Goal: Information Seeking & Learning: Learn about a topic

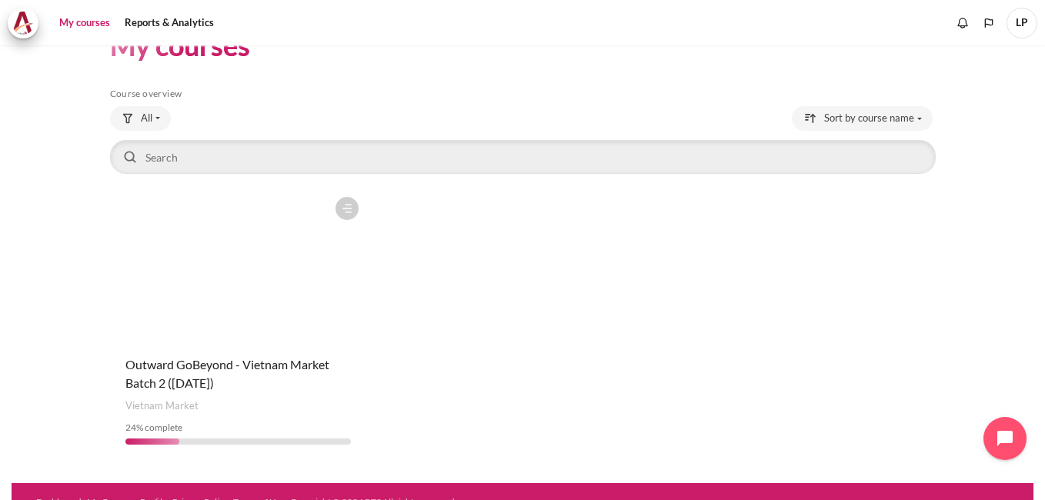
scroll to position [62, 0]
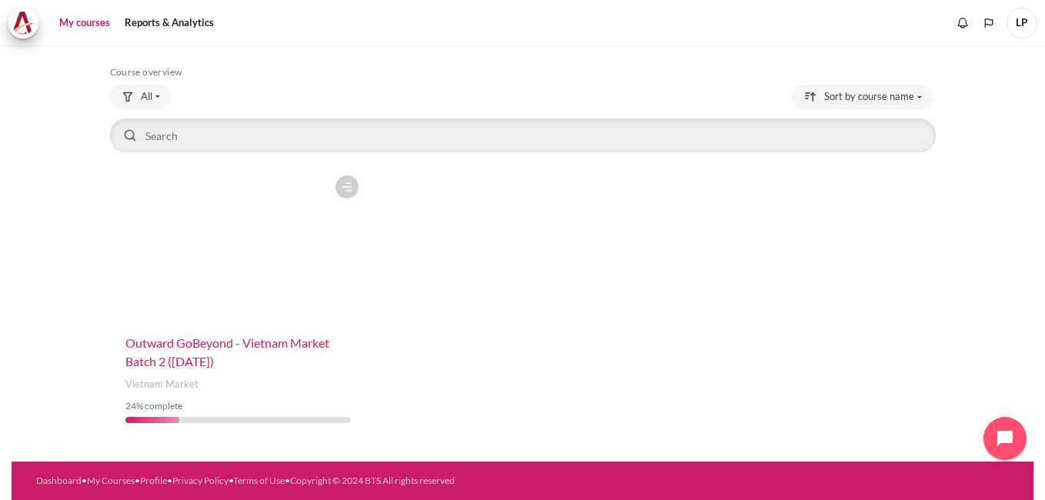
click at [263, 346] on span "Outward GoBeyond - Vietnam Market Batch 2 ([DATE])" at bounding box center [227, 351] width 204 height 33
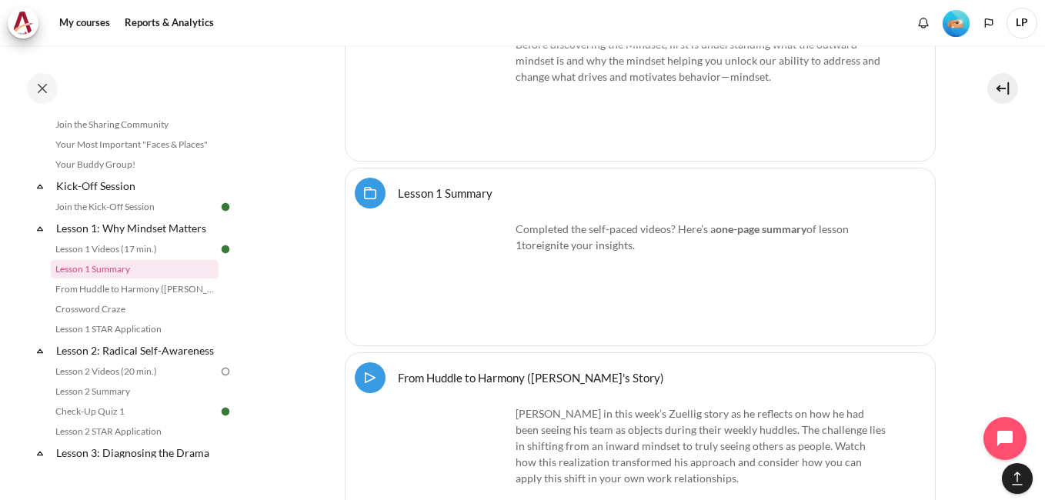
scroll to position [2274, 0]
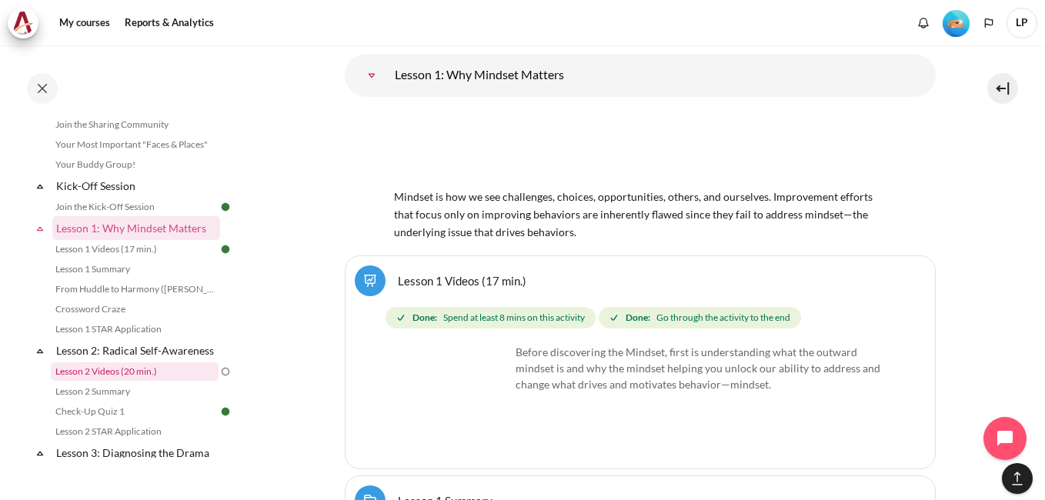
click at [92, 381] on link "Lesson 2 Videos (20 min.)" at bounding box center [135, 371] width 168 height 18
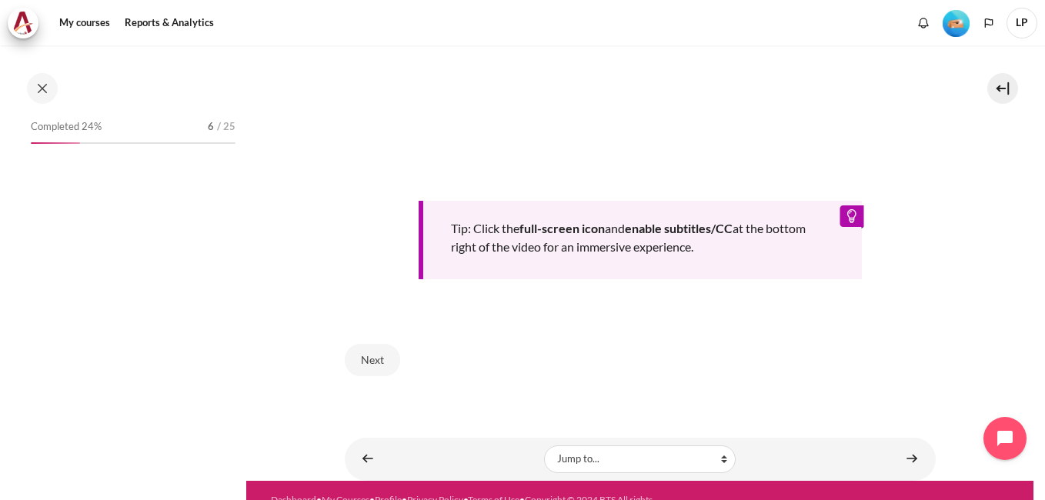
scroll to position [249, 0]
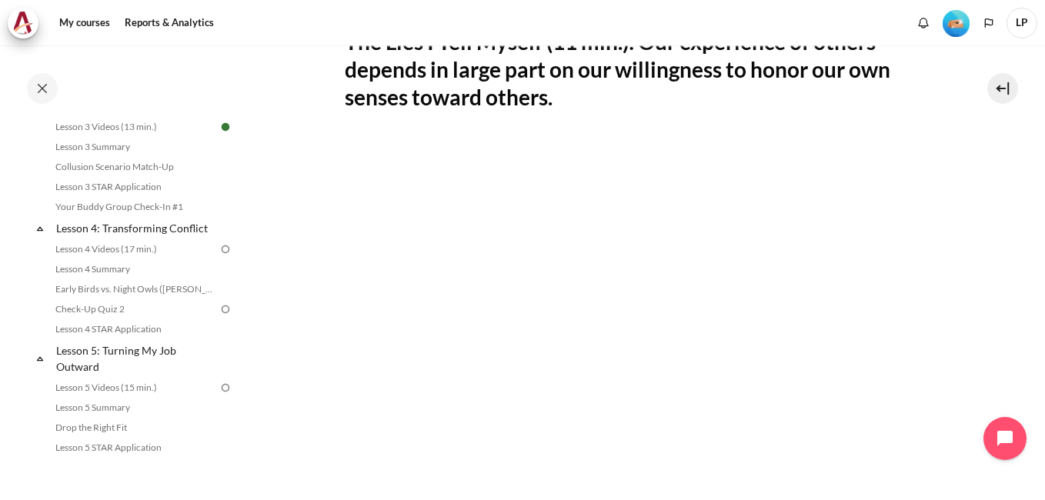
scroll to position [322, 0]
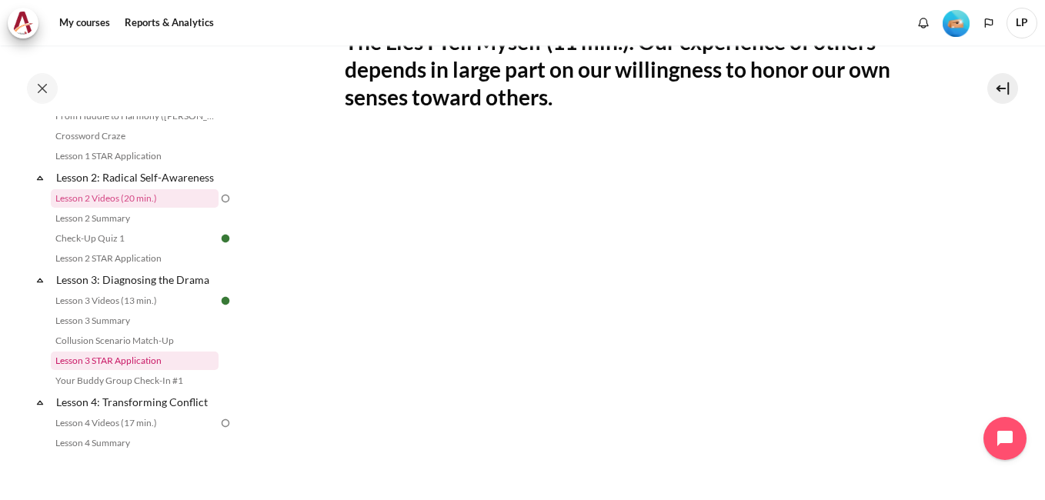
click at [103, 370] on link "Lesson 3 STAR Application" at bounding box center [135, 361] width 168 height 18
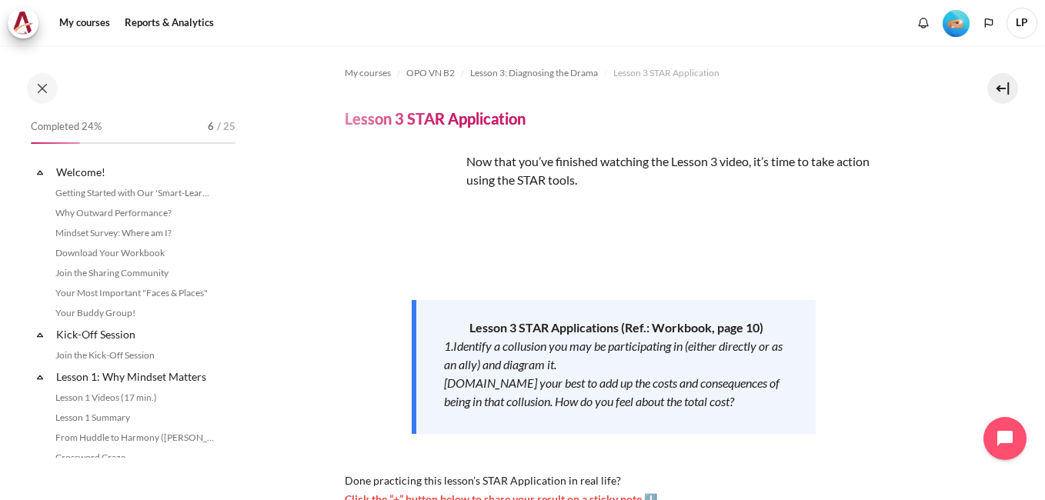
scroll to position [412, 0]
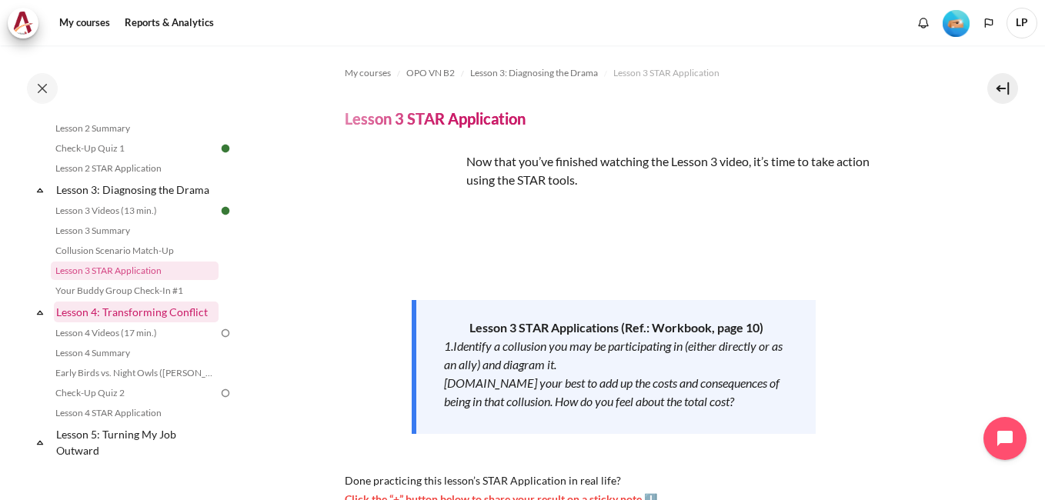
click at [141, 322] on link "Lesson 4: Transforming Conflict" at bounding box center [136, 312] width 165 height 21
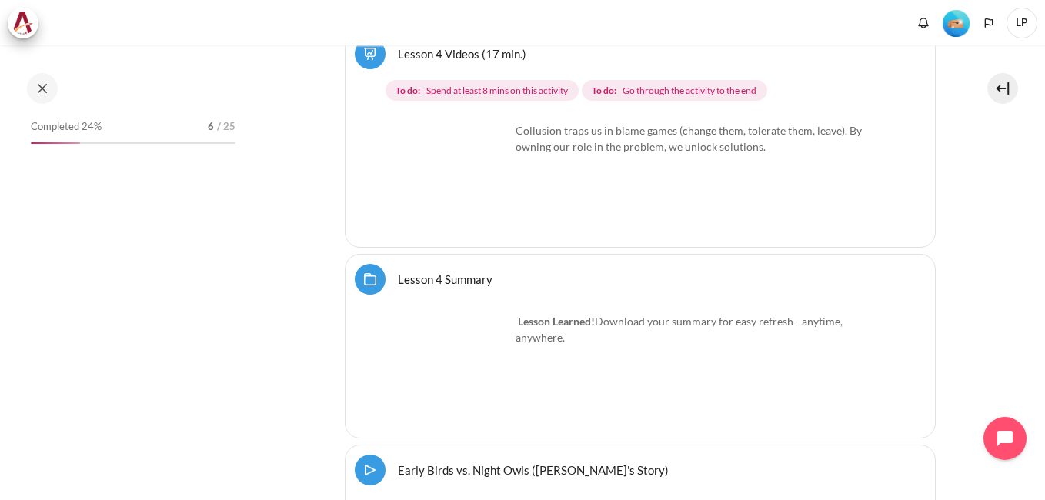
scroll to position [7247, 0]
click at [450, 124] on img "Content" at bounding box center [452, 178] width 115 height 115
click at [494, 183] on img "Content" at bounding box center [452, 178] width 115 height 115
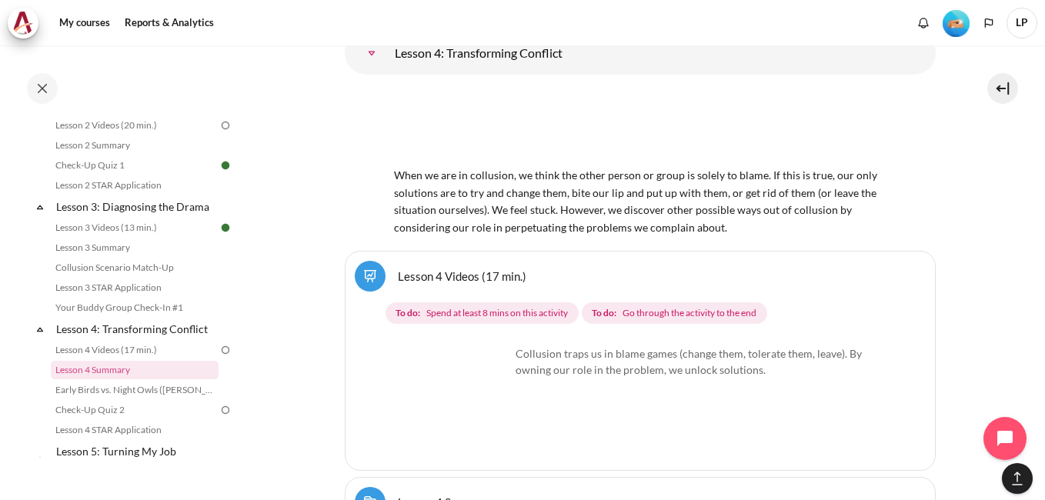
scroll to position [7060, 0]
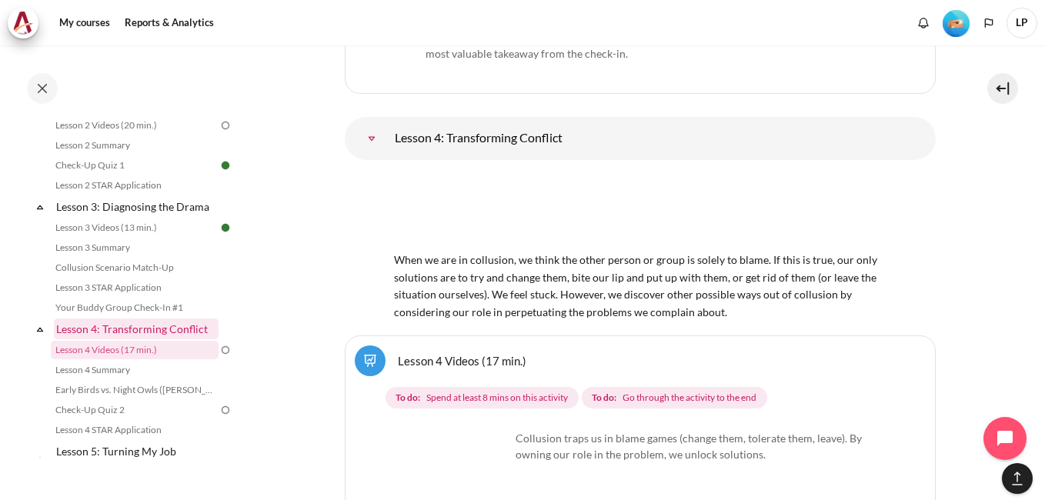
click at [196, 339] on link "Lesson 4: Transforming Conflict" at bounding box center [136, 329] width 165 height 21
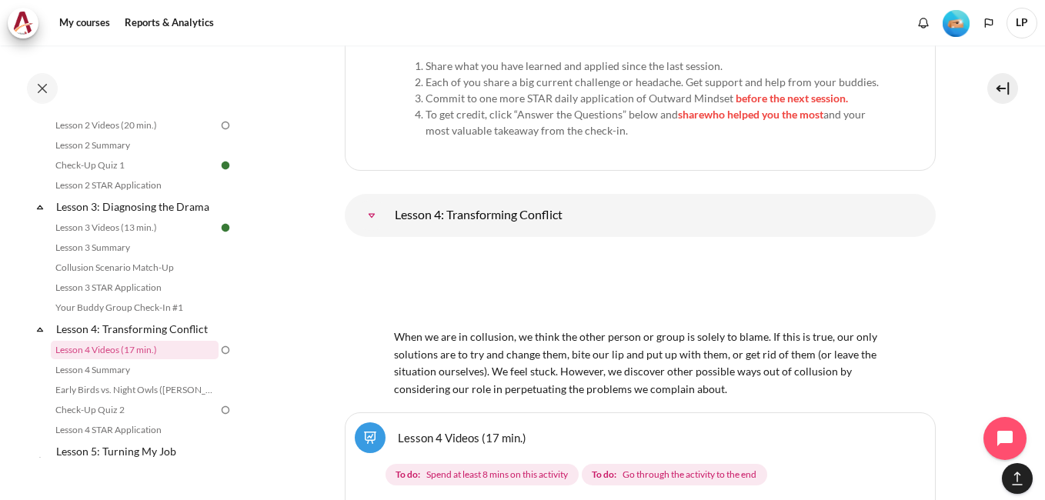
click at [488, 249] on img "Content" at bounding box center [640, 287] width 492 height 77
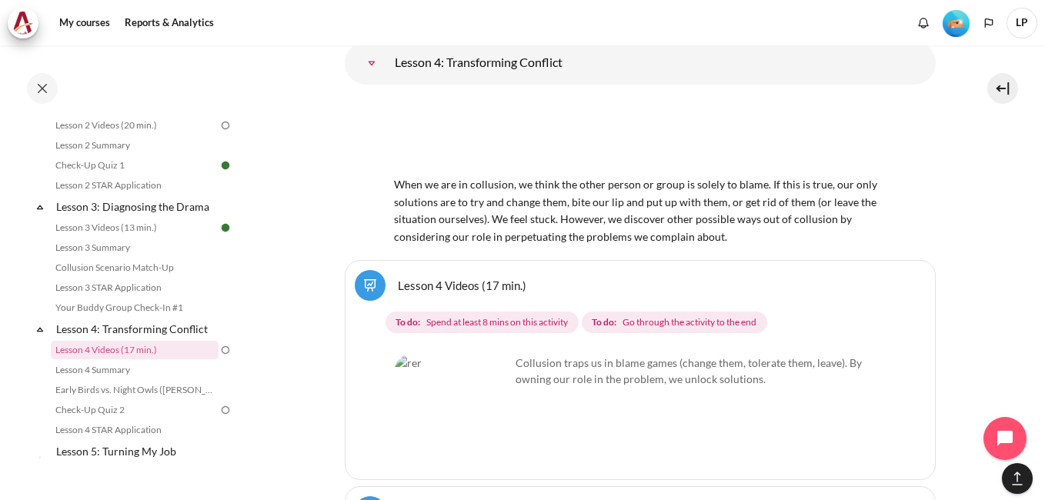
scroll to position [7136, 0]
click at [486, 353] on img "Content" at bounding box center [452, 410] width 115 height 115
click at [408, 353] on img "Content" at bounding box center [452, 410] width 115 height 115
click at [434, 353] on img "Content" at bounding box center [452, 410] width 115 height 115
click at [475, 353] on img "Content" at bounding box center [452, 410] width 115 height 115
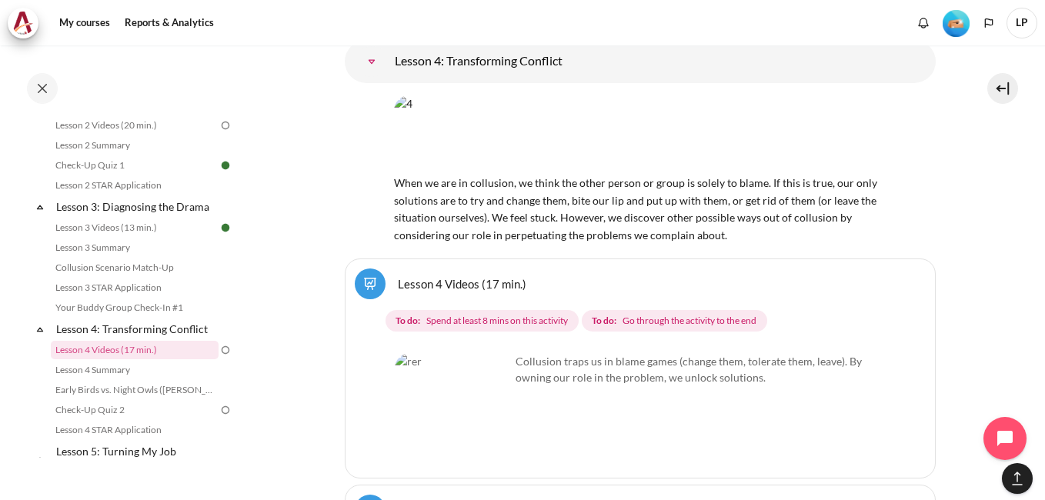
click at [398, 276] on link "Lesson 4 Videos (17 min.)" at bounding box center [462, 283] width 128 height 15
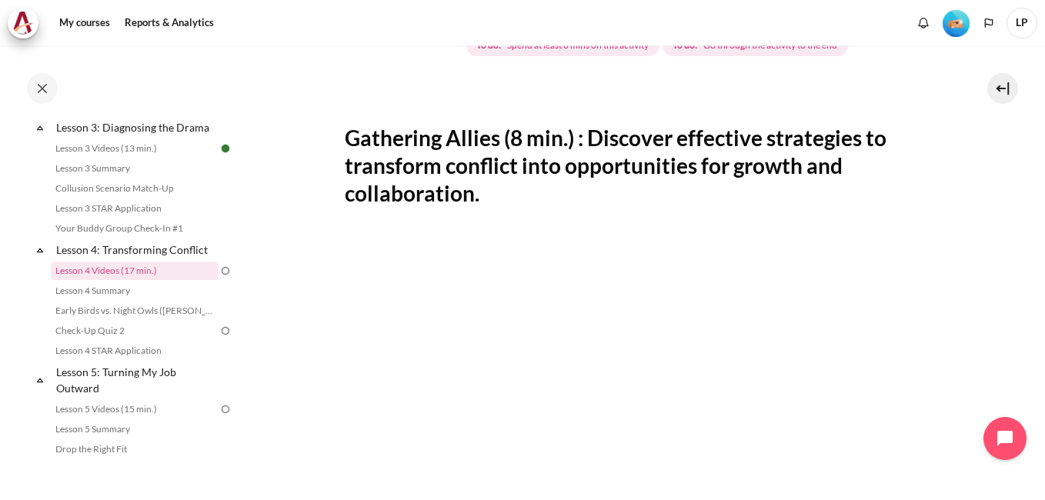
scroll to position [308, 0]
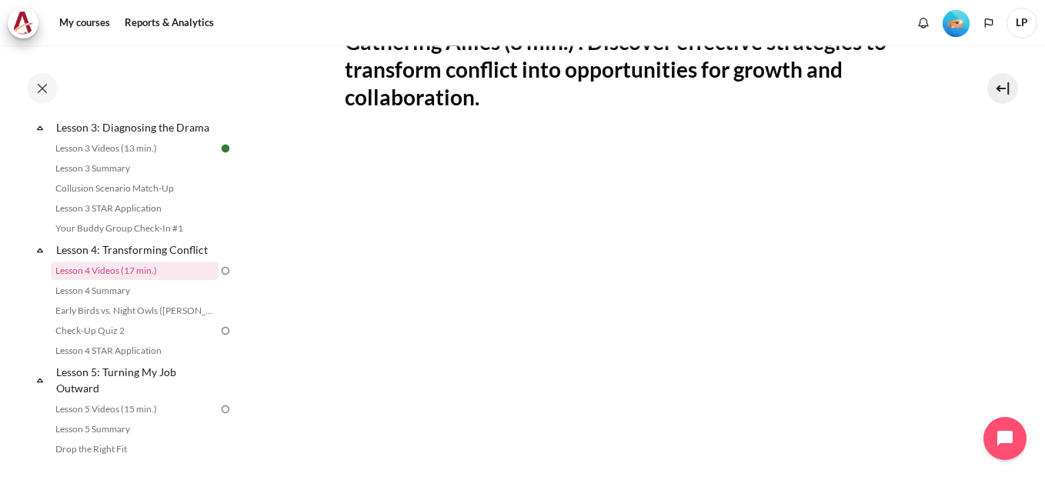
drag, startPoint x: 961, startPoint y: 212, endPoint x: 945, endPoint y: 216, distance: 16.6
click at [961, 212] on section "My courses OPO VN B2 Lesson 4: Transforming Conflict Lesson 4 Videos (17 min.) …" at bounding box center [639, 263] width 787 height 1051
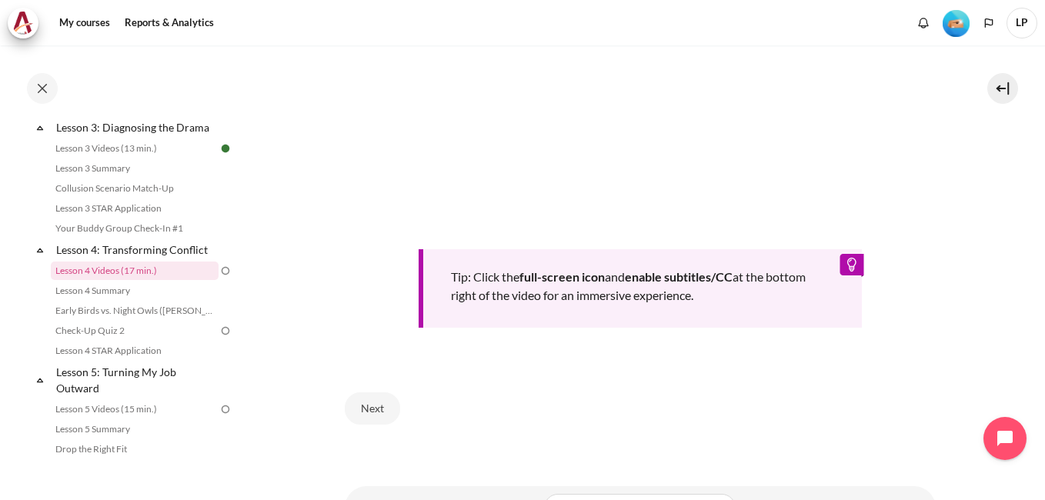
scroll to position [644, 0]
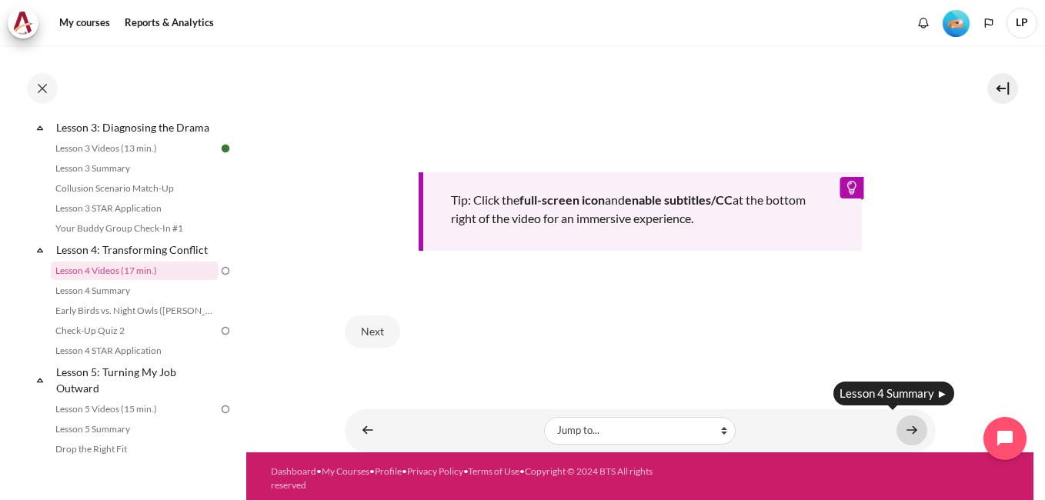
click at [911, 432] on link "Content" at bounding box center [911, 430] width 31 height 30
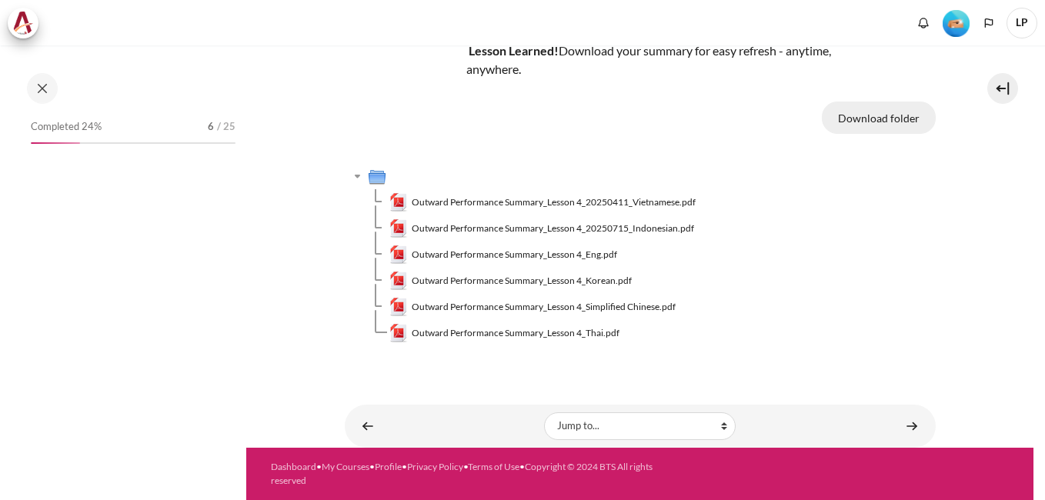
scroll to position [117, 0]
click at [893, 108] on button "Download folder" at bounding box center [879, 118] width 114 height 32
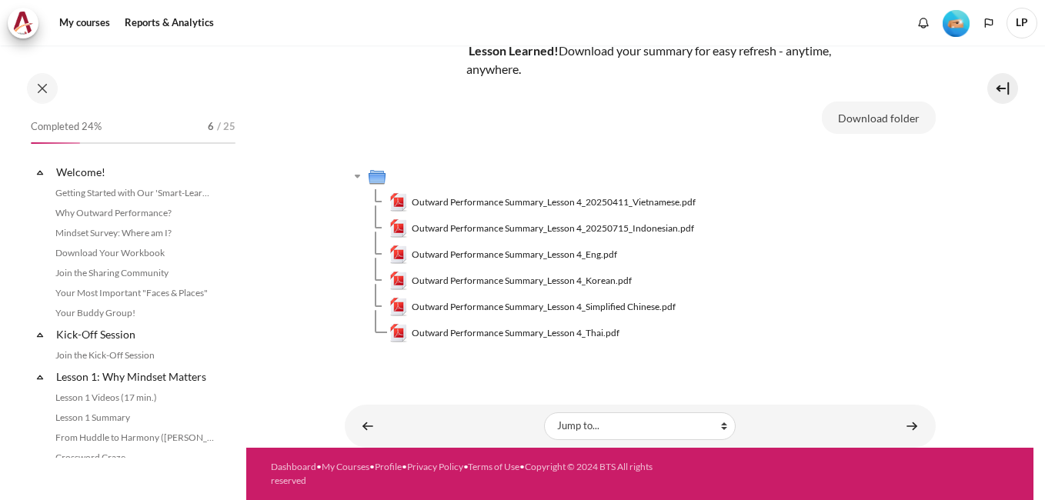
scroll to position [494, 0]
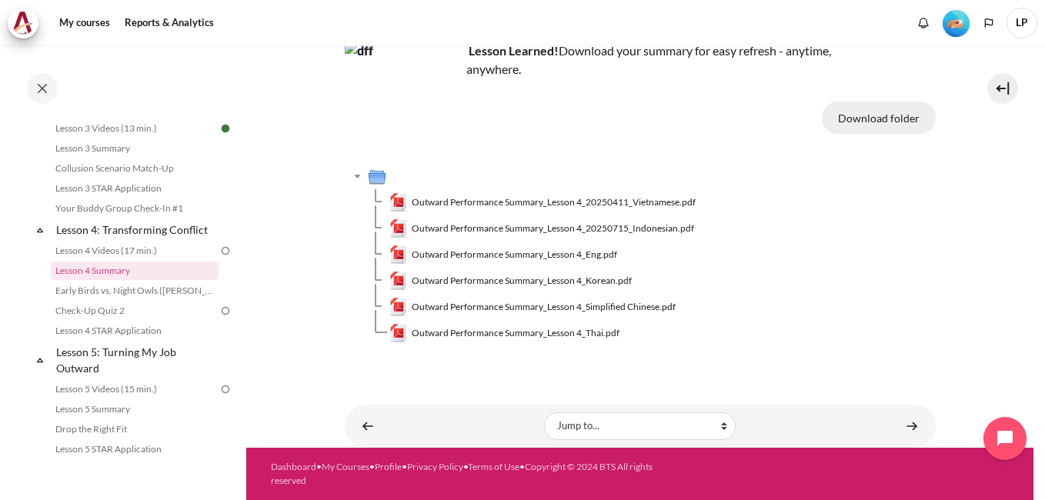
click at [892, 121] on button "Download folder" at bounding box center [879, 118] width 114 height 32
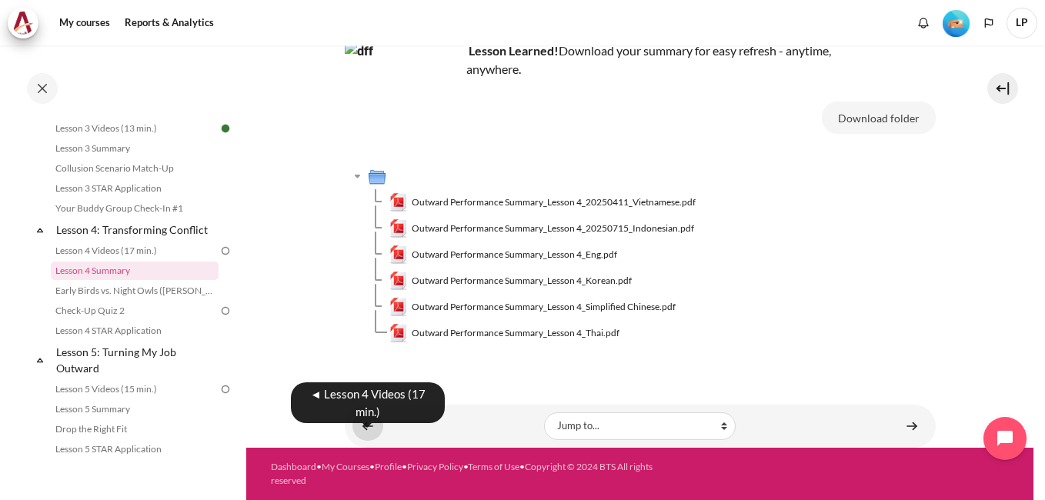
click at [369, 419] on link "Content" at bounding box center [367, 426] width 31 height 30
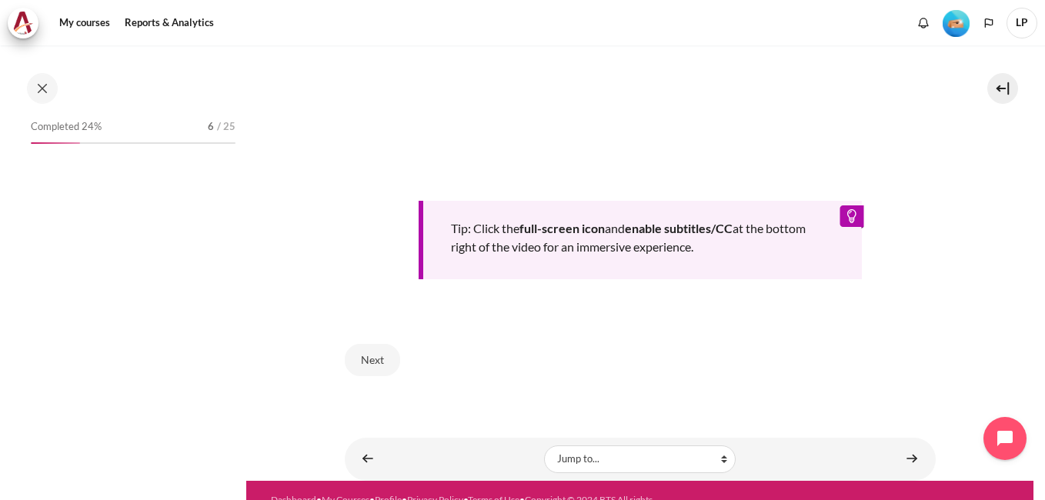
scroll to position [474, 0]
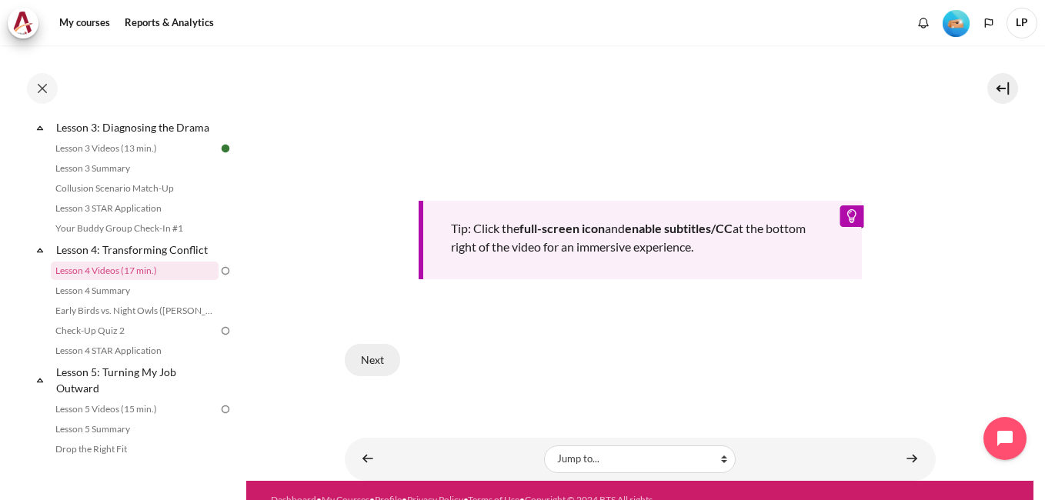
click at [392, 357] on button "Next" at bounding box center [372, 360] width 55 height 32
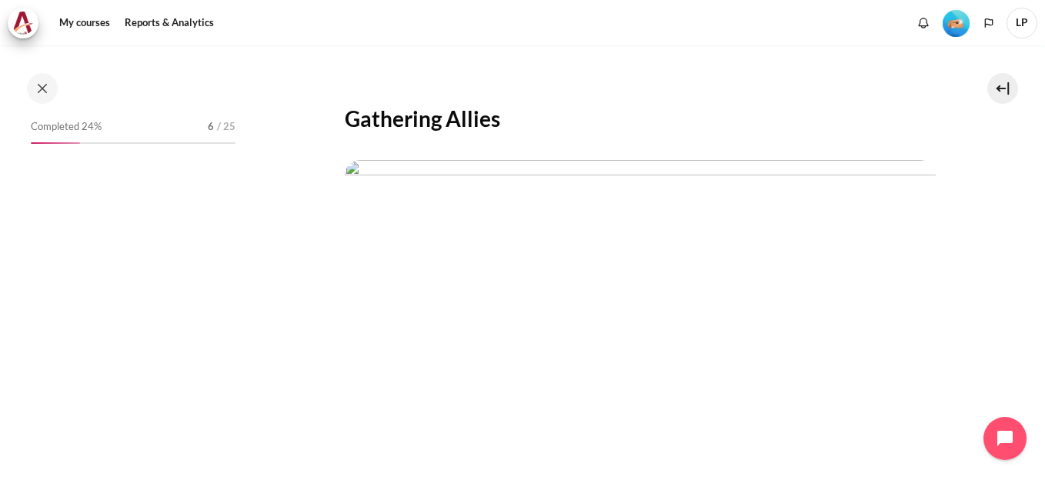
scroll to position [474, 0]
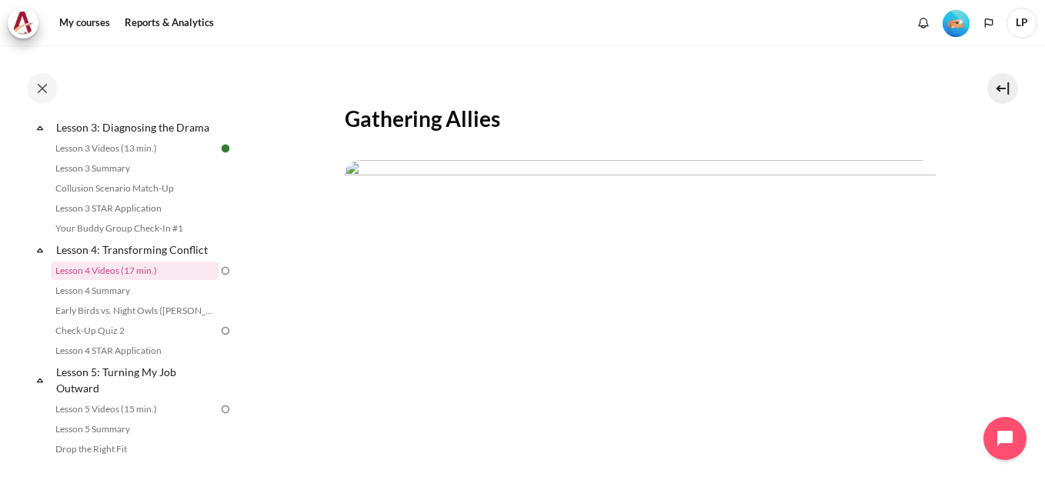
click at [538, 283] on img "Content" at bounding box center [640, 326] width 591 height 332
drag, startPoint x: 562, startPoint y: 272, endPoint x: 587, endPoint y: 272, distance: 25.4
click at [562, 272] on img "Content" at bounding box center [640, 326] width 591 height 332
click at [766, 286] on img "Content" at bounding box center [640, 326] width 591 height 332
click at [834, 285] on img "Content" at bounding box center [640, 326] width 591 height 332
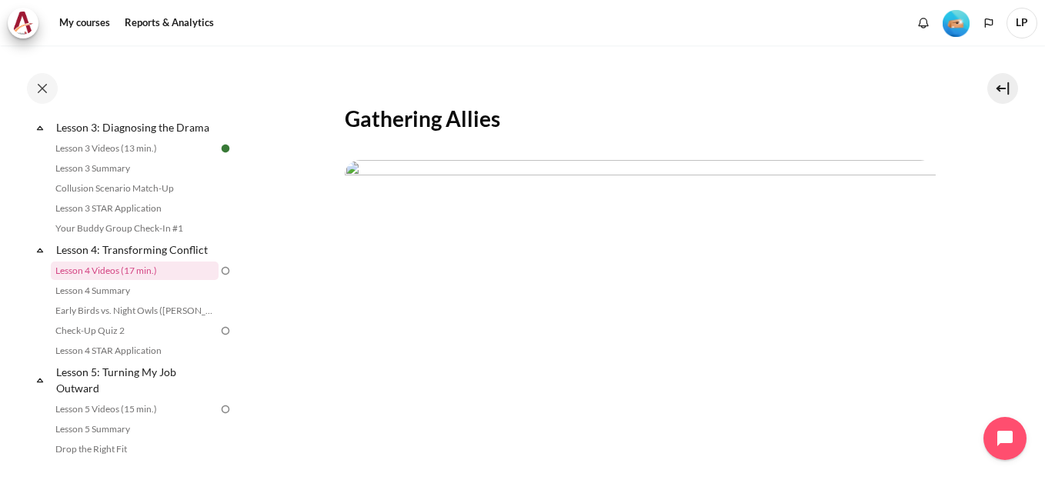
click at [449, 275] on img "Content" at bounding box center [640, 326] width 591 height 332
click at [523, 343] on img "Content" at bounding box center [640, 326] width 591 height 332
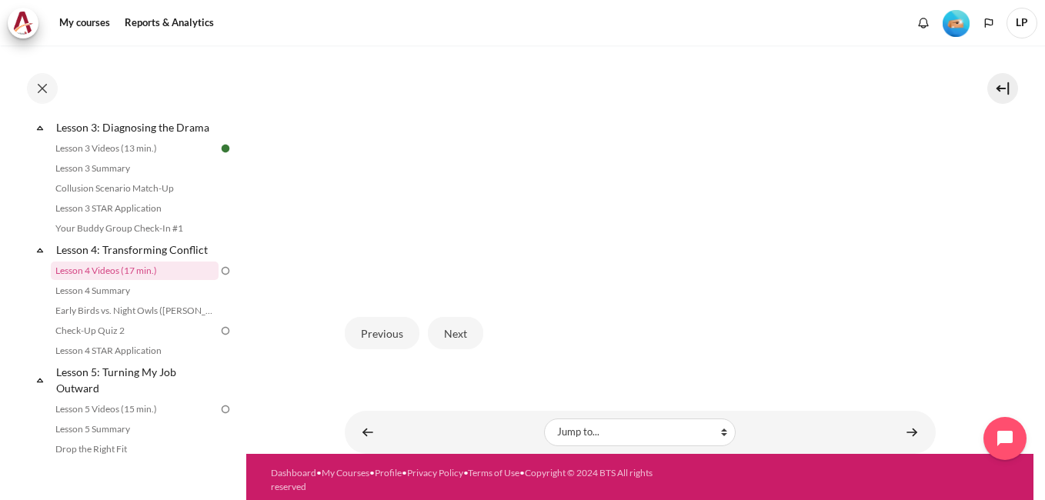
scroll to position [439, 0]
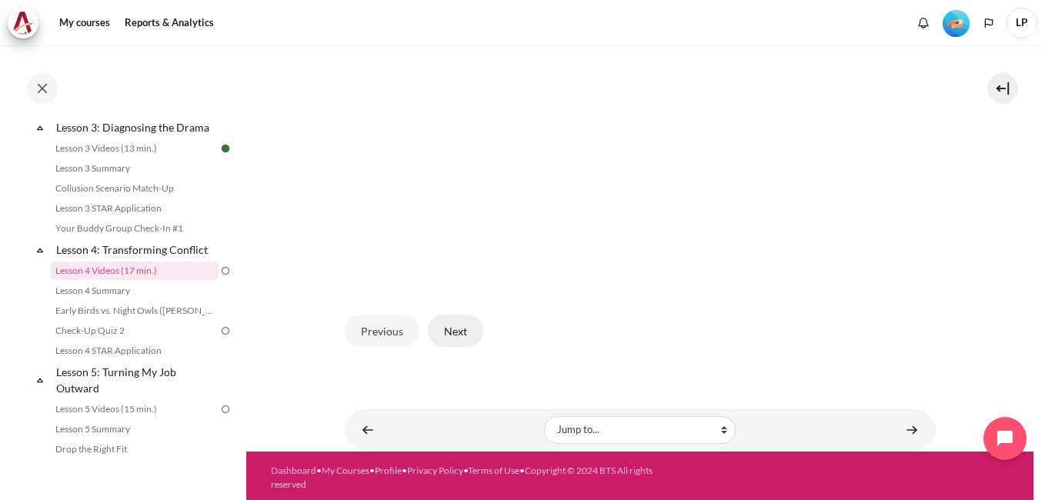
click at [454, 332] on button "Next" at bounding box center [455, 331] width 55 height 32
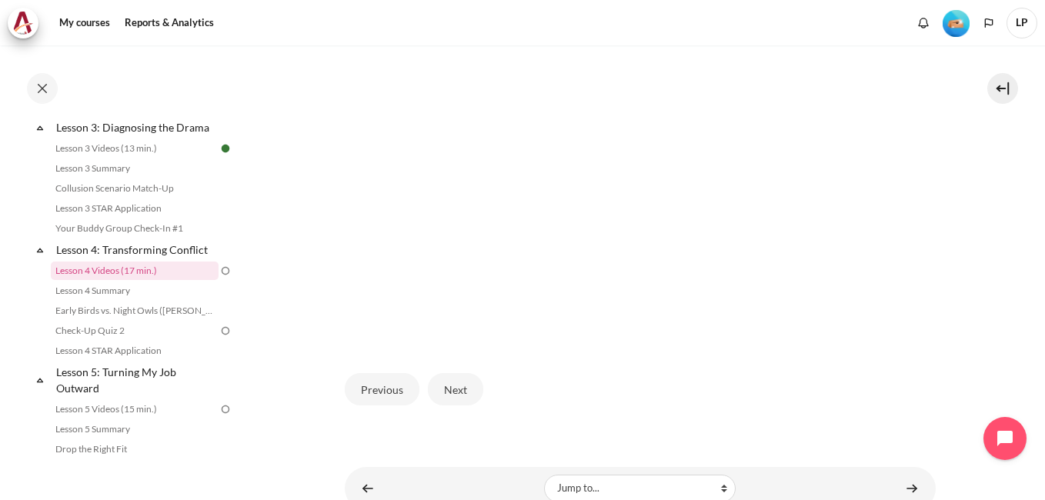
scroll to position [385, 0]
click at [472, 379] on button "Next" at bounding box center [455, 385] width 55 height 32
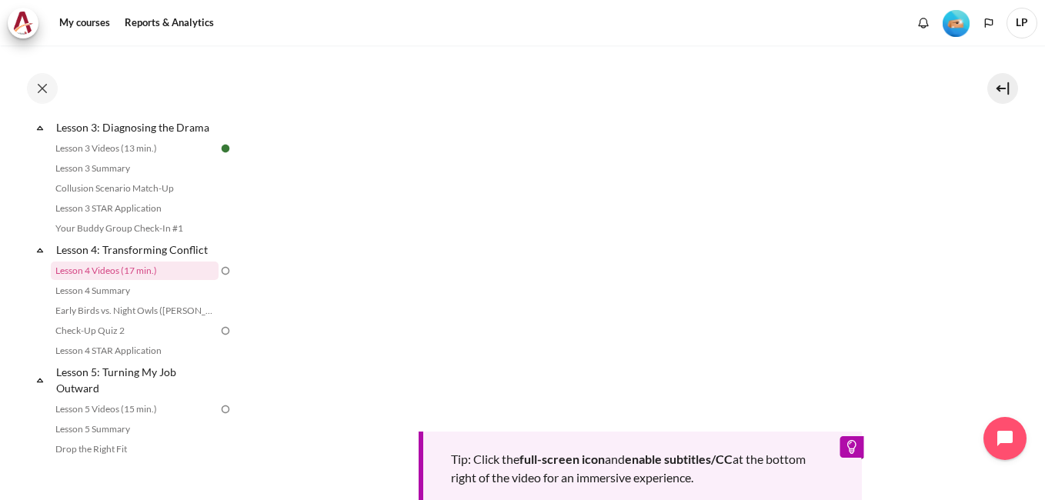
scroll to position [644, 0]
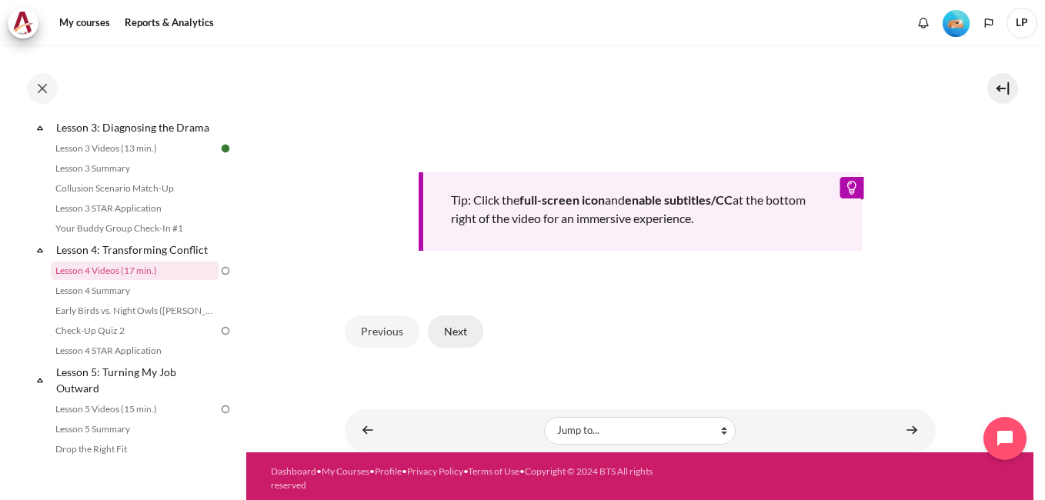
click at [461, 334] on button "Next" at bounding box center [455, 331] width 55 height 32
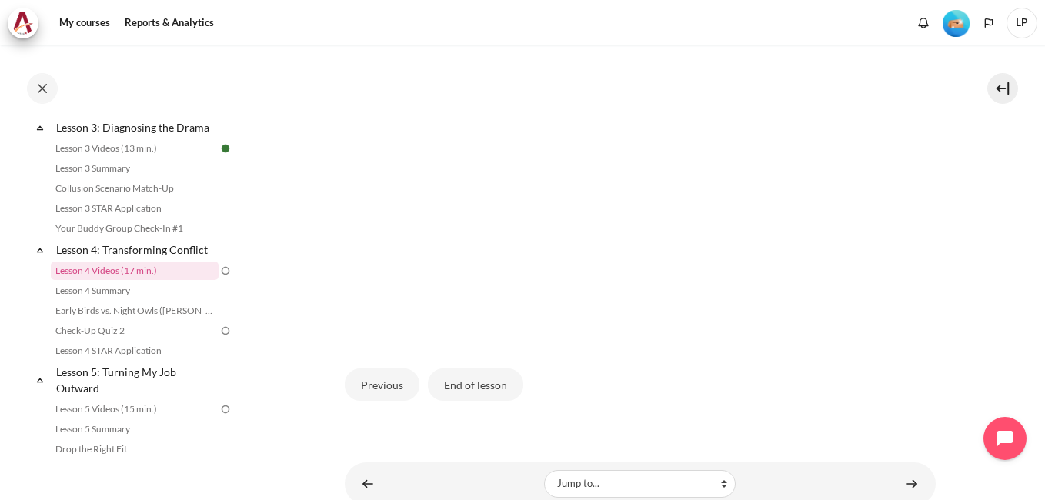
scroll to position [439, 0]
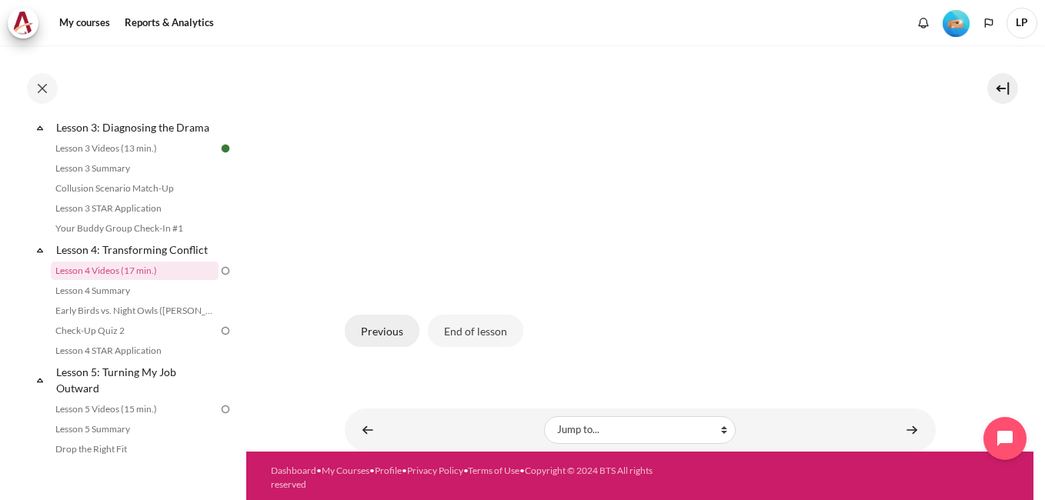
click at [361, 322] on button "Previous" at bounding box center [382, 331] width 75 height 32
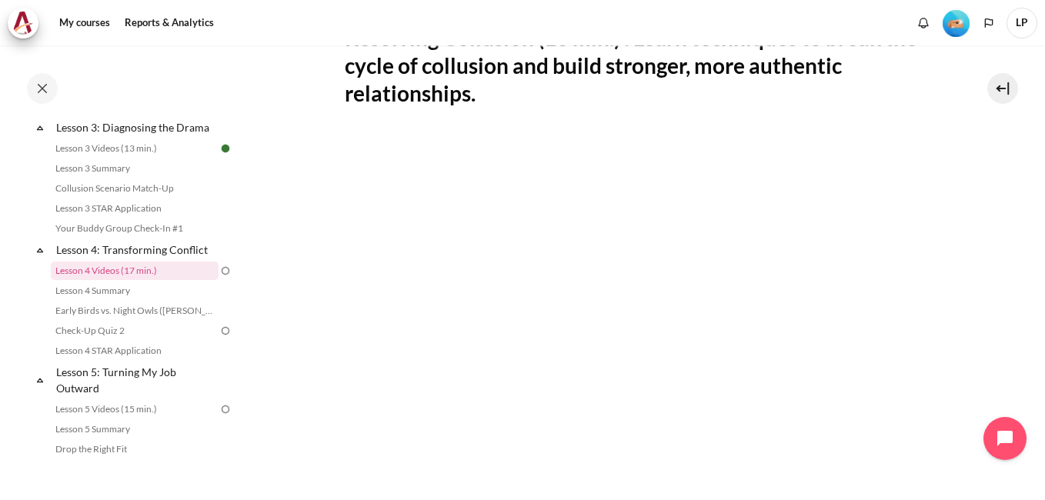
scroll to position [336, 0]
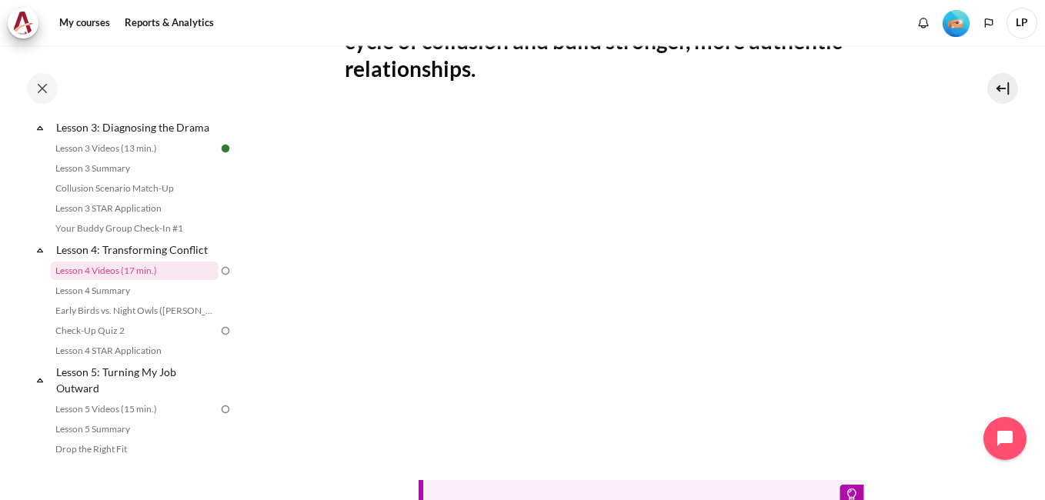
click at [1022, 238] on section "My courses OPO VN B2 Lesson 4: Transforming Conflict Lesson 4 Videos (17 min.) …" at bounding box center [639, 234] width 787 height 1051
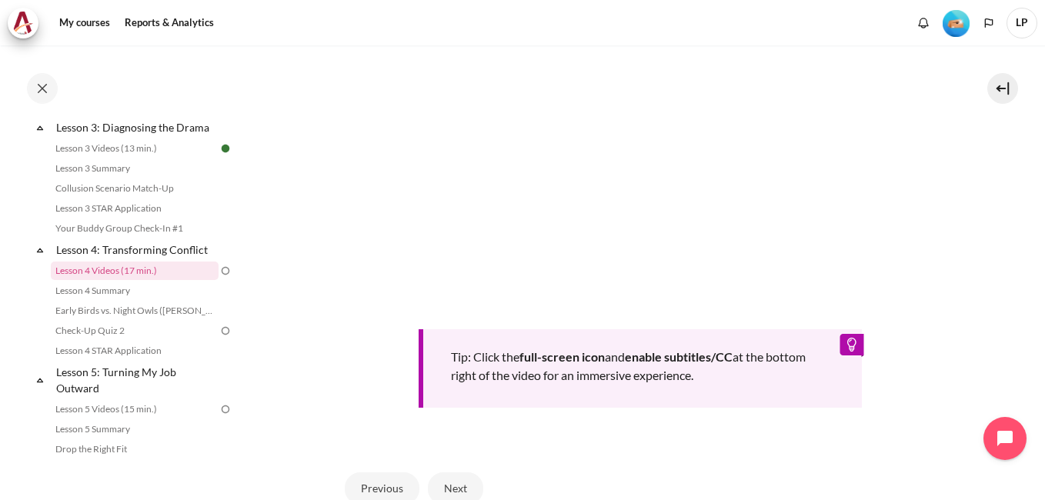
scroll to position [535, 0]
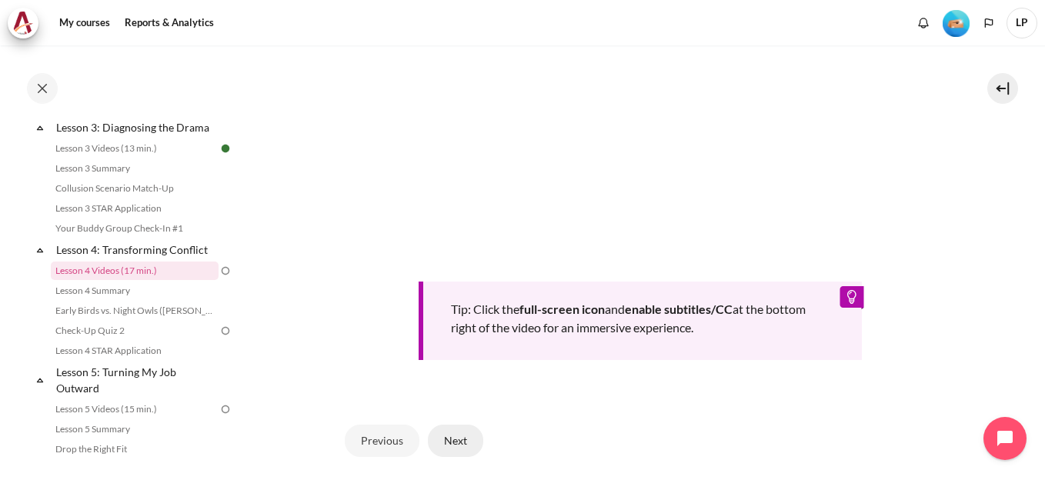
click at [465, 439] on button "Next" at bounding box center [455, 441] width 55 height 32
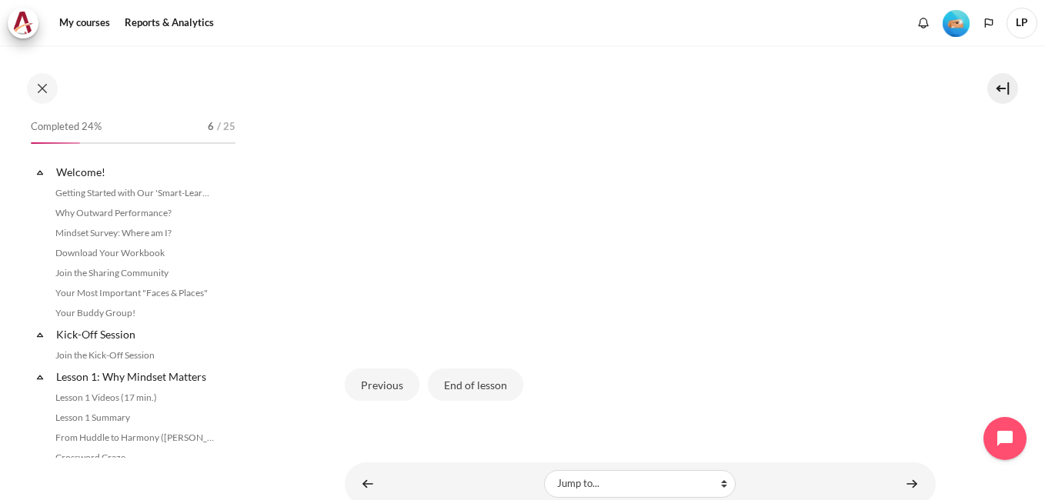
scroll to position [474, 0]
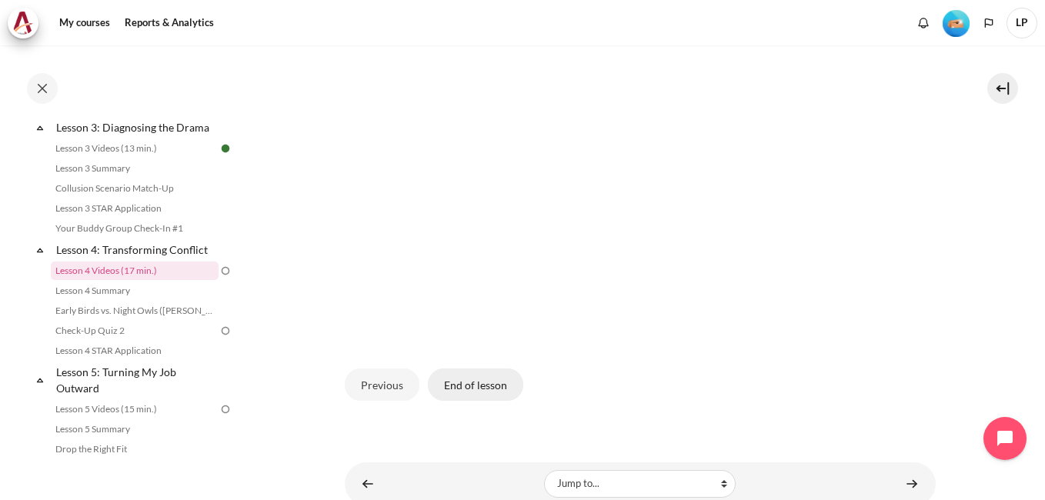
click at [452, 379] on button "End of lesson" at bounding box center [475, 385] width 95 height 32
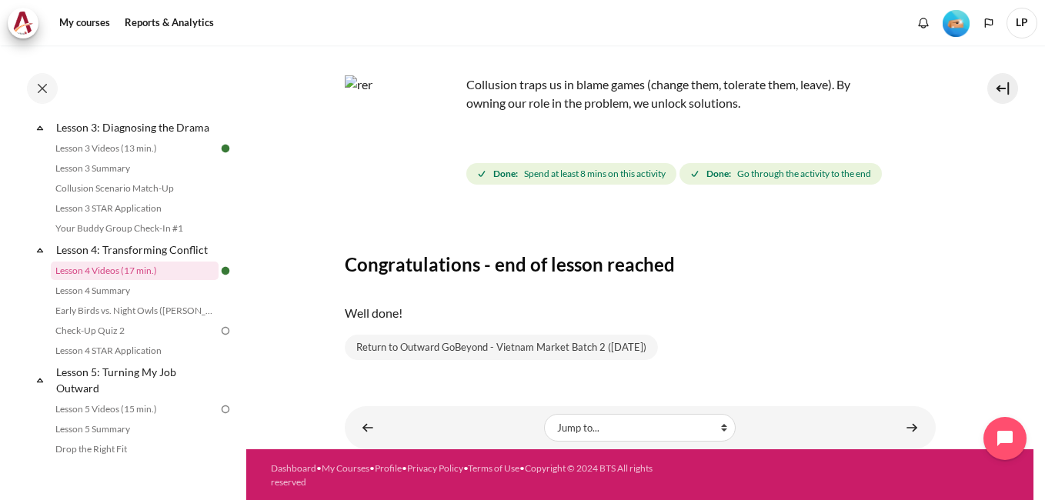
scroll to position [85, 0]
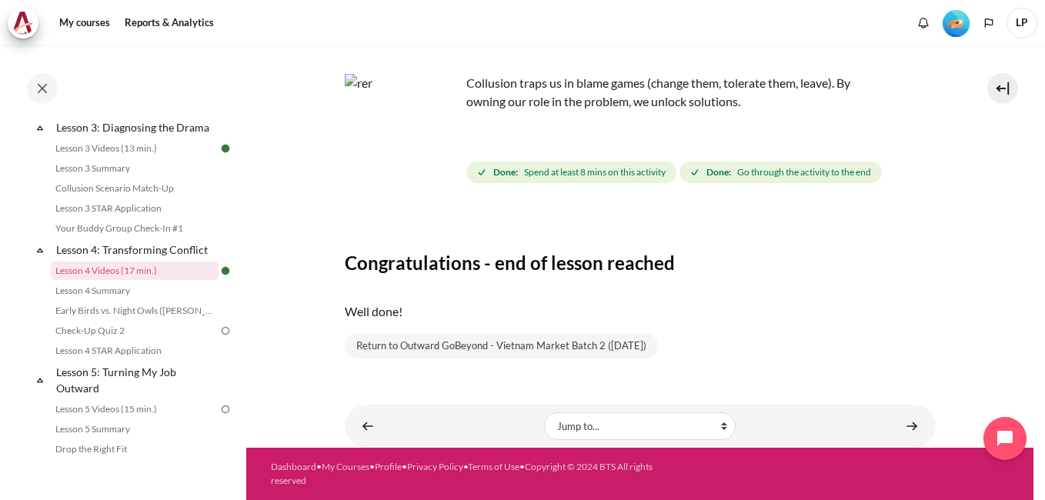
click at [886, 415] on div "Jump to... Jump to... Getting Started with Our 'Smart-Learning' Platform Why Ou…" at bounding box center [639, 426] width 575 height 28
click at [904, 425] on link "Content" at bounding box center [911, 426] width 31 height 30
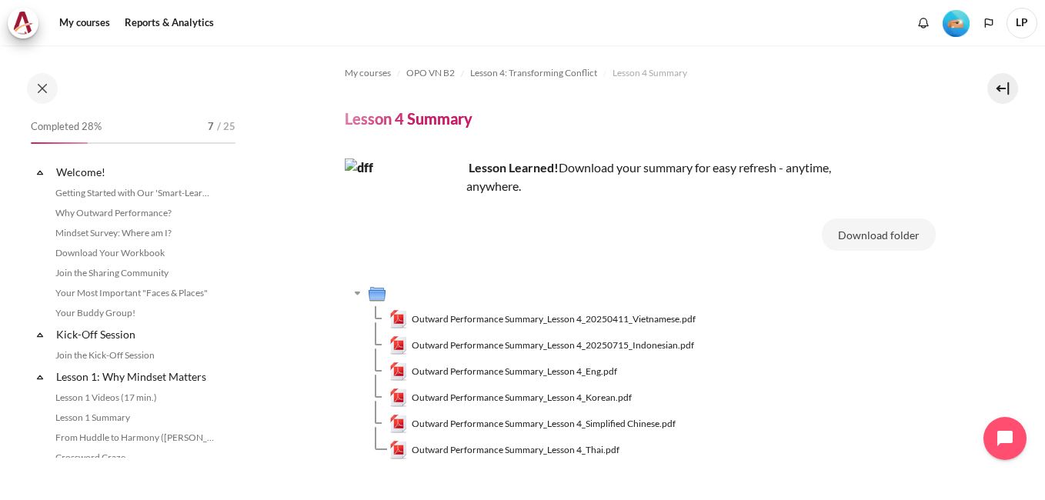
scroll to position [494, 0]
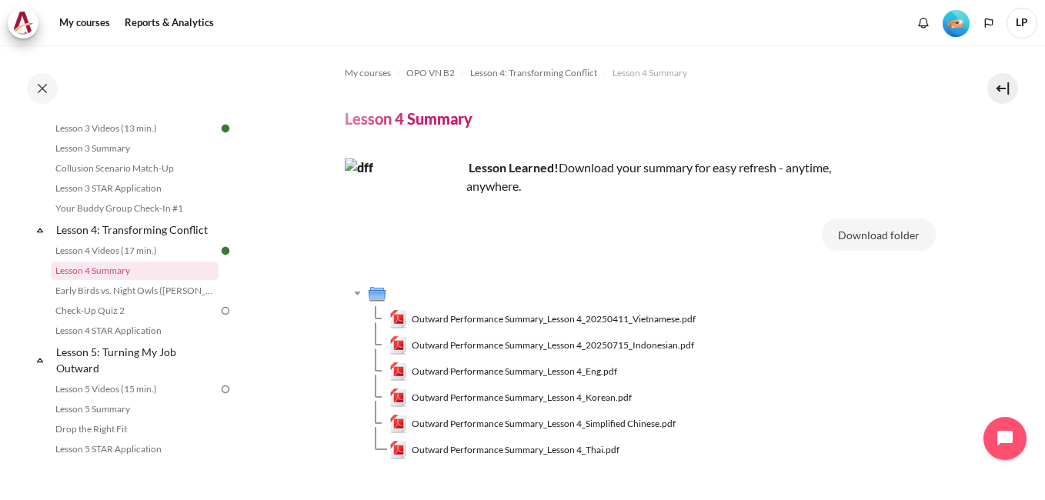
click at [306, 372] on section "My courses OPO VN B2 Lesson 4: Transforming Conflict Lesson 4 Summary Lesson 4 …" at bounding box center [639, 304] width 787 height 519
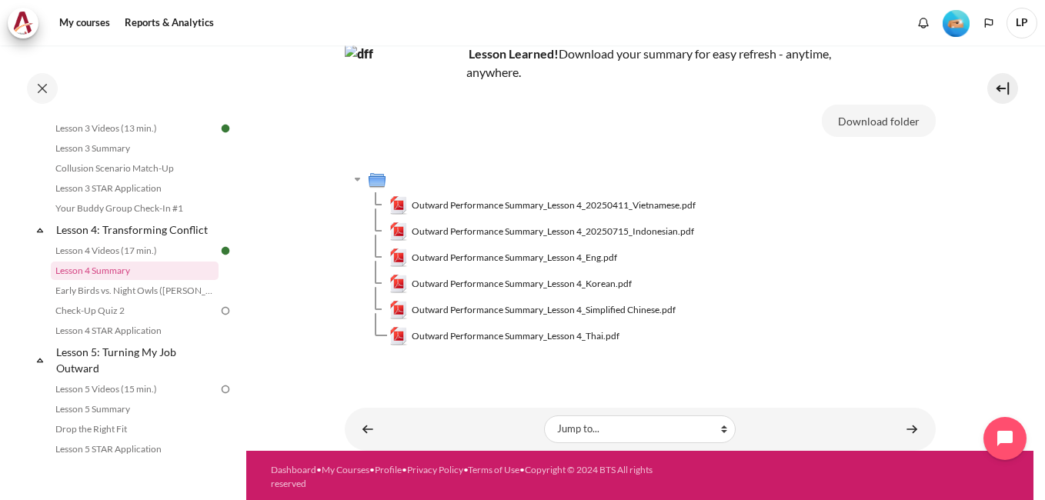
scroll to position [117, 0]
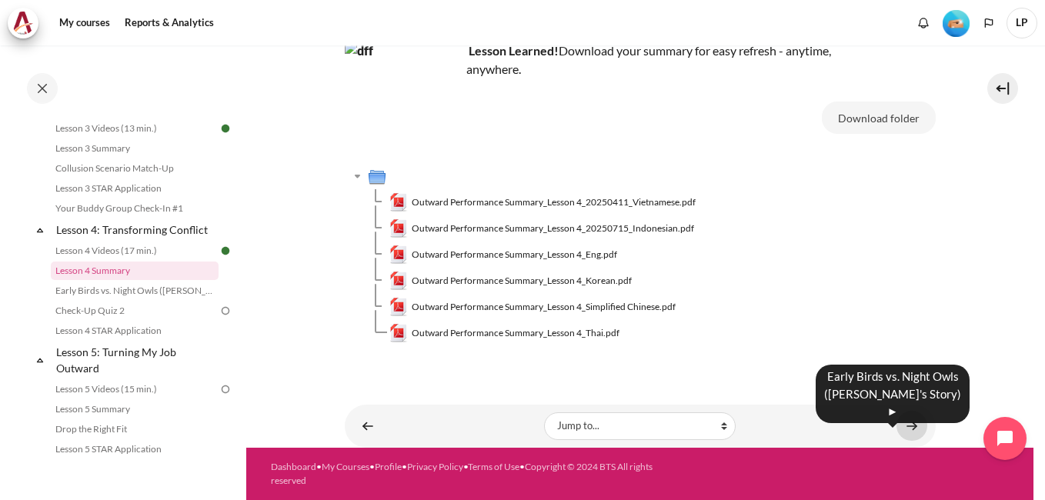
click at [906, 428] on link "Content" at bounding box center [911, 426] width 31 height 30
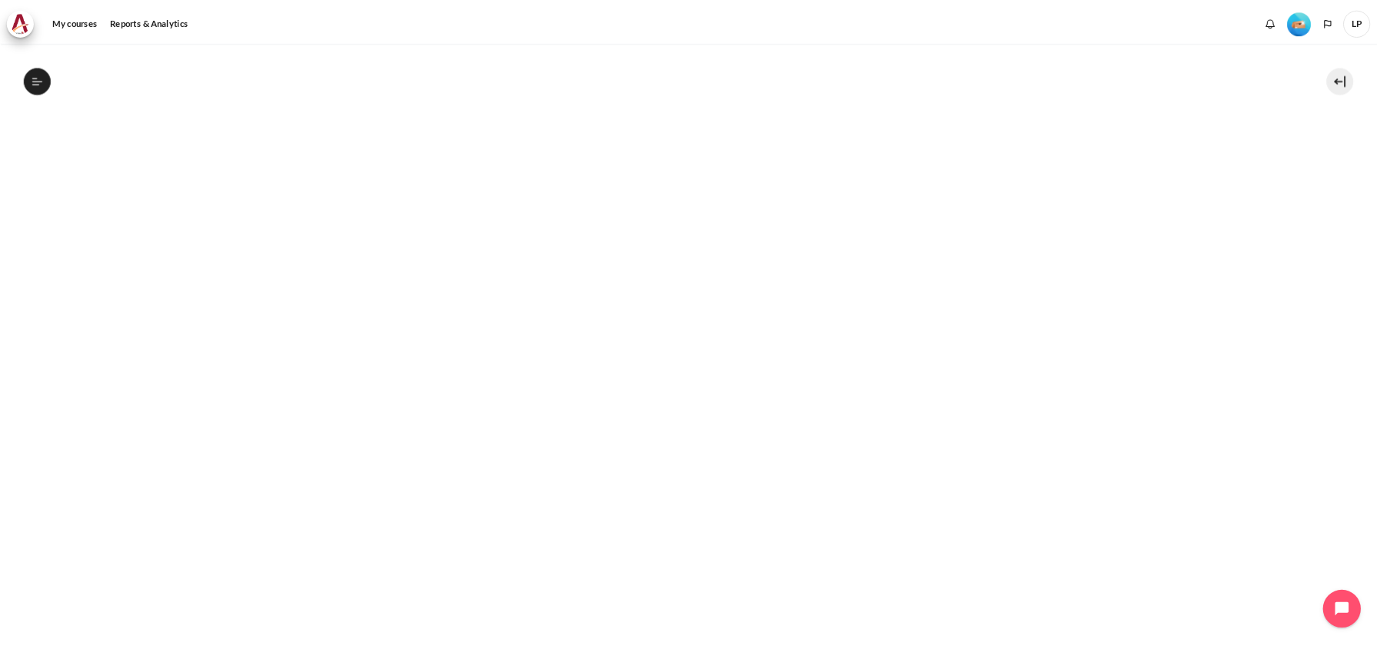
scroll to position [331, 0]
click at [47, 90] on icon at bounding box center [42, 89] width 14 height 14
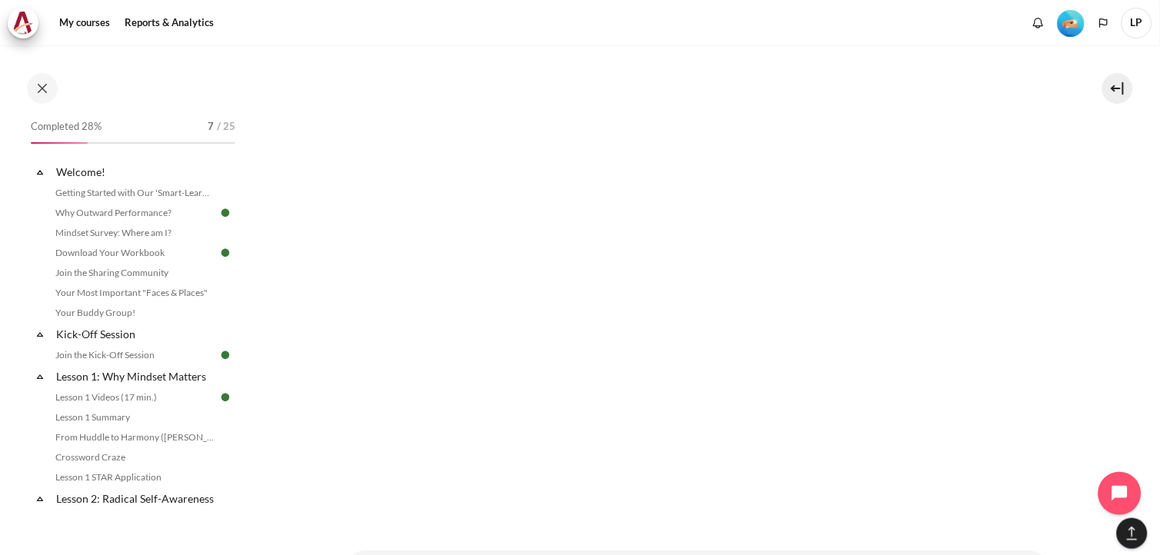
scroll to position [1040, 0]
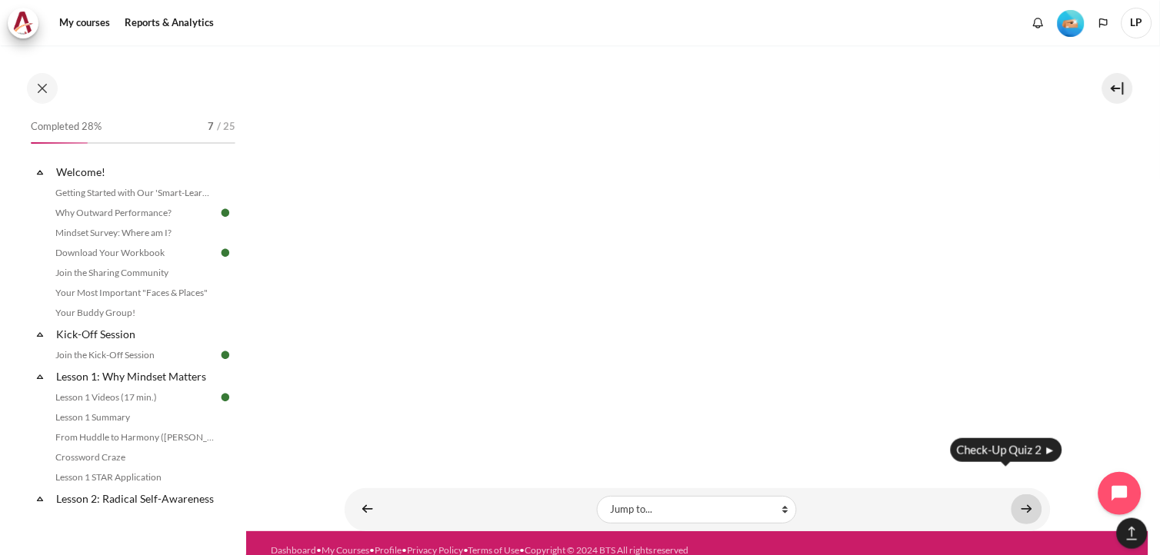
click at [1019, 495] on link "Content" at bounding box center [1027, 510] width 31 height 30
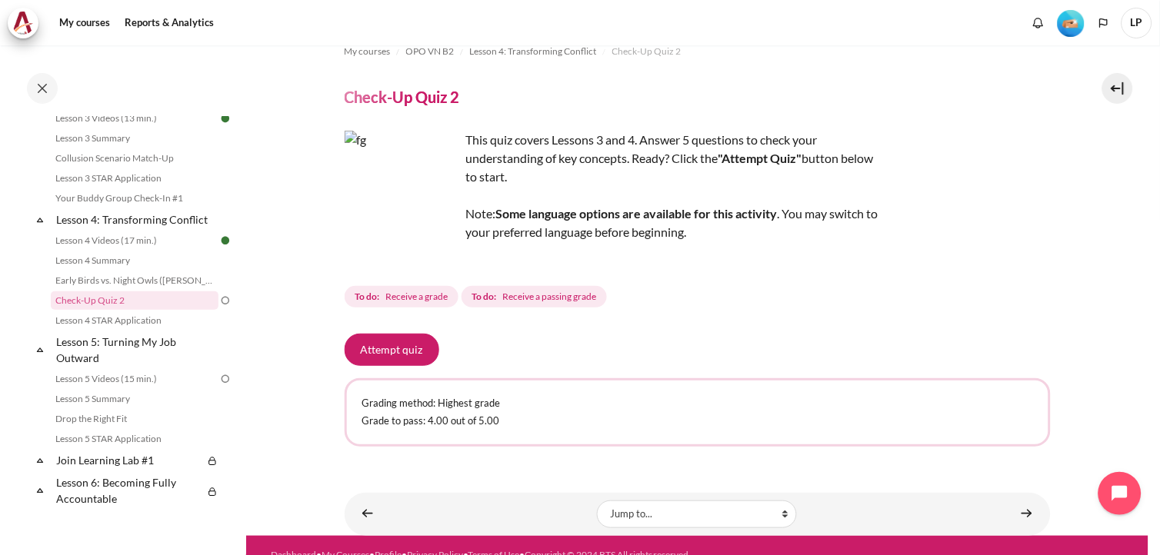
scroll to position [39, 0]
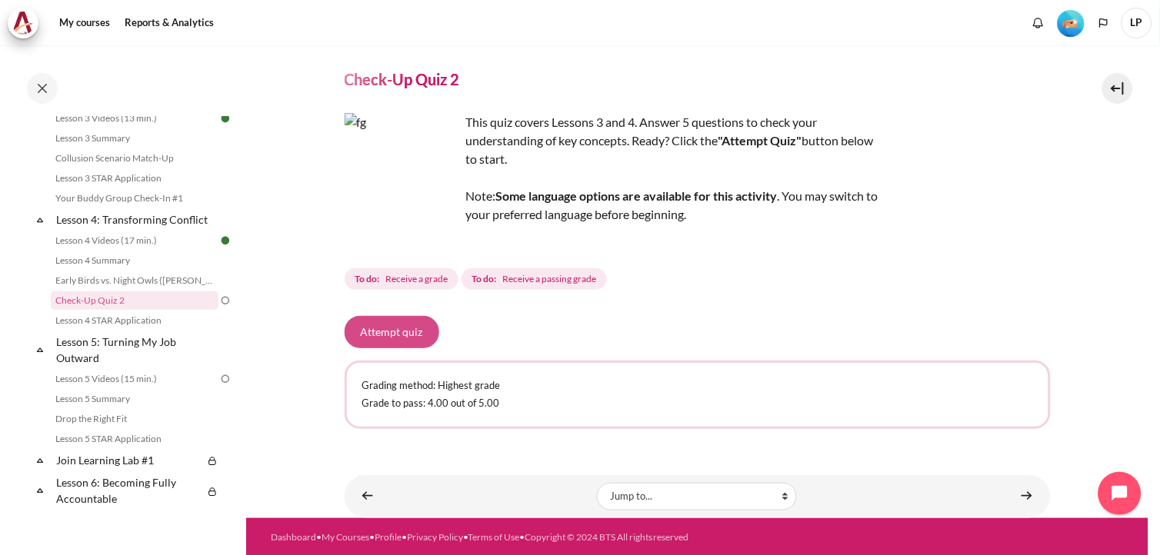
click at [383, 331] on button "Attempt quiz" at bounding box center [392, 332] width 95 height 32
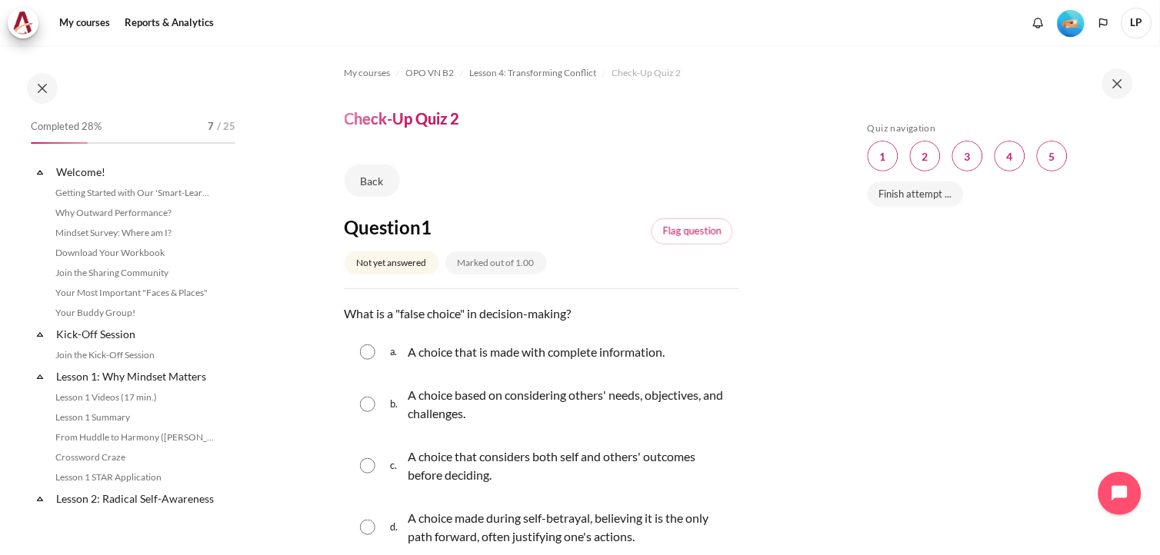
scroll to position [504, 0]
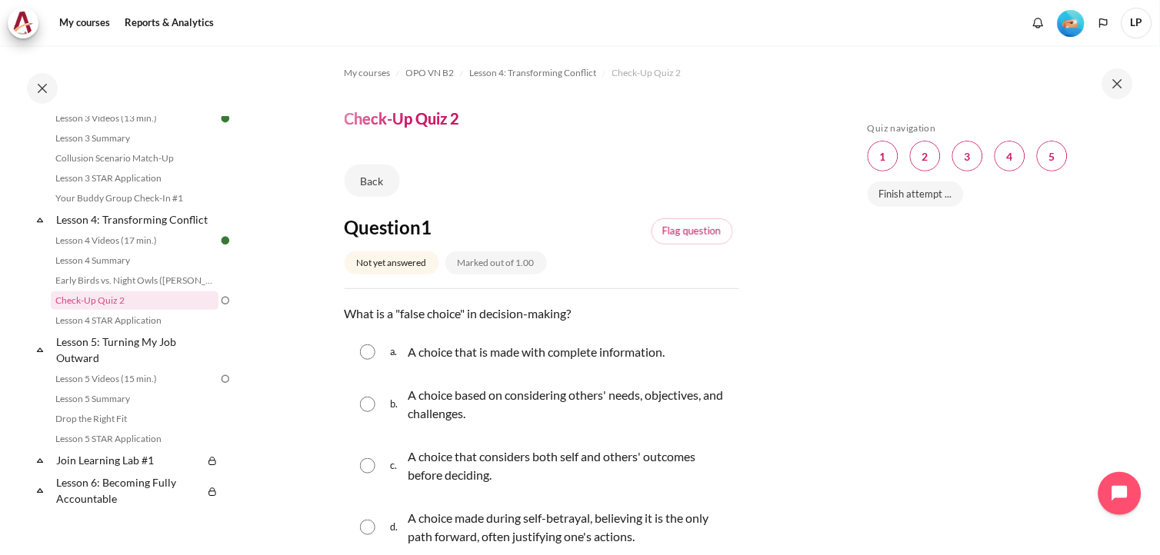
click at [745, 23] on div "My courses Reports & Analytics More" at bounding box center [580, 23] width 1145 height 31
click at [1068, 323] on div "Skip Quiz navigation Quiz navigation Question 1 This page Question 2 This page …" at bounding box center [997, 311] width 274 height 379
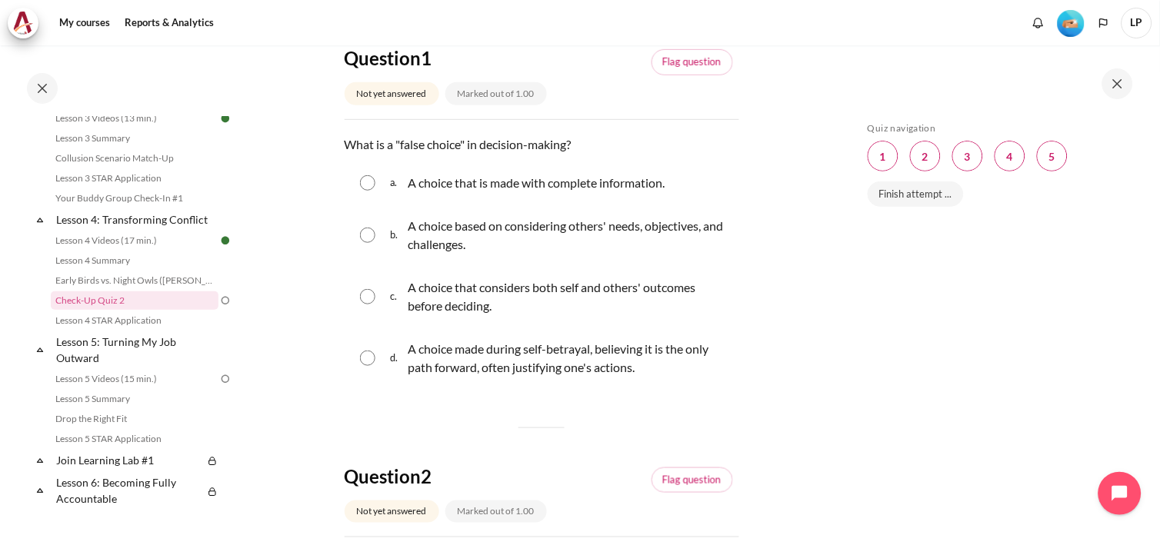
scroll to position [171, 0]
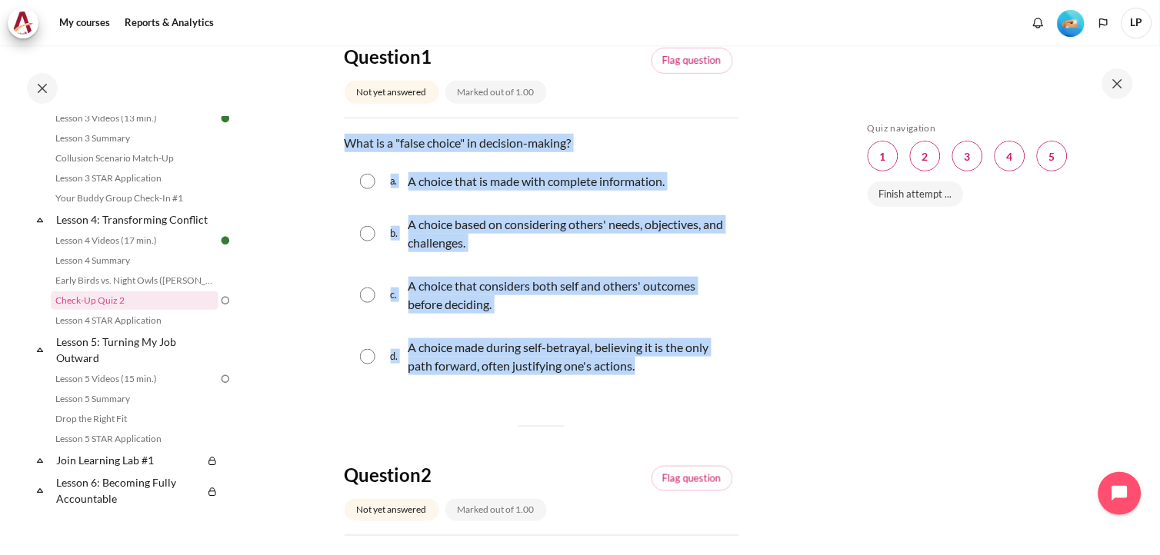
drag, startPoint x: 344, startPoint y: 171, endPoint x: 657, endPoint y: 388, distance: 380.9
click at [657, 388] on div "Question text What is a "false choice" in decision-making? Question 1 Answer a.…" at bounding box center [542, 261] width 395 height 255
copy div "What is a "false choice" in decision-making? Question 1 Answer a. A choice that…"
click at [371, 365] on input "Content" at bounding box center [367, 356] width 15 height 15
radio input "true"
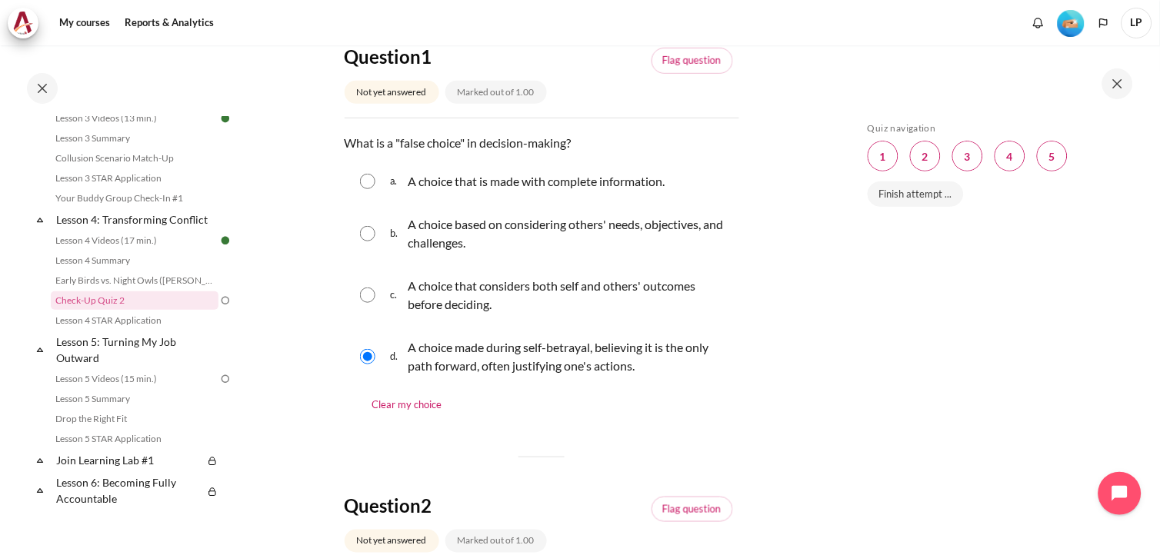
click at [950, 358] on div "Skip Quiz navigation Quiz navigation Question 1 This page Question 2 This page …" at bounding box center [997, 311] width 274 height 379
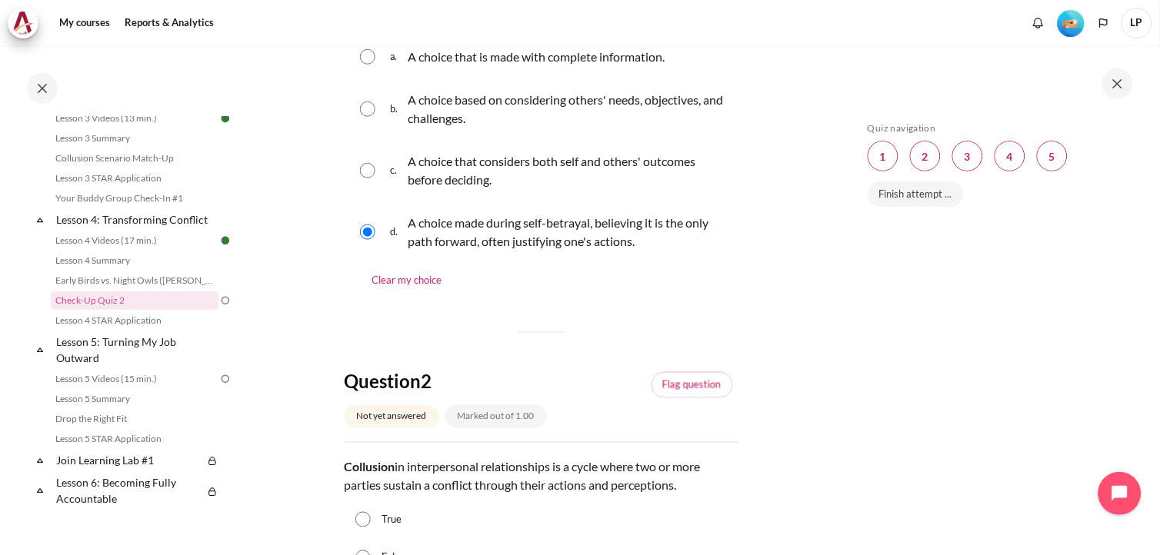
scroll to position [427, 0]
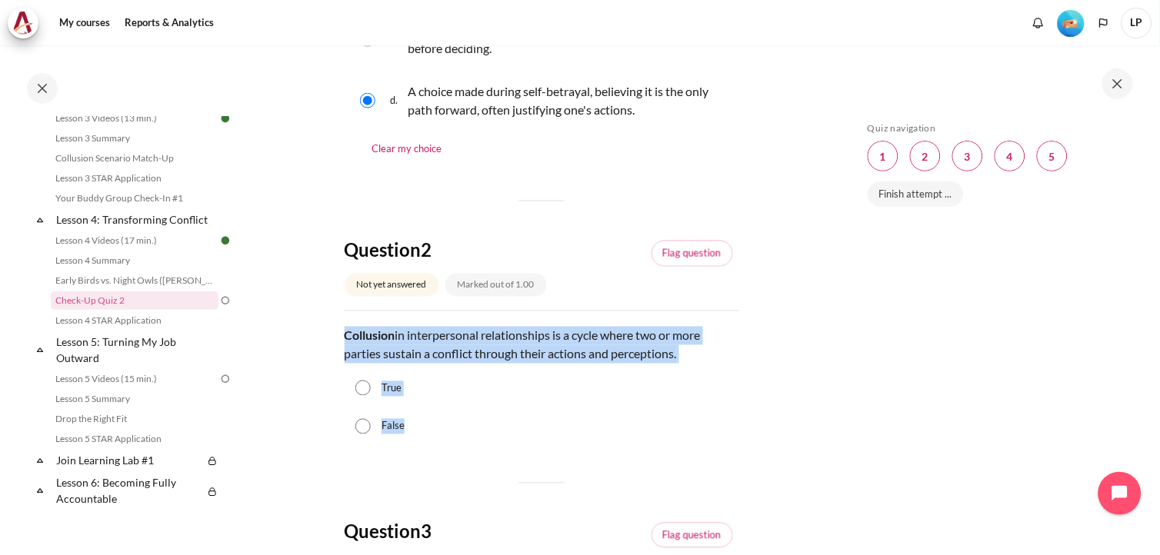
drag, startPoint x: 344, startPoint y: 383, endPoint x: 444, endPoint y: 478, distance: 137.7
click at [444, 446] on div "Question text Collusion in interpersonal relationships is a cycle where two or …" at bounding box center [542, 386] width 395 height 119
copy div "Collusion in interpersonal relationships is a cycle where two or more parties s…"
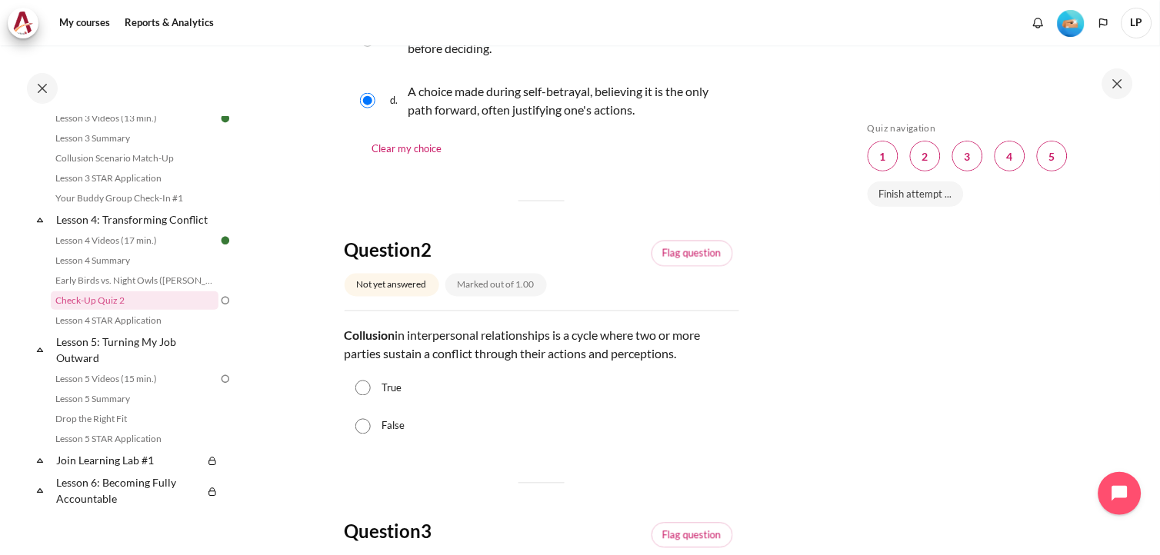
click at [943, 335] on div "Skip Quiz navigation Quiz navigation Question 1 This page Question 2 This page …" at bounding box center [997, 311] width 274 height 379
click at [364, 396] on input "True" at bounding box center [362, 388] width 15 height 15
radio input "true"
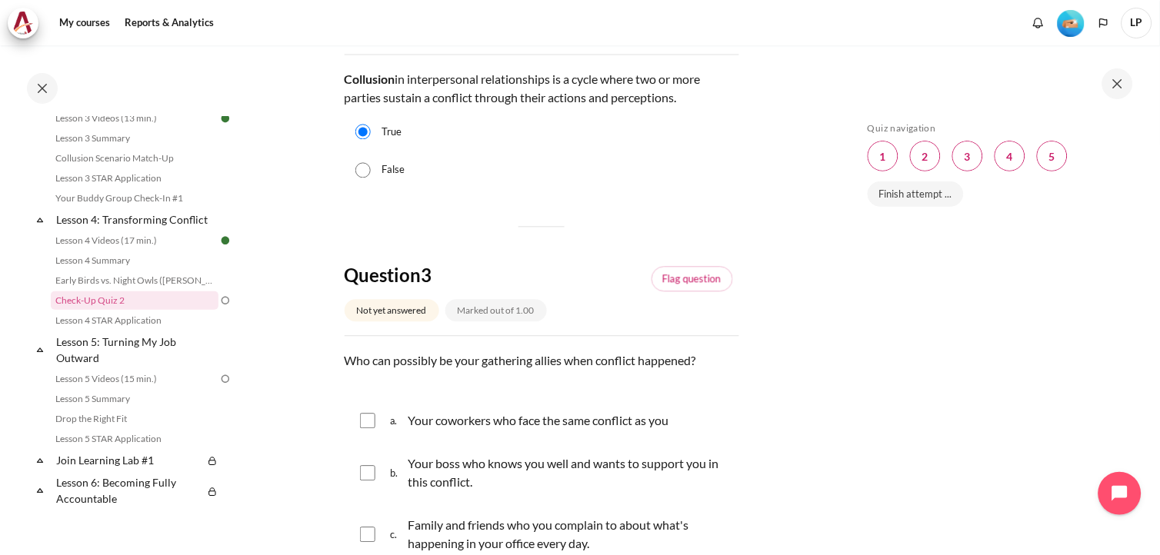
scroll to position [940, 0]
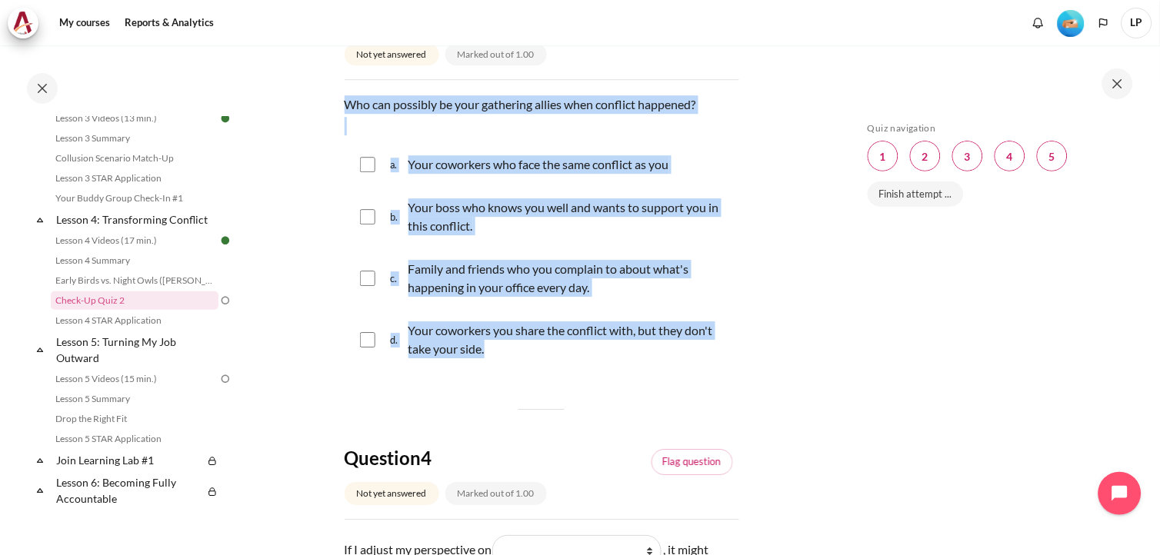
drag, startPoint x: 341, startPoint y: 185, endPoint x: 486, endPoint y: 429, distance: 283.3
click at [486, 429] on section "My courses OPO VN B2 Lesson 4: Transforming Conflict Check-Up Quiz 2 Check-Up Q…" at bounding box center [541, 174] width 591 height 2139
copy div "Who can possibly be your gathering allies when conflict happened? Question 3 An…"
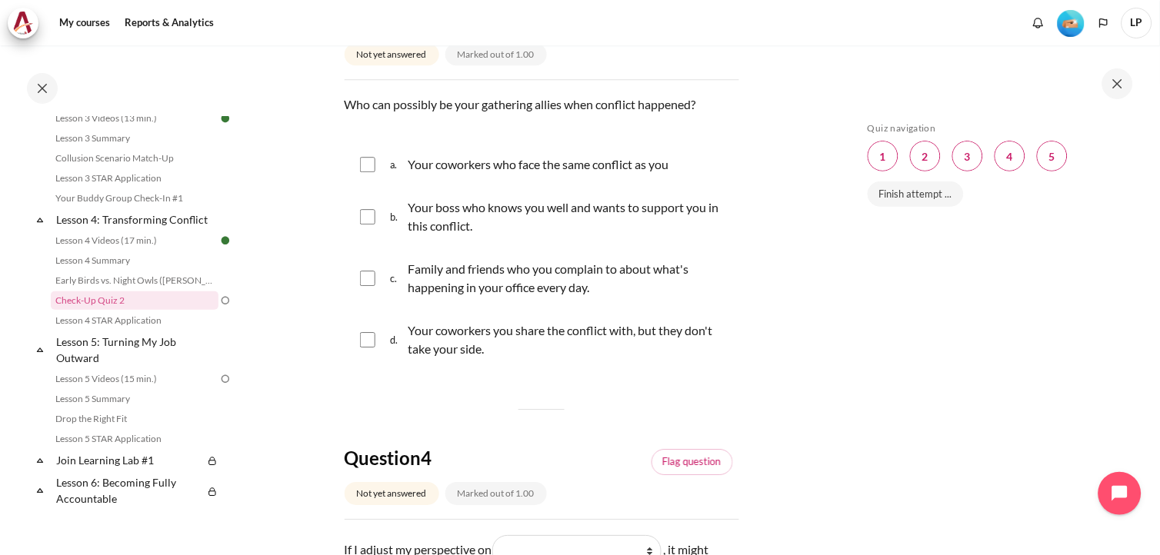
click at [914, 332] on div "Skip Quiz navigation Quiz navigation Question 1 This page Question 2 This page …" at bounding box center [997, 311] width 274 height 379
click at [368, 172] on input "Content" at bounding box center [367, 164] width 15 height 15
checkbox input "true"
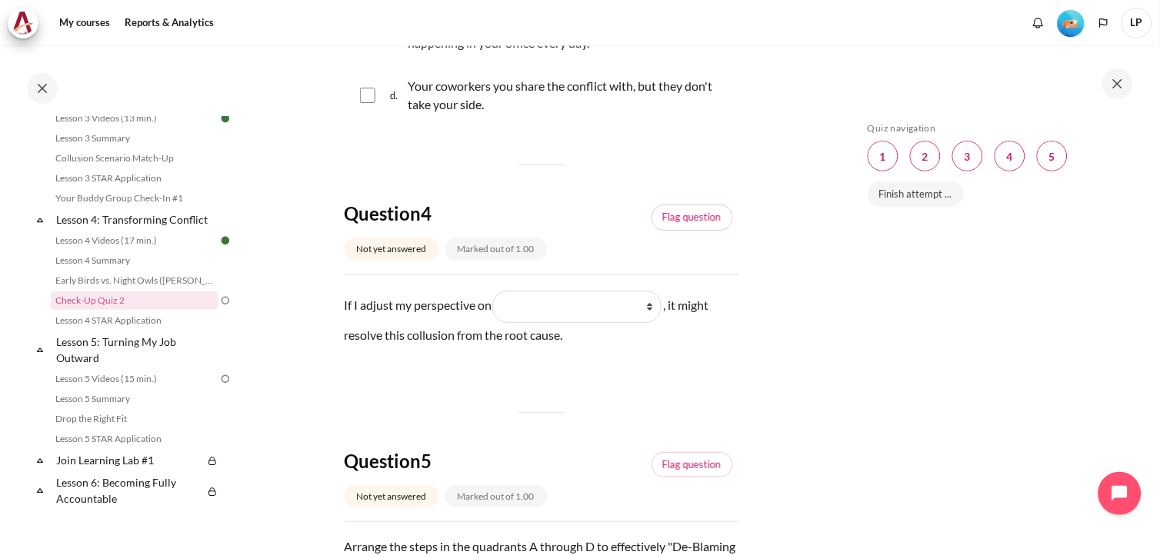
scroll to position [1282, 0]
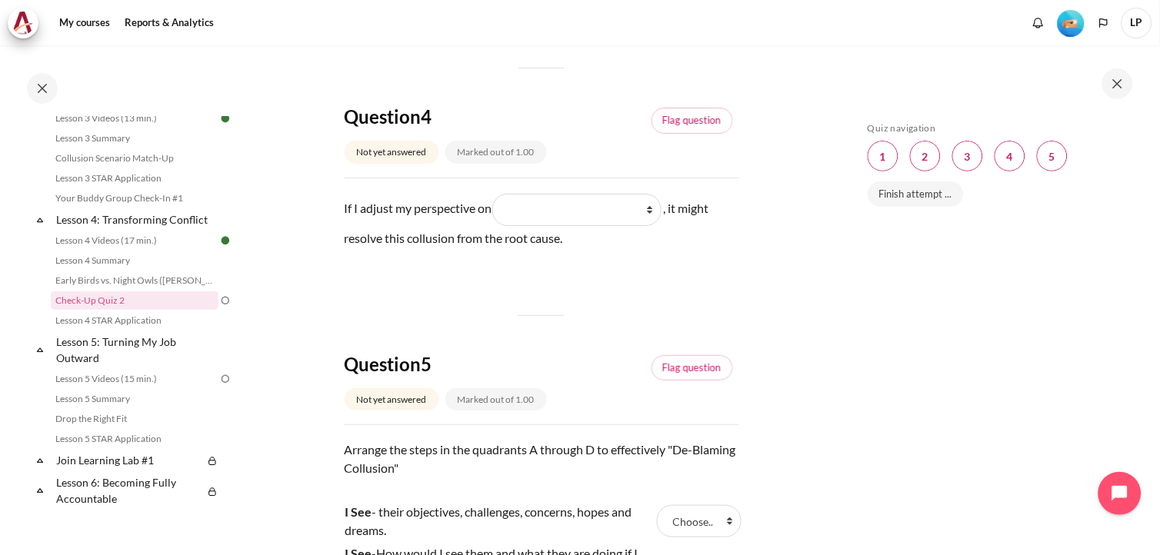
drag, startPoint x: 342, startPoint y: 313, endPoint x: 743, endPoint y: 346, distance: 402.2
copy p "If I adjust my perspective on Blank 1 Question 4 What they do What I see and fe…"
click at [833, 315] on div "My courses OPO VN B2 Lesson 4: Transforming Conflict Check-Up Quiz 2 Check-Up Q…" at bounding box center [580, 300] width 1160 height 510
click at [654, 226] on select "What they do What I see and feel about what they do What I do What they see and…" at bounding box center [576, 210] width 169 height 32
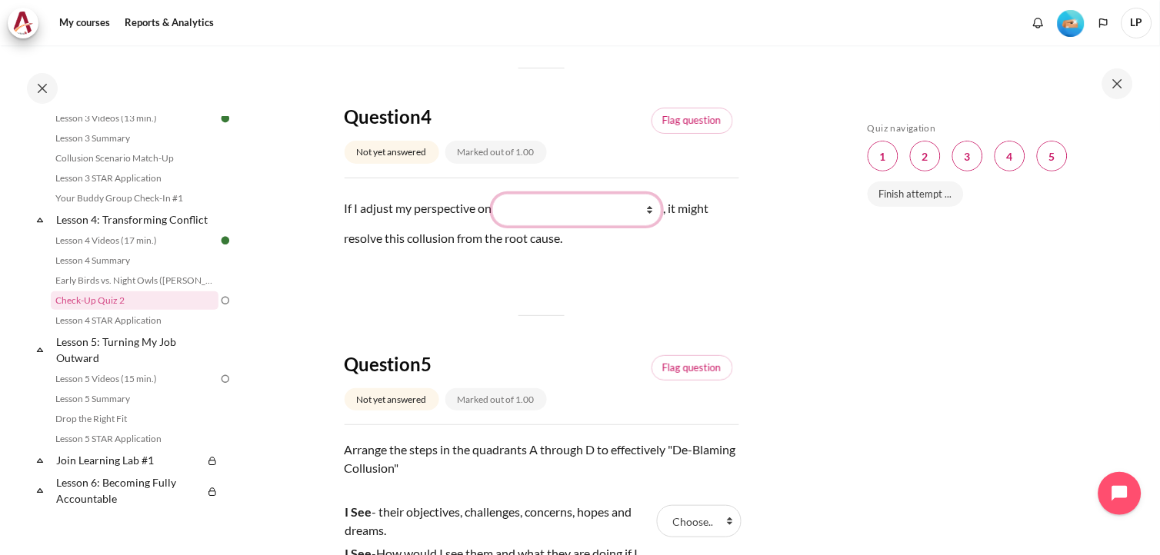
click at [650, 226] on select "What they do What I see and feel about what they do What I do What they see and…" at bounding box center [576, 210] width 169 height 32
click at [657, 226] on select "What they do What I see and feel about what they do What I do What they see and…" at bounding box center [576, 210] width 169 height 32
select select "1"
click at [498, 226] on select "What they do What I see and feel about what they do What I do What they see and…" at bounding box center [576, 210] width 169 height 32
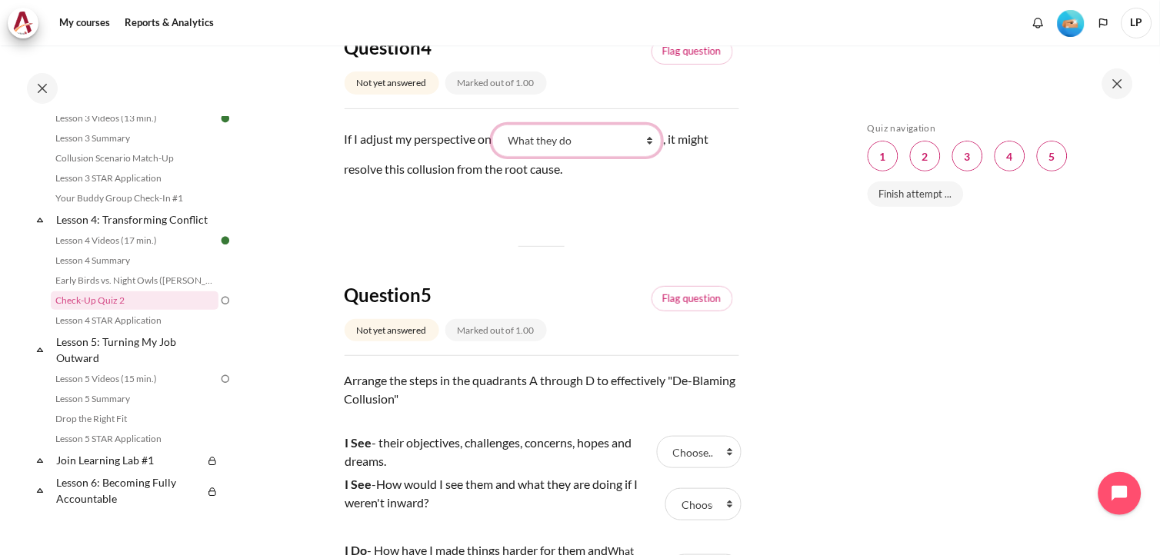
scroll to position [1453, 0]
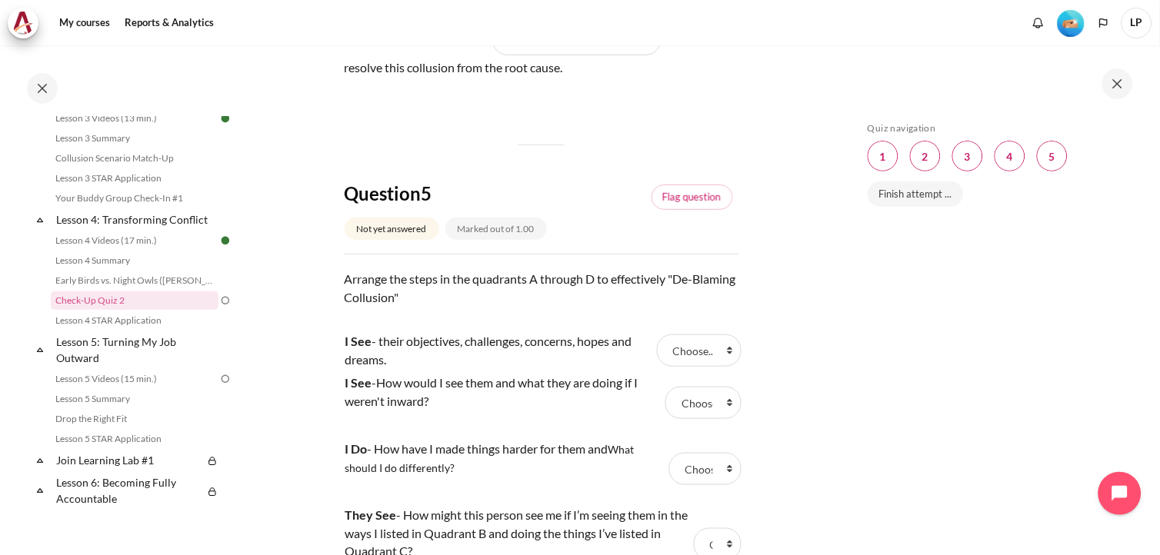
click at [947, 435] on div "Skip Quiz navigation Quiz navigation Question 1 This page Question 2 This page …" at bounding box center [997, 311] width 274 height 379
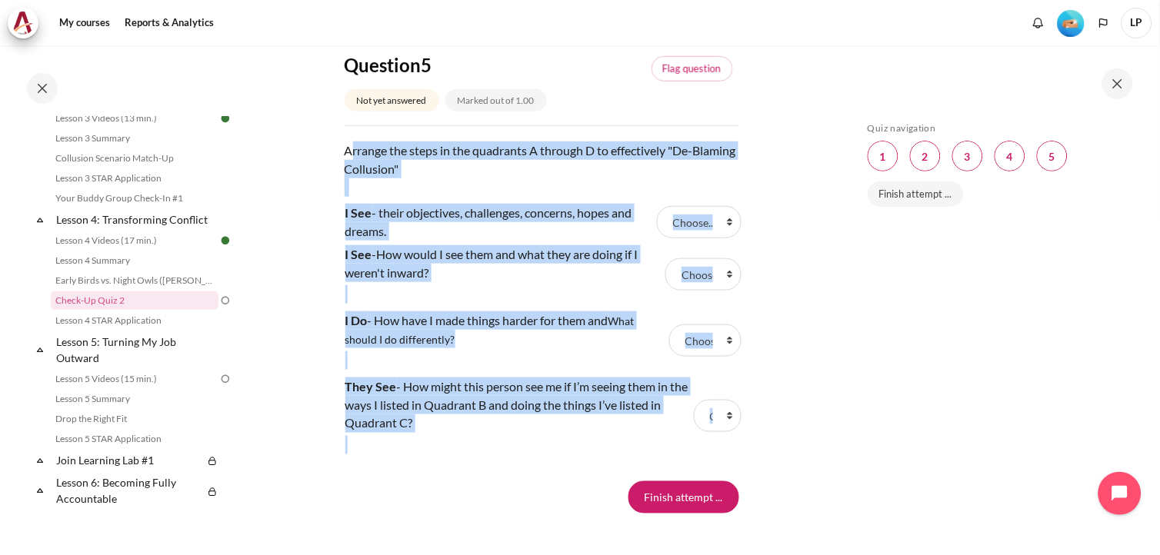
scroll to position [1811, 0]
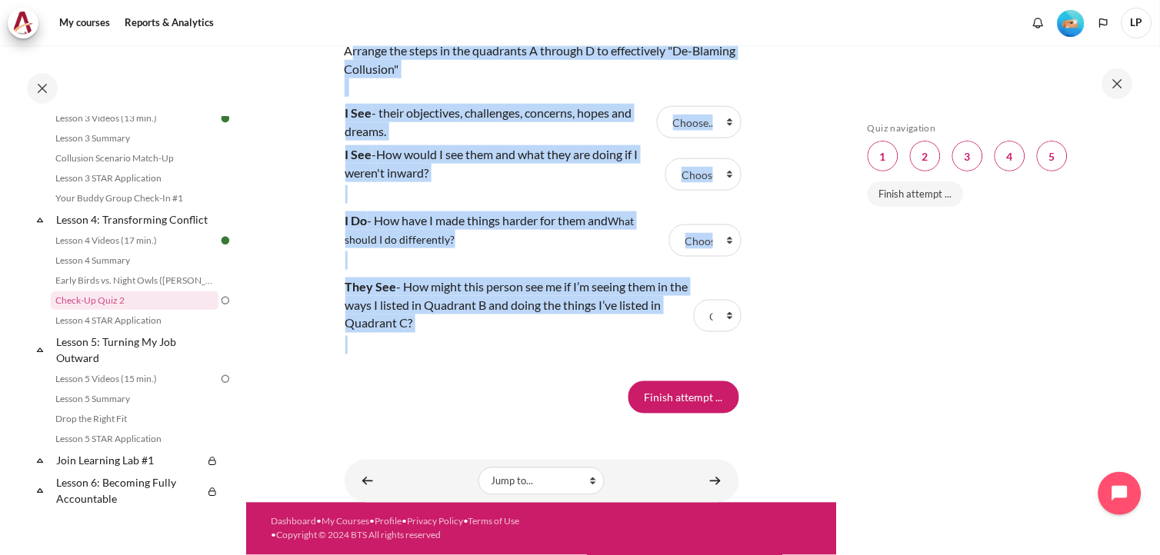
drag, startPoint x: 348, startPoint y: 405, endPoint x: 722, endPoint y: 318, distance: 383.9
click at [722, 318] on div "Question text Arrange the steps in the quadrants A through D to effectively "De…" at bounding box center [542, 200] width 395 height 317
copy div "Arrange the steps in the quadrants A through D to effectively "De-Blaming Collu…"
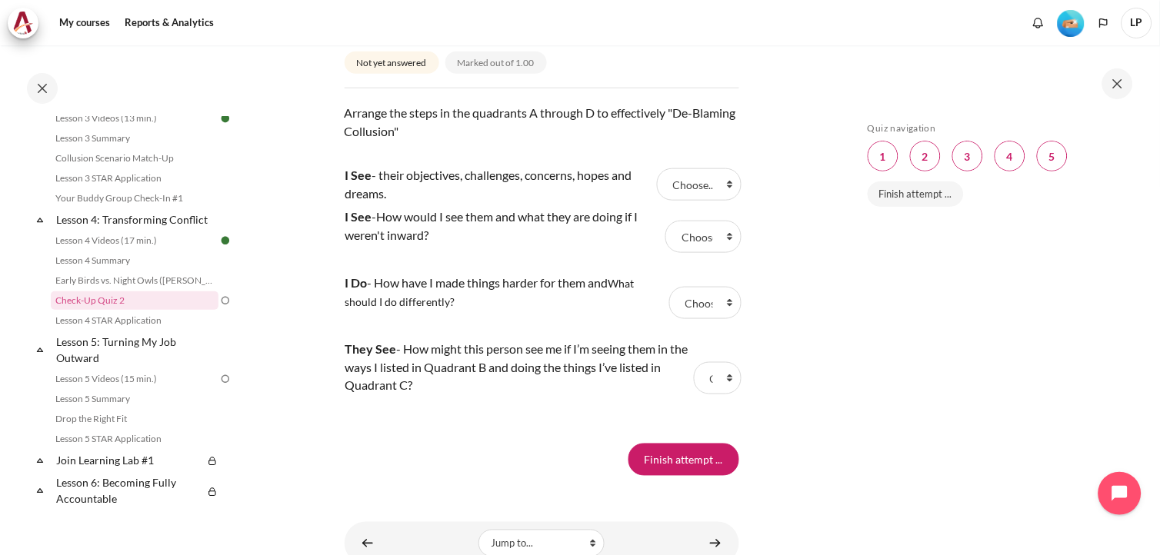
scroll to position [1640, 0]
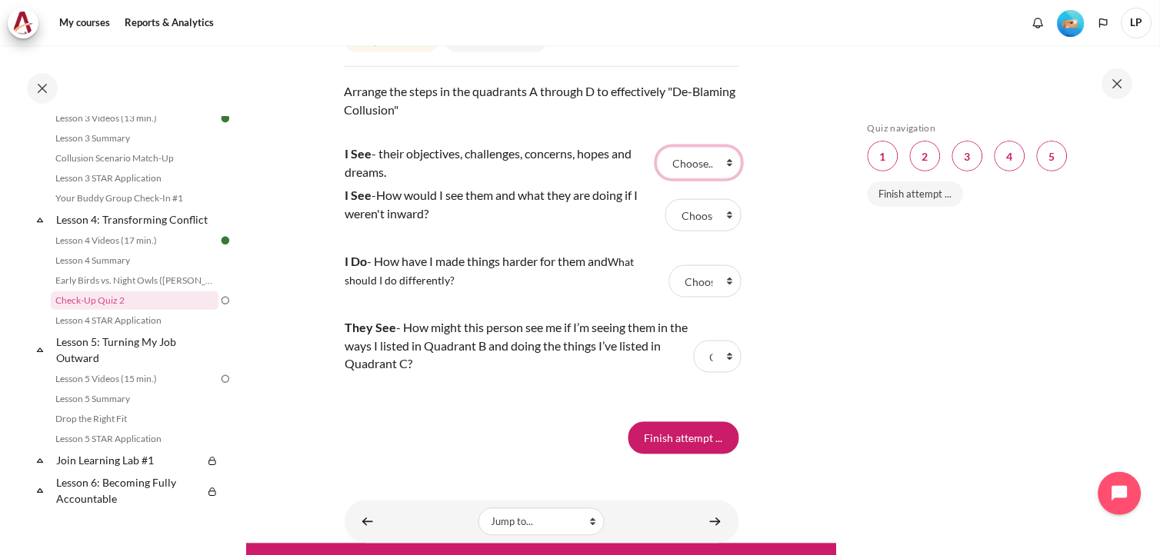
click at [723, 179] on select "Choose... C A D B" at bounding box center [699, 163] width 85 height 32
click at [725, 179] on select "Choose... C A D B" at bounding box center [699, 163] width 85 height 32
click at [886, 288] on div "Skip Quiz navigation Quiz navigation Question 1 This page Question 2 This page …" at bounding box center [997, 311] width 274 height 379
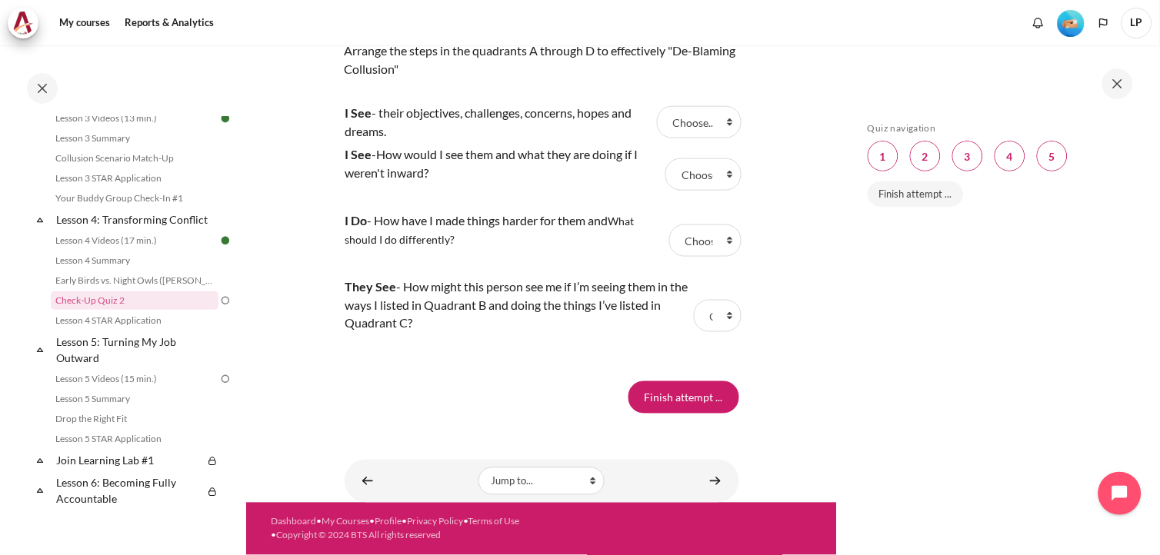
scroll to position [1811, 0]
click at [716, 128] on select "Choose... C A D B" at bounding box center [699, 122] width 85 height 32
select select "2"
click at [657, 106] on select "Choose... C A D B" at bounding box center [699, 122] width 85 height 32
click at [720, 175] on select "Choose... C A D B" at bounding box center [702, 174] width 75 height 32
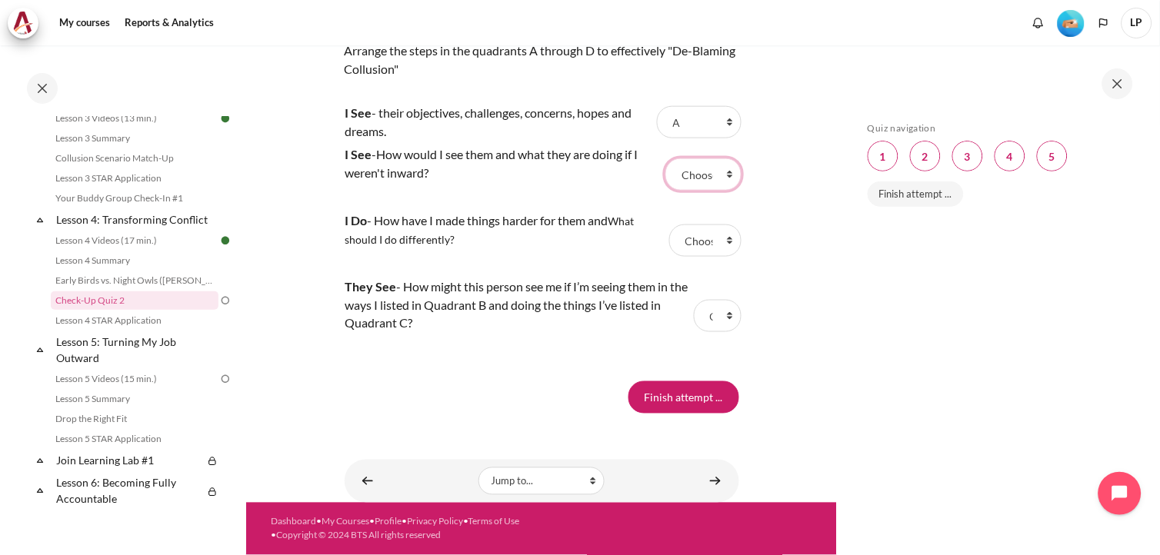
select select "4"
click at [665, 158] on select "Choose... C A D B" at bounding box center [702, 174] width 75 height 32
click at [727, 242] on select "Choose... C A D B" at bounding box center [705, 241] width 72 height 32
select select "1"
click at [669, 225] on select "Choose... C A D B" at bounding box center [705, 241] width 72 height 32
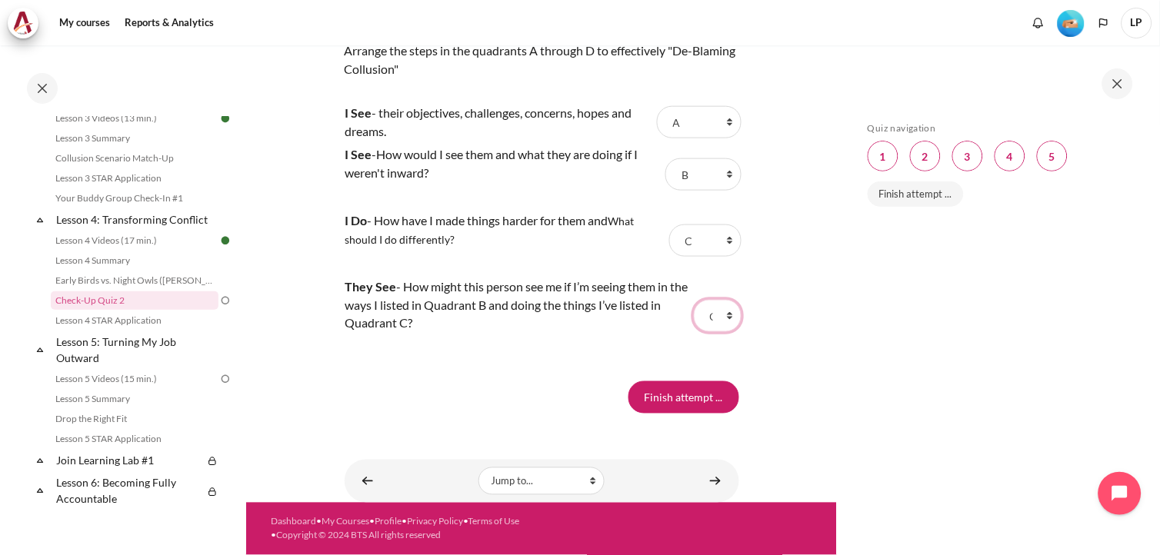
click at [722, 322] on select "Choose... C A D B" at bounding box center [718, 316] width 48 height 32
select select "3"
click at [694, 300] on select "Choose... C A D B" at bounding box center [718, 316] width 48 height 32
click at [683, 399] on input "Finish attempt ..." at bounding box center [684, 398] width 111 height 32
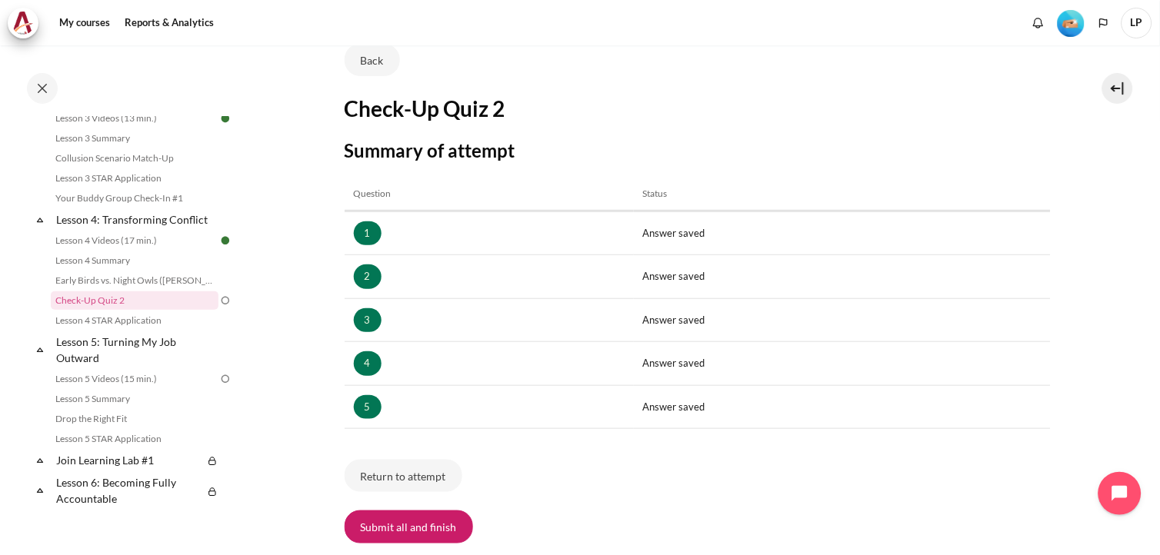
scroll to position [151, 0]
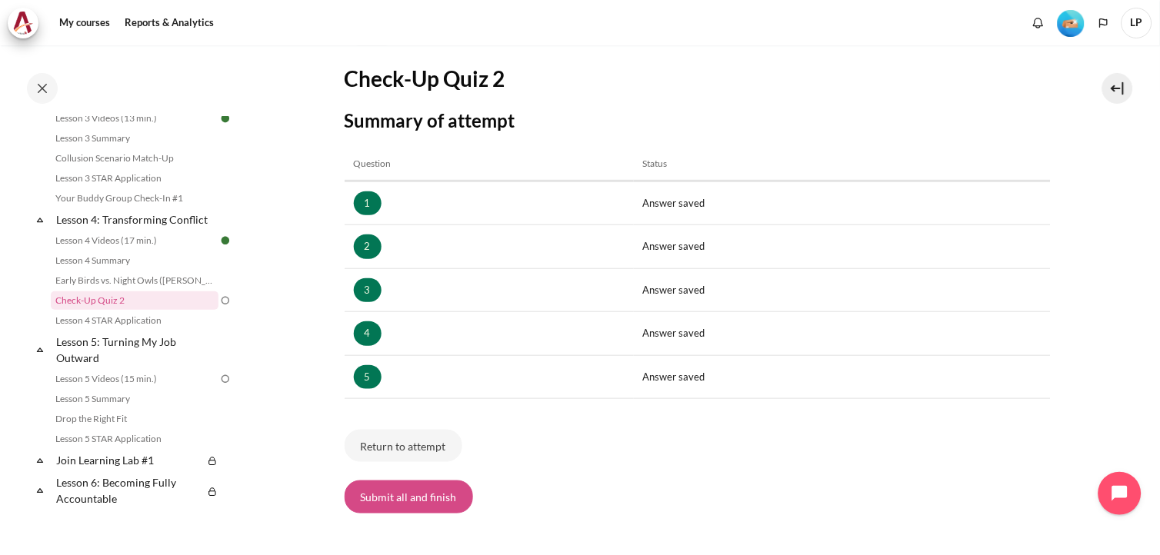
click at [415, 504] on button "Submit all and finish" at bounding box center [409, 497] width 128 height 32
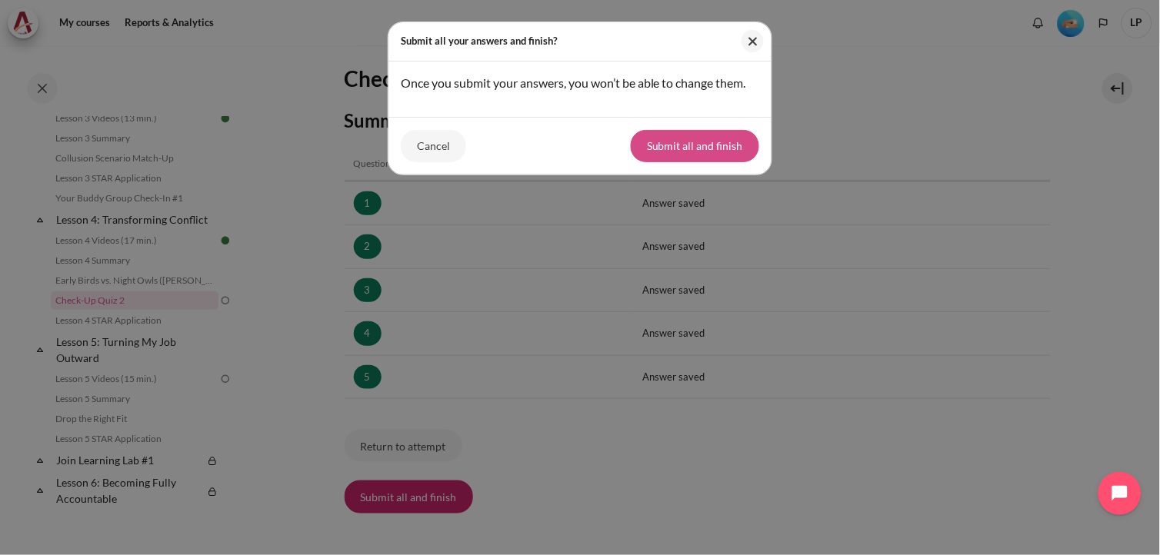
click at [702, 162] on button "Submit all and finish" at bounding box center [695, 146] width 128 height 32
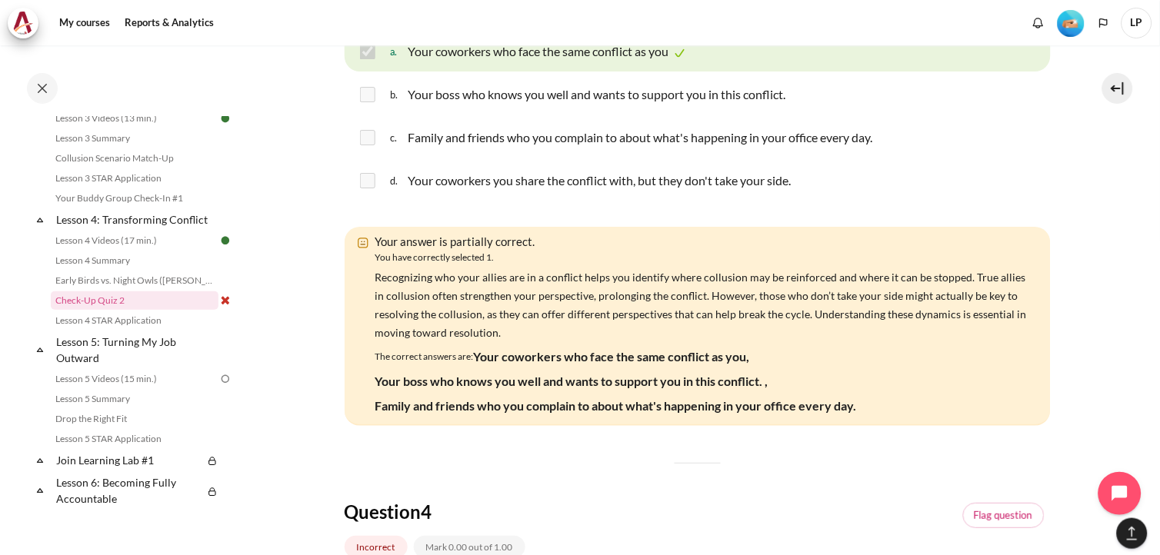
scroll to position [1196, 0]
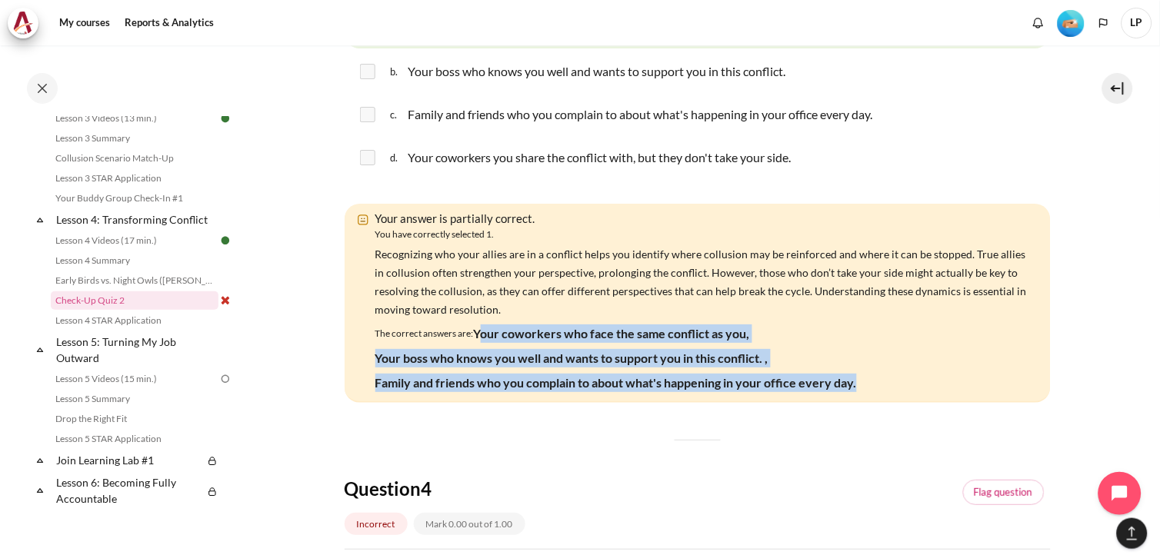
drag, startPoint x: 479, startPoint y: 411, endPoint x: 910, endPoint y: 459, distance: 434.2
click at [910, 395] on div "The correct answers are: Your coworkers who face the same conflict as you, Your…" at bounding box center [701, 359] width 652 height 74
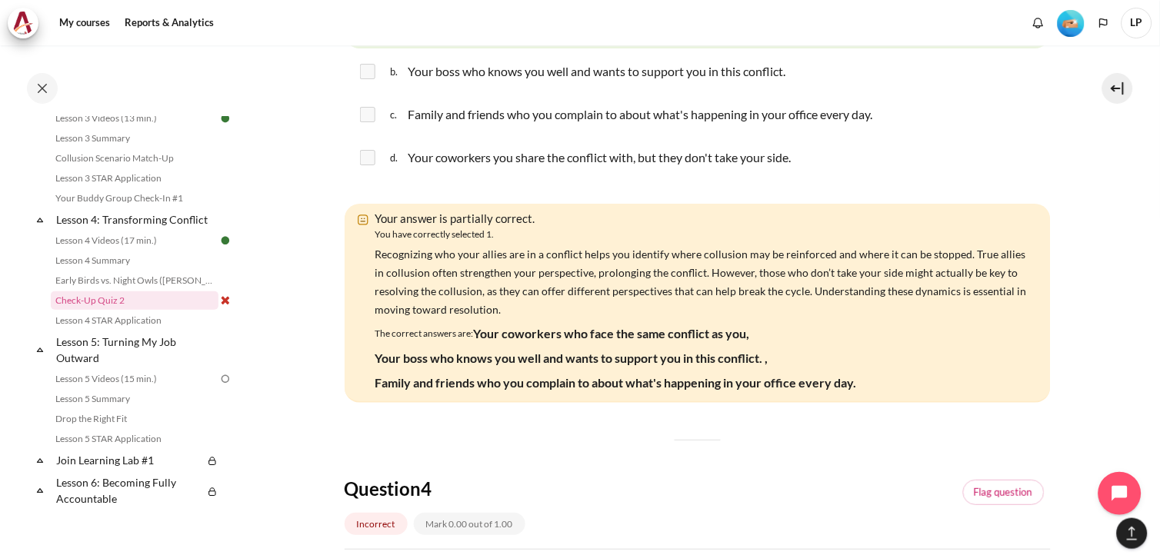
click at [745, 518] on div "Question 1 Correct Mark 1.00 out of 1.00 Flag question Question text What is a …" at bounding box center [698, 269] width 706 height 2460
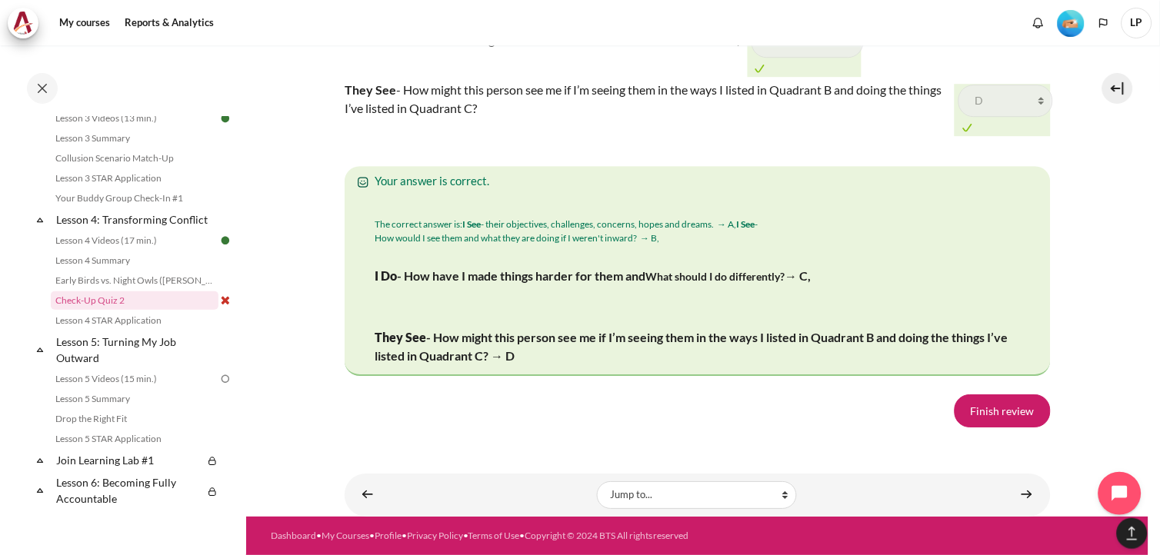
scroll to position [2721, 0]
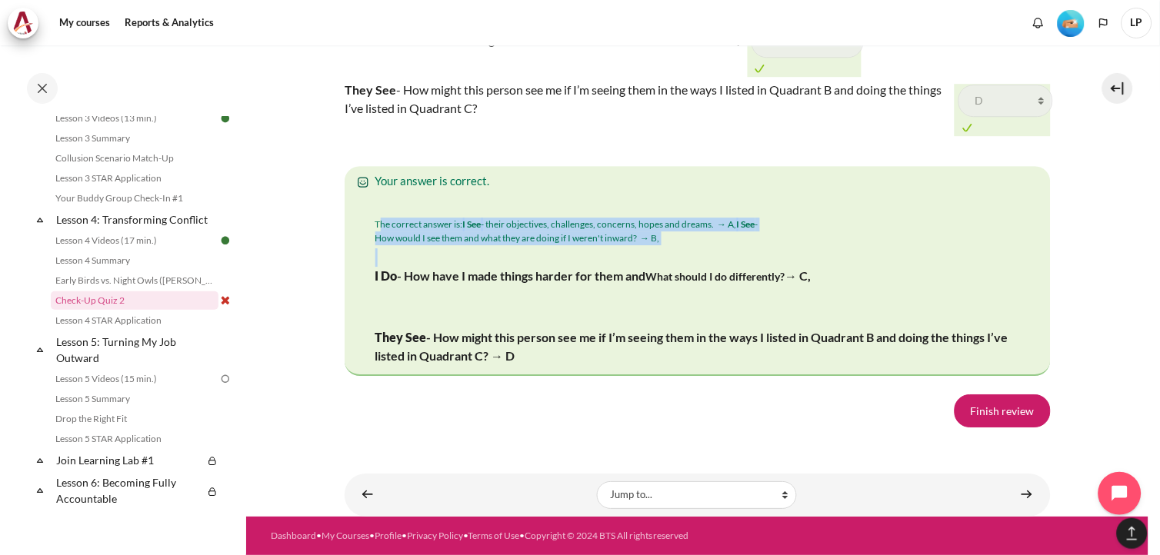
drag, startPoint x: 379, startPoint y: 228, endPoint x: 768, endPoint y: 254, distance: 389.4
click at [768, 254] on div "The correct answer is: I See - their objectives, challenges, concerns, hopes an…" at bounding box center [701, 293] width 652 height 151
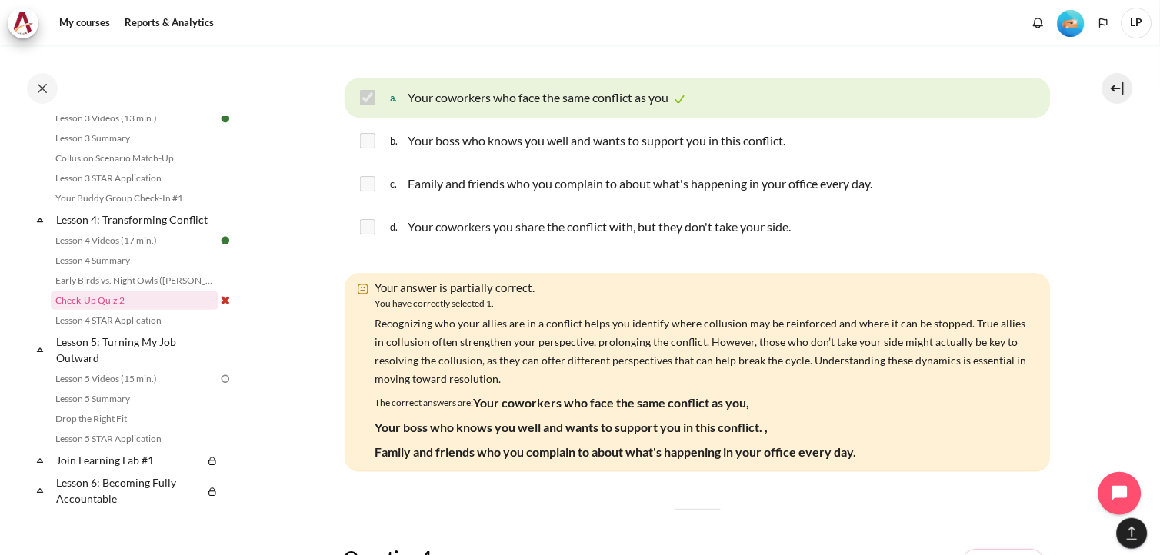
scroll to position [1097, 0]
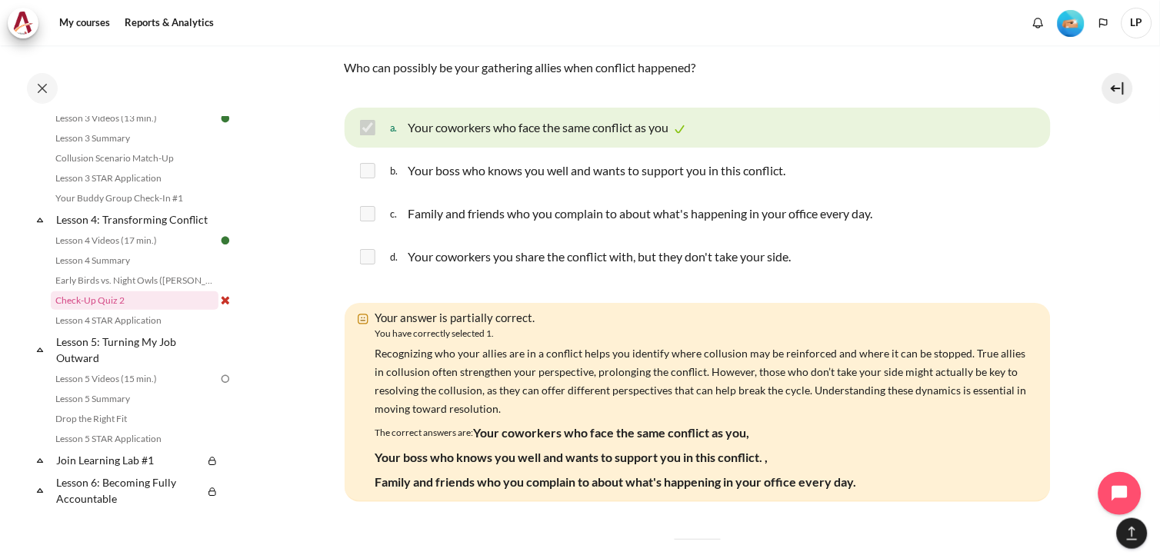
click at [1147, 341] on div "My courses OPO VN B2 Lesson 4: Transforming Conflict Check-Up Quiz 2 Check-Up Q…" at bounding box center [580, 300] width 1160 height 510
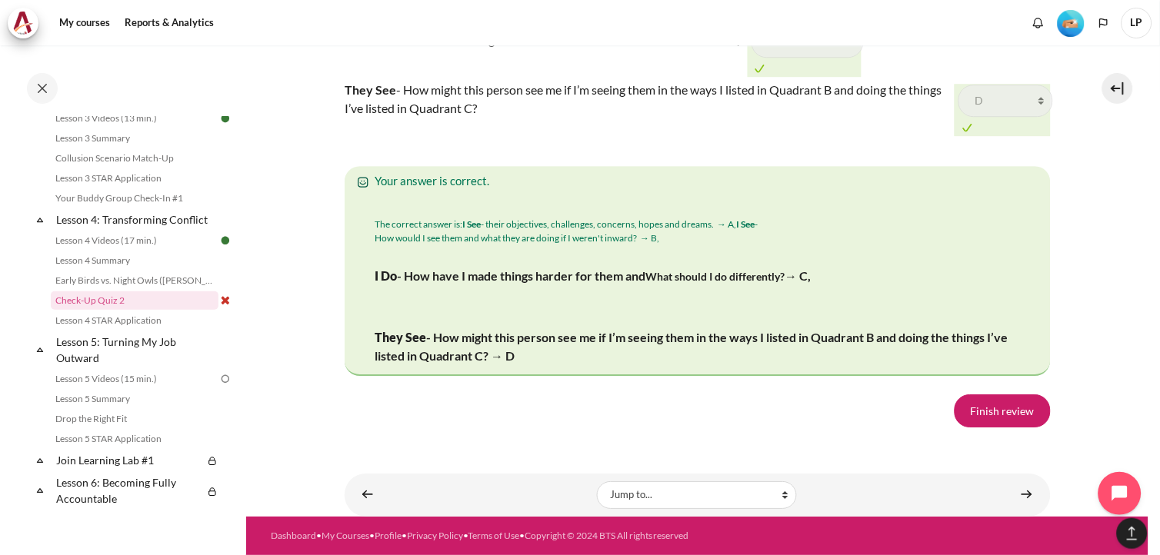
scroll to position [2721, 0]
click at [1009, 412] on link "Finish review" at bounding box center [1003, 411] width 96 height 32
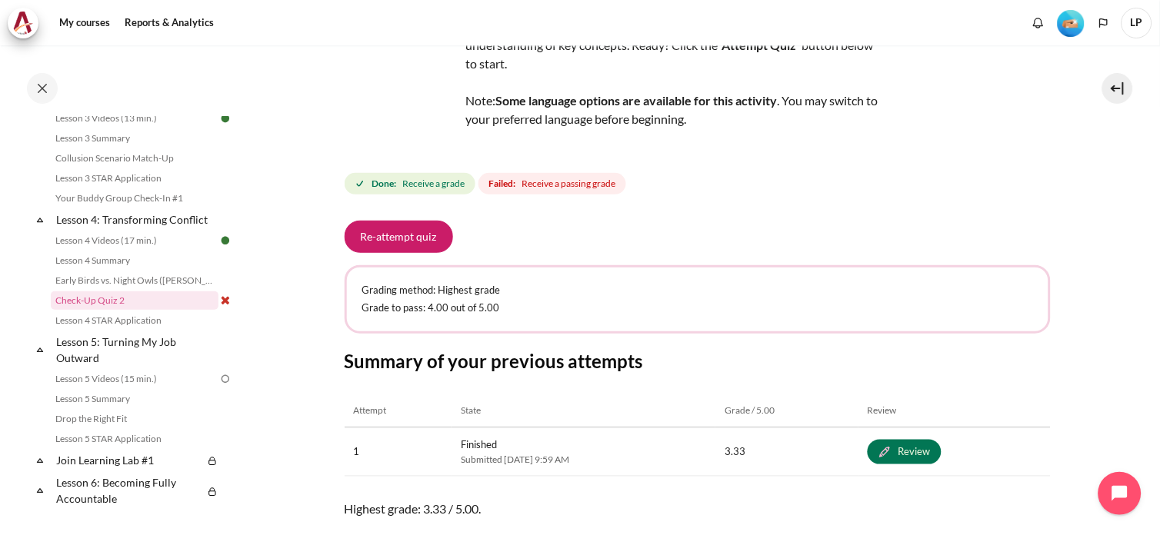
scroll to position [52, 0]
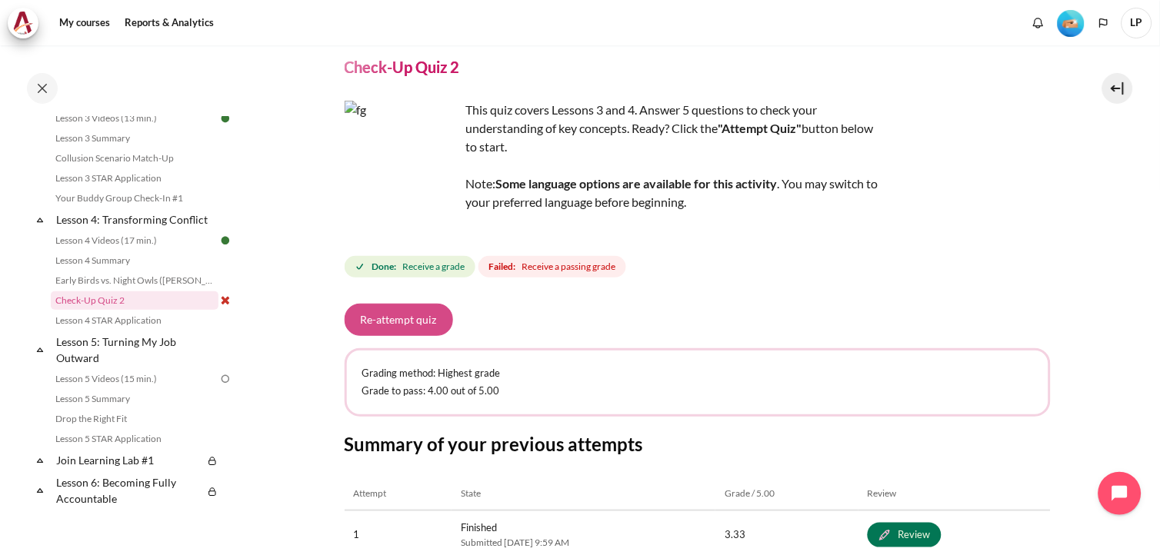
click at [375, 317] on button "Re-attempt quiz" at bounding box center [399, 320] width 108 height 32
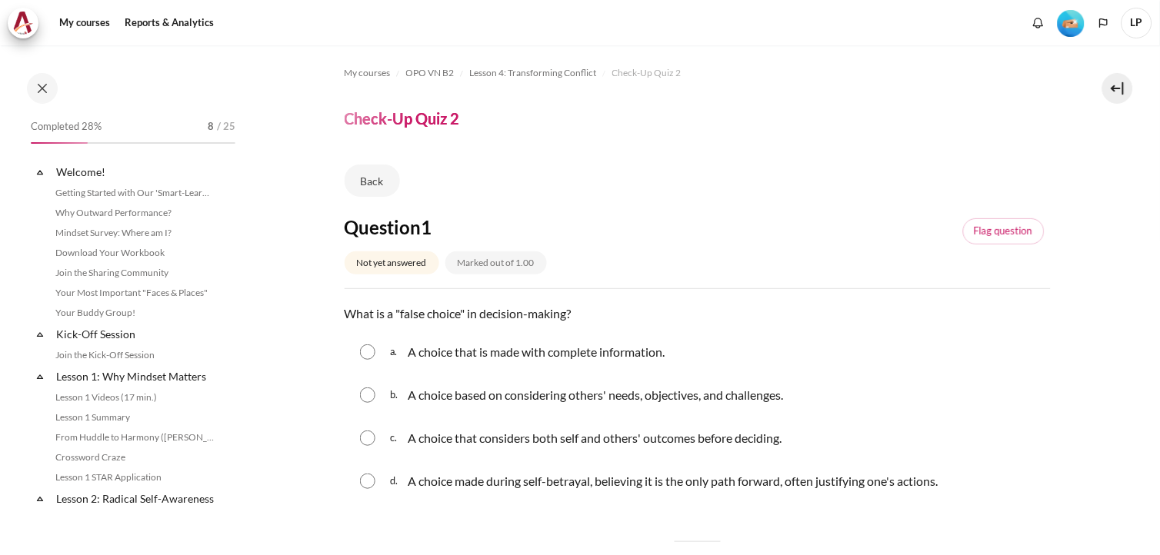
scroll to position [504, 0]
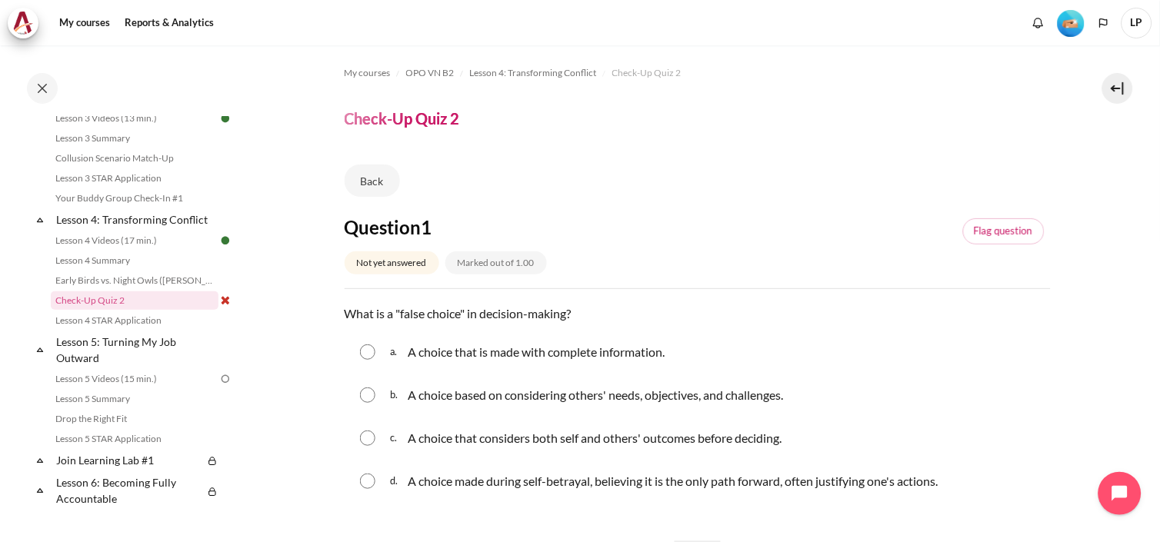
click at [370, 482] on input "Content" at bounding box center [367, 481] width 15 height 15
radio input "true"
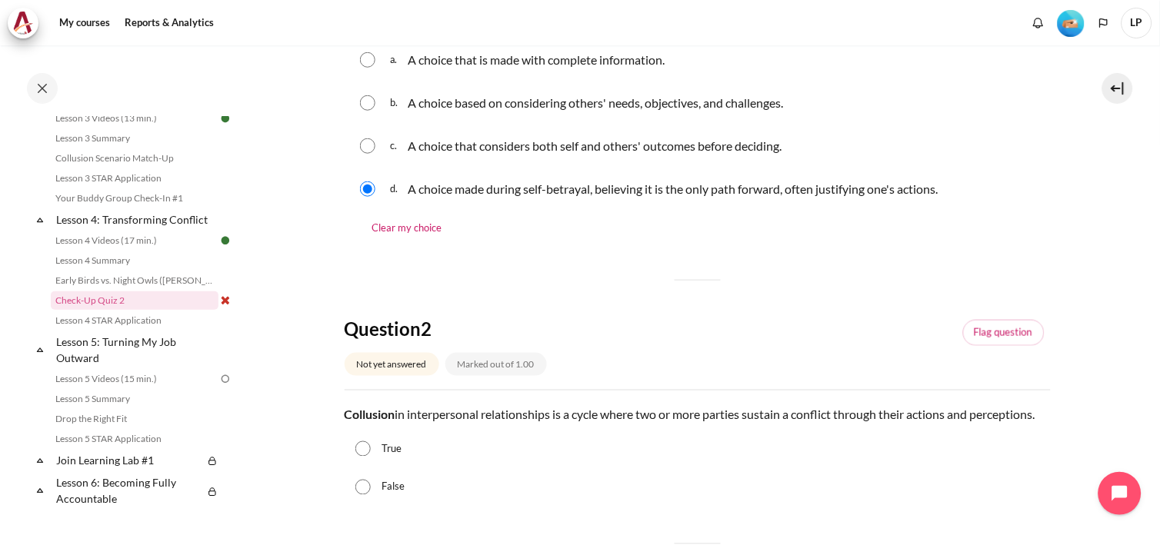
scroll to position [427, 0]
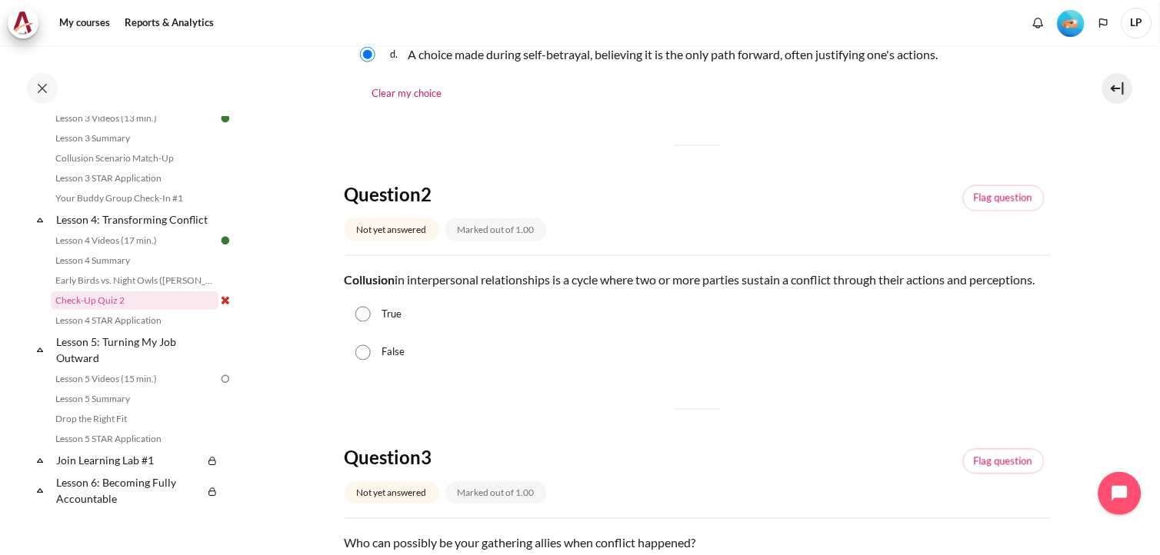
click at [371, 322] on input "True" at bounding box center [362, 314] width 15 height 15
radio input "true"
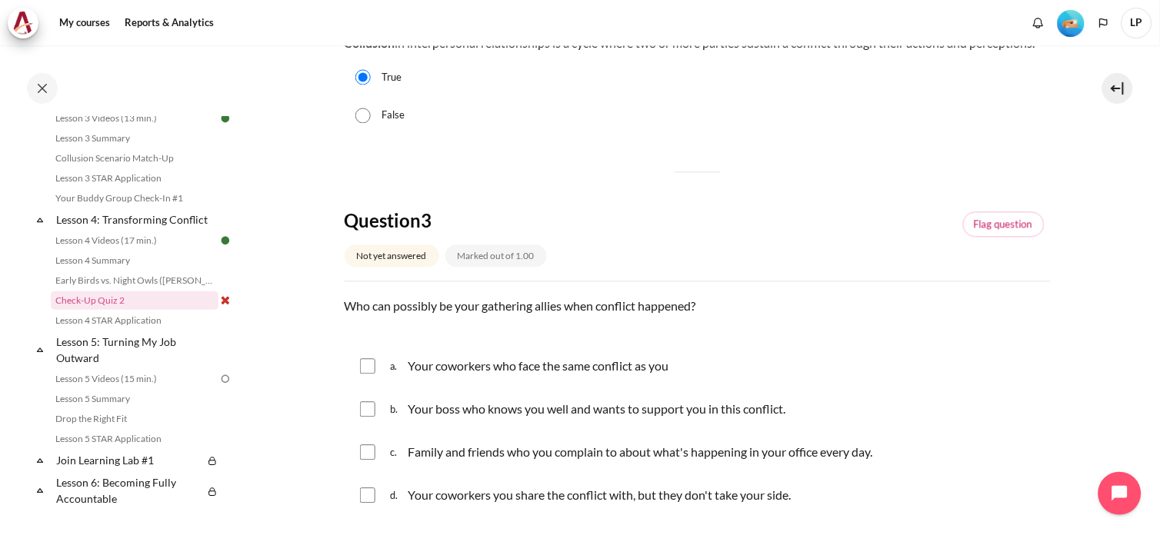
scroll to position [683, 0]
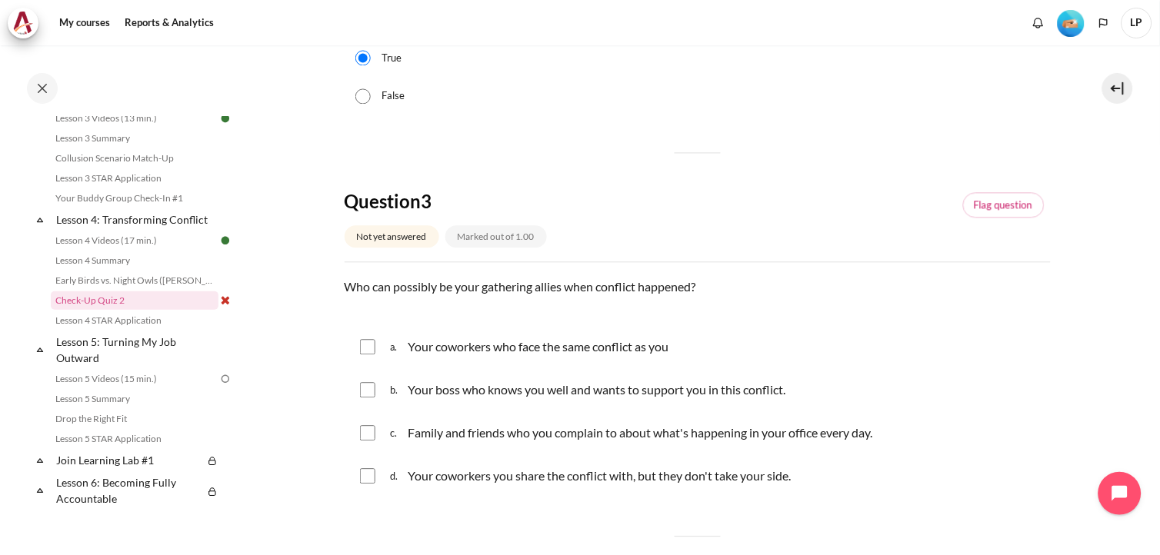
click at [374, 355] on input "Content" at bounding box center [367, 347] width 15 height 15
checkbox input "true"
click at [370, 399] on input "Content" at bounding box center [367, 390] width 15 height 15
checkbox input "true"
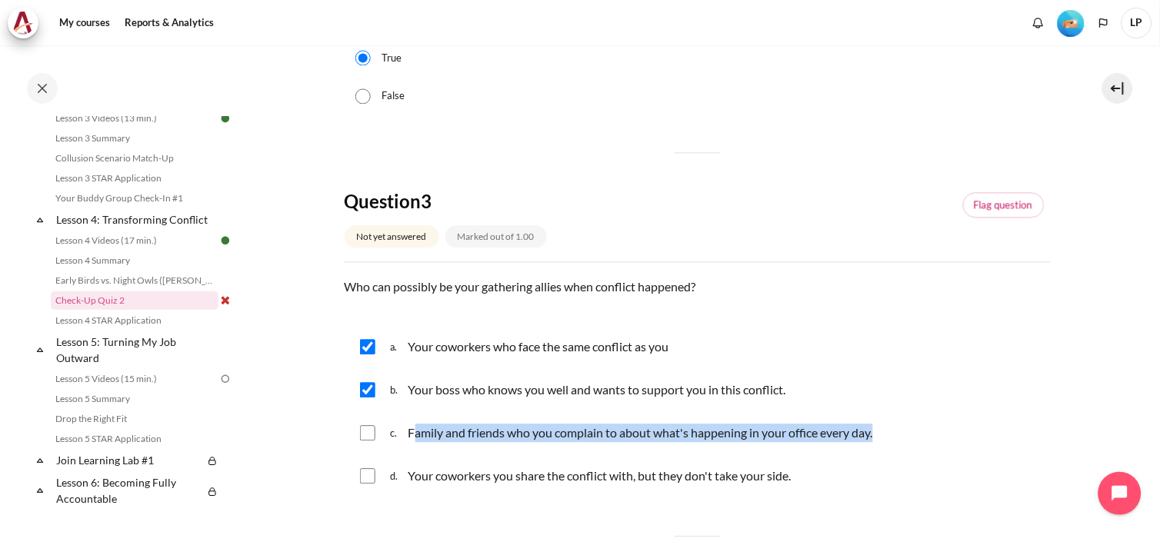
drag, startPoint x: 414, startPoint y: 454, endPoint x: 882, endPoint y: 469, distance: 468.8
click at [882, 454] on div "c. Family and friends who you complain to about what's happening in your office…" at bounding box center [698, 434] width 706 height 40
click at [365, 442] on input "Content" at bounding box center [367, 433] width 15 height 15
checkbox input "true"
click at [1003, 439] on div "c. Family and friends who you complain to about what's happening in your office…" at bounding box center [698, 434] width 706 height 40
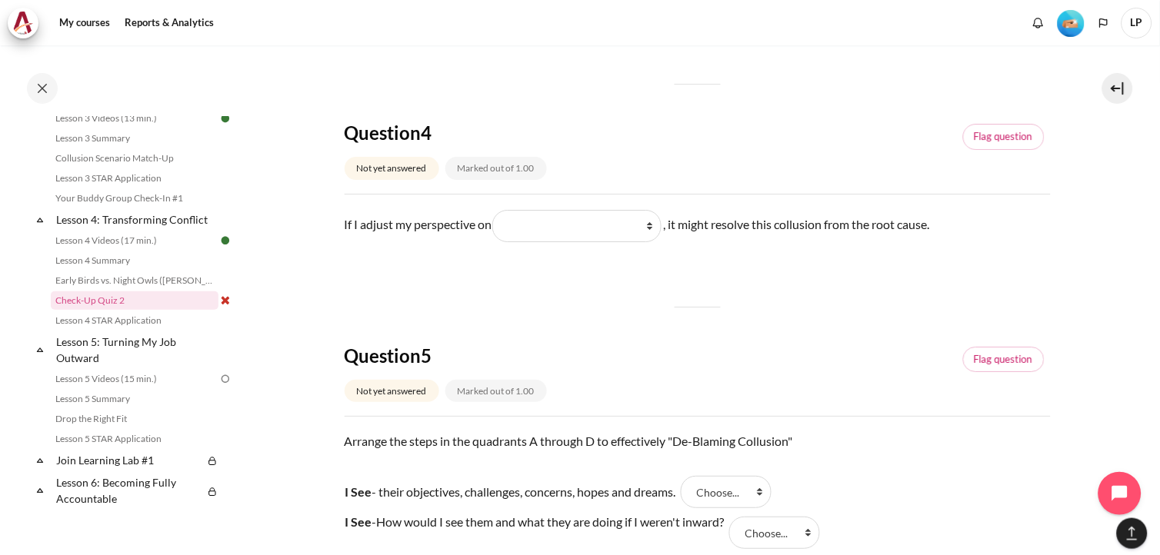
scroll to position [1196, 0]
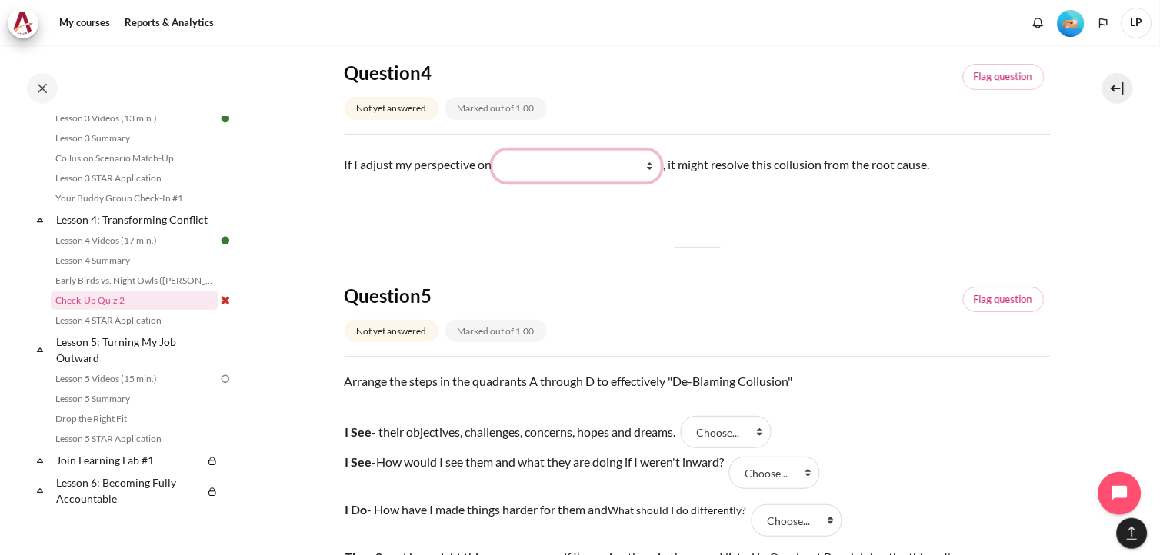
click at [654, 182] on select "What they do What I see and feel about what they do What I do What they see and…" at bounding box center [576, 166] width 169 height 32
select select "2"
click at [498, 168] on select "What they do What I see and feel about what they do What I do What they see and…" at bounding box center [576, 166] width 169 height 32
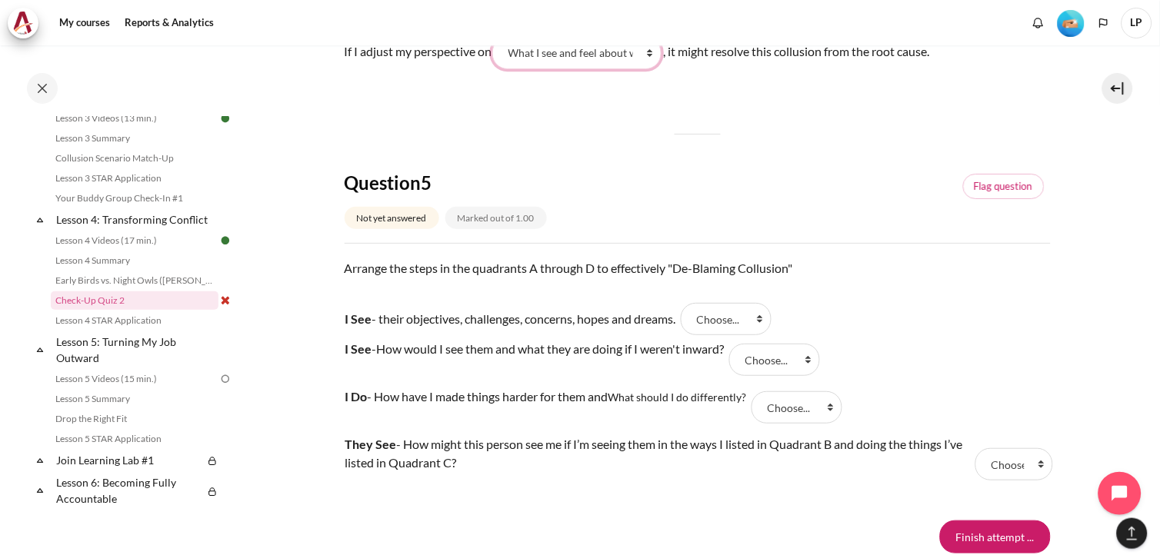
scroll to position [1282, 0]
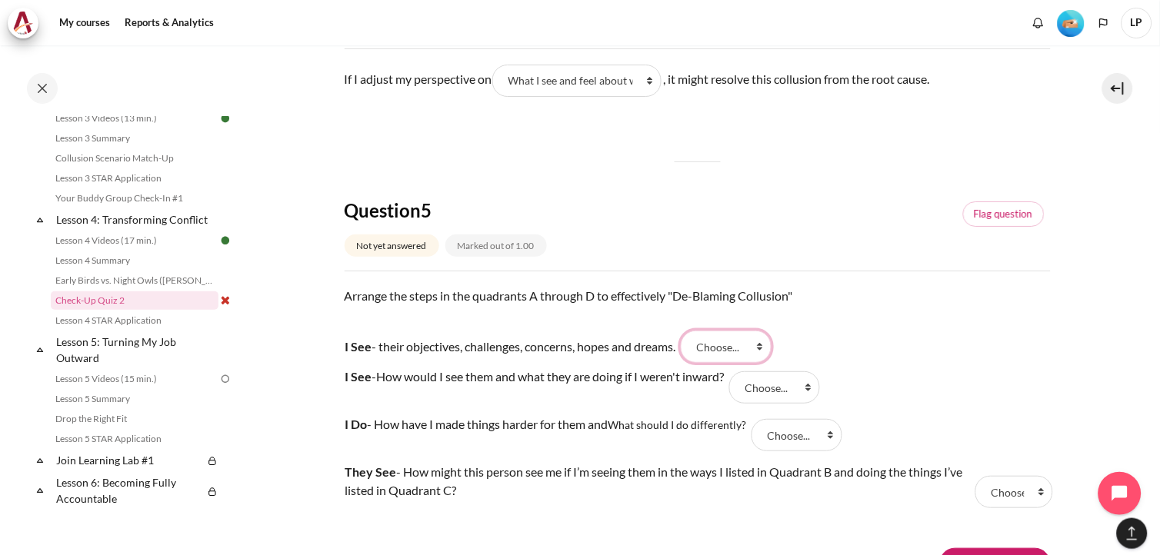
click at [766, 363] on select "Choose... A D B C" at bounding box center [726, 347] width 91 height 32
select select "1"
click at [689, 349] on select "Choose... A D B C" at bounding box center [726, 347] width 91 height 32
click at [812, 403] on select "Choose... A D B C" at bounding box center [774, 388] width 91 height 32
select select "3"
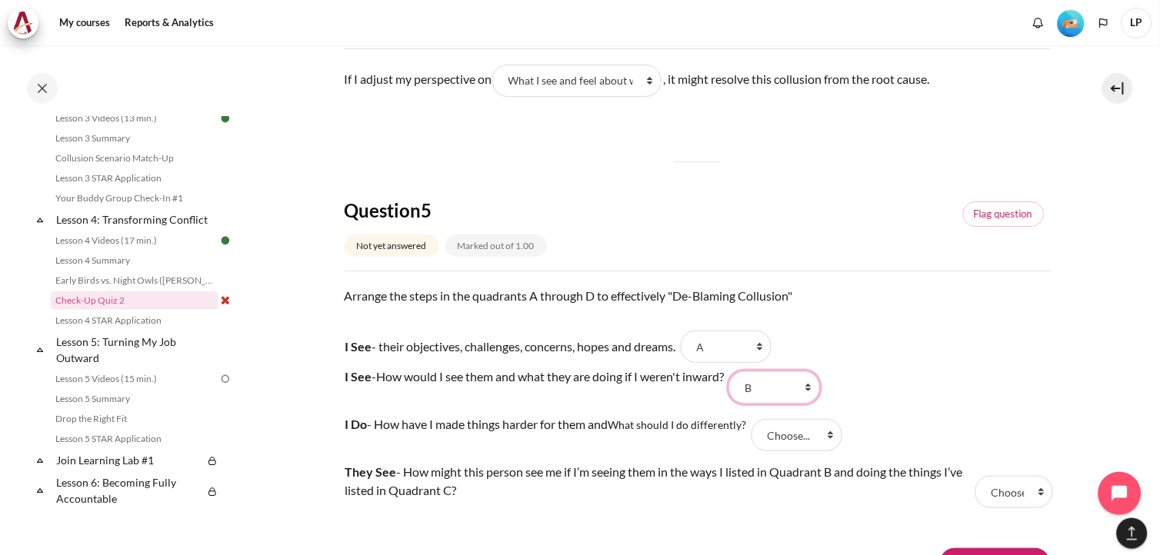
click at [739, 389] on select "Choose... A D B C" at bounding box center [774, 388] width 91 height 32
click at [834, 452] on select "Choose... A D B C" at bounding box center [797, 435] width 91 height 32
select select "4"
click at [756, 437] on select "Choose... A D B C" at bounding box center [797, 435] width 91 height 32
click at [1039, 509] on select "Choose... A D B C" at bounding box center [1015, 492] width 78 height 32
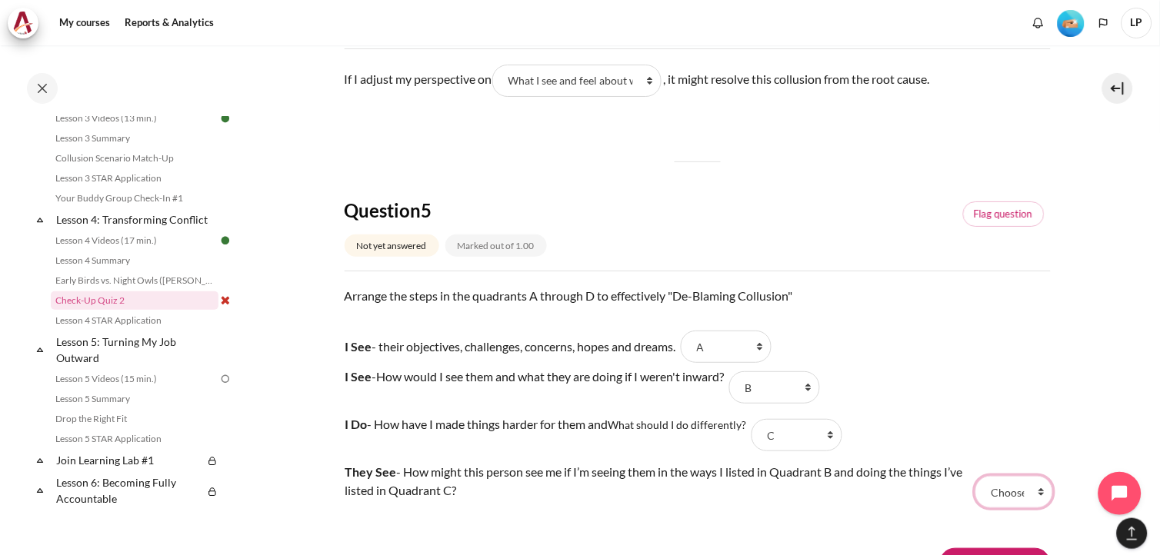
click at [1032, 509] on select "Choose... A D B C" at bounding box center [1015, 492] width 78 height 32
click at [1031, 509] on select "Choose... A D B C" at bounding box center [1015, 492] width 78 height 32
select select "2"
click at [976, 495] on select "Choose... A D B C" at bounding box center [1015, 492] width 78 height 32
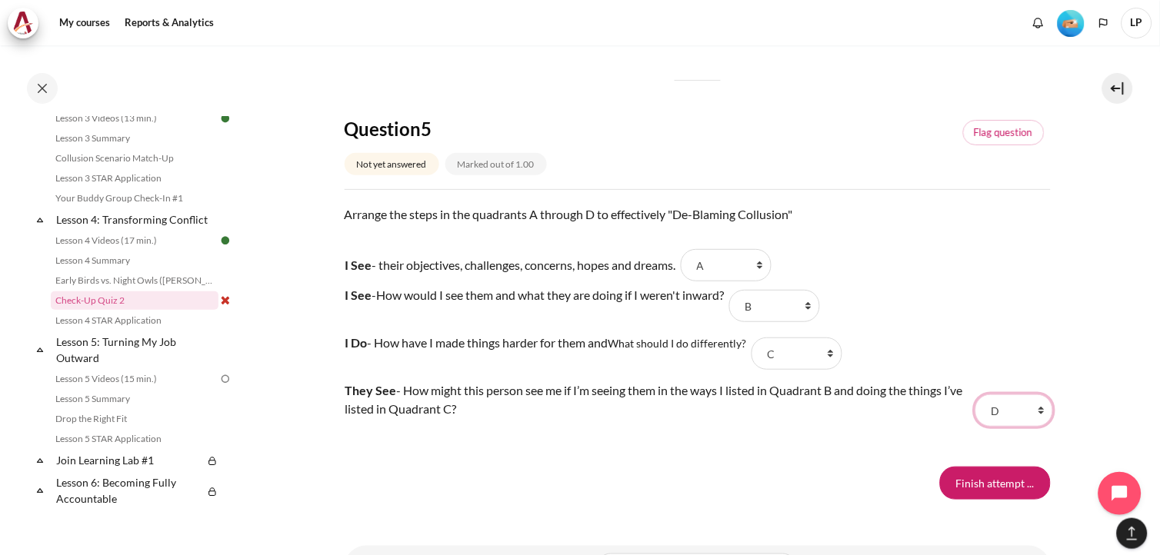
scroll to position [1454, 0]
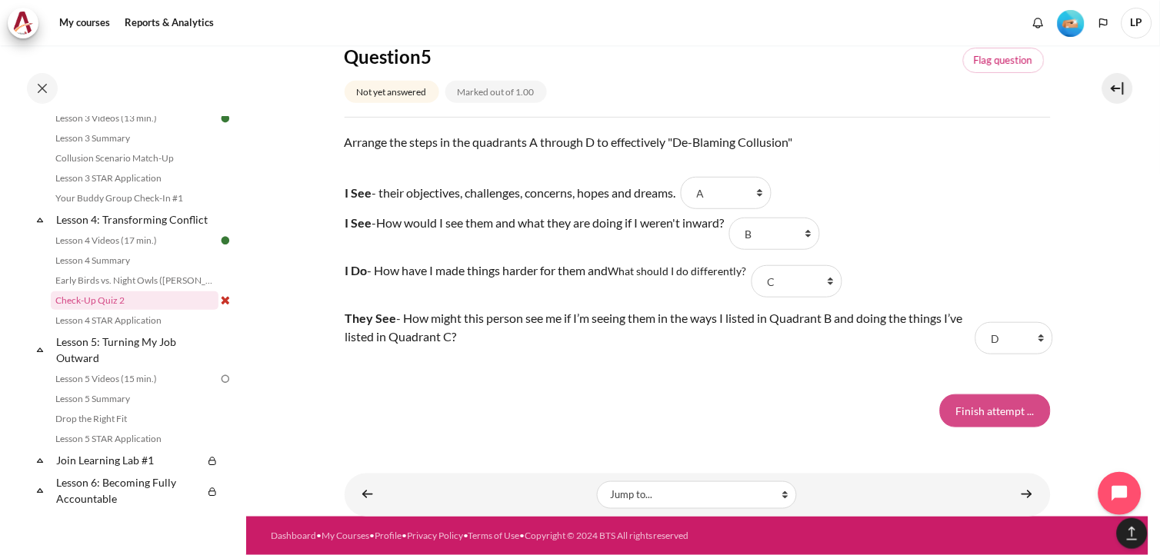
click at [1011, 418] on input "Finish attempt ..." at bounding box center [995, 411] width 111 height 32
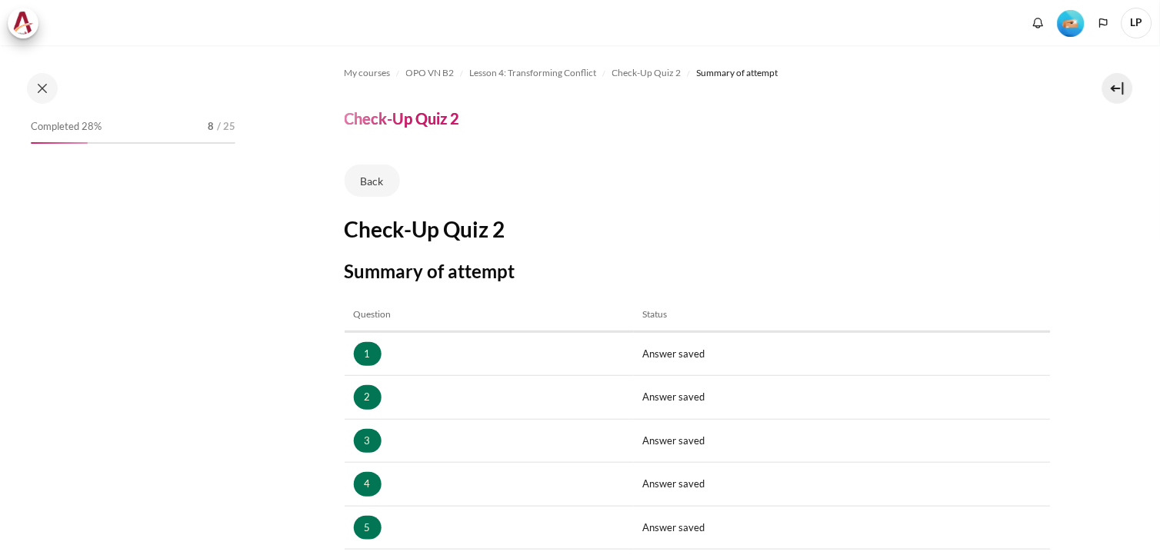
scroll to position [236, 0]
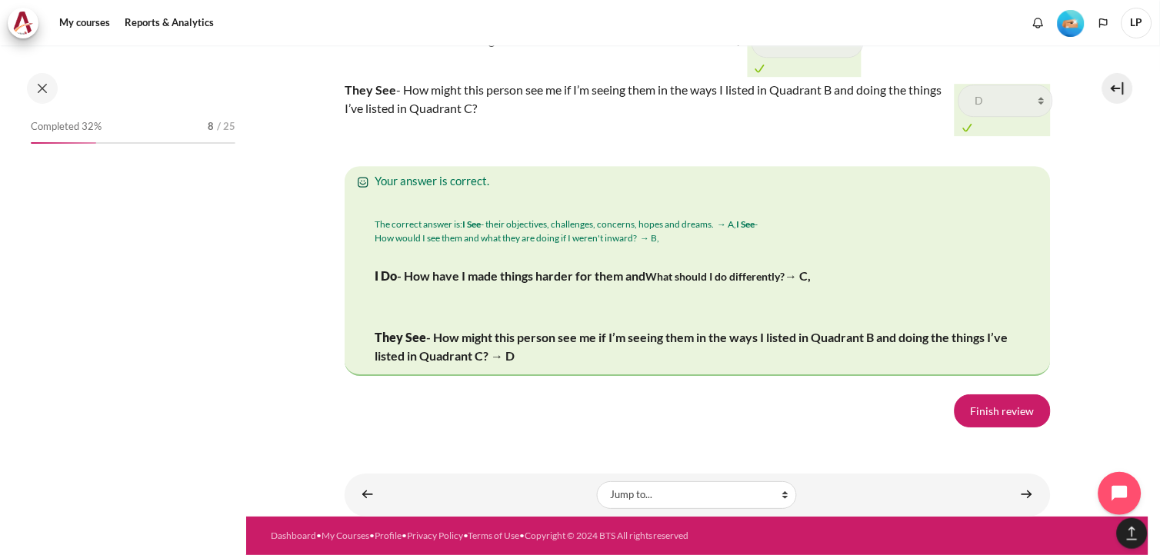
scroll to position [504, 0]
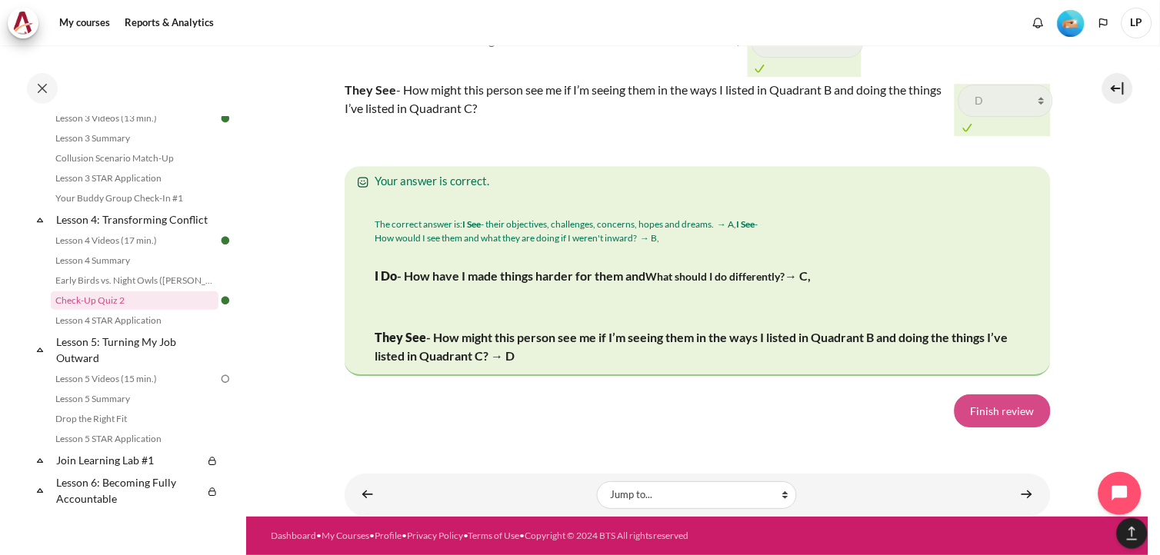
click at [964, 413] on link "Finish review" at bounding box center [1003, 411] width 96 height 32
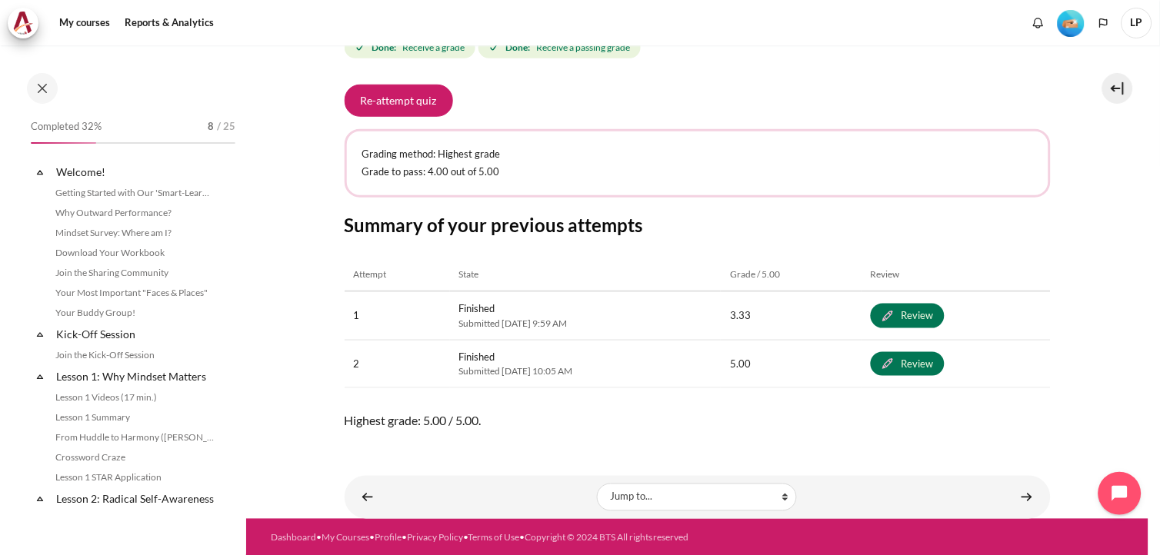
scroll to position [504, 0]
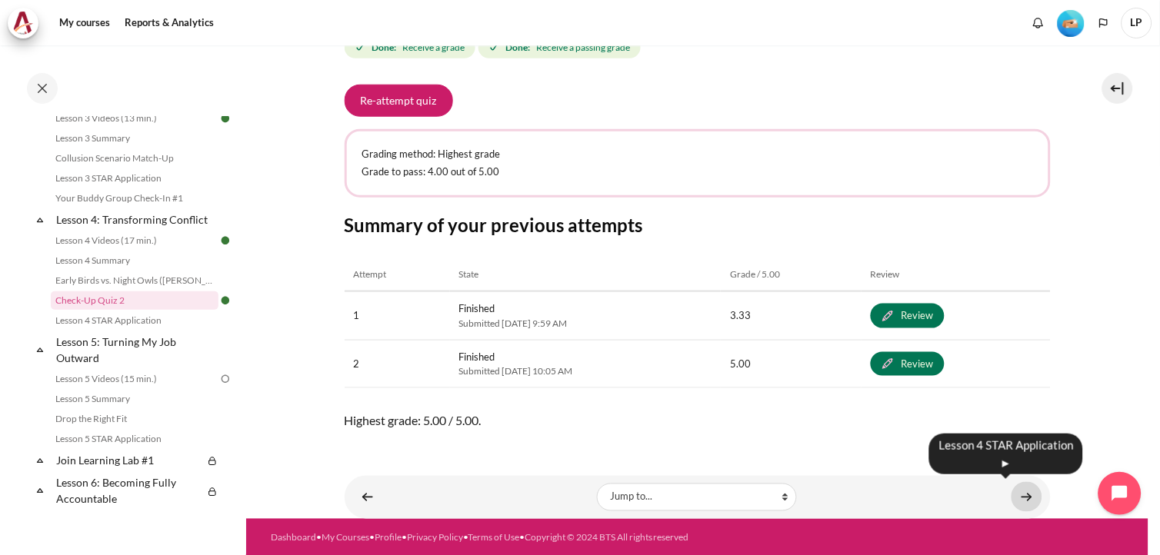
click at [1019, 498] on link "Content" at bounding box center [1027, 497] width 31 height 30
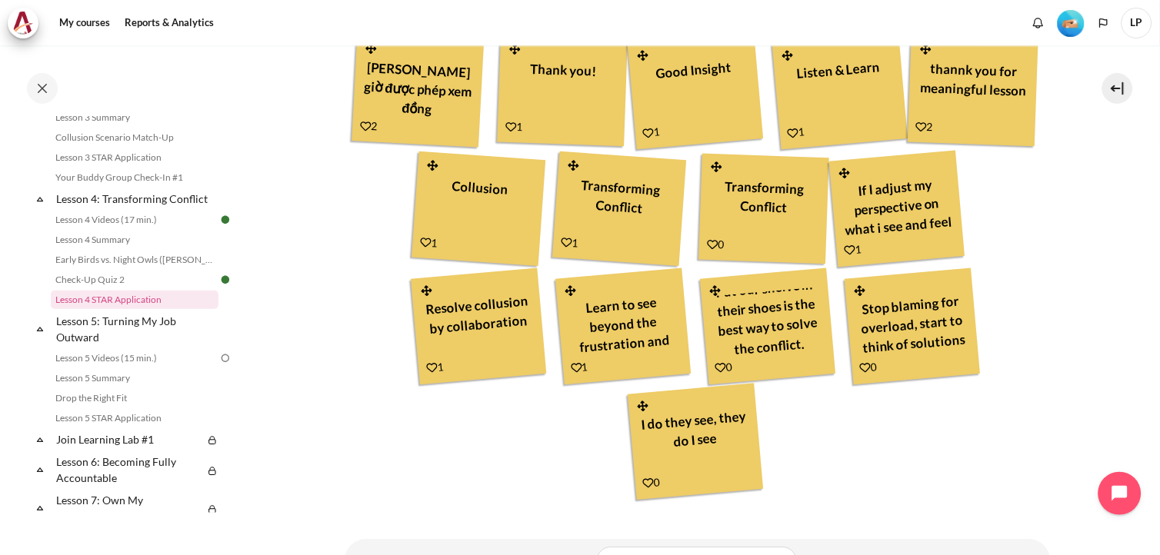
scroll to position [748, 0]
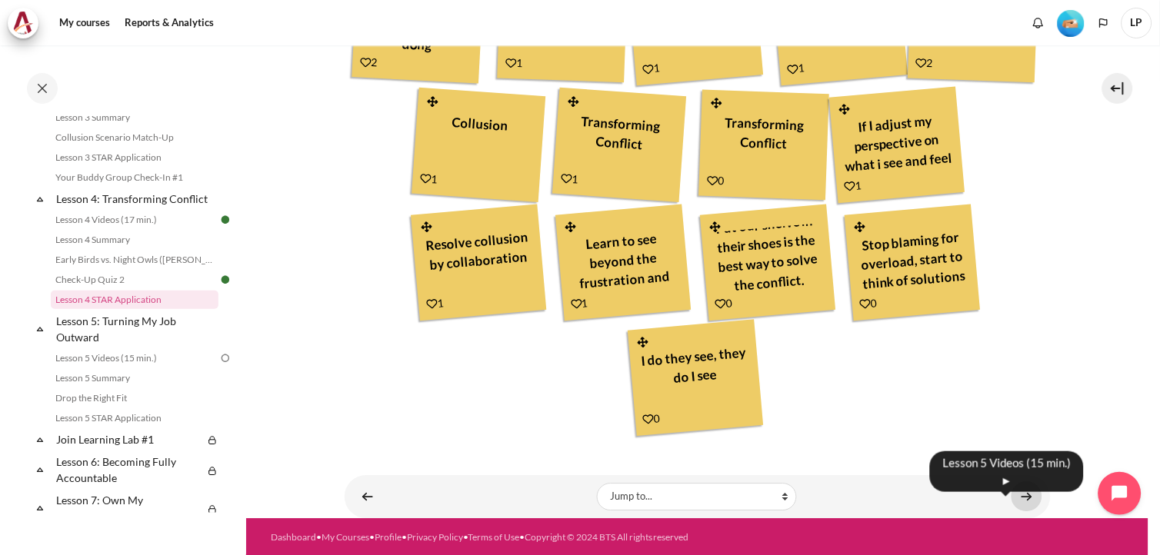
click at [1013, 491] on link "Content" at bounding box center [1027, 497] width 31 height 30
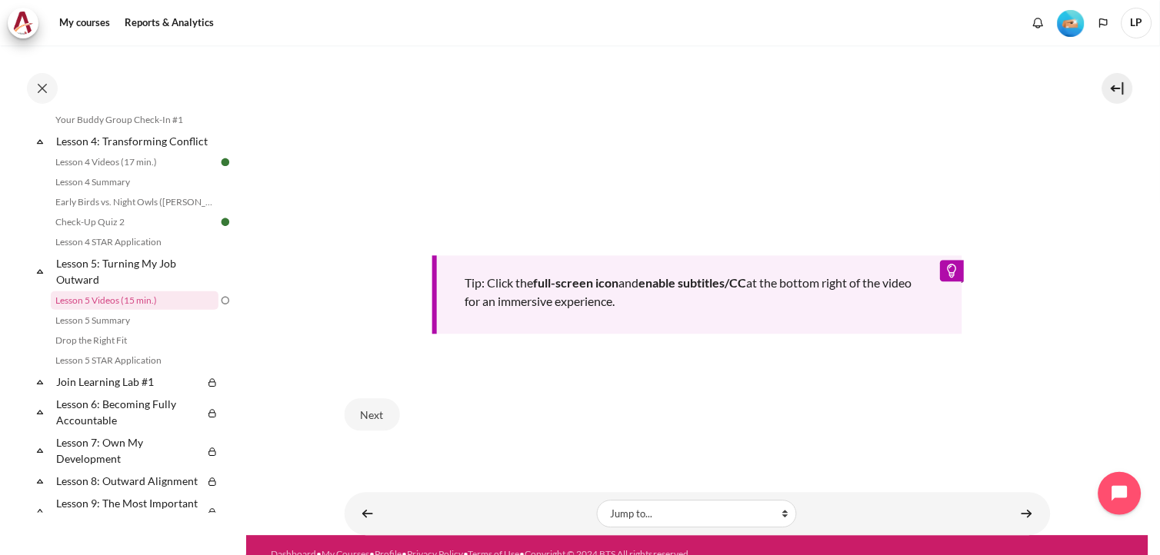
scroll to position [639, 0]
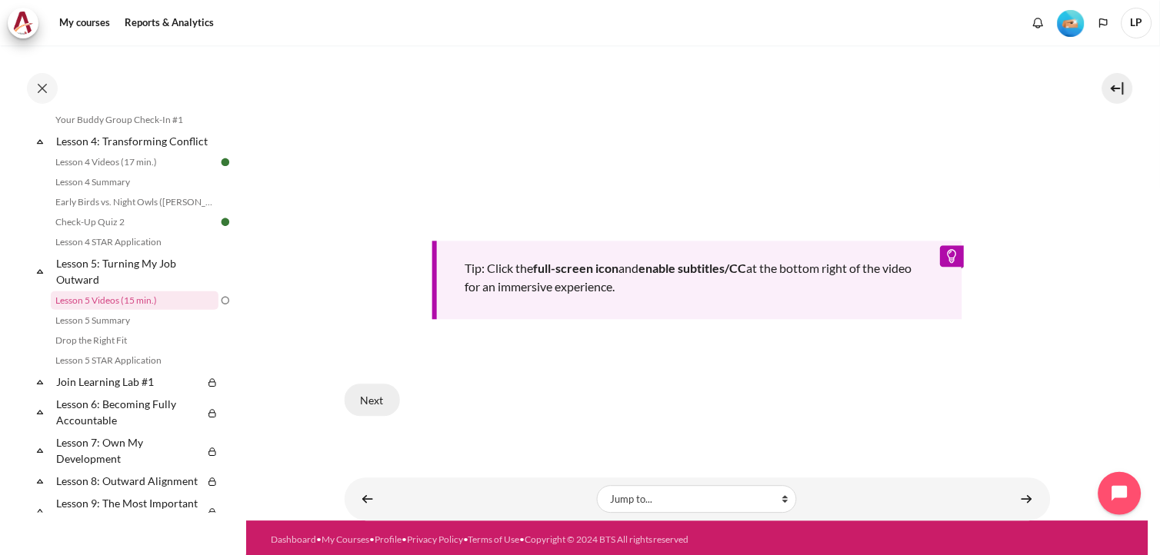
click at [379, 403] on button "Next" at bounding box center [372, 401] width 55 height 32
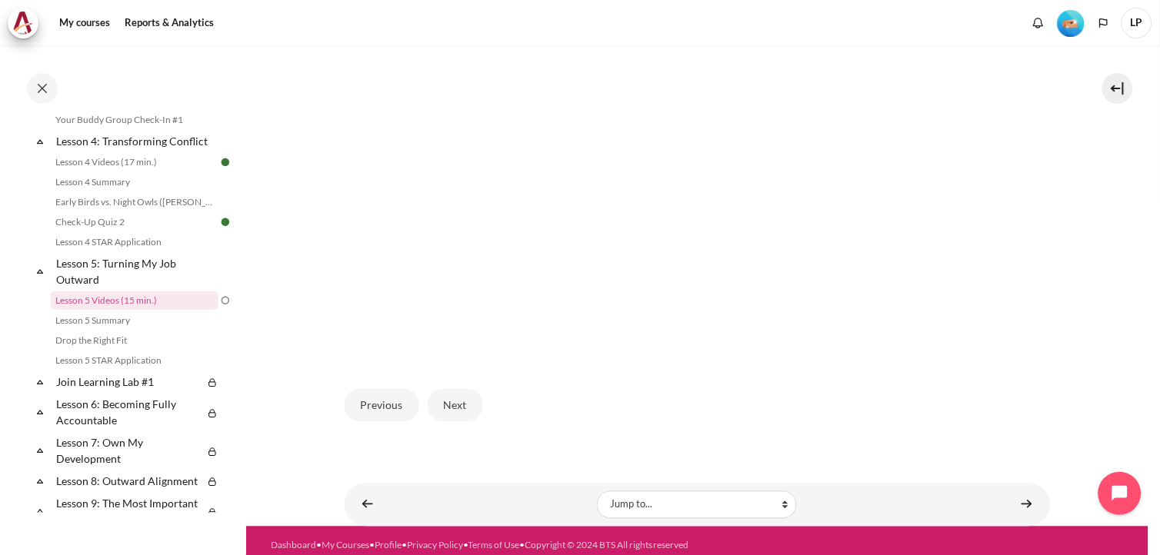
scroll to position [433, 0]
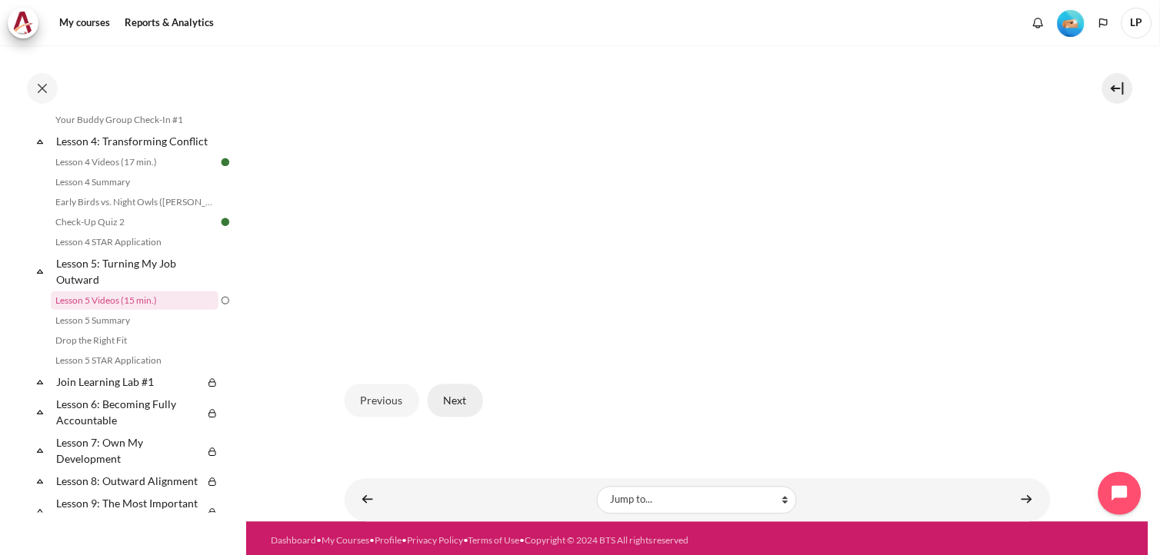
click at [454, 397] on button "Next" at bounding box center [455, 401] width 55 height 32
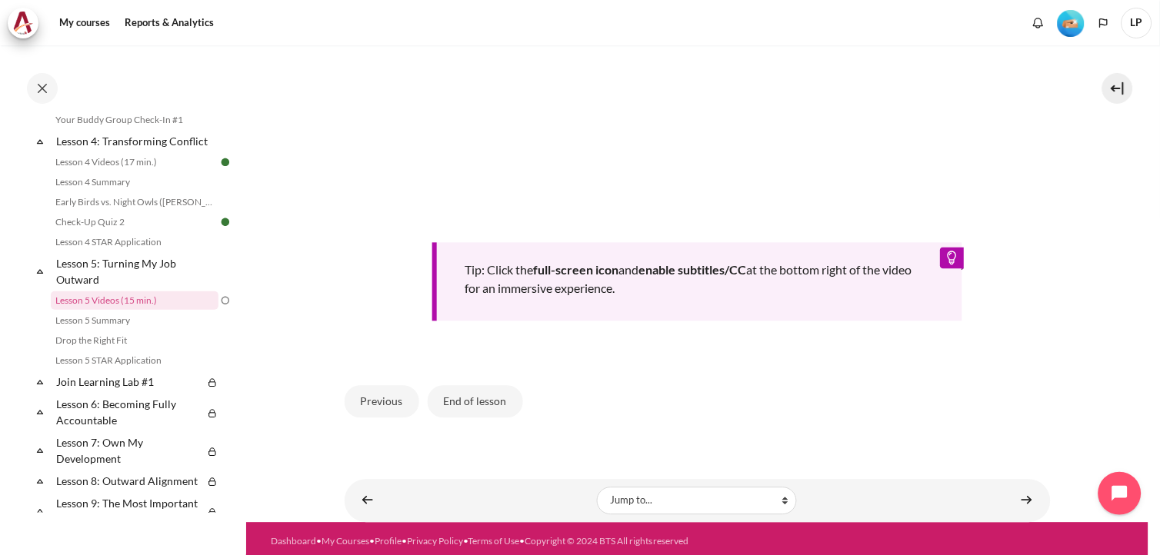
scroll to position [611, 0]
click at [485, 393] on button "End of lesson" at bounding box center [475, 401] width 95 height 32
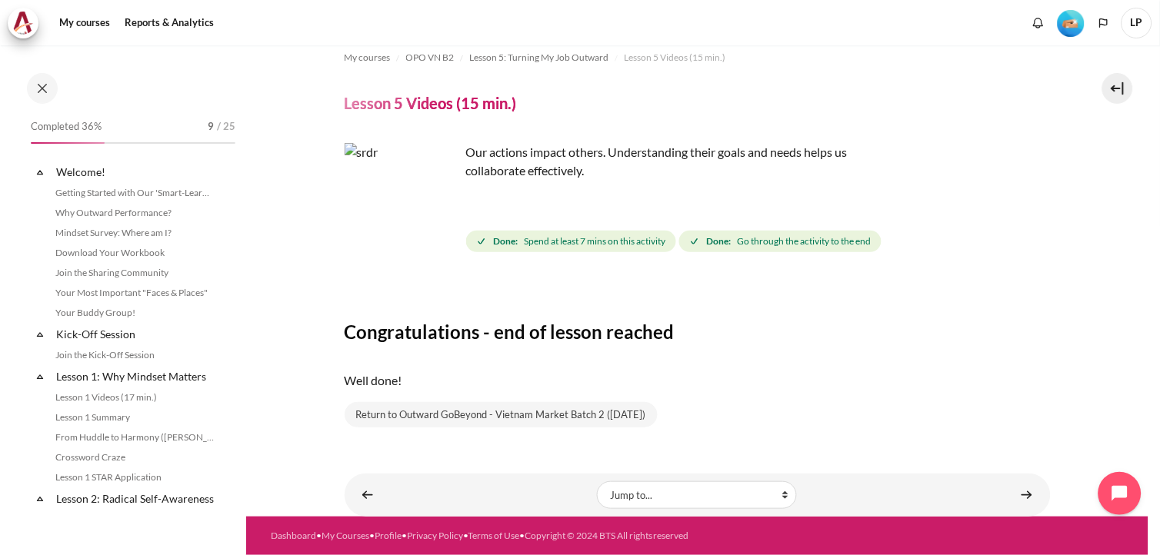
scroll to position [582, 0]
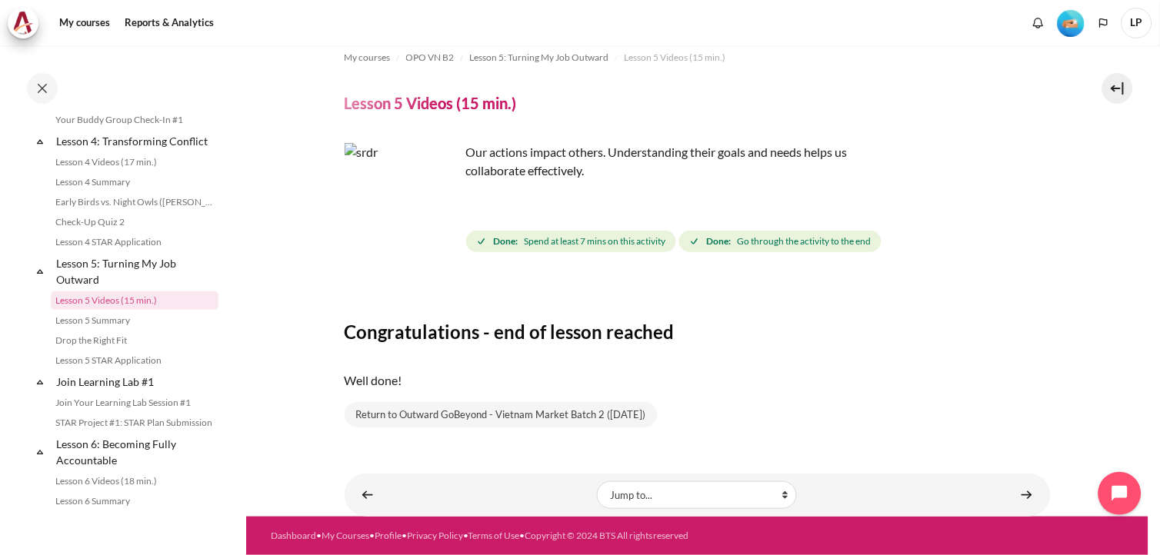
click at [1020, 514] on div "Jump to... Jump to... Getting Started with Our 'Smart-Learning' Platform Why Ou…" at bounding box center [698, 495] width 706 height 43
click at [1021, 500] on link "Content" at bounding box center [1027, 495] width 31 height 30
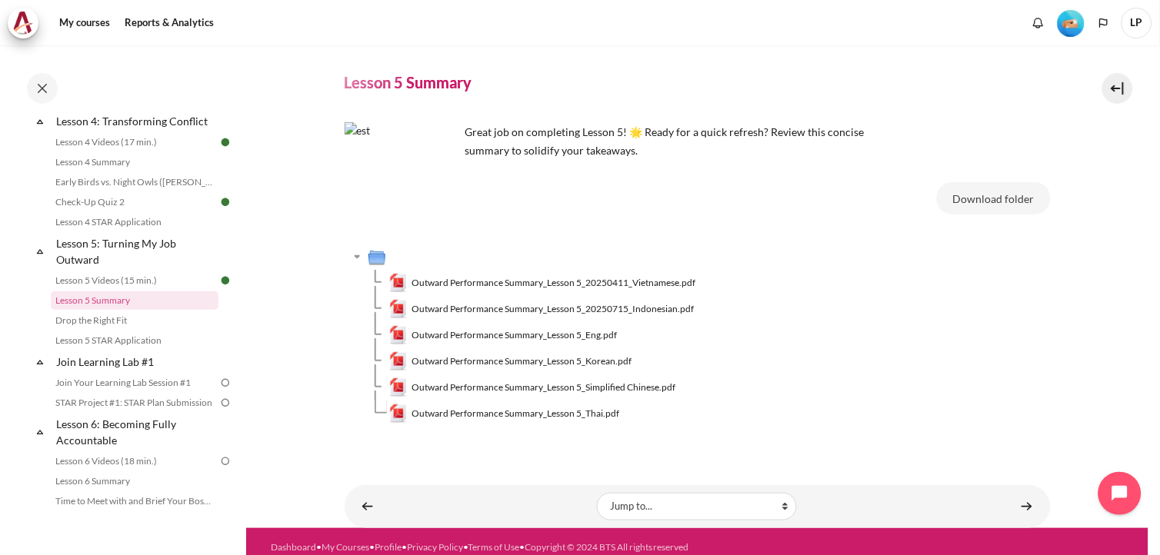
scroll to position [48, 0]
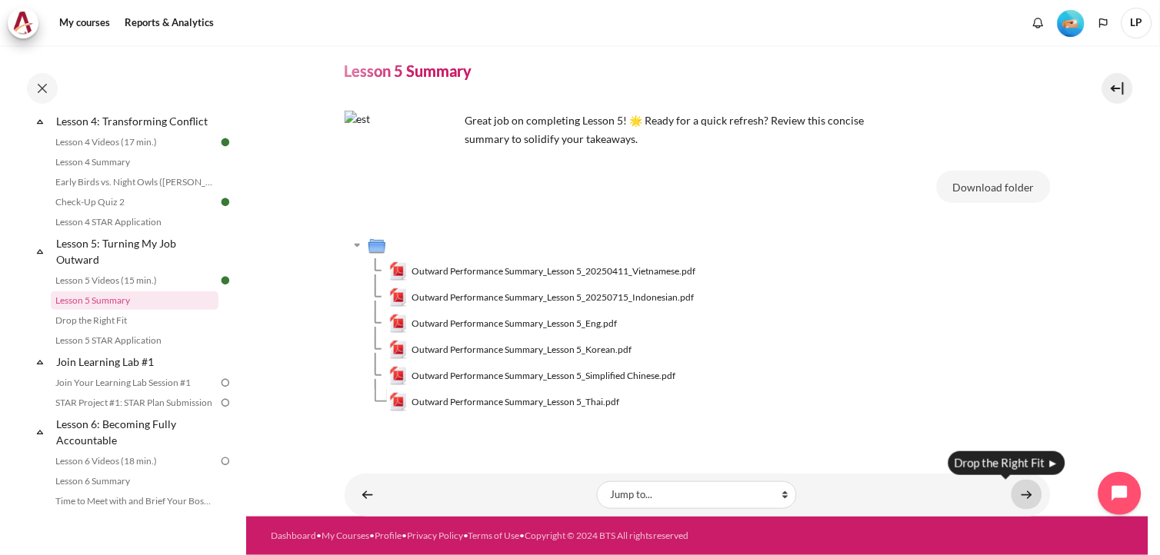
click at [1018, 495] on link "Content" at bounding box center [1027, 495] width 31 height 30
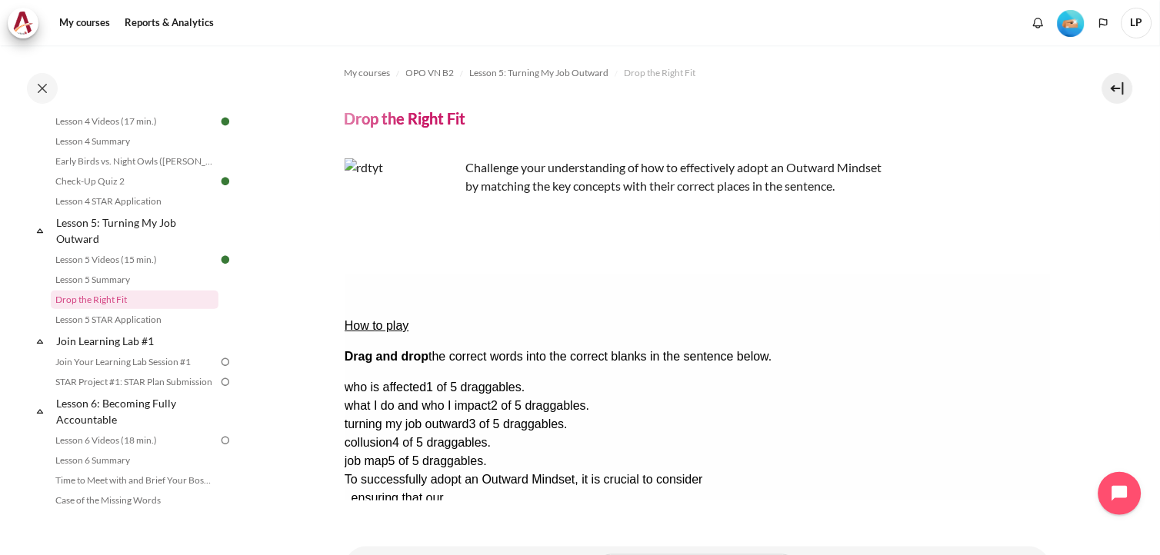
scroll to position [72, 0]
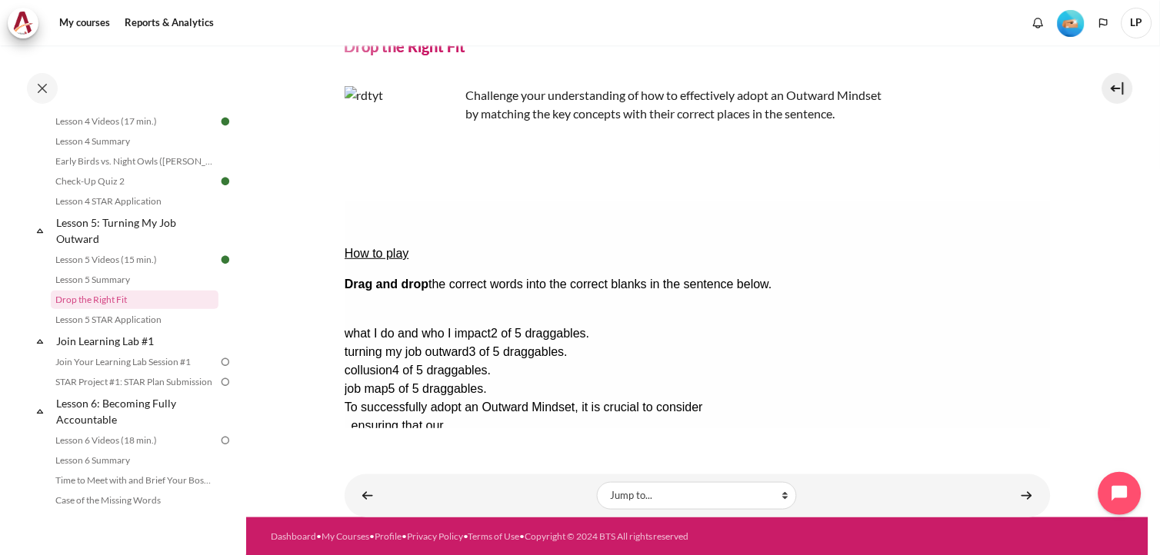
drag, startPoint x: 1007, startPoint y: 262, endPoint x: 822, endPoint y: 255, distance: 184.8
drag, startPoint x: 904, startPoint y: 259, endPoint x: 735, endPoint y: 248, distance: 168.9
drag, startPoint x: 960, startPoint y: 292, endPoint x: 776, endPoint y: 264, distance: 185.9
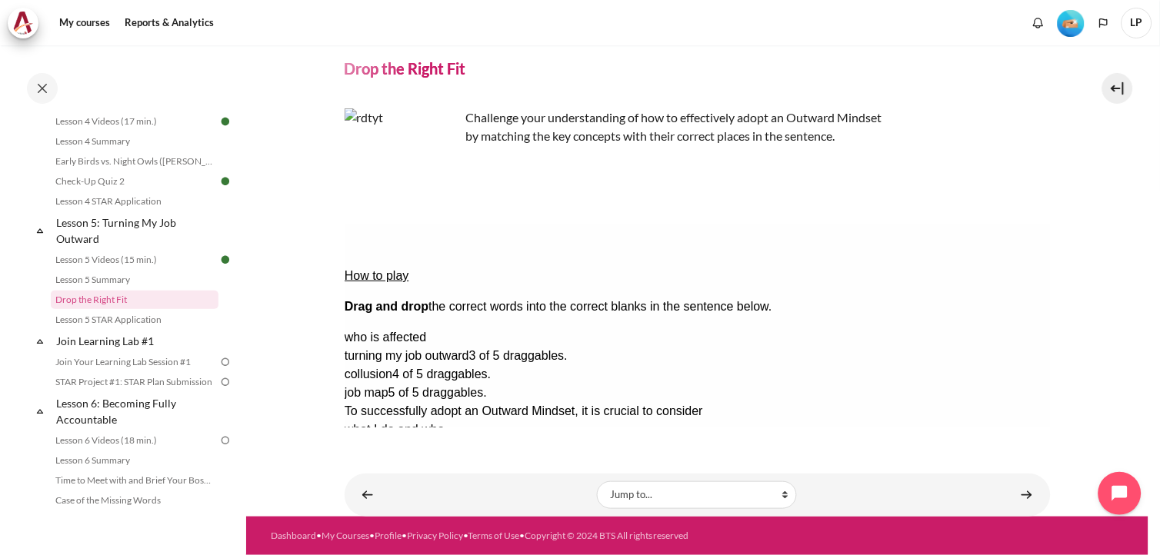
scroll to position [49, 0]
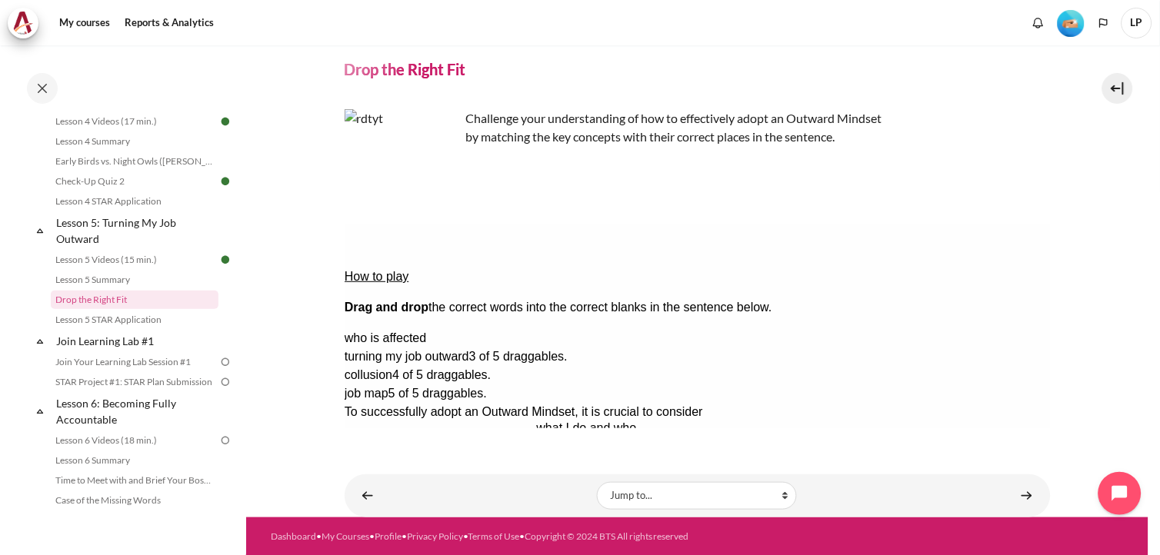
drag, startPoint x: 786, startPoint y: 292, endPoint x: 1119, endPoint y: 277, distance: 334.3
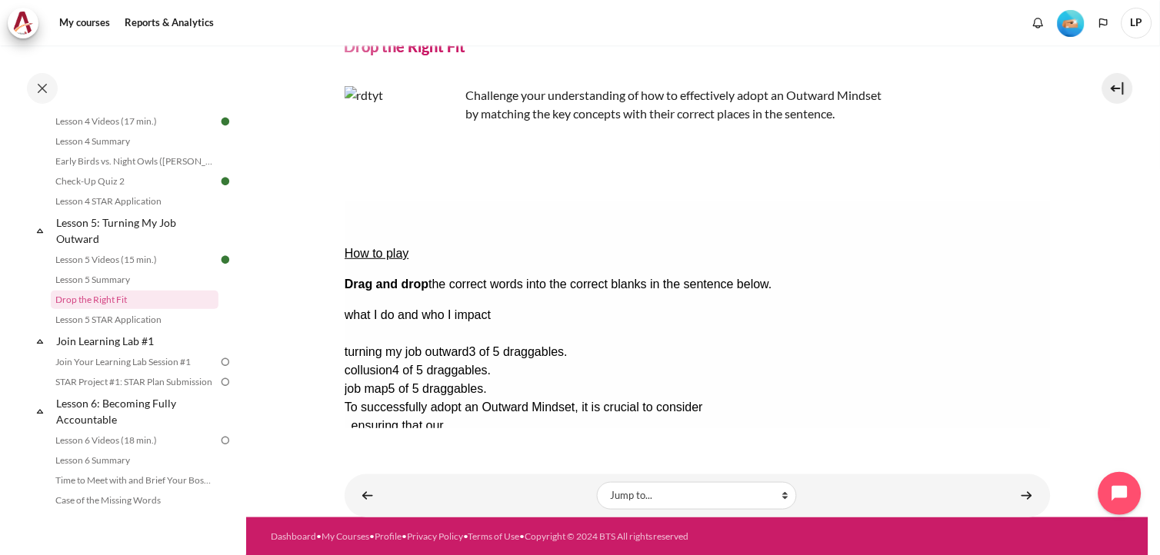
drag, startPoint x: 1008, startPoint y: 295, endPoint x: 816, endPoint y: 253, distance: 196.8
drag, startPoint x: 974, startPoint y: 266, endPoint x: 771, endPoint y: 252, distance: 203.6
drag, startPoint x: 1000, startPoint y: 291, endPoint x: 829, endPoint y: 267, distance: 172.5
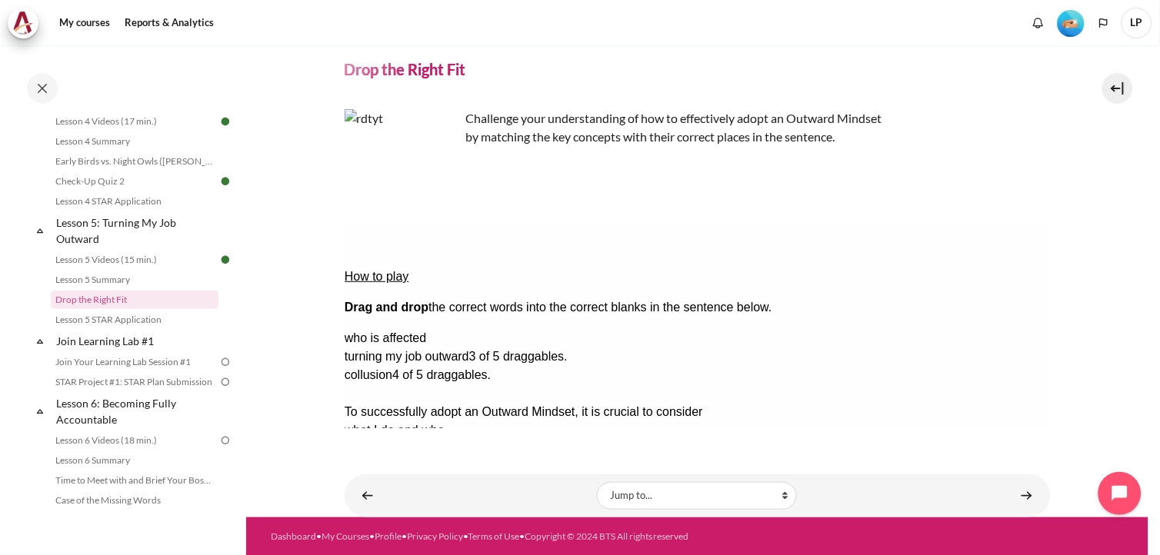
drag, startPoint x: 992, startPoint y: 354, endPoint x: 540, endPoint y: 298, distance: 455.9
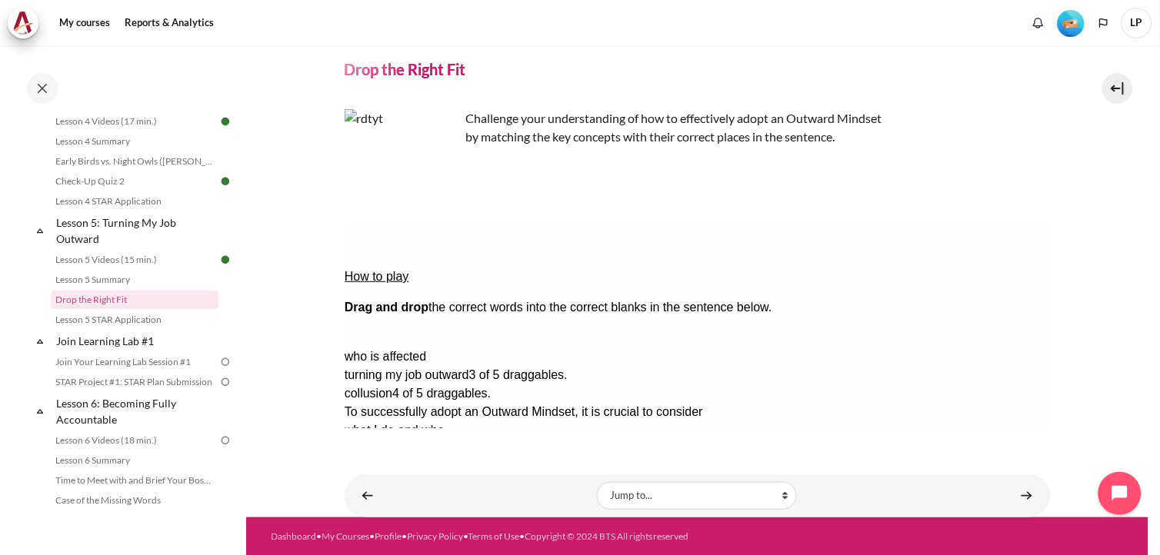
drag, startPoint x: 1004, startPoint y: 296, endPoint x: 546, endPoint y: 312, distance: 458.0
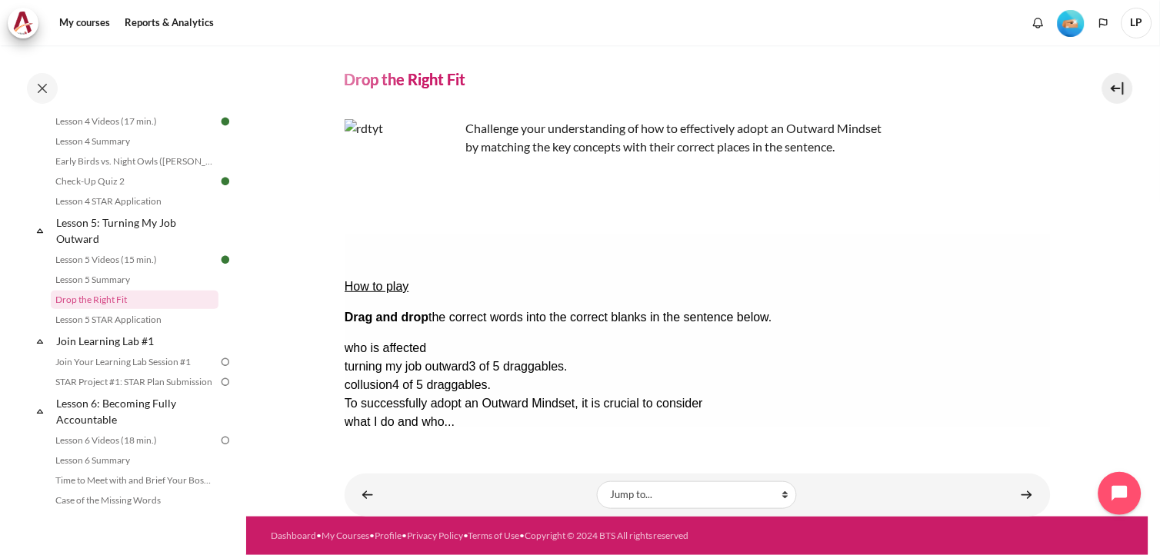
scroll to position [38, 0]
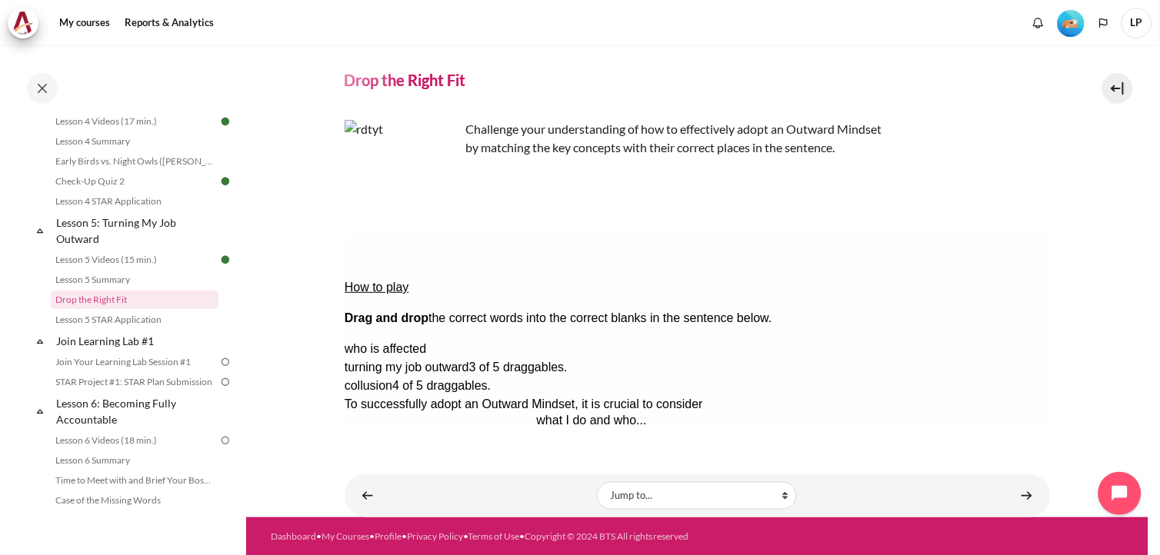
drag, startPoint x: 776, startPoint y: 301, endPoint x: 1029, endPoint y: 310, distance: 253.3
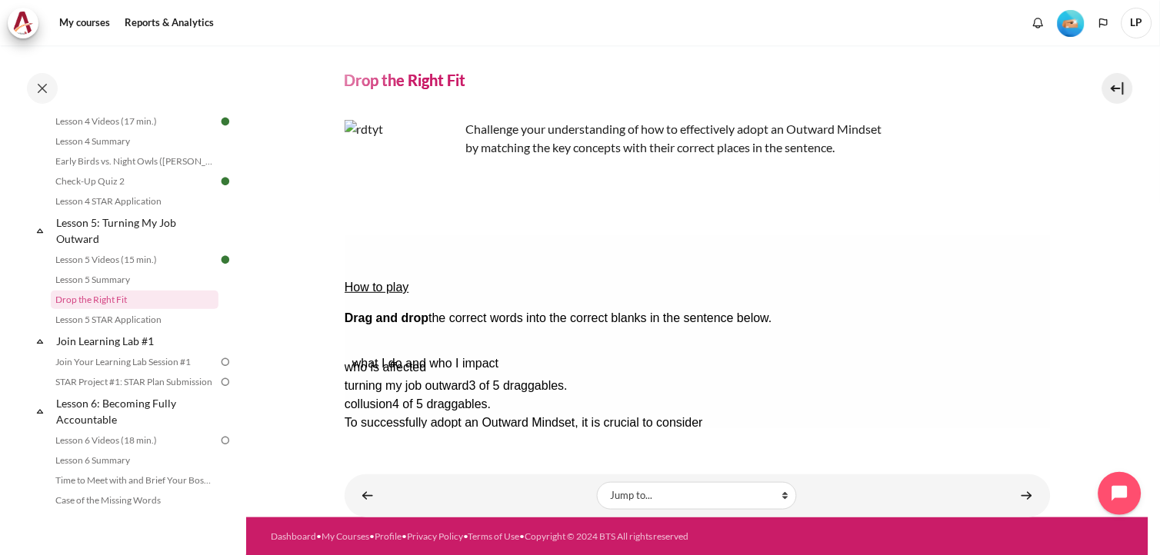
scroll to position [49, 0]
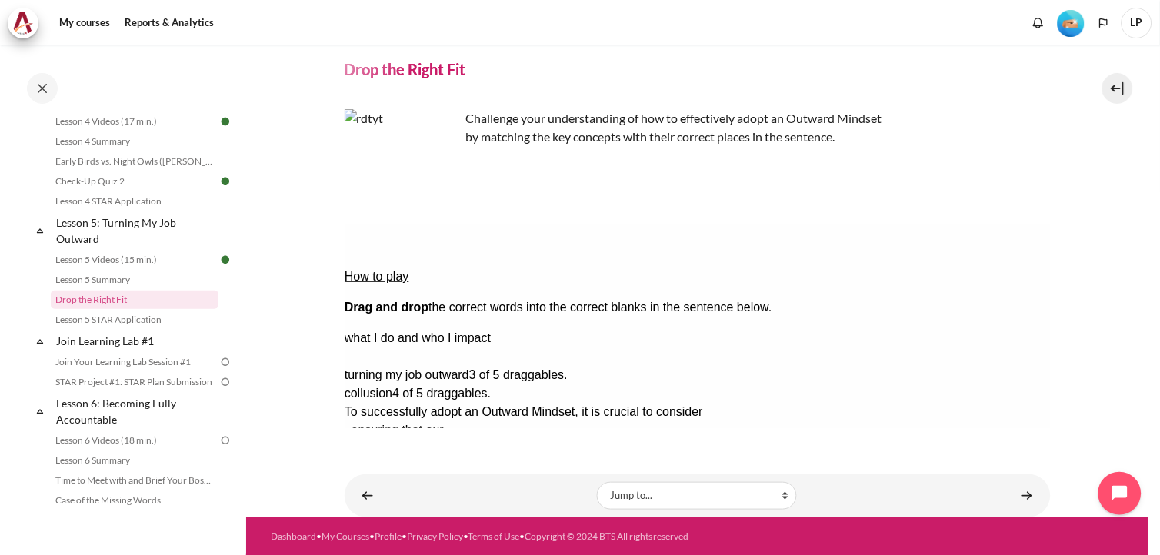
drag, startPoint x: 930, startPoint y: 312, endPoint x: 758, endPoint y: 273, distance: 176.7
drag, startPoint x: 938, startPoint y: 289, endPoint x: 730, endPoint y: 268, distance: 208.8
drag, startPoint x: 925, startPoint y: 319, endPoint x: 766, endPoint y: 284, distance: 162.4
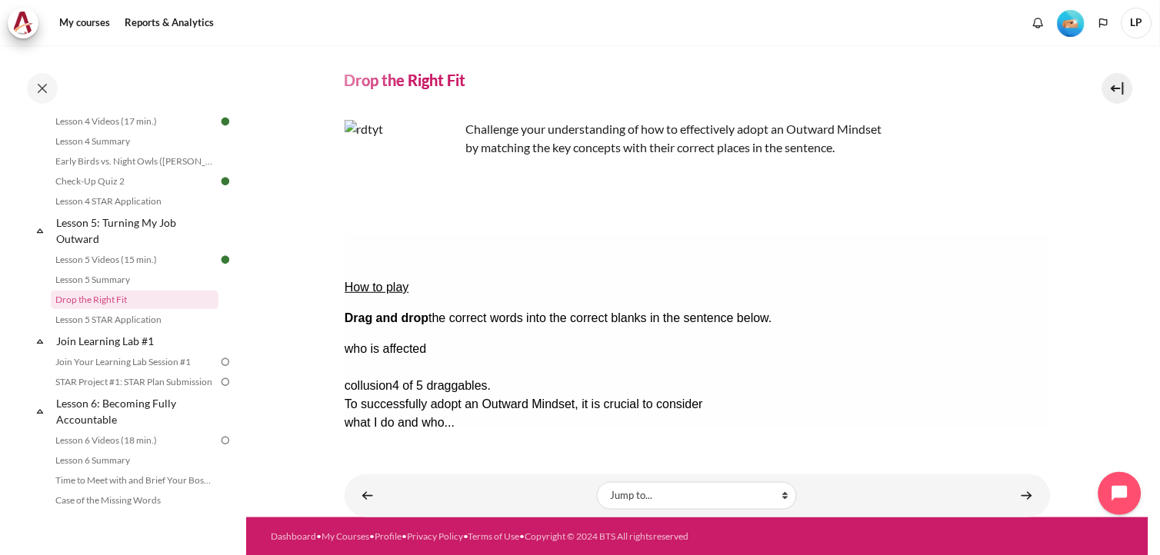
drag, startPoint x: 993, startPoint y: 324, endPoint x: 490, endPoint y: 339, distance: 503.4
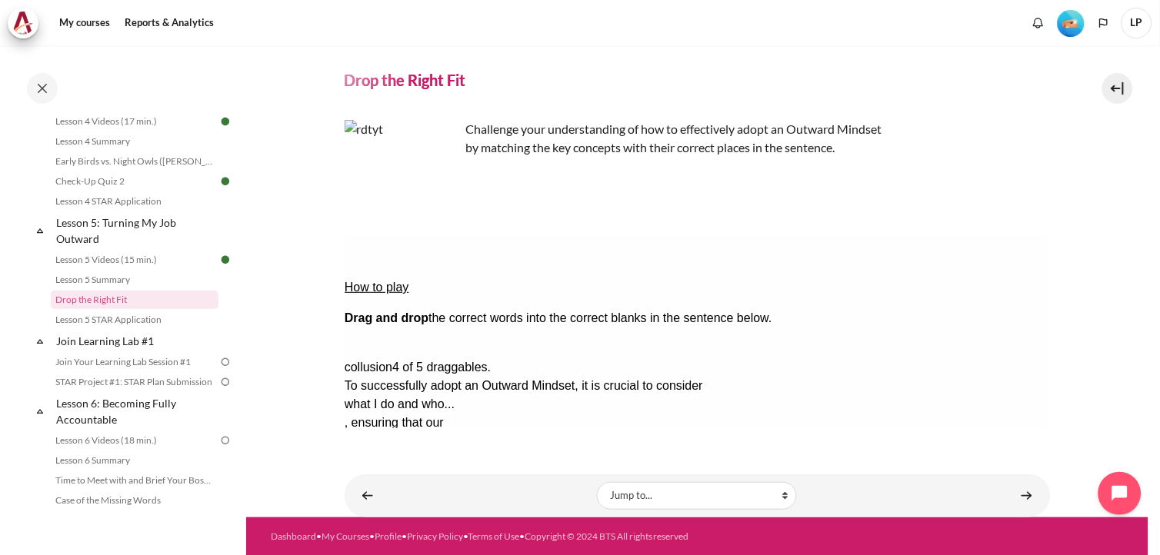
drag, startPoint x: 1019, startPoint y: 308, endPoint x: 750, endPoint y: 349, distance: 272.3
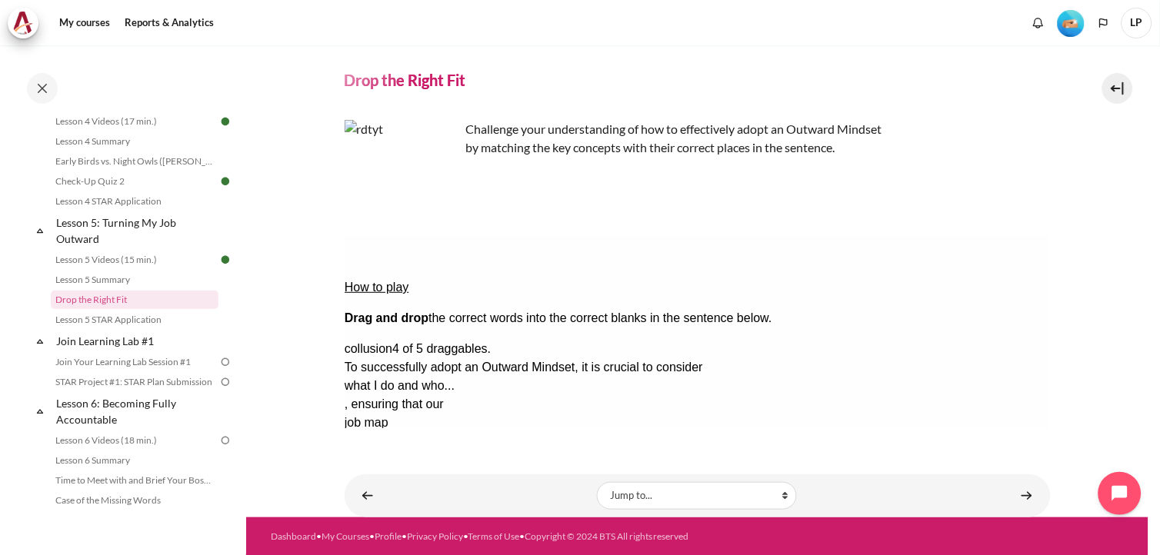
scroll to position [0, 0]
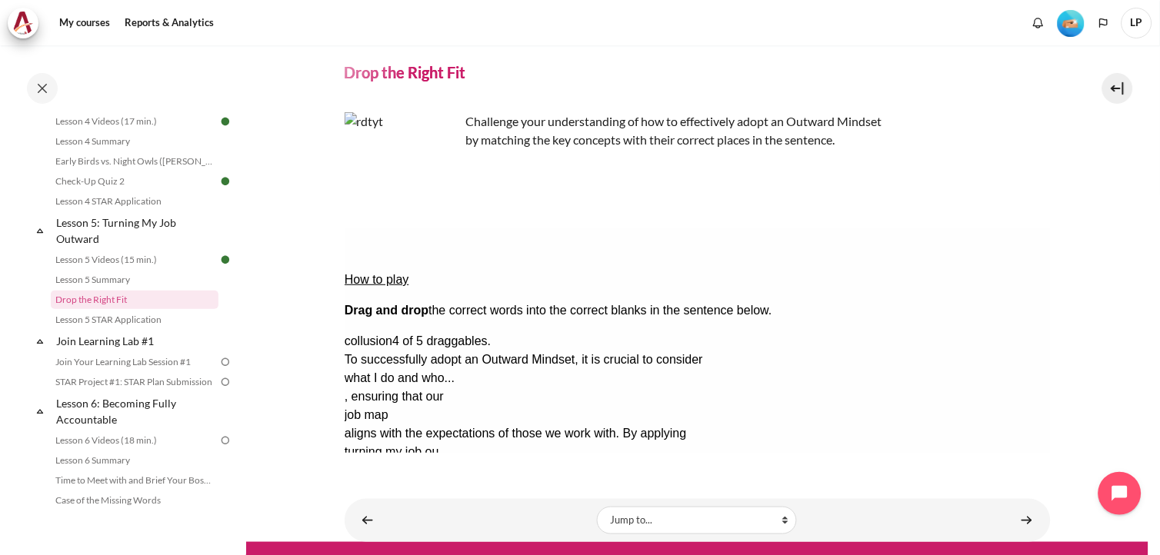
scroll to position [71, 0]
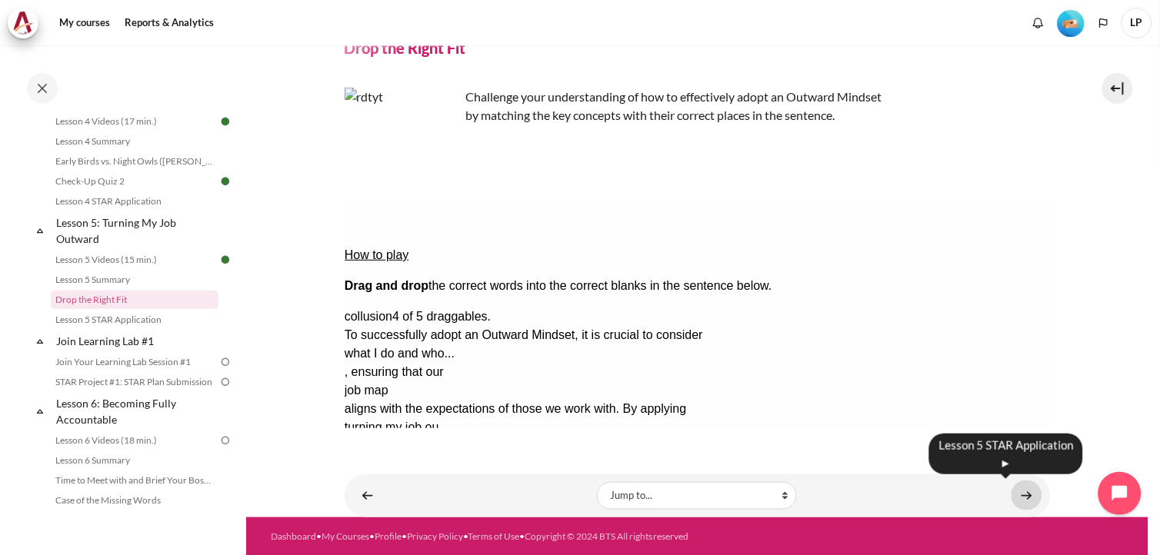
click at [1021, 495] on link "Content" at bounding box center [1027, 496] width 31 height 30
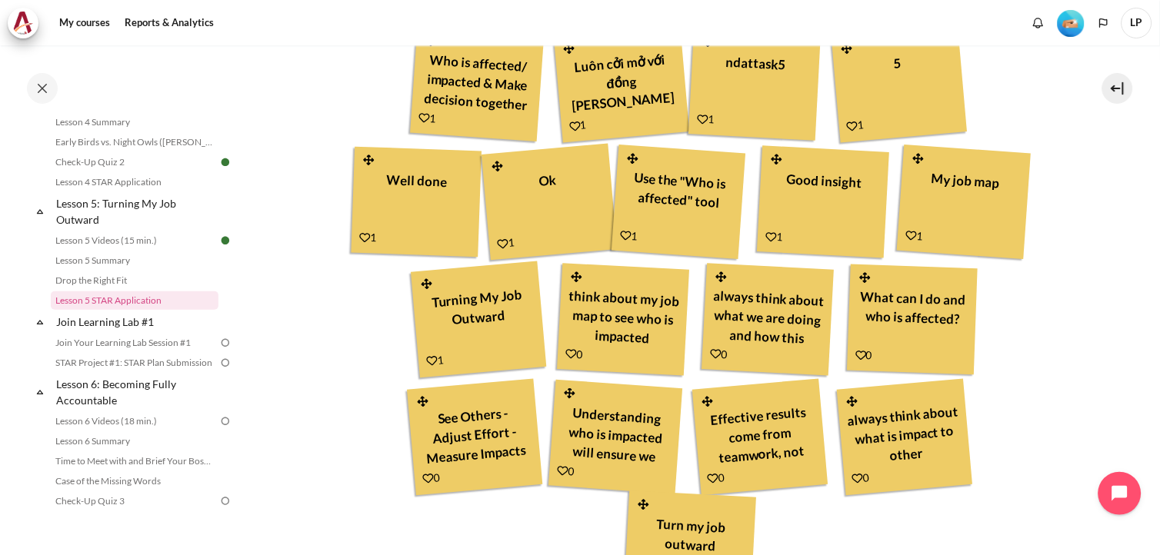
scroll to position [750, 0]
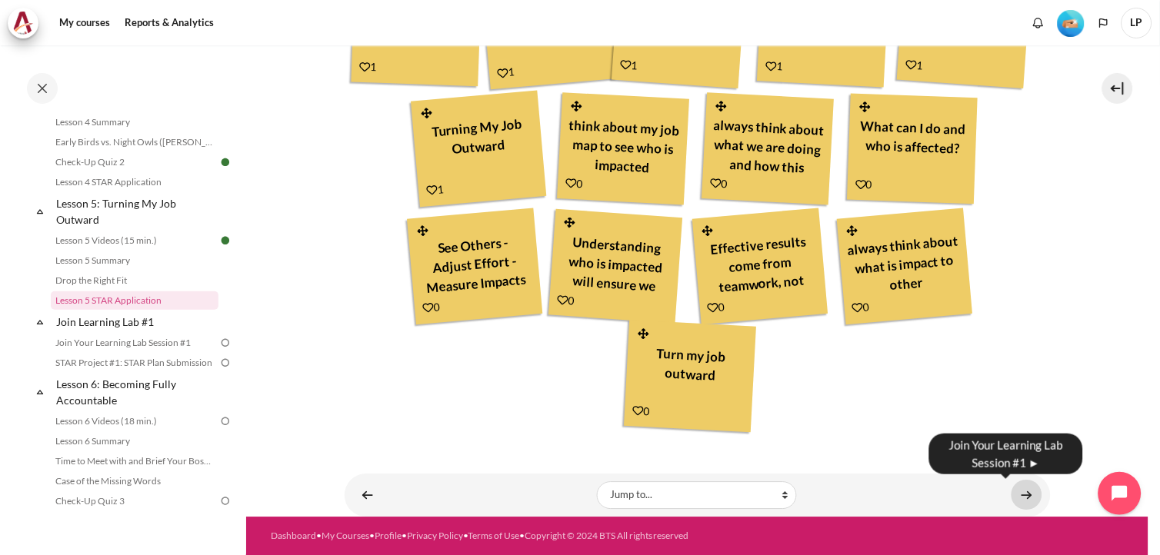
click at [1017, 489] on link "Content" at bounding box center [1027, 495] width 31 height 30
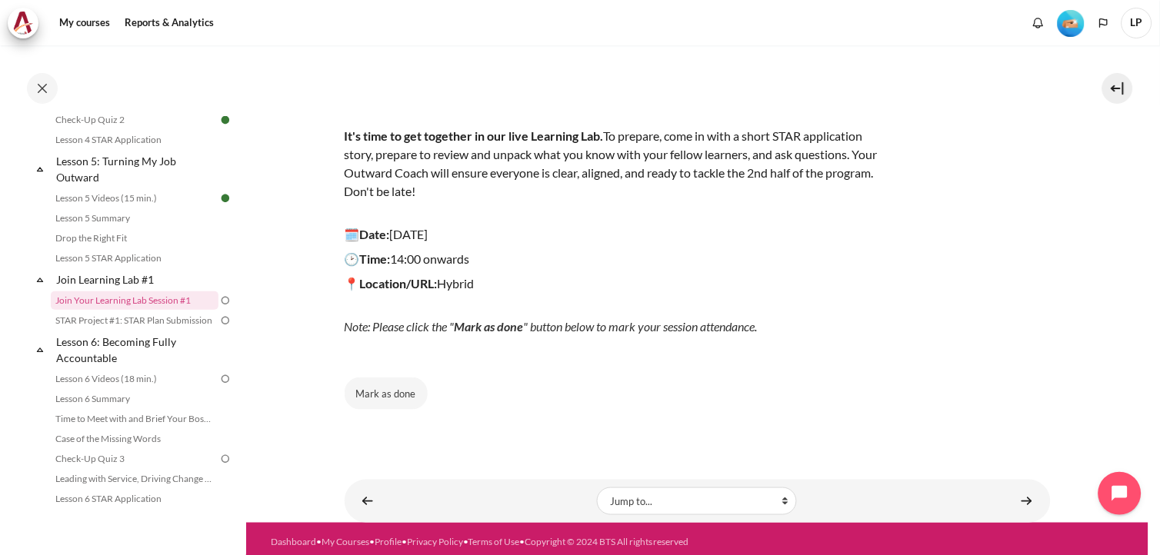
scroll to position [142, 0]
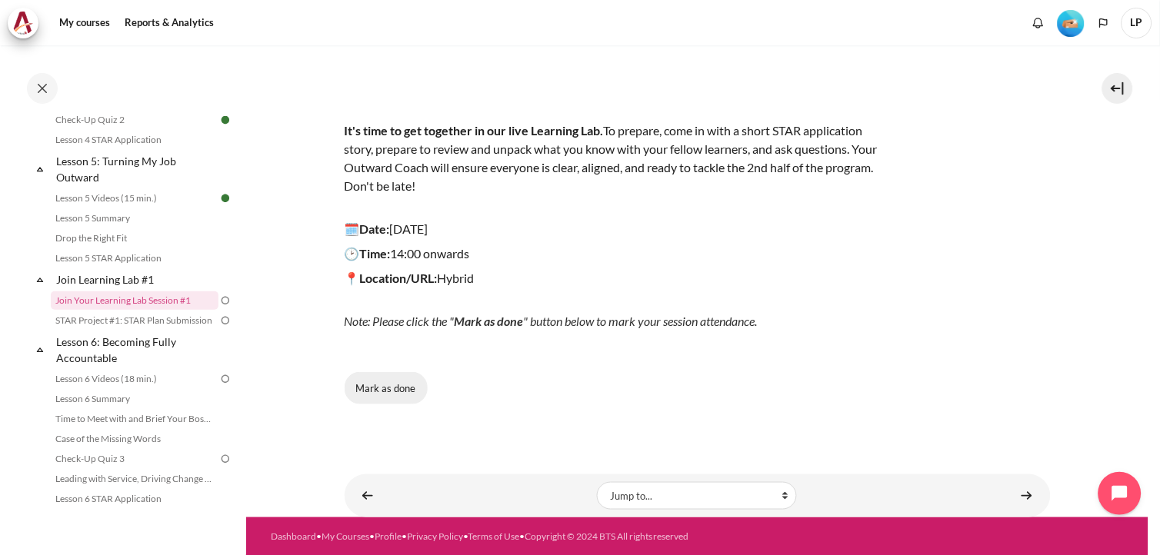
click at [388, 394] on button "Mark as done" at bounding box center [386, 388] width 83 height 32
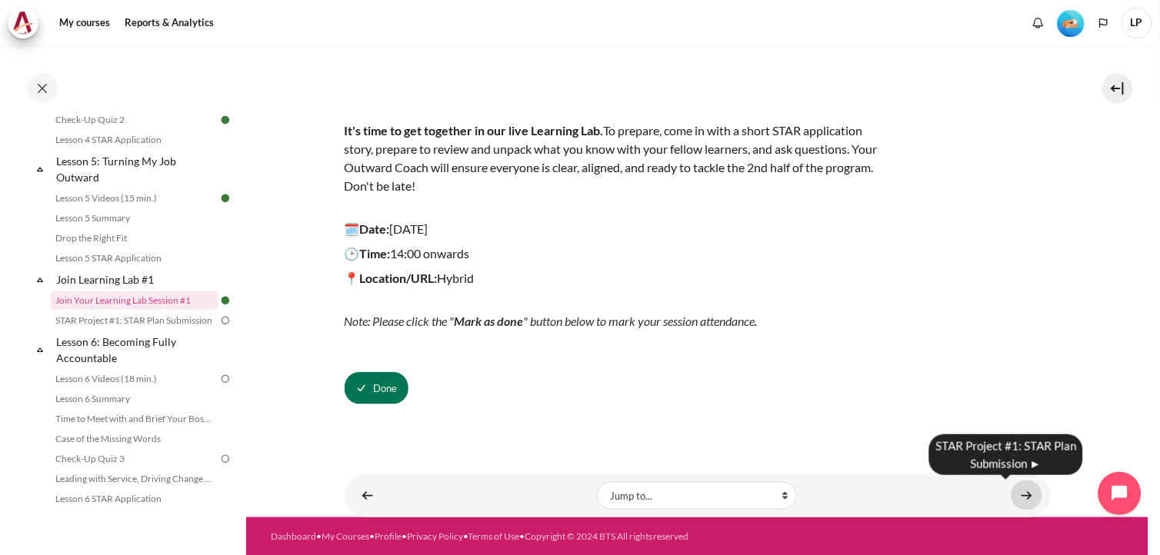
click at [1025, 495] on link "Content" at bounding box center [1027, 496] width 31 height 30
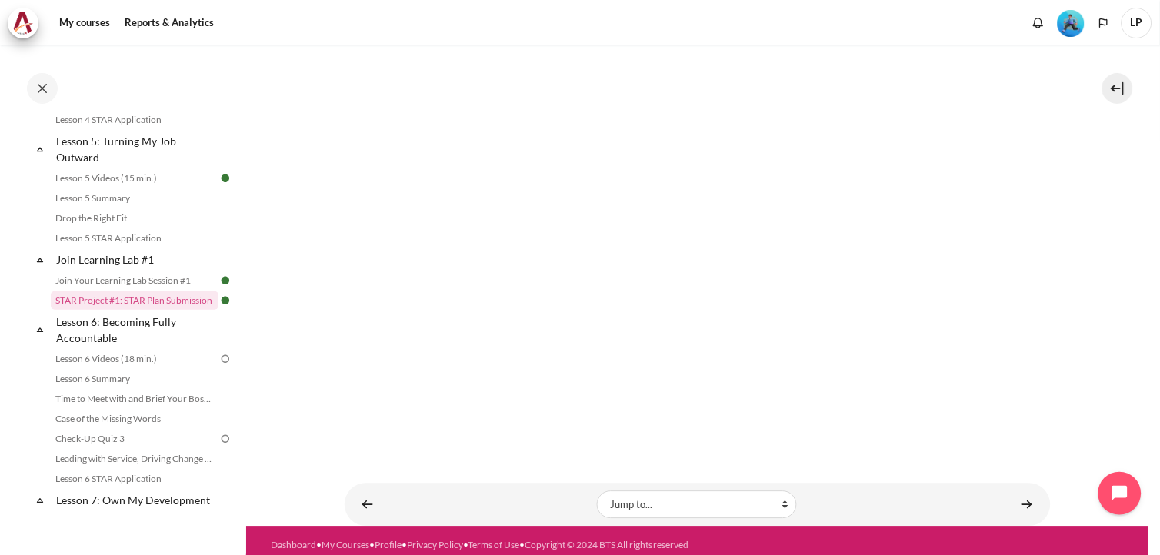
scroll to position [688, 0]
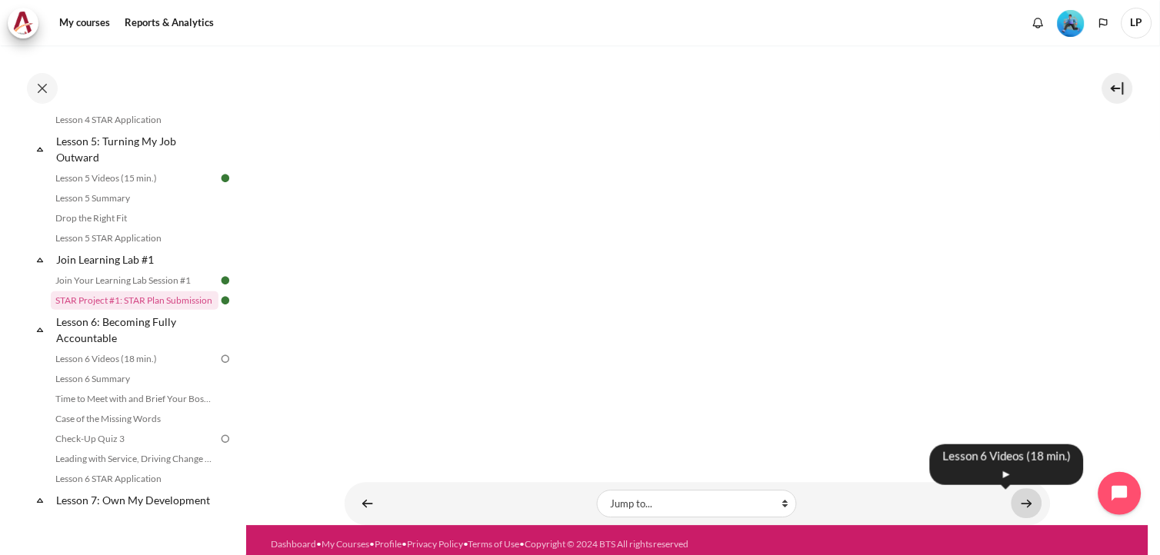
click at [1023, 492] on link "Content" at bounding box center [1027, 504] width 31 height 30
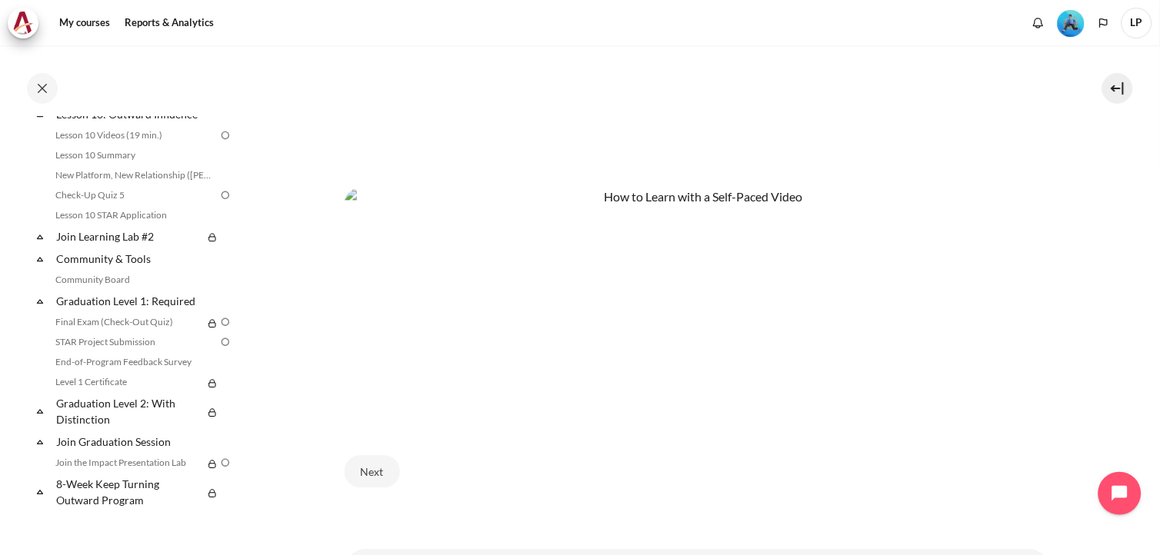
scroll to position [727, 0]
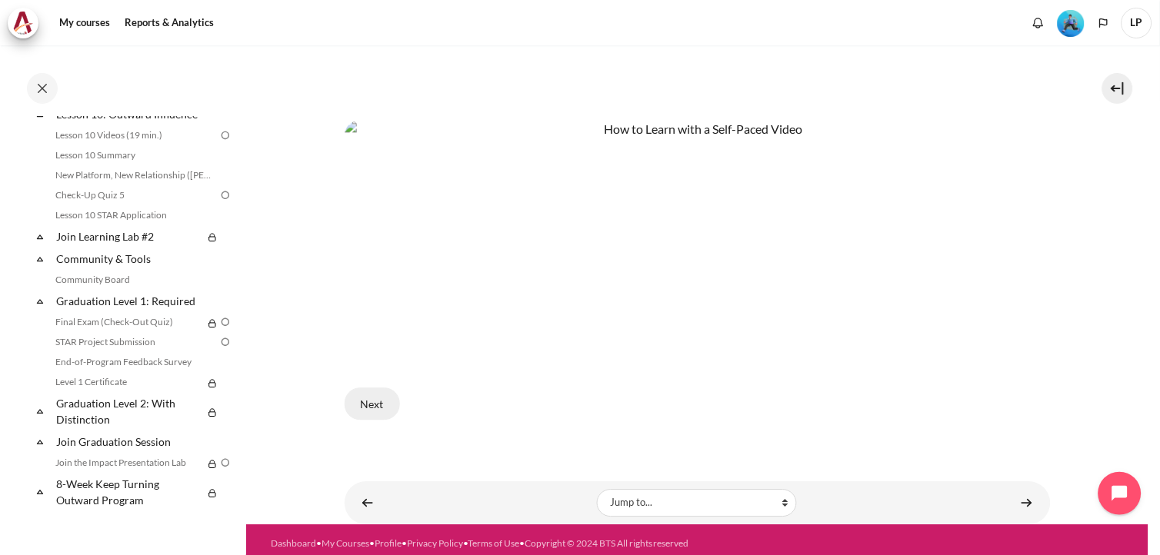
click at [368, 394] on button "Next" at bounding box center [372, 404] width 55 height 32
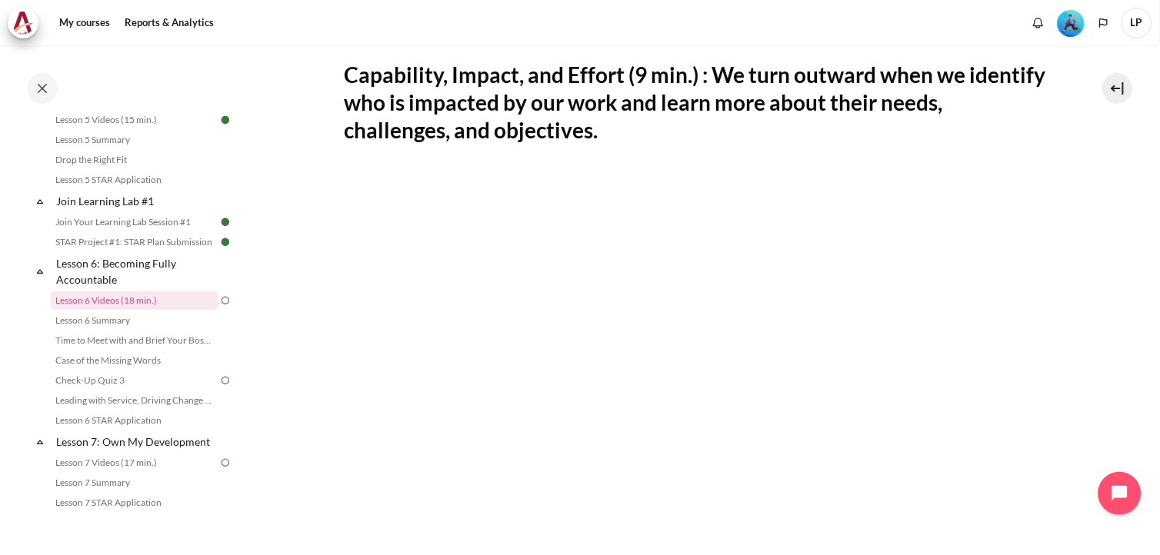
scroll to position [342, 0]
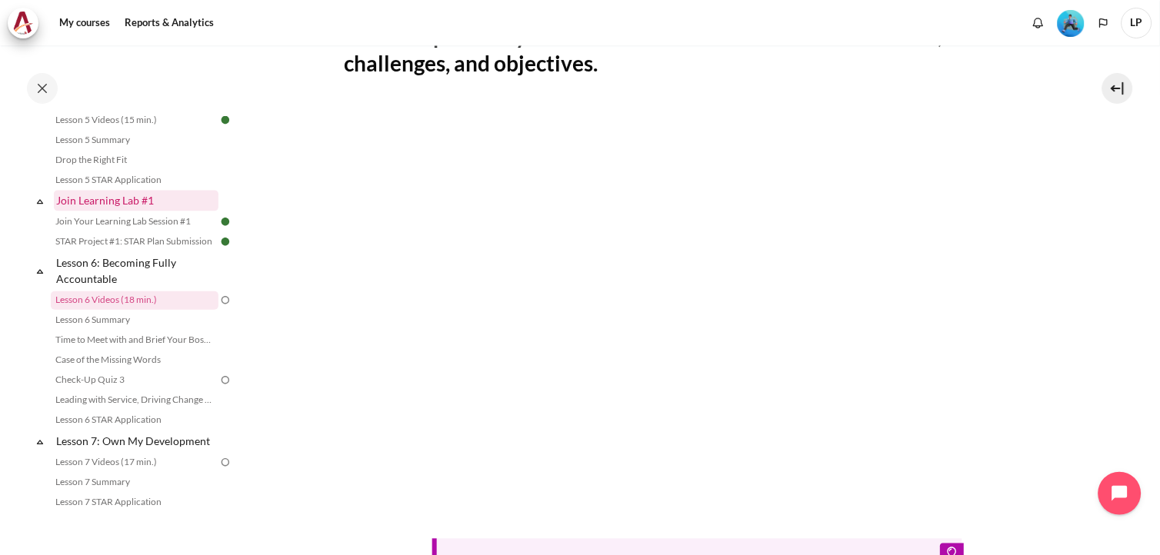
click at [132, 212] on link "Join Learning Lab #1" at bounding box center [136, 201] width 165 height 21
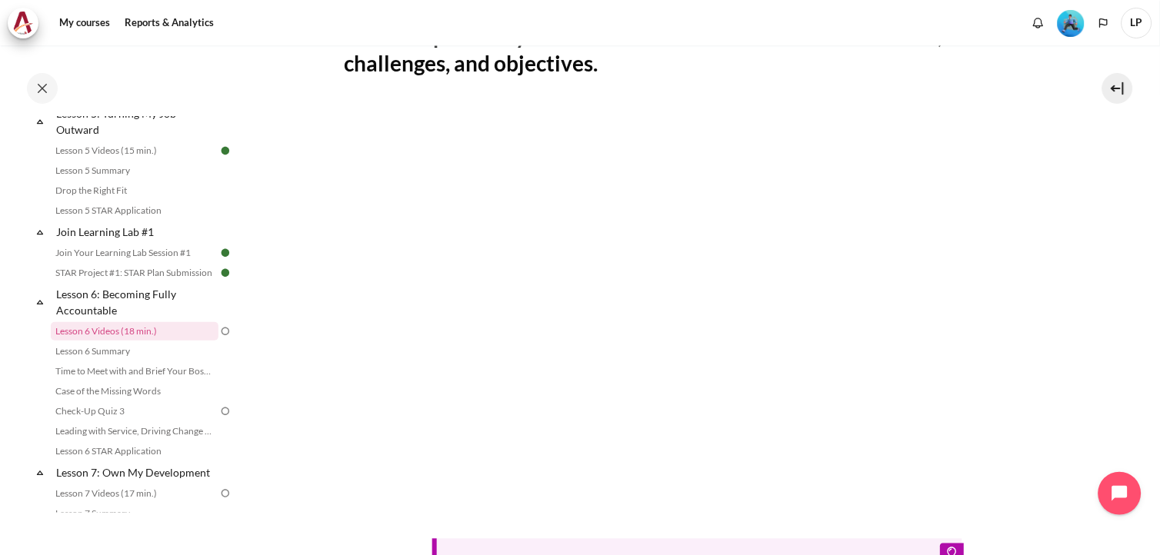
scroll to position [427, 0]
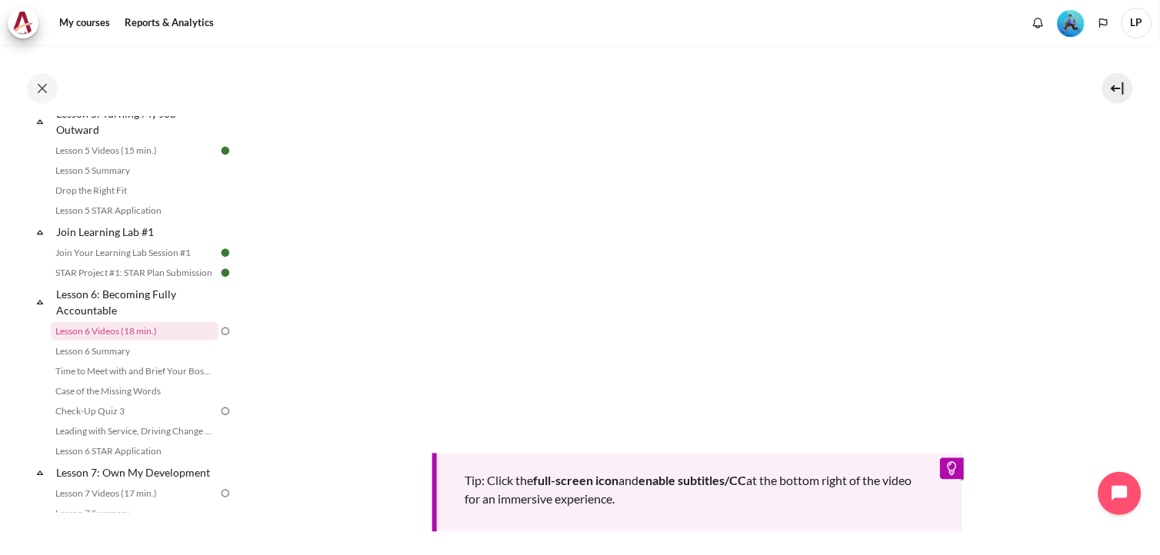
click at [328, 448] on section "My courses OPO VN B2 Lesson 6: Becoming Fully Accountable Lesson 6 Videos (18 m…" at bounding box center [697, 176] width 902 height 1116
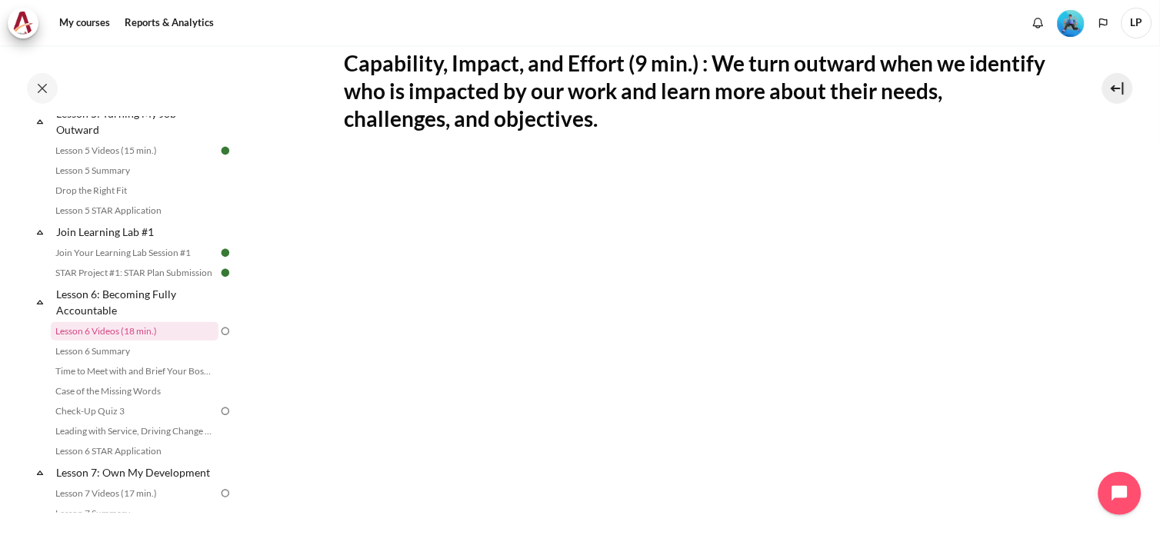
scroll to position [256, 0]
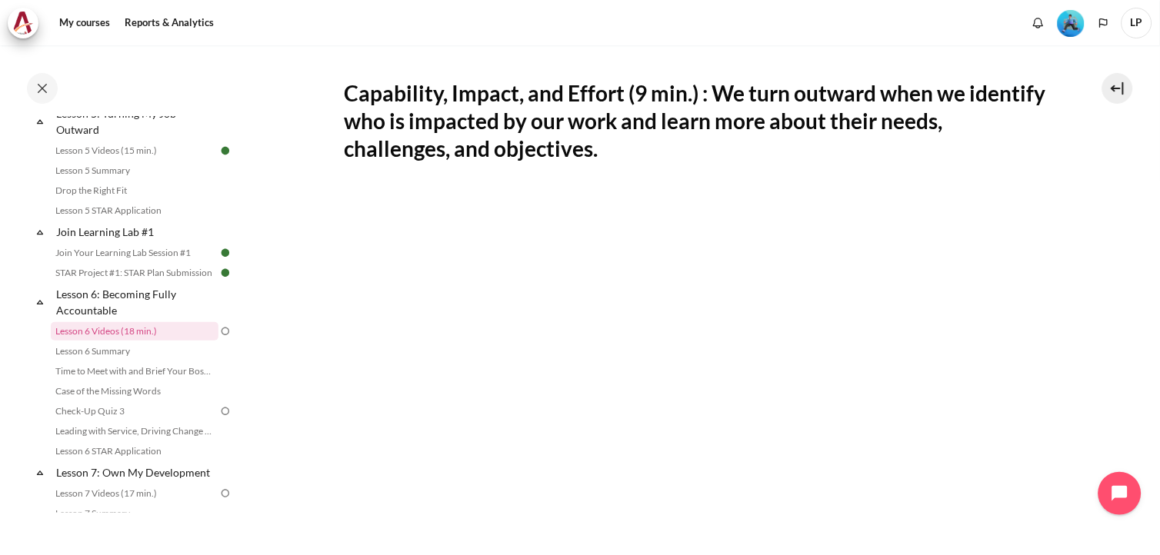
click at [335, 320] on section "My courses OPO VN B2 Lesson 6: Becoming Fully Accountable Lesson 6 Videos (18 m…" at bounding box center [697, 347] width 902 height 1116
click at [323, 152] on section "My courses OPO VN B2 Lesson 6: Becoming Fully Accountable Lesson 6 Videos (18 m…" at bounding box center [697, 347] width 902 height 1116
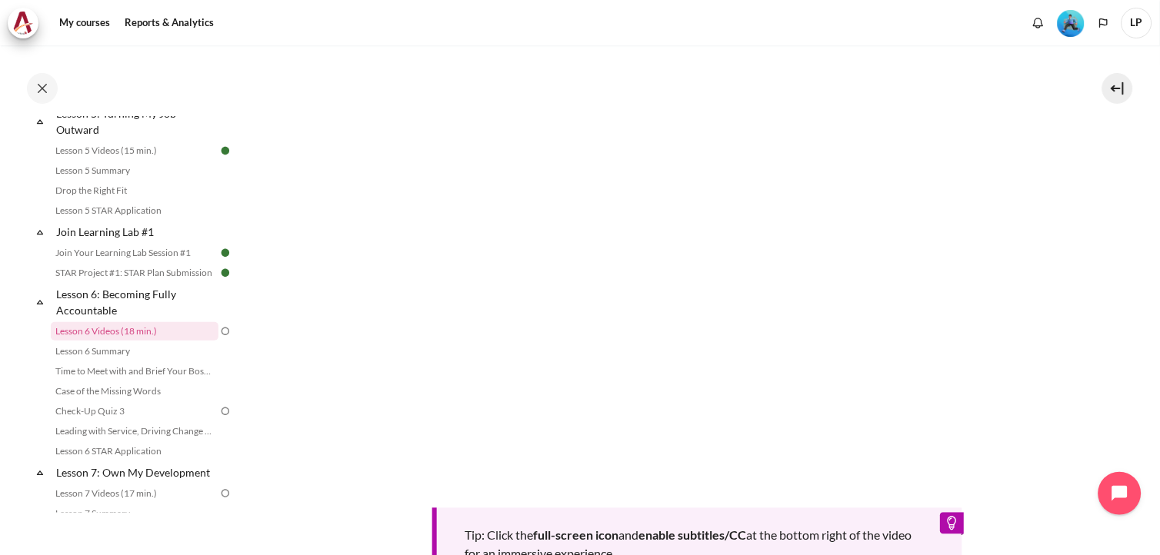
scroll to position [342, 0]
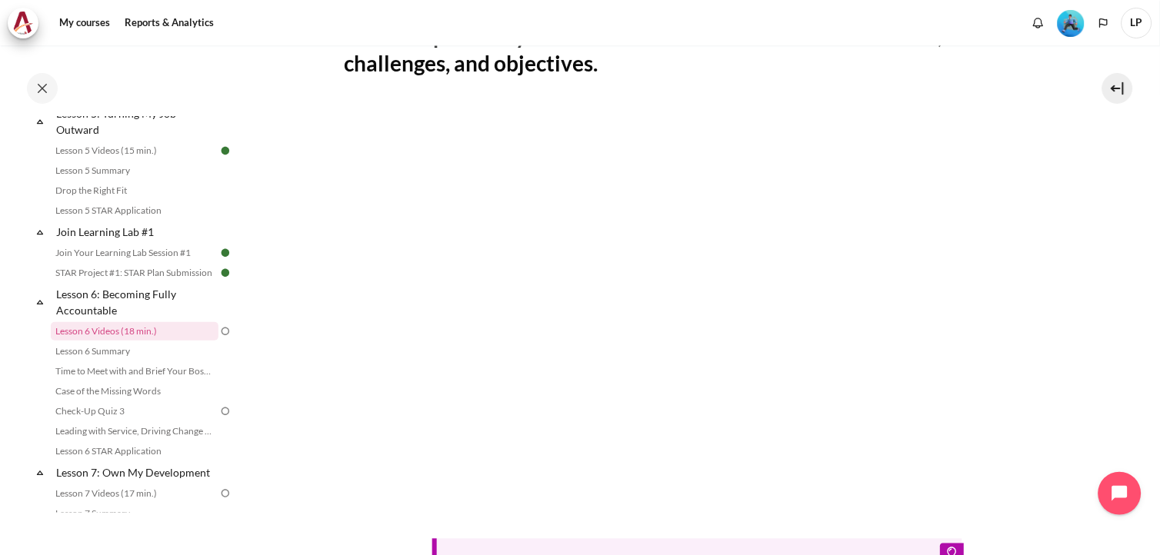
click at [293, 108] on section "My courses OPO VN B2 Lesson 6: Becoming Fully Accountable Lesson 6 Videos (18 m…" at bounding box center [697, 262] width 902 height 1116
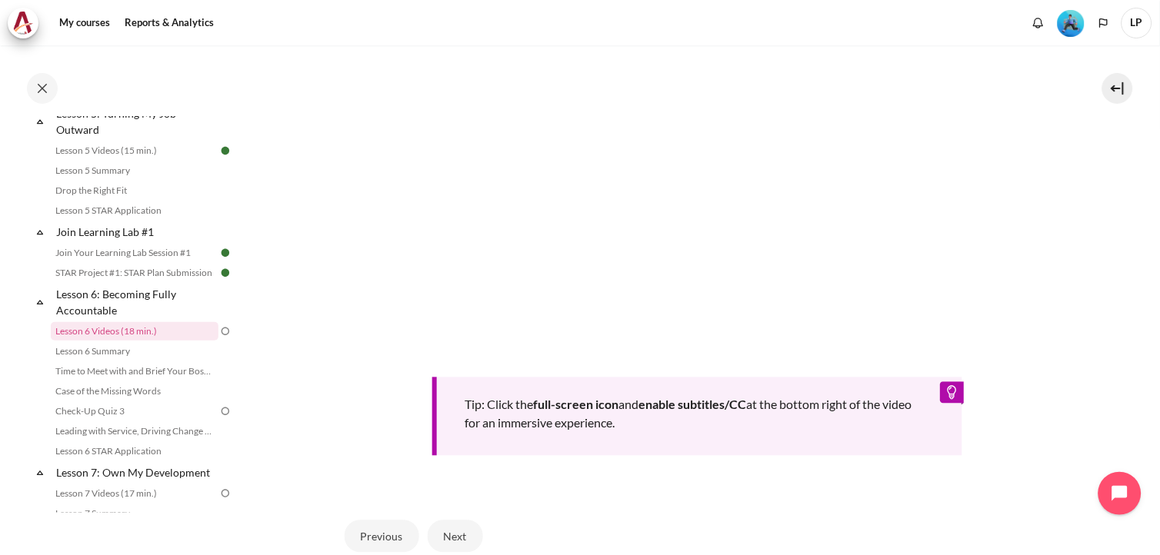
scroll to position [639, 0]
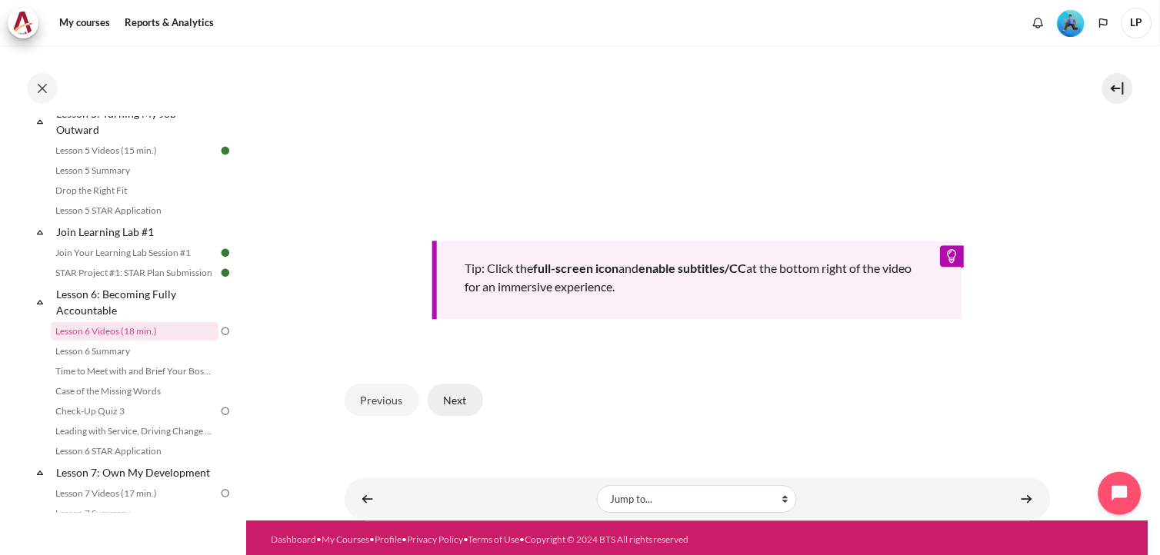
click at [464, 397] on button "Next" at bounding box center [455, 401] width 55 height 32
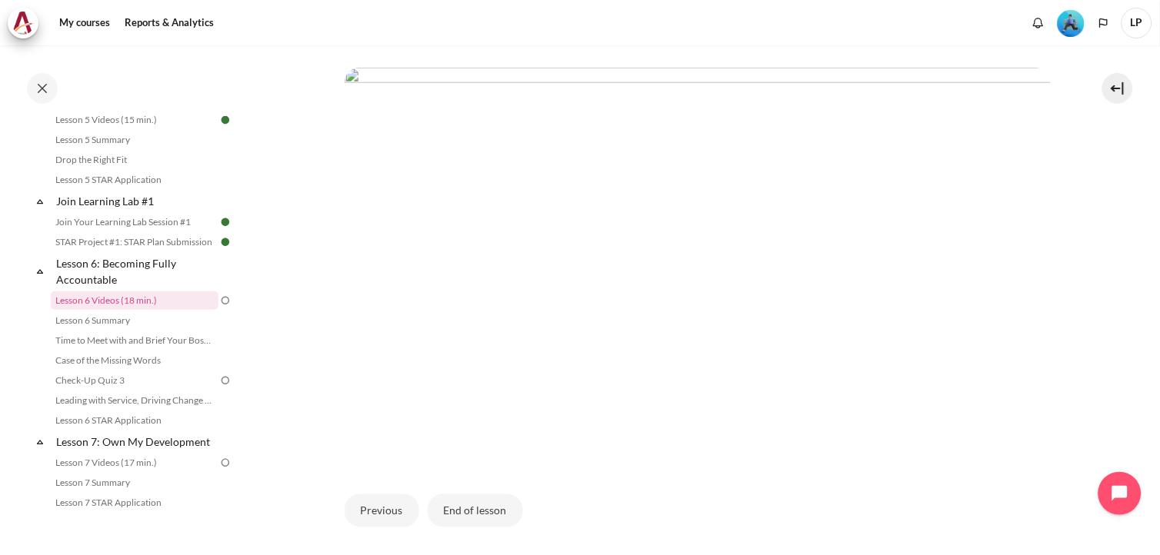
scroll to position [433, 0]
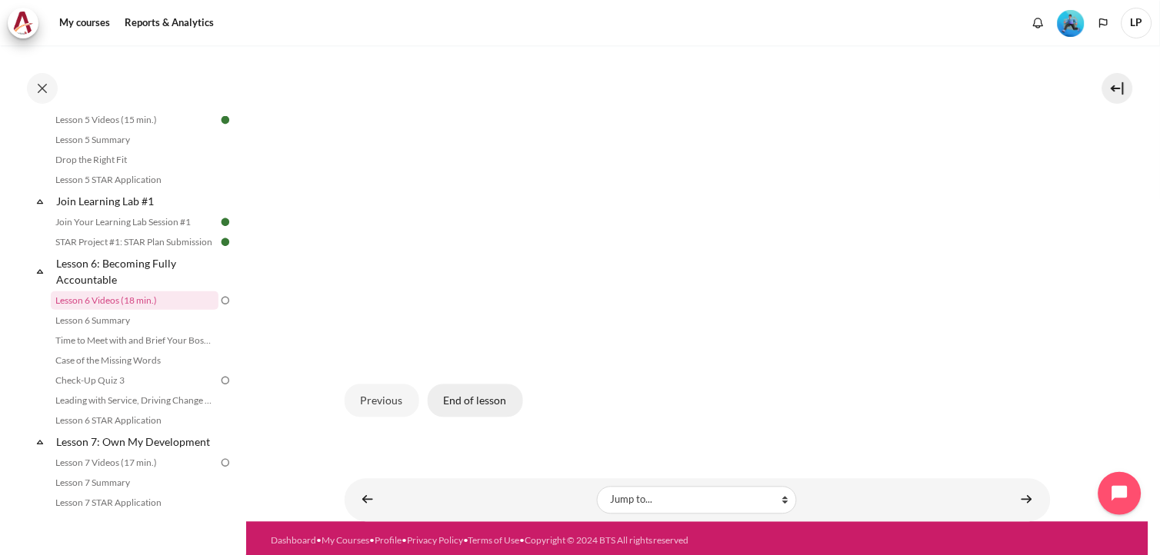
click at [479, 394] on button "End of lesson" at bounding box center [475, 401] width 95 height 32
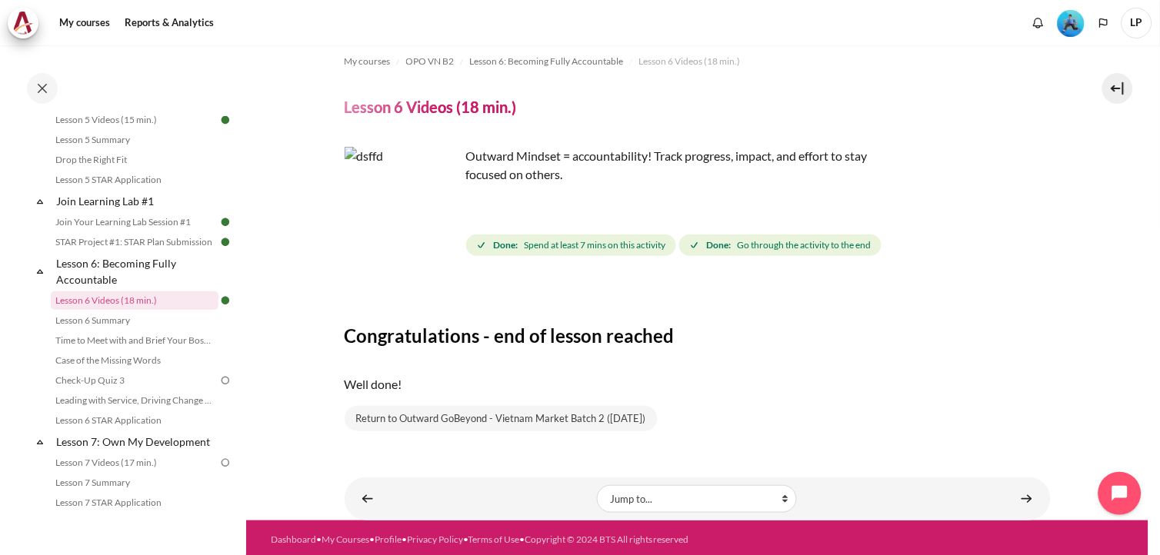
scroll to position [15, 0]
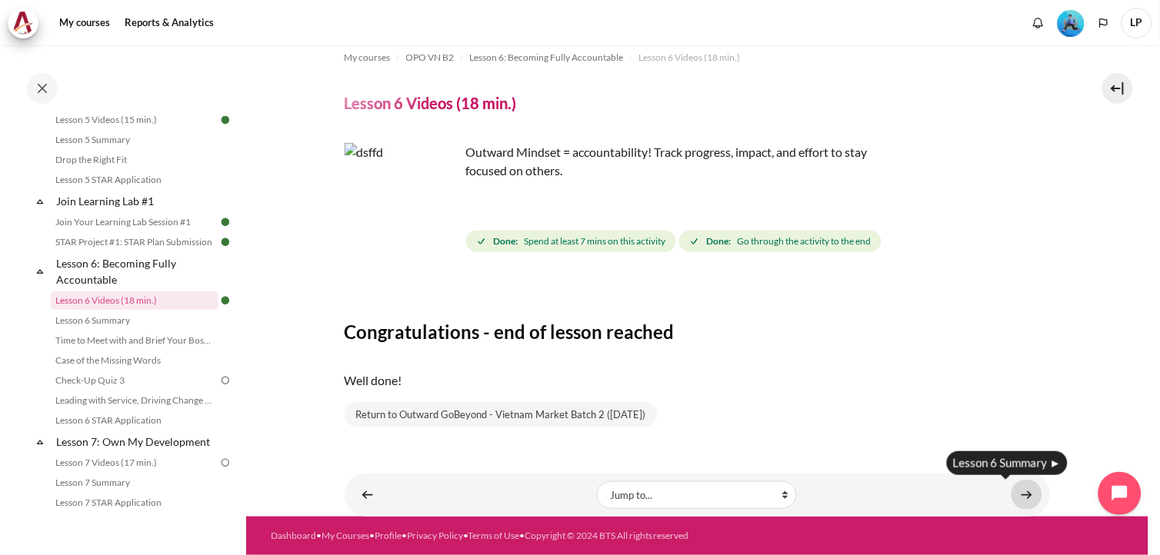
click at [1014, 498] on link "Content" at bounding box center [1027, 495] width 31 height 30
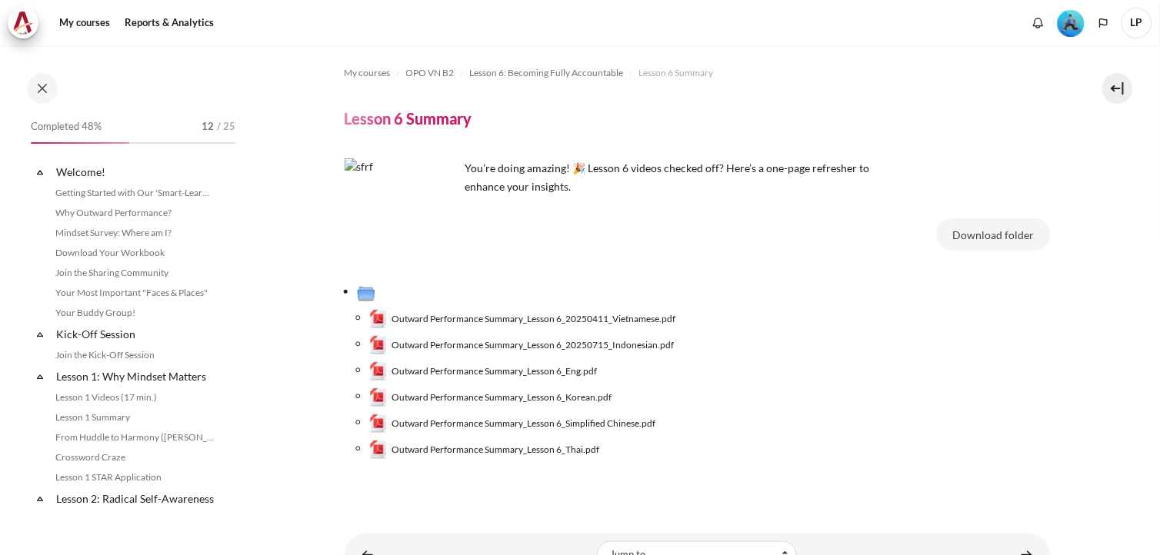
scroll to position [782, 0]
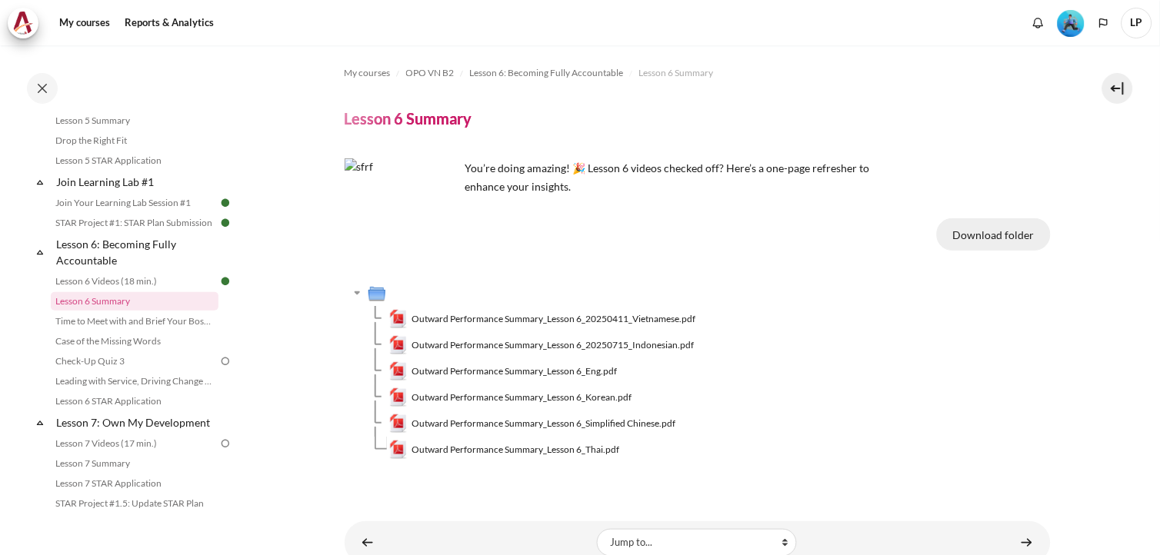
click at [974, 227] on button "Download folder" at bounding box center [994, 234] width 114 height 32
click at [319, 319] on section "My courses OPO VN B2 Lesson 6: Becoming Fully Accountable Lesson 6 Summary Less…" at bounding box center [697, 304] width 902 height 519
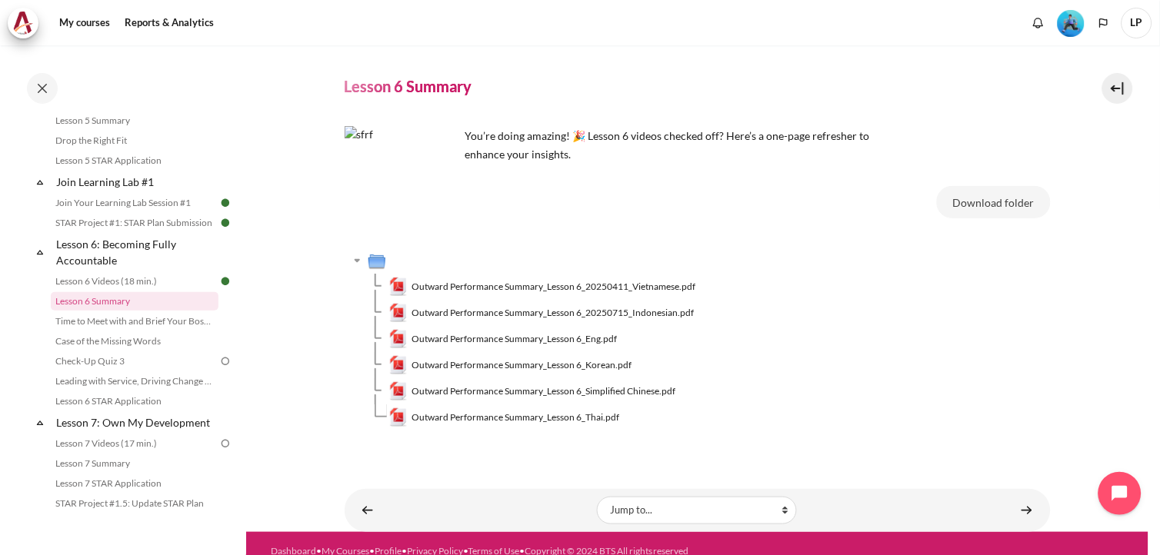
scroll to position [48, 0]
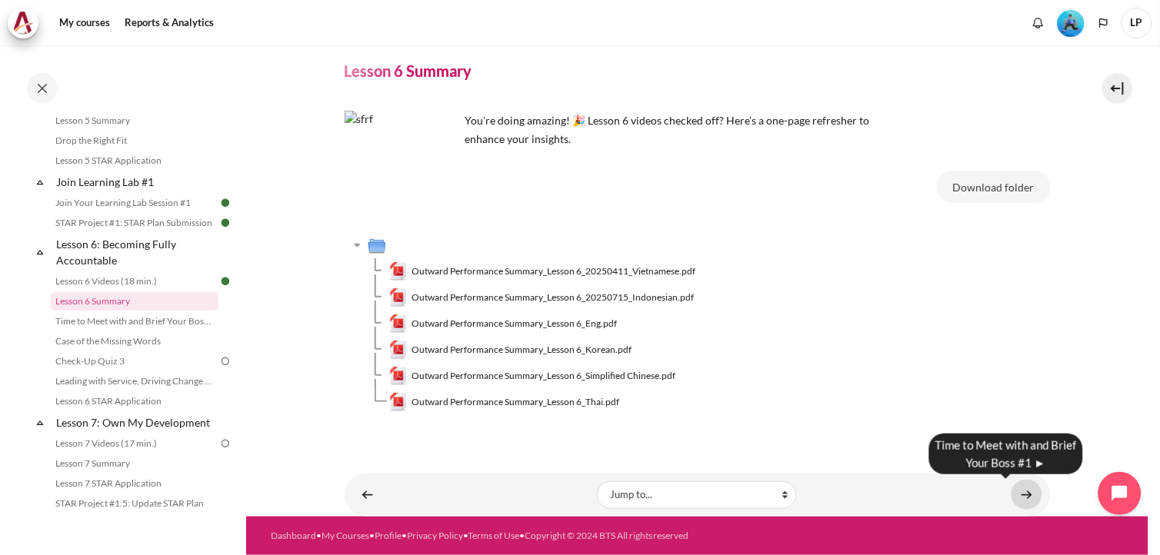
click at [1021, 495] on link "Content" at bounding box center [1027, 495] width 31 height 30
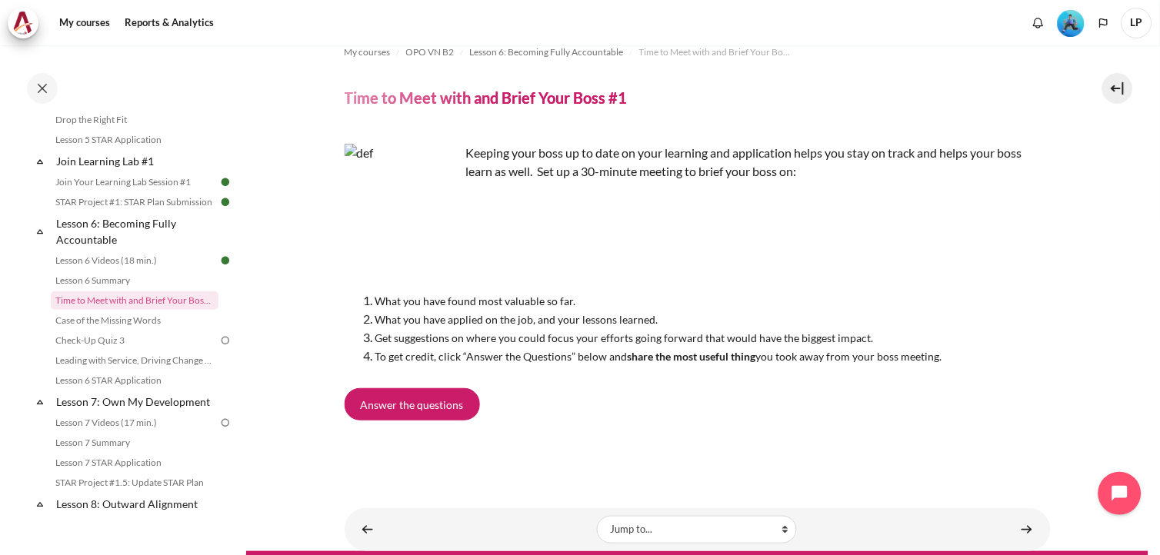
scroll to position [56, 0]
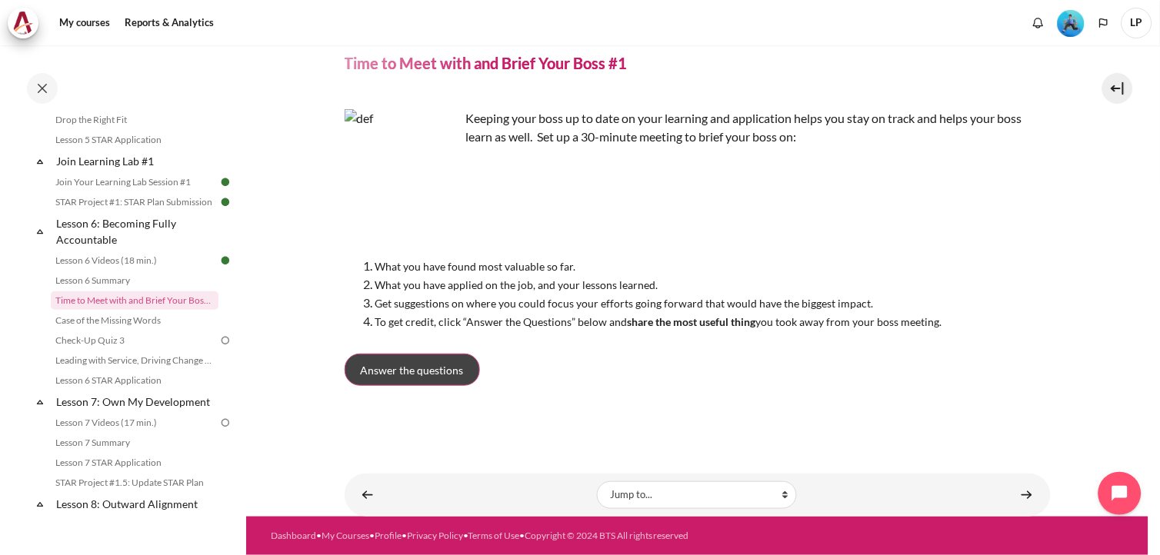
click at [433, 377] on span "Answer the questions" at bounding box center [412, 370] width 103 height 16
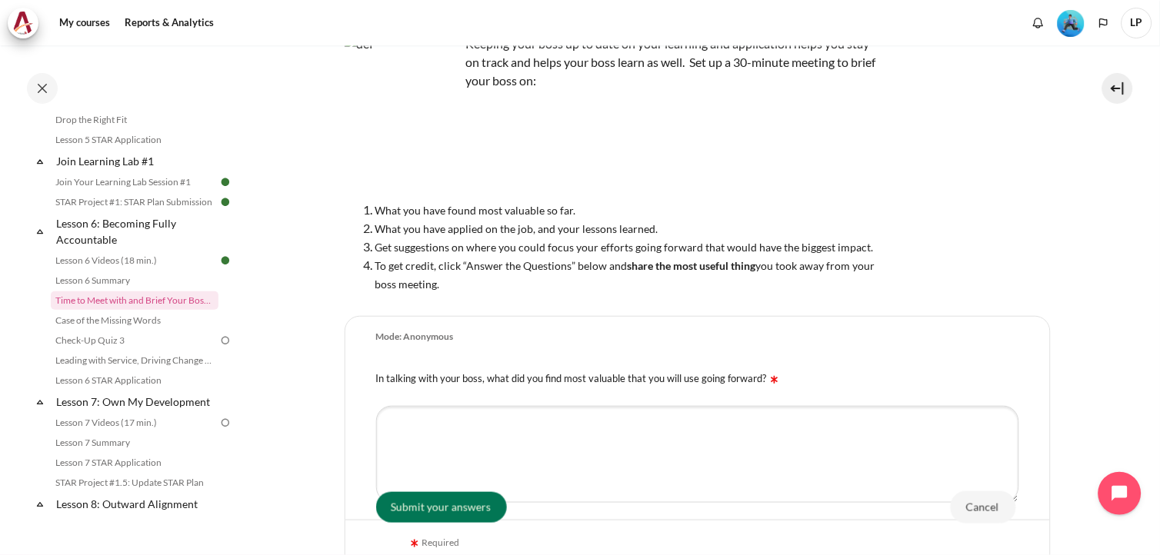
scroll to position [74, 0]
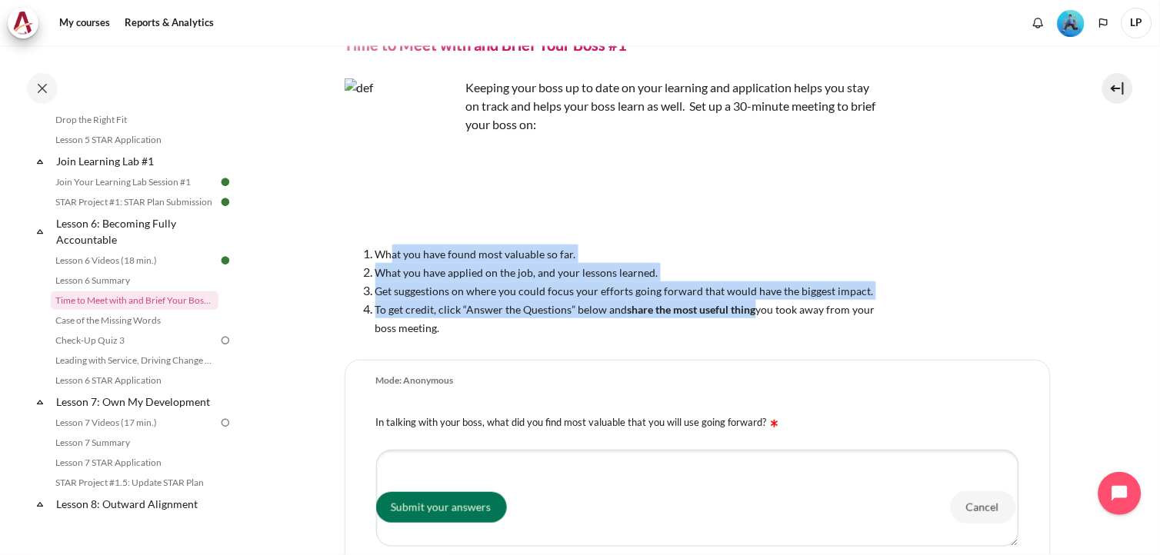
drag, startPoint x: 385, startPoint y: 256, endPoint x: 752, endPoint y: 304, distance: 370.1
click at [752, 304] on ol "What you have found most valuable so far. What you have applied on the job, and…" at bounding box center [614, 291] width 539 height 92
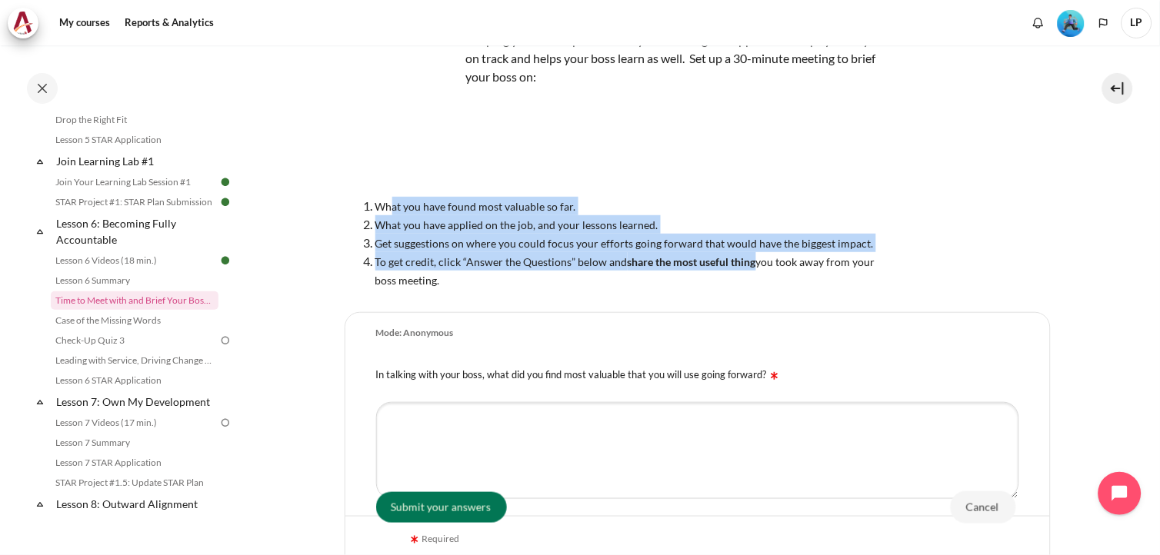
scroll to position [159, 0]
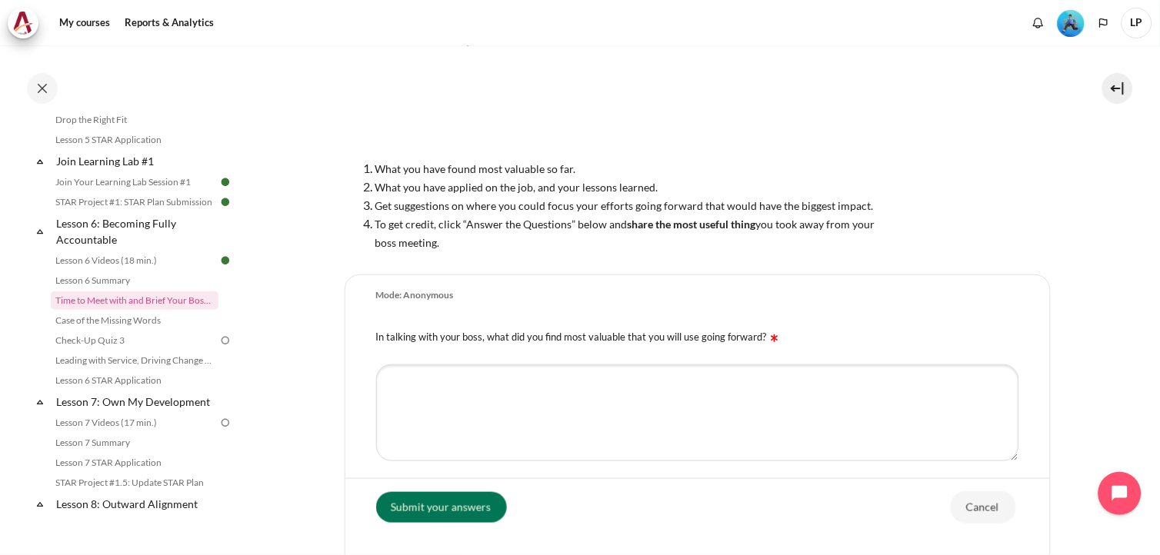
click at [1039, 217] on div "Keeping your boss up to date on your learning and application helps you stay on…" at bounding box center [698, 122] width 706 height 259
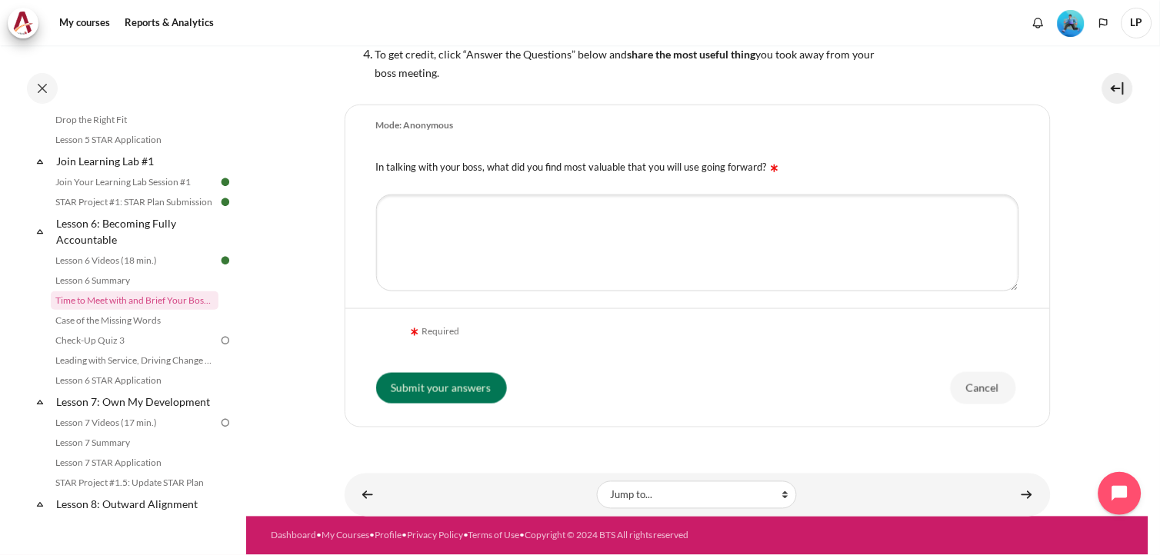
scroll to position [245, 0]
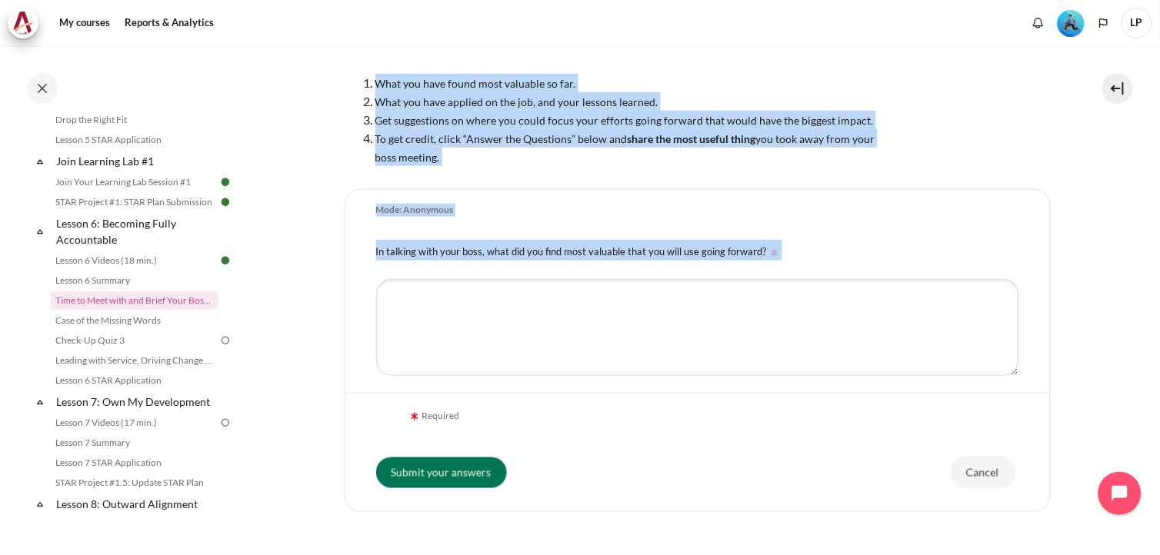
drag, startPoint x: 366, startPoint y: 82, endPoint x: 808, endPoint y: 282, distance: 484.8
click at [808, 282] on div "My courses OPO VN B2 Lesson 6: Becoming Fully Accountable Time to Meet with and…" at bounding box center [698, 168] width 706 height 735
copy div "What you have found most valuable so far. What you have applied on the job, and…"
click at [280, 266] on section "My courses OPO VN B2 Lesson 6: Becoming Fully Accountable Time to Meet with and…" at bounding box center [697, 201] width 902 height 801
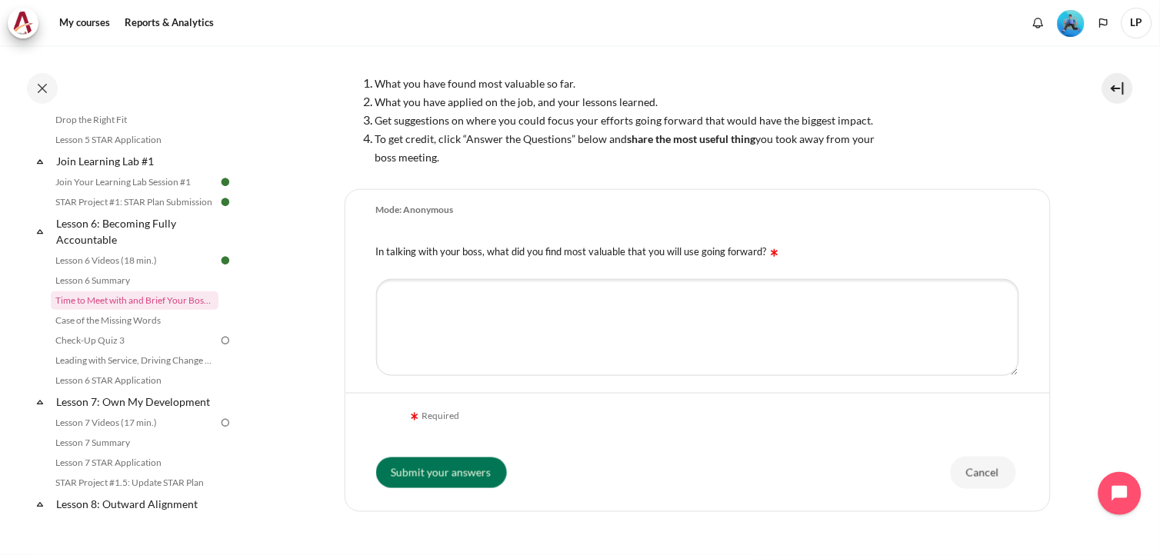
click at [293, 181] on section "My courses OPO VN B2 Lesson 6: Becoming Fully Accountable Time to Meet with and…" at bounding box center [697, 201] width 902 height 801
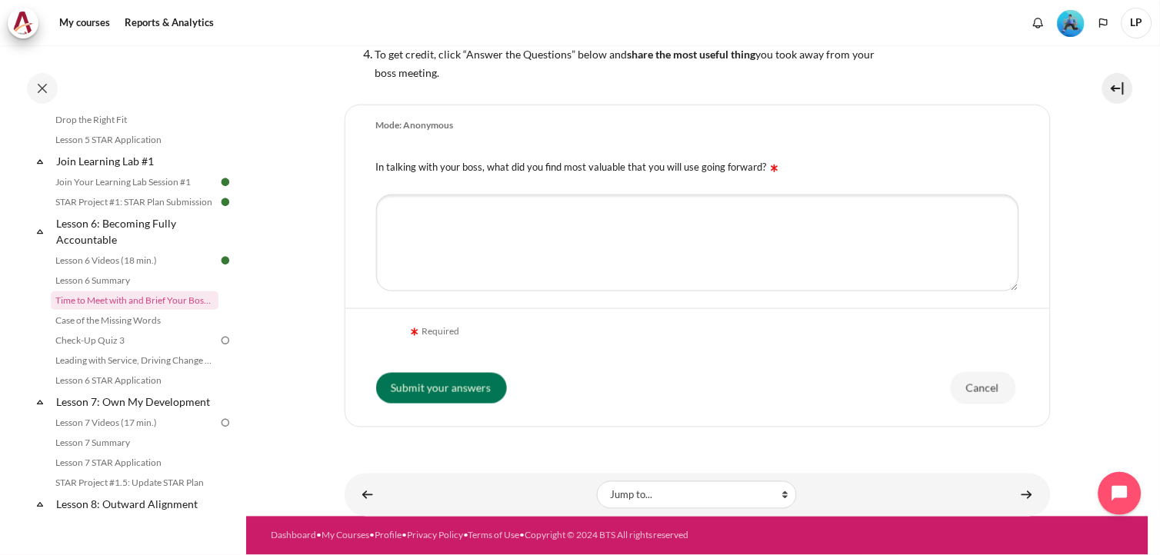
scroll to position [0, 0]
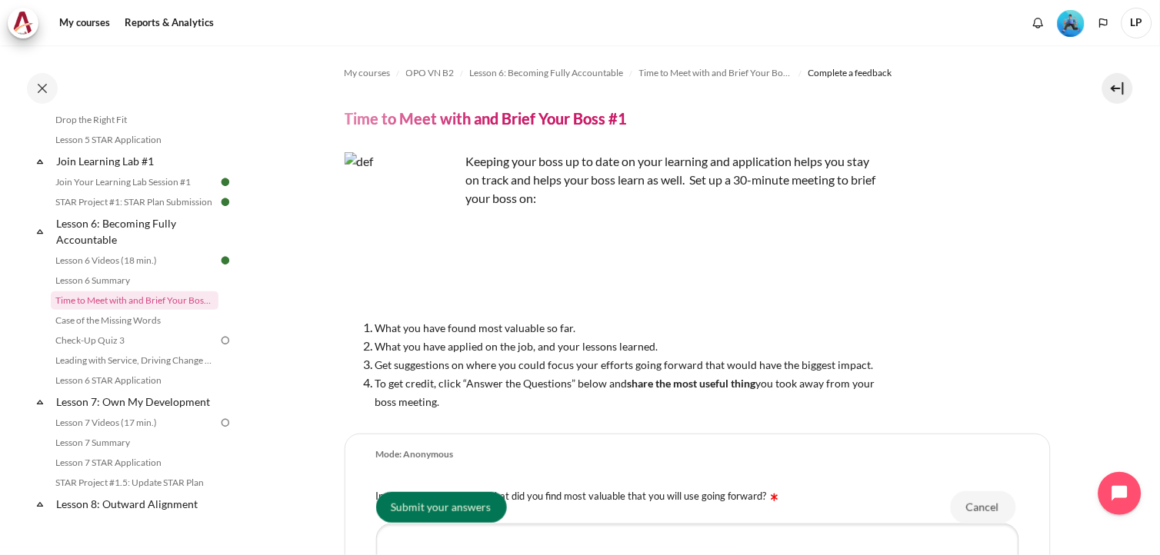
click at [256, 323] on section "My courses OPO VN B2 Lesson 6: Becoming Fully Accountable Time to Meet with and…" at bounding box center [697, 445] width 902 height 801
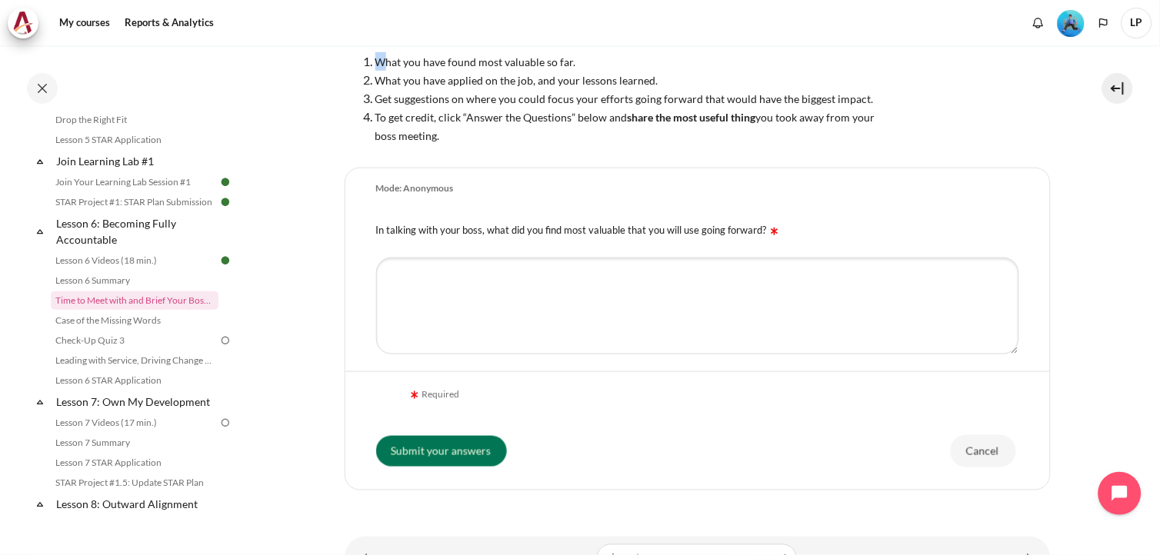
scroll to position [331, 0]
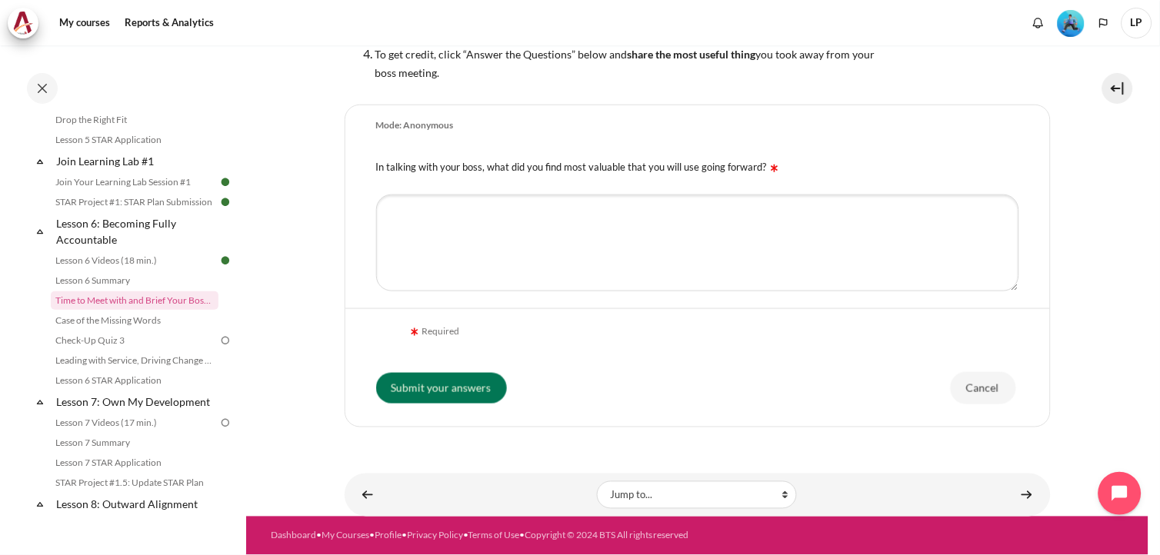
click at [297, 128] on section "My courses OPO VN B2 Lesson 6: Becoming Fully Accountable Time to Meet with and…" at bounding box center [697, 116] width 902 height 801
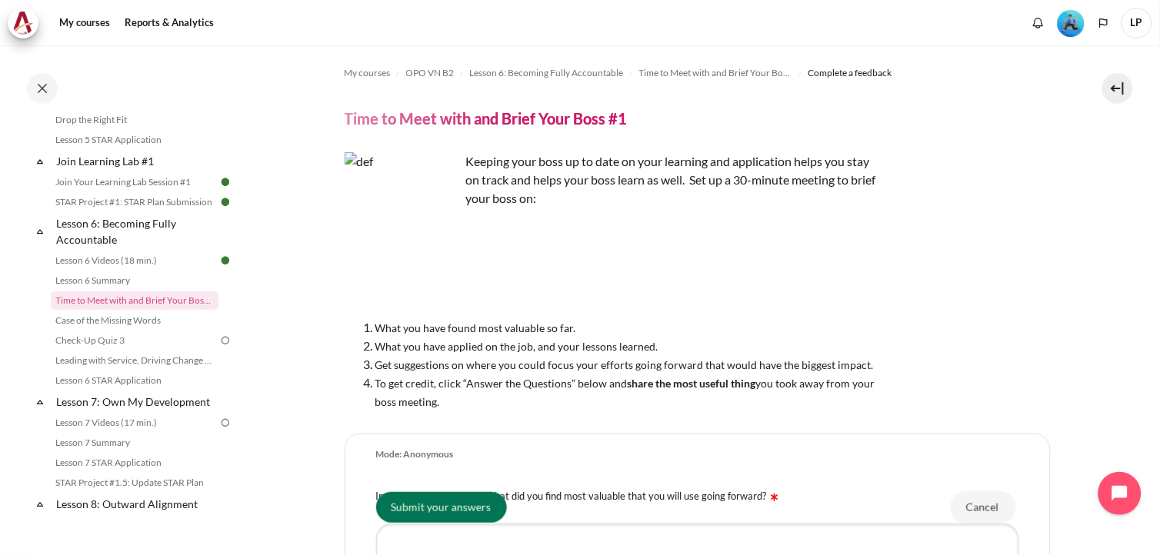
scroll to position [256, 0]
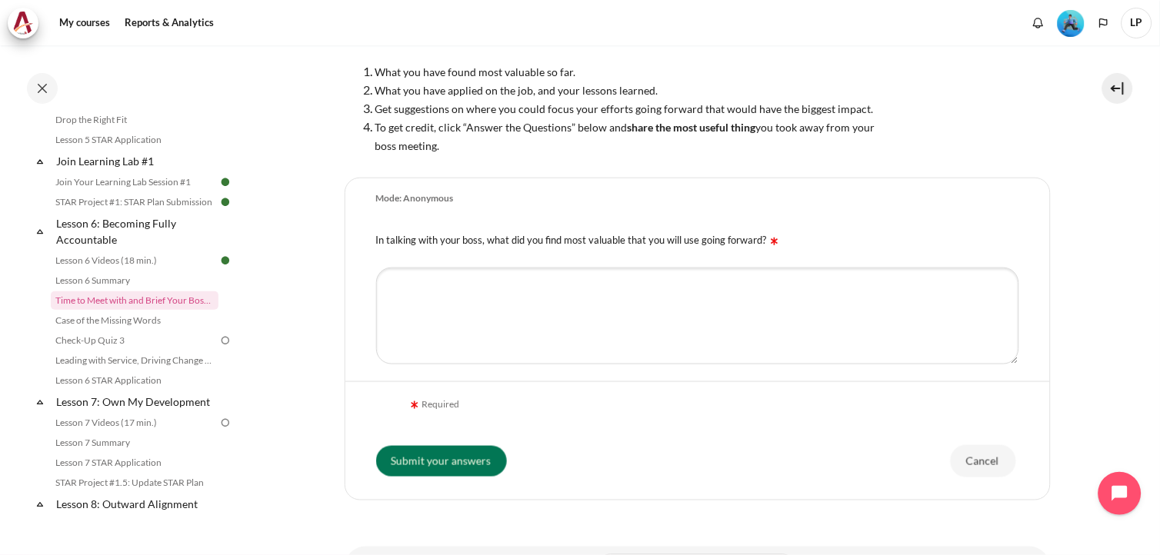
click at [275, 246] on section "My courses OPO VN B2 Lesson 6: Becoming Fully Accountable Time to Meet with and…" at bounding box center [697, 189] width 902 height 801
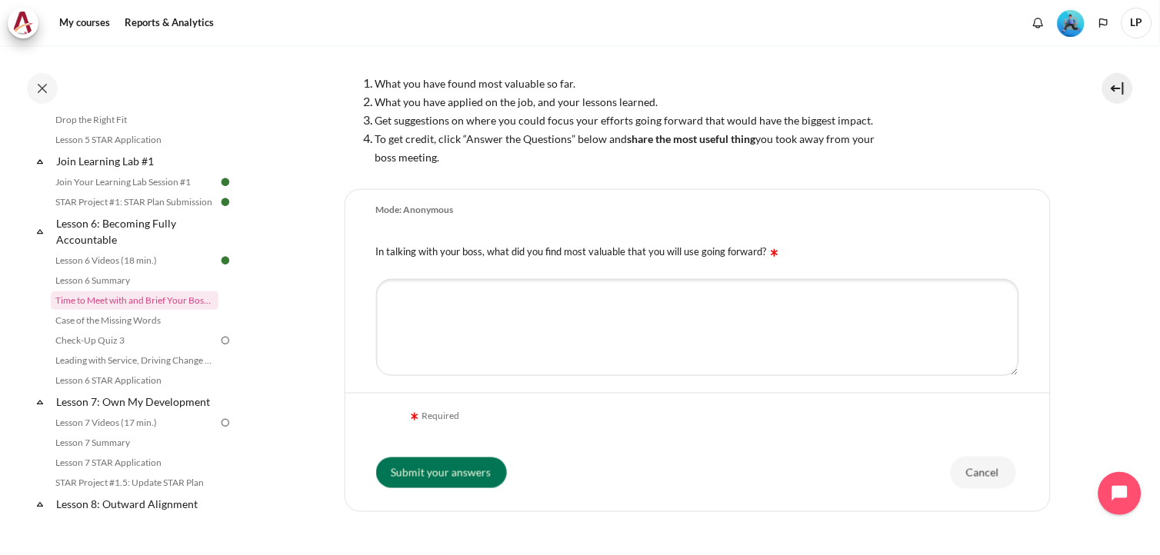
scroll to position [331, 0]
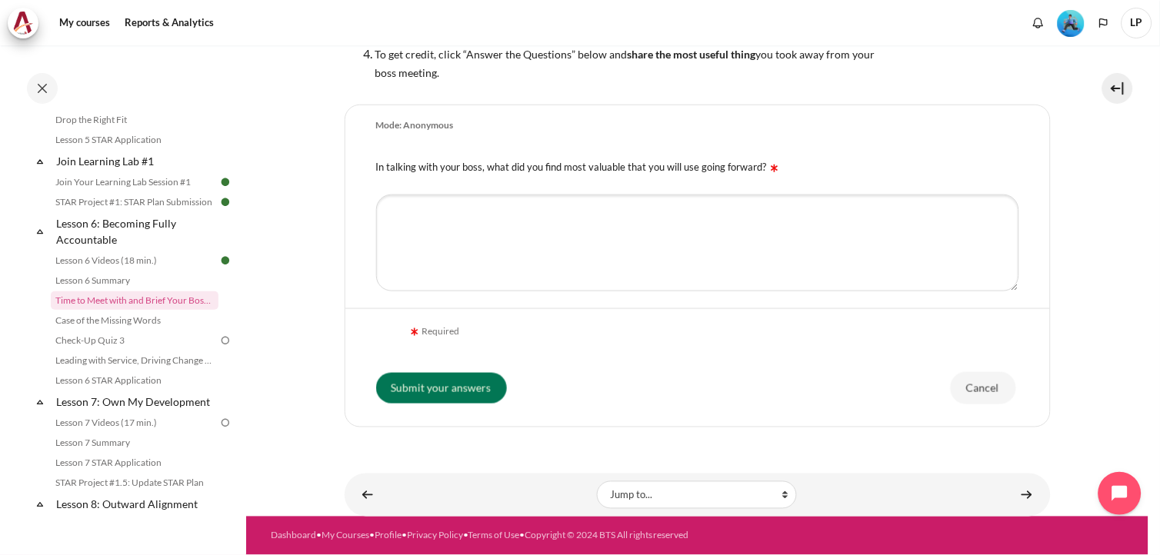
click at [325, 265] on section "My courses OPO VN B2 Lesson 6: Becoming Fully Accountable Time to Meet with and…" at bounding box center [697, 116] width 902 height 801
click at [1094, 327] on section "My courses OPO VN B2 Lesson 6: Becoming Fully Accountable Time to Meet with and…" at bounding box center [697, 116] width 902 height 801
click at [290, 246] on section "My courses OPO VN B2 Lesson 6: Becoming Fully Accountable Time to Meet with and…" at bounding box center [697, 116] width 902 height 801
click at [749, 195] on textarea "In talking with your boss, what did you find most valuable that you will use go…" at bounding box center [697, 243] width 643 height 97
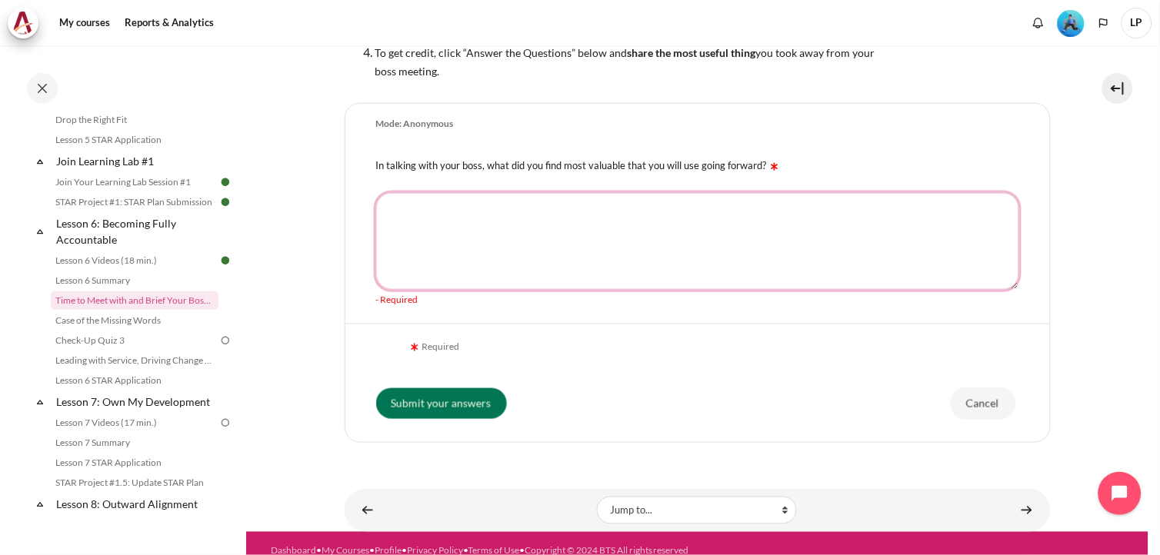
click at [709, 225] on textarea "In talking with your boss, what did you find most valuable that you will use go…" at bounding box center [697, 241] width 643 height 97
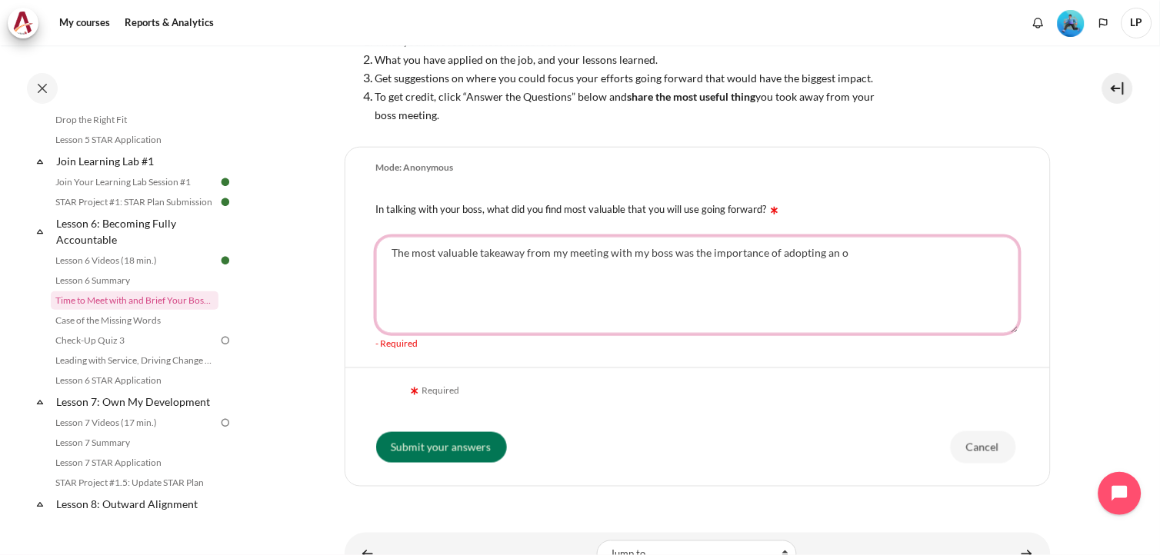
scroll to position [245, 0]
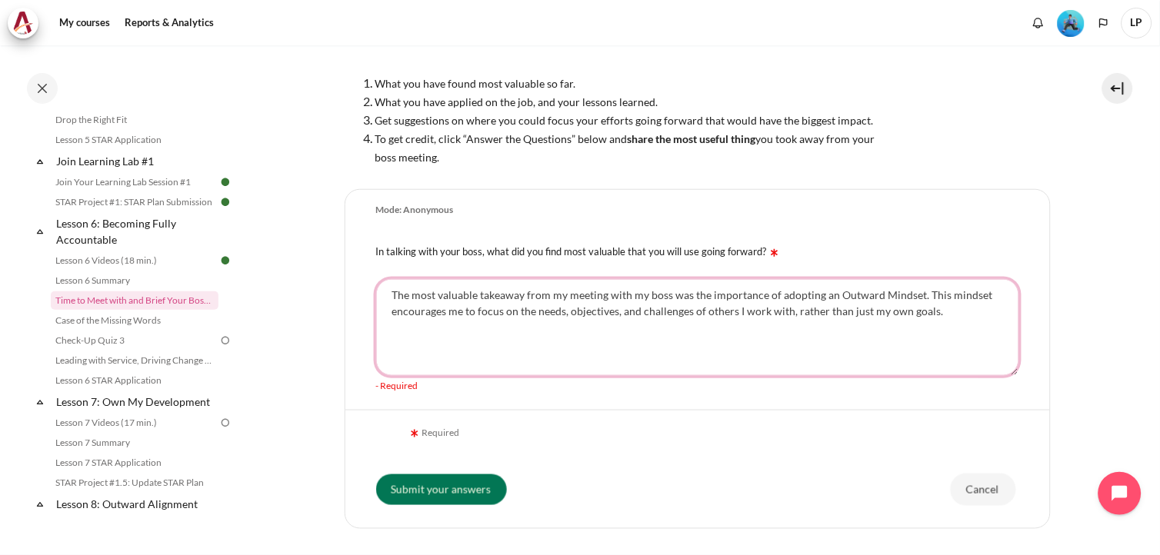
type textarea "The most valuable takeaway from my meeting with my boss was the importance of a…"
drag, startPoint x: 955, startPoint y: 312, endPoint x: 366, endPoint y: 296, distance: 588.8
click at [366, 296] on div "The most valuable takeaway from my meeting with my boss was the importance of a…" at bounding box center [697, 336] width 705 height 132
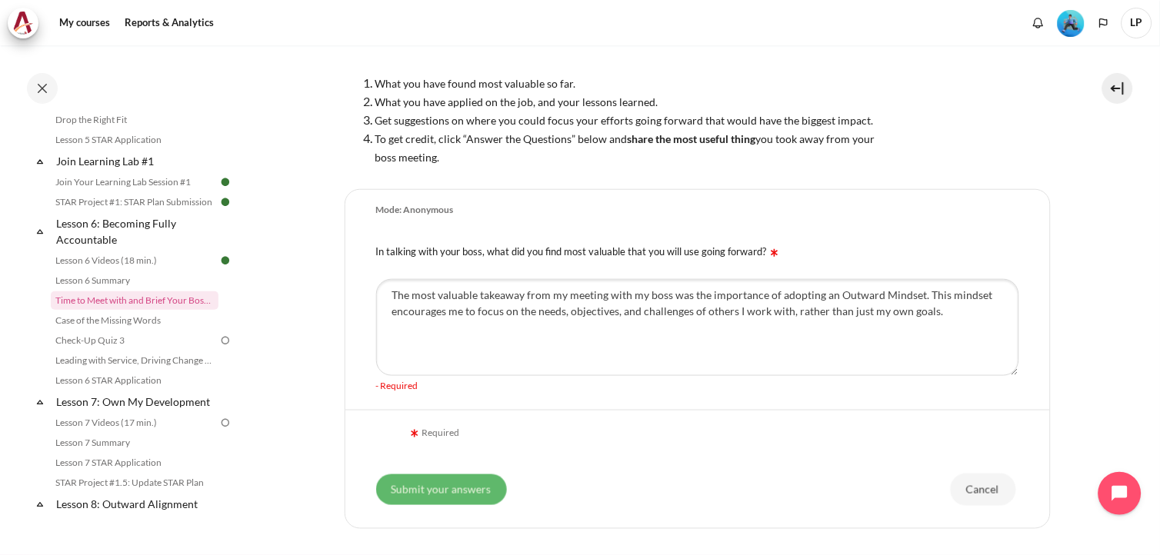
click at [465, 488] on input "Submit your answers" at bounding box center [441, 490] width 131 height 31
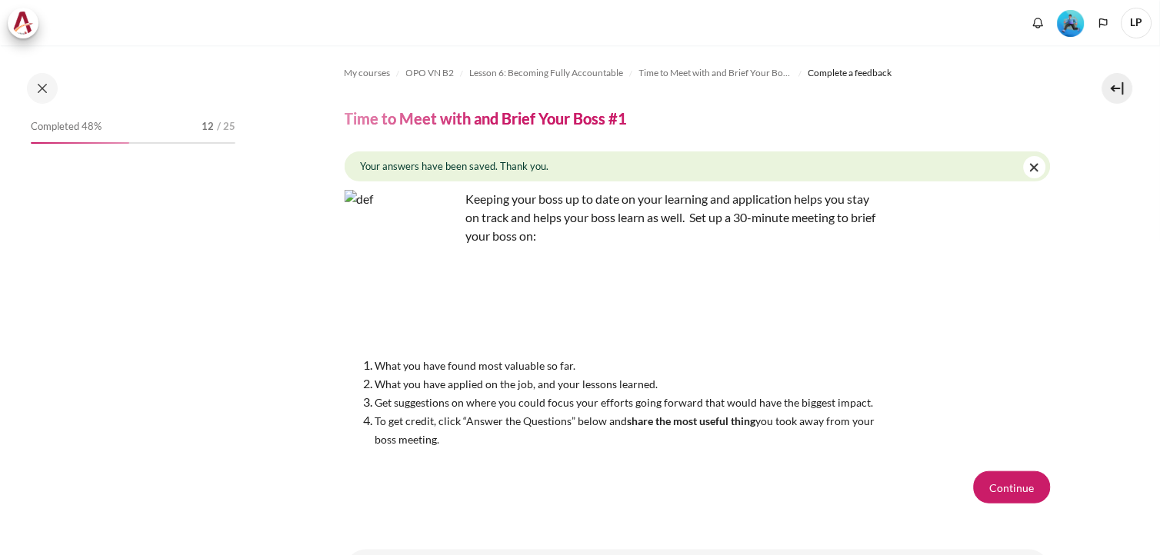
scroll to position [78, 0]
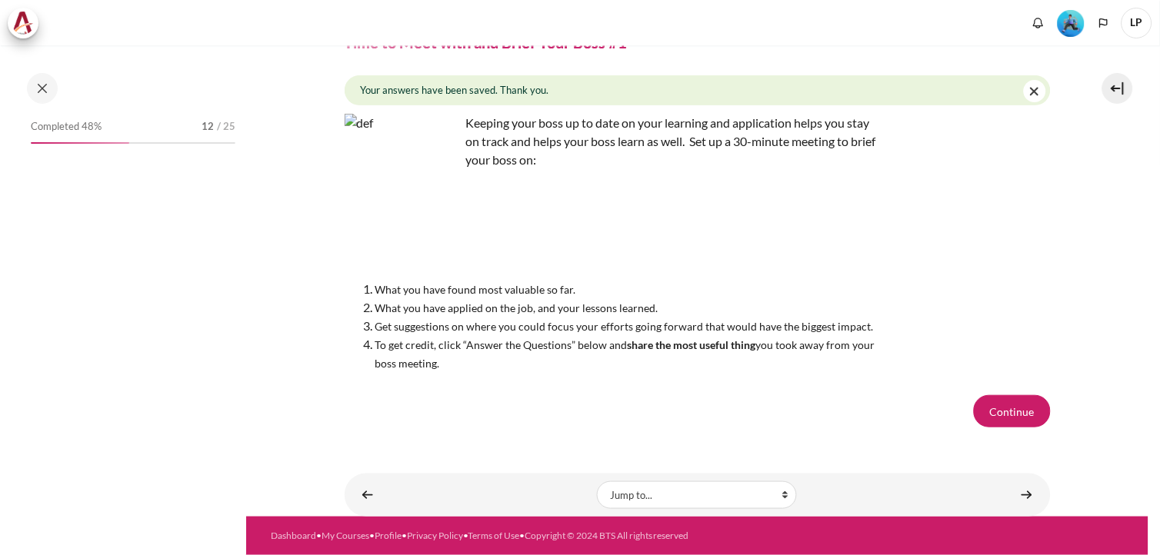
click at [1002, 405] on button "Continue" at bounding box center [1012, 411] width 77 height 32
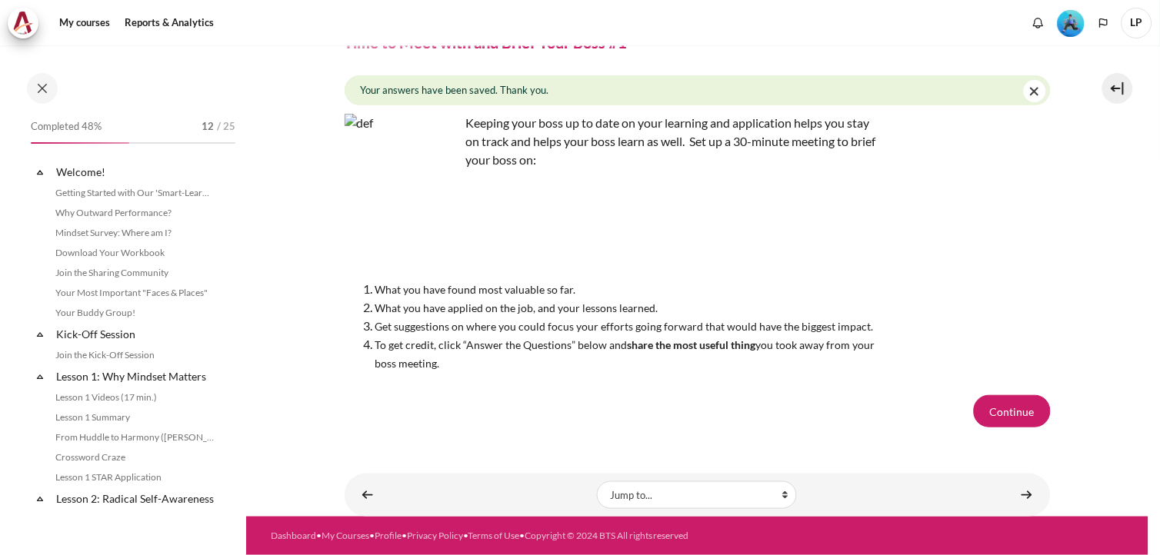
scroll to position [803, 0]
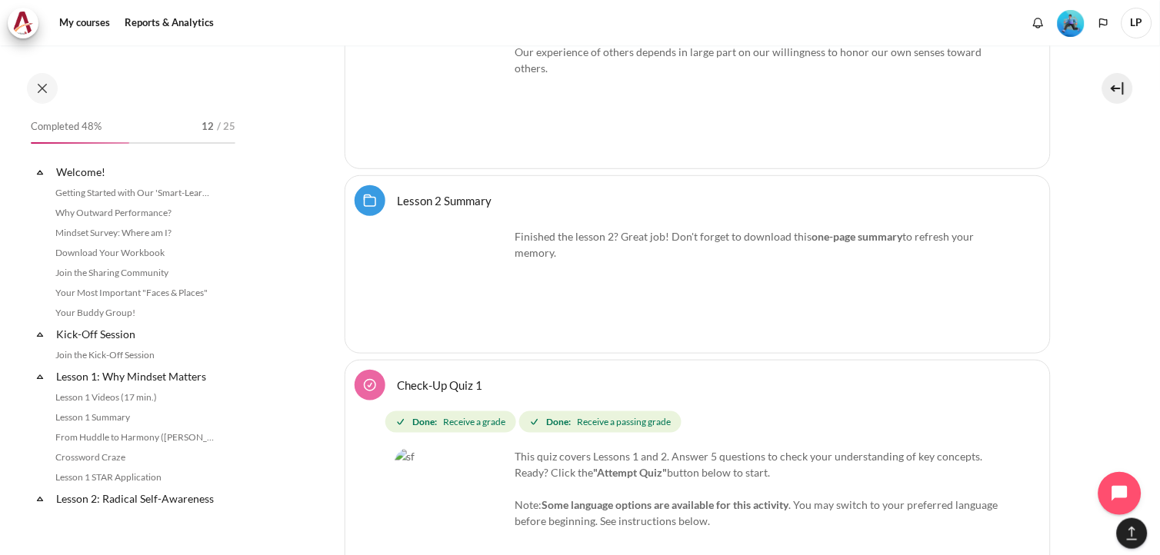
scroll to position [113, 0]
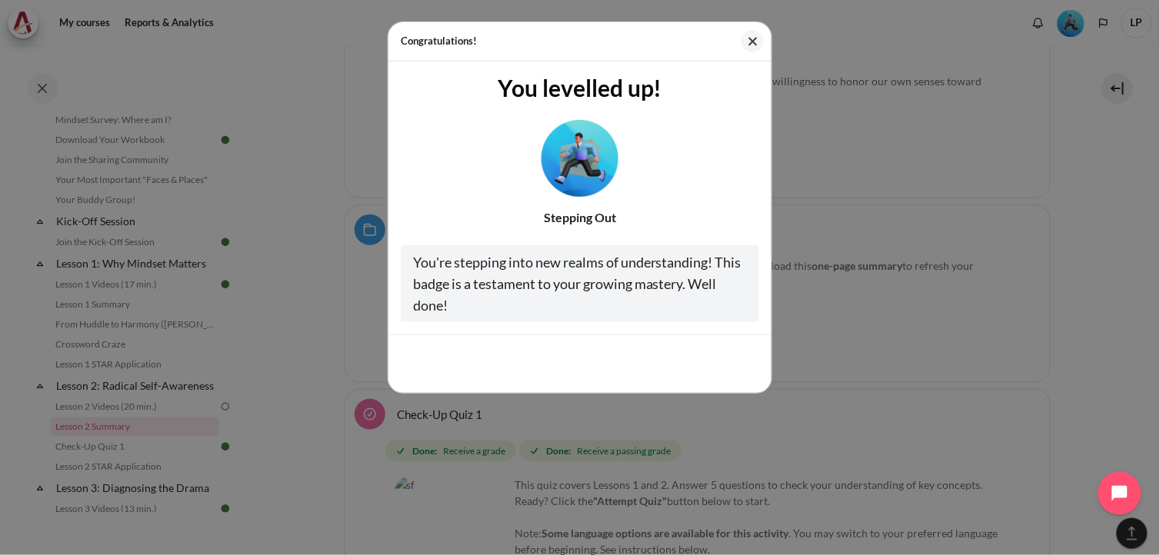
click at [595, 152] on img "Level #3" at bounding box center [580, 157] width 77 height 77
click at [717, 370] on button "Cool, thanks!" at bounding box center [711, 364] width 95 height 32
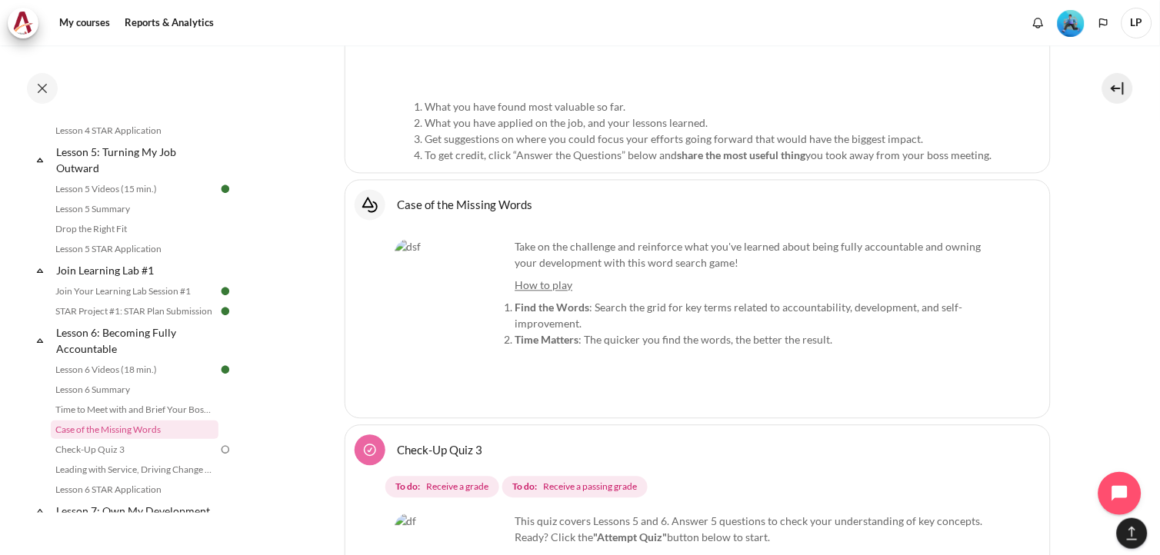
scroll to position [11071, 0]
click at [398, 442] on link "Check-Up Quiz 3" at bounding box center [440, 449] width 85 height 15
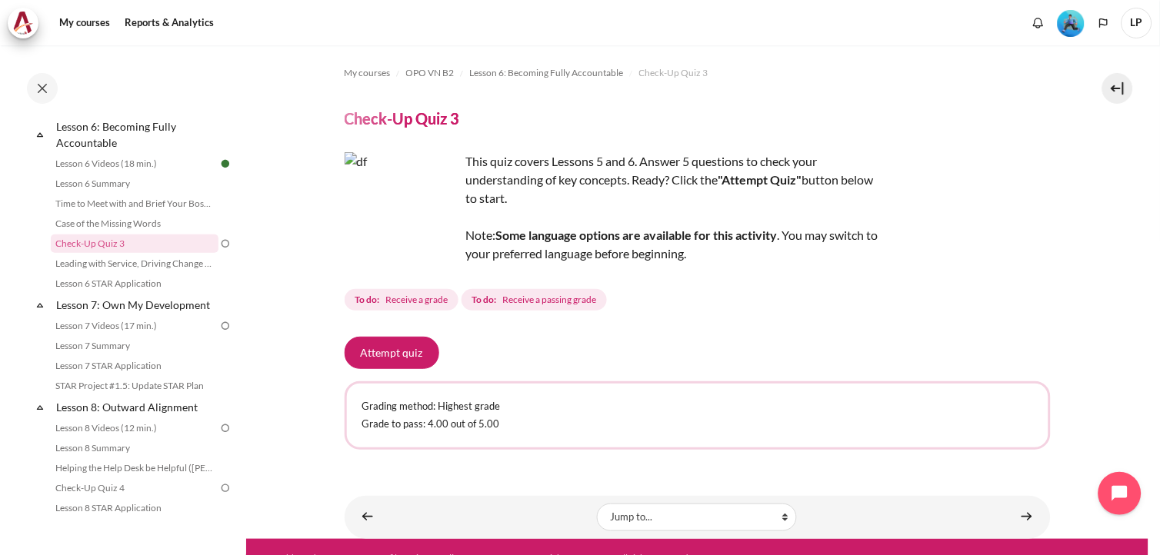
scroll to position [1356, 0]
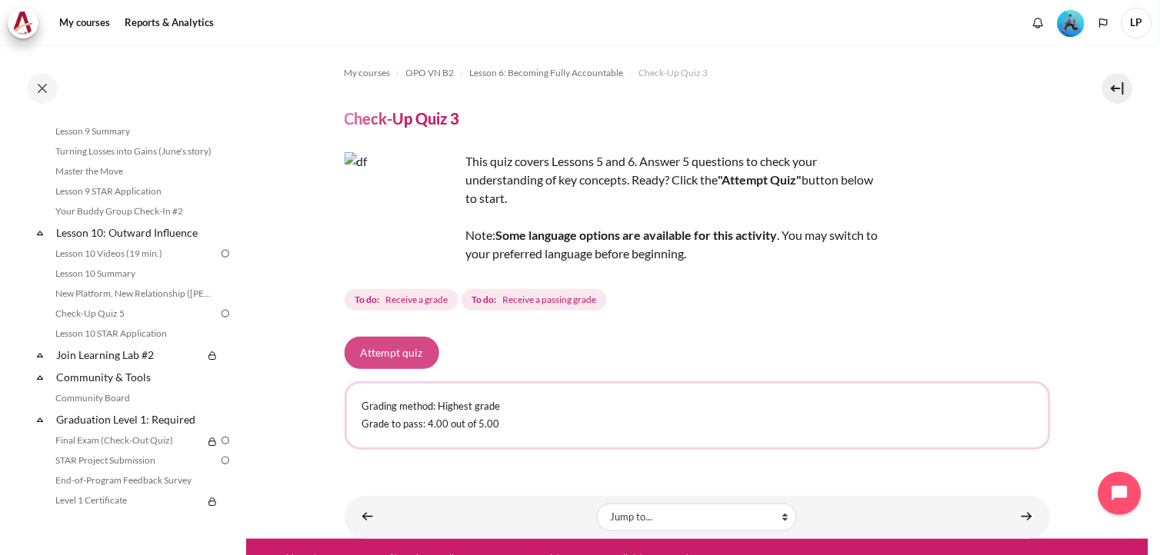
click at [364, 356] on button "Attempt quiz" at bounding box center [392, 353] width 95 height 32
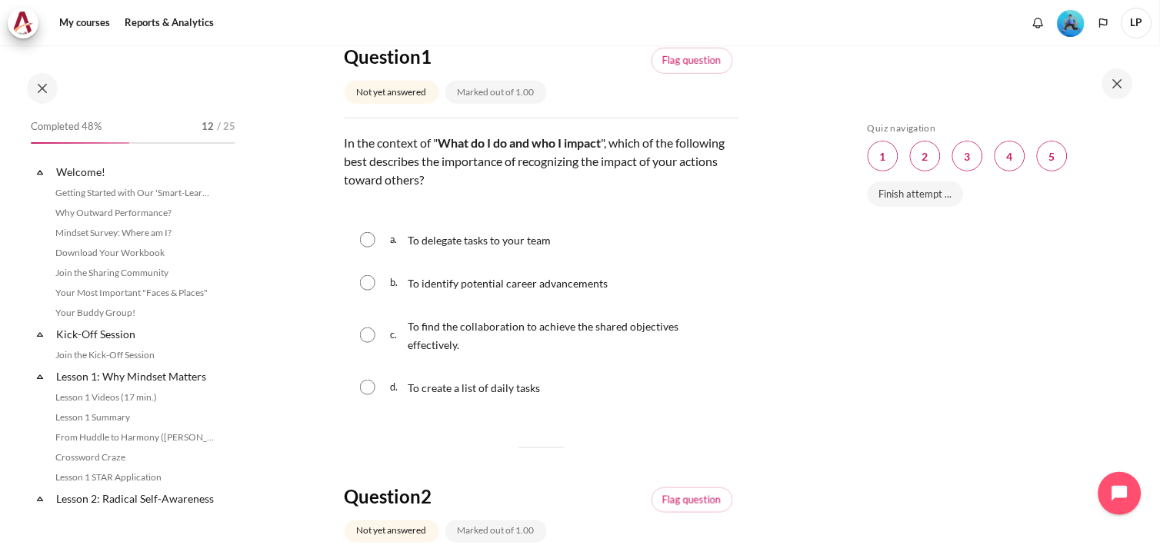
scroll to position [842, 0]
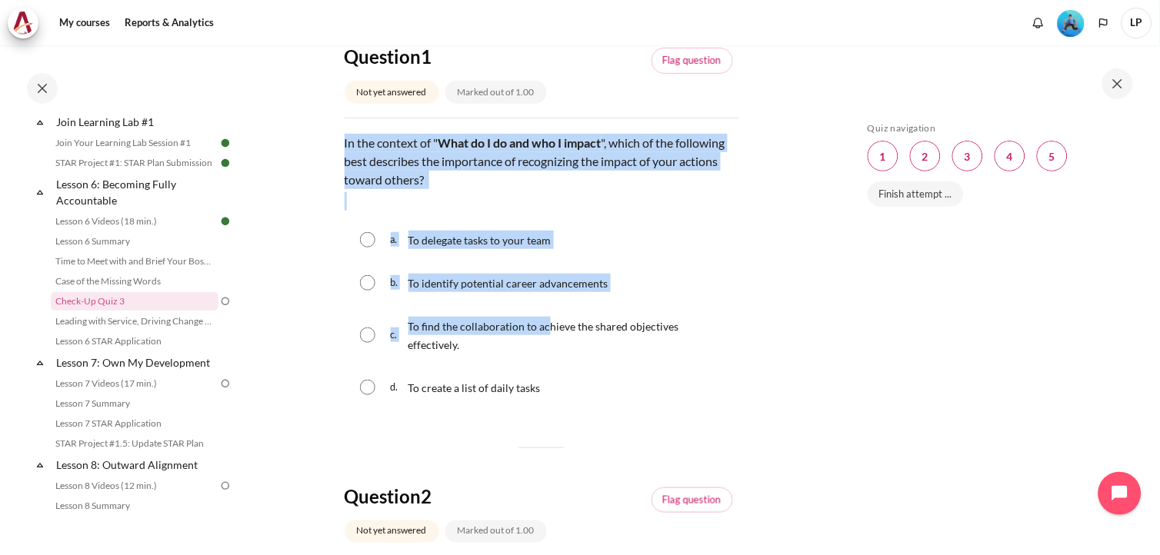
drag, startPoint x: 336, startPoint y: 141, endPoint x: 544, endPoint y: 345, distance: 291.1
click at [719, 248] on div "a. To delegate tasks to your team" at bounding box center [542, 240] width 395 height 40
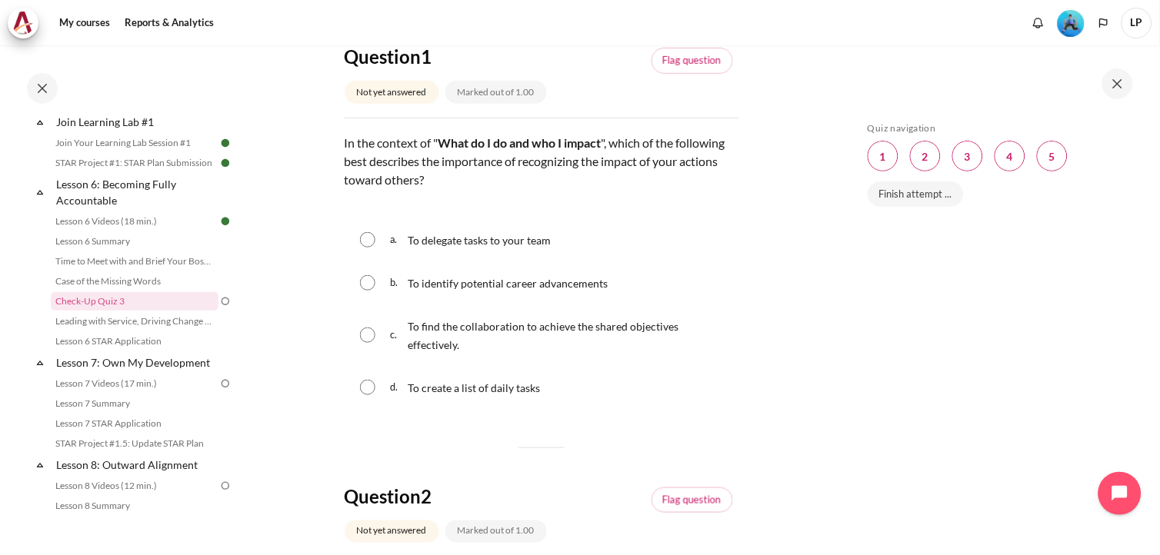
drag, startPoint x: 346, startPoint y: 168, endPoint x: 582, endPoint y: 408, distance: 336.2
click at [582, 408] on div "Question text In the context of " What do I do and who I impact ", which of the…" at bounding box center [542, 272] width 395 height 277
drag, startPoint x: 337, startPoint y: 165, endPoint x: 565, endPoint y: 414, distance: 337.6
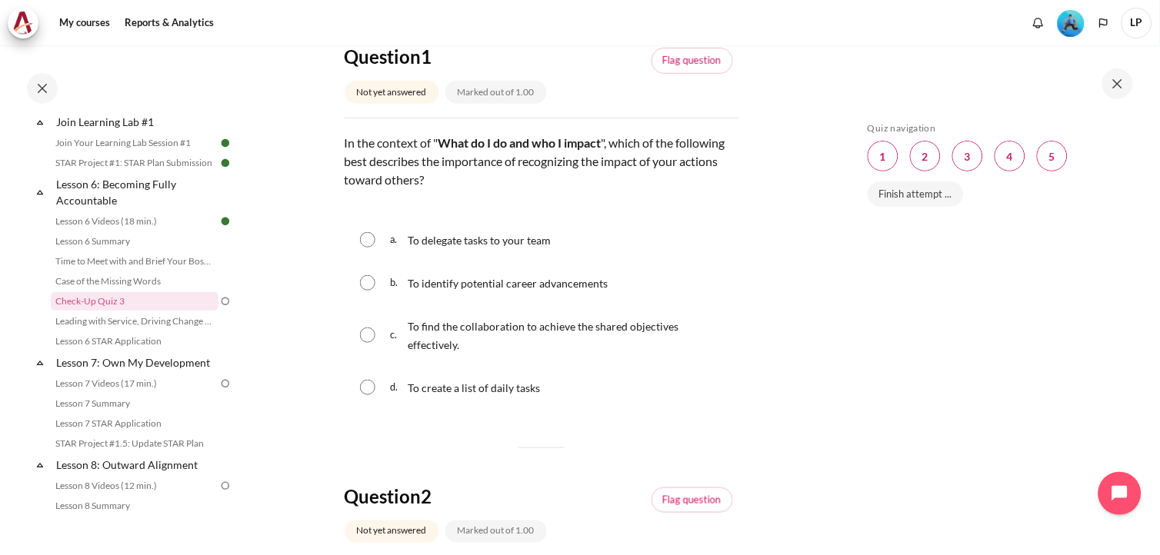
copy div "In the context of " What do I do and who I impact ", which of the following bes…"
click at [366, 343] on input "Content" at bounding box center [367, 335] width 15 height 15
radio input "true"
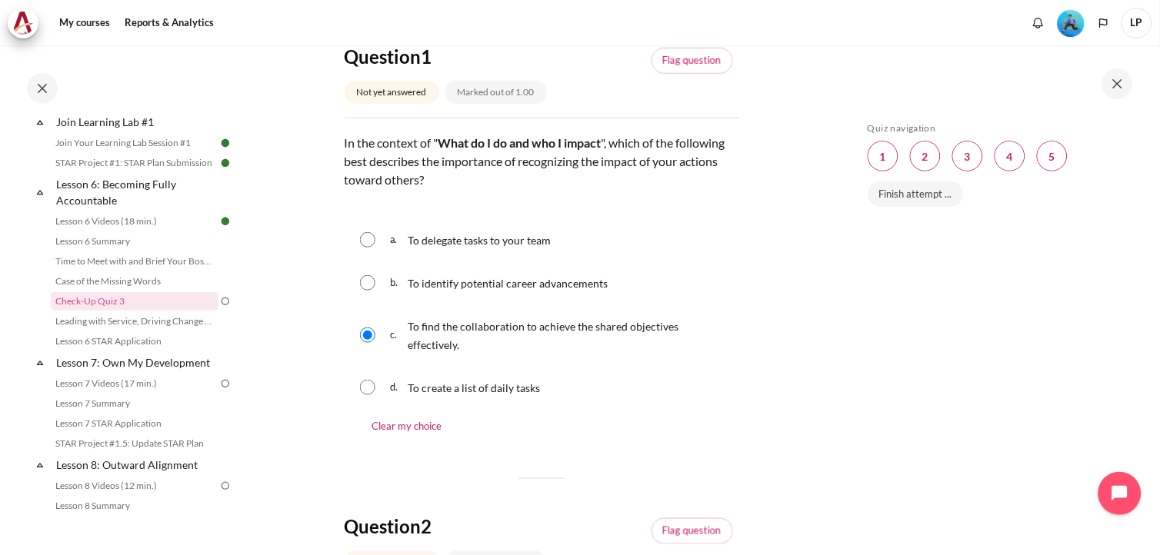
click at [1131, 259] on div "Skip Quiz navigation Quiz navigation Question 1 This page Question 2 This page …" at bounding box center [997, 311] width 274 height 379
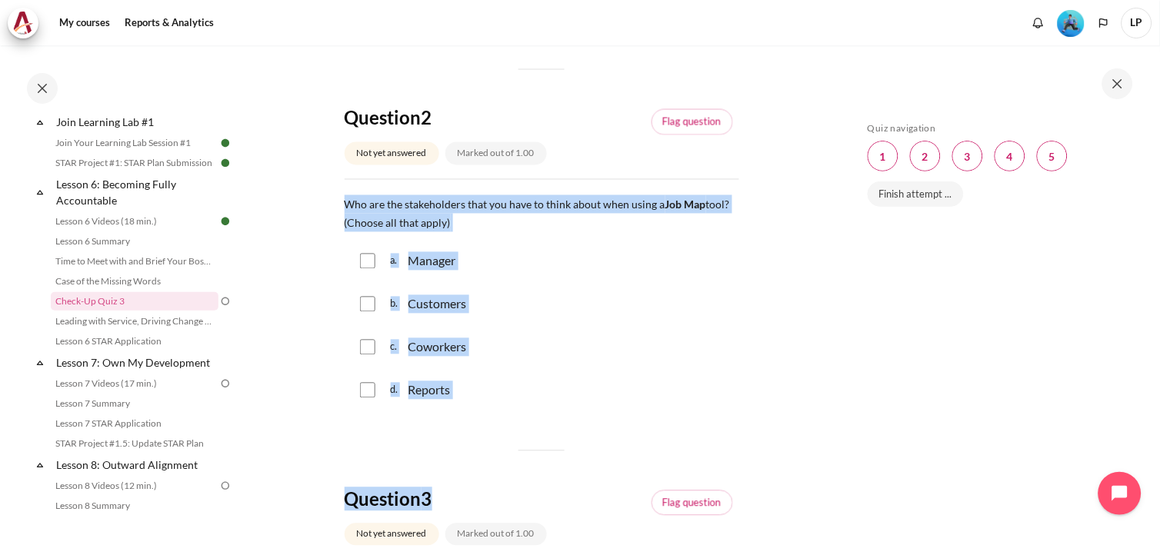
scroll to position [611, 0]
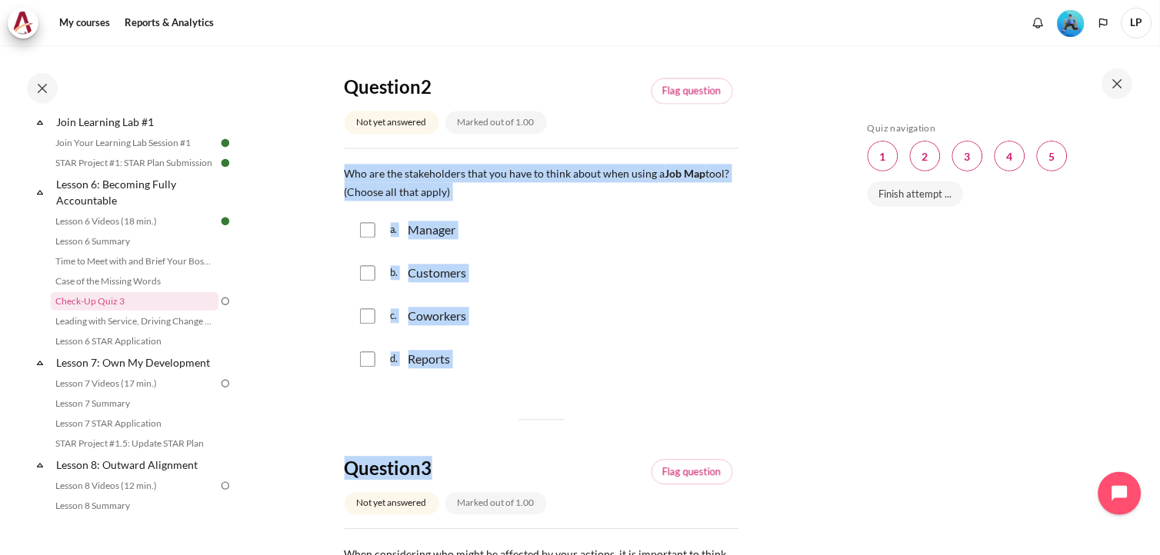
drag, startPoint x: 342, startPoint y: 409, endPoint x: 562, endPoint y: 419, distance: 220.3
copy div "Who are the stakeholders that you have to think about when using a Job Map tool…"
click at [694, 294] on div "b. Customers" at bounding box center [542, 274] width 395 height 40
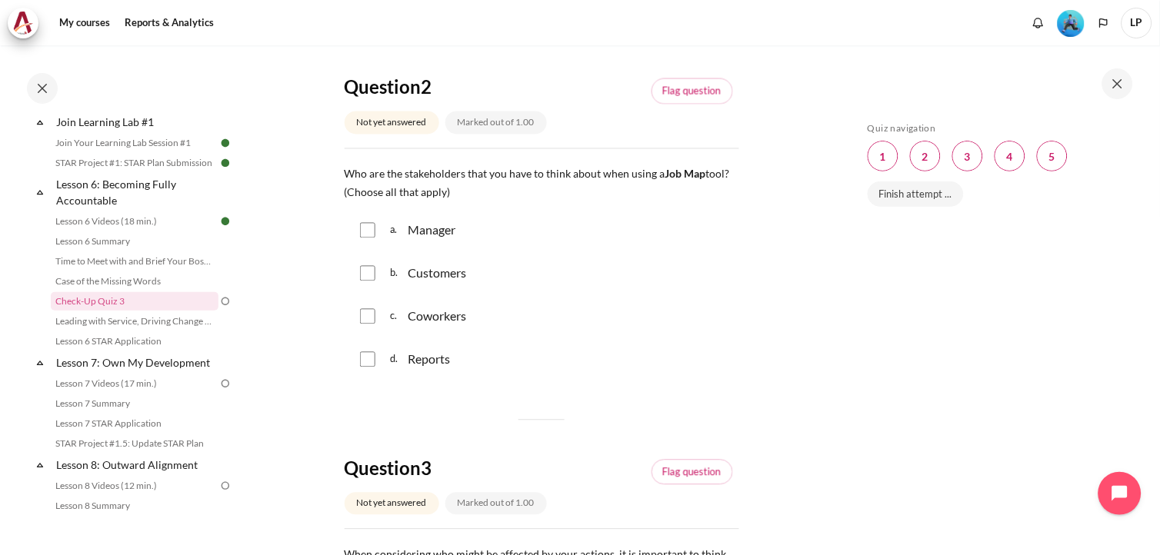
click at [366, 238] on input "Content" at bounding box center [367, 230] width 15 height 15
checkbox input "true"
click at [363, 282] on input "Content" at bounding box center [367, 273] width 15 height 15
checkbox input "true"
click at [364, 325] on input "Content" at bounding box center [367, 316] width 15 height 15
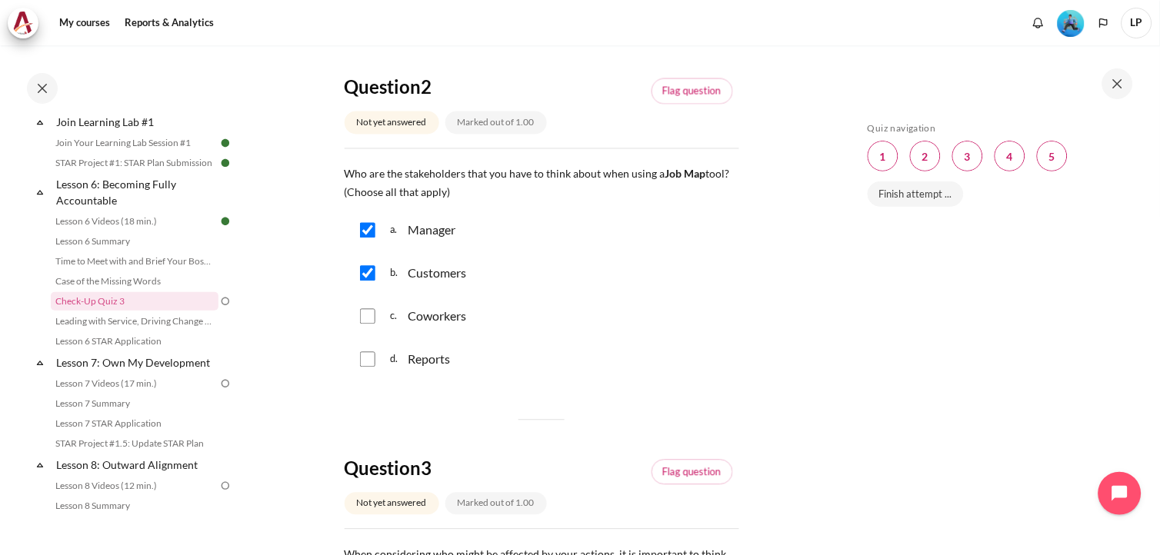
checkbox input "true"
click at [370, 368] on input "Content" at bounding box center [367, 359] width 15 height 15
checkbox input "true"
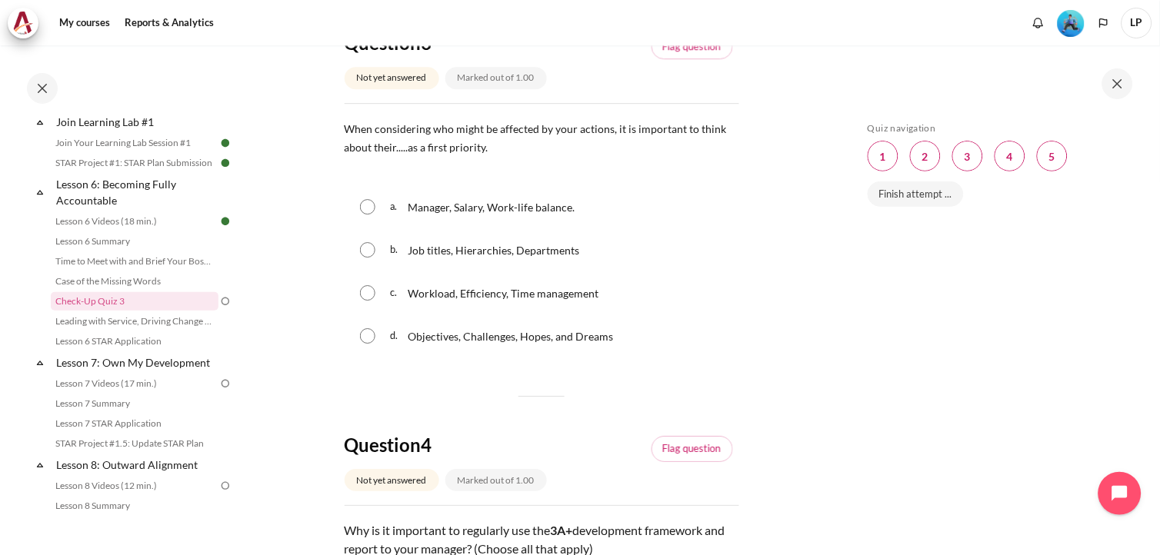
scroll to position [1039, 0]
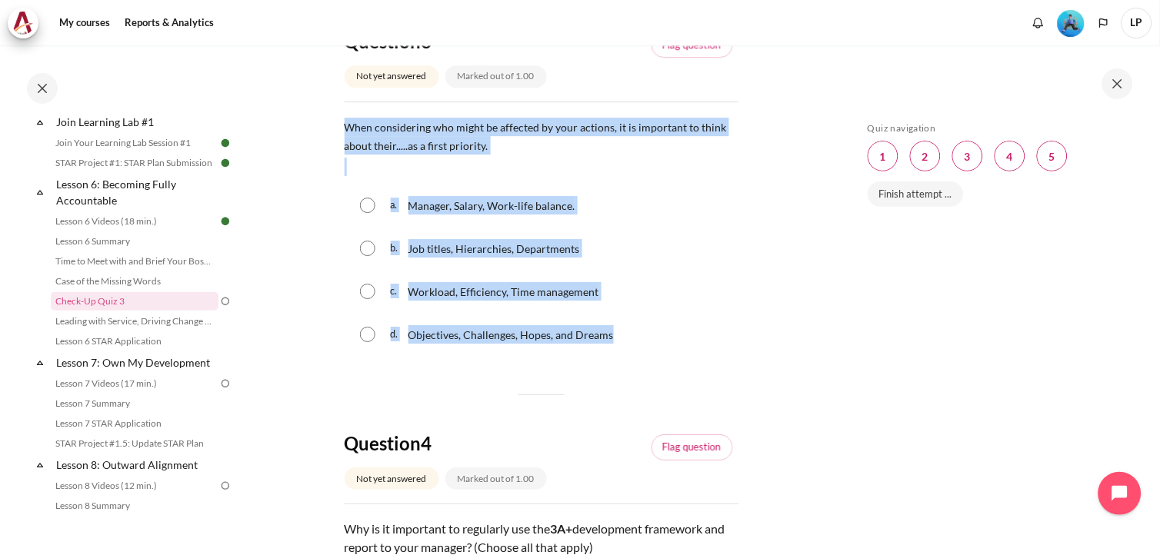
drag, startPoint x: 347, startPoint y: 203, endPoint x: 629, endPoint y: 412, distance: 350.8
click at [629, 358] on div "Question text When considering who might be affected by your actions, it is imp…" at bounding box center [542, 238] width 395 height 240
copy div "When considering who might be affected by your actions, it is important to thin…"
click at [768, 316] on section "My courses OPO VN B2 Lesson 6: Becoming Fully Accountable Check-Up Quiz 3 Check…" at bounding box center [541, 170] width 591 height 2326
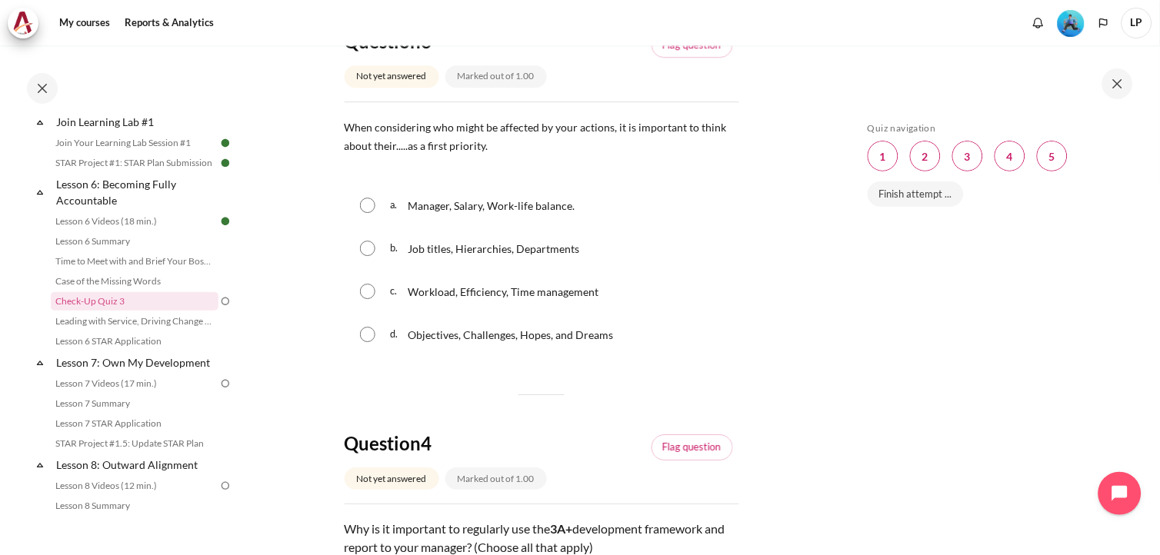
click at [362, 342] on input "Content" at bounding box center [367, 334] width 15 height 15
radio input "true"
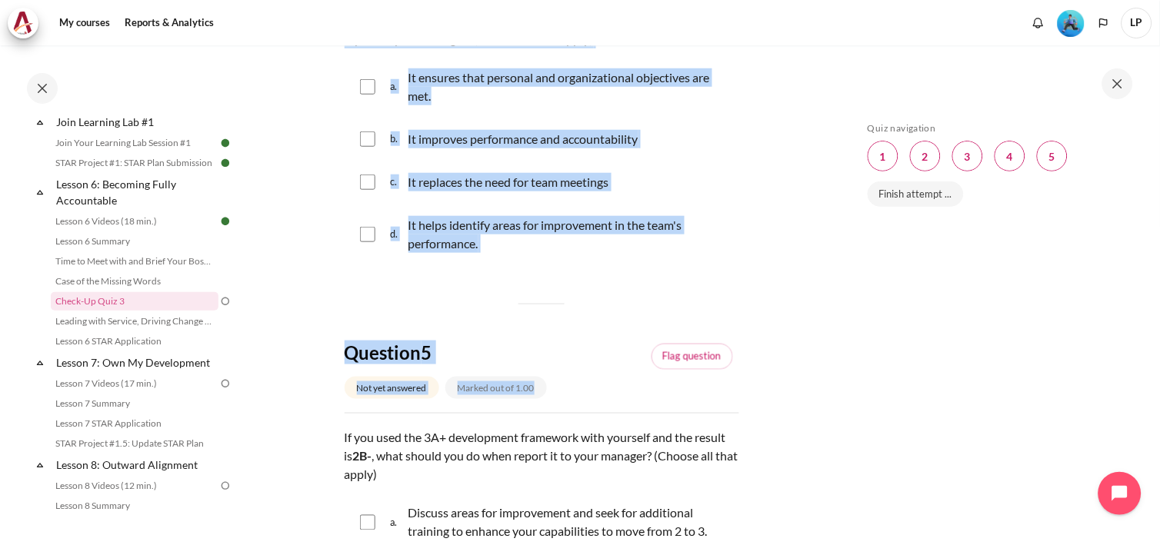
scroll to position [1586, 0]
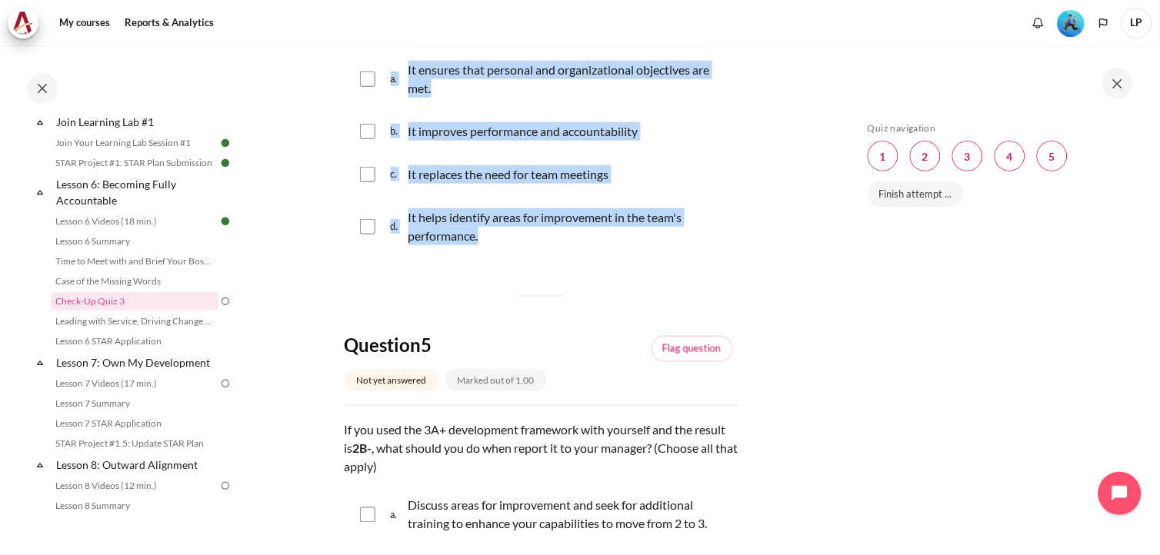
drag, startPoint x: 346, startPoint y: 326, endPoint x: 619, endPoint y: 355, distance: 273.9
click at [619, 259] on div "Question text Why is it important to regularly use the 3A+ development framewor…" at bounding box center [542, 131] width 395 height 255
copy div "Why is it important to regularly use the 3A+ development framework and report t…"
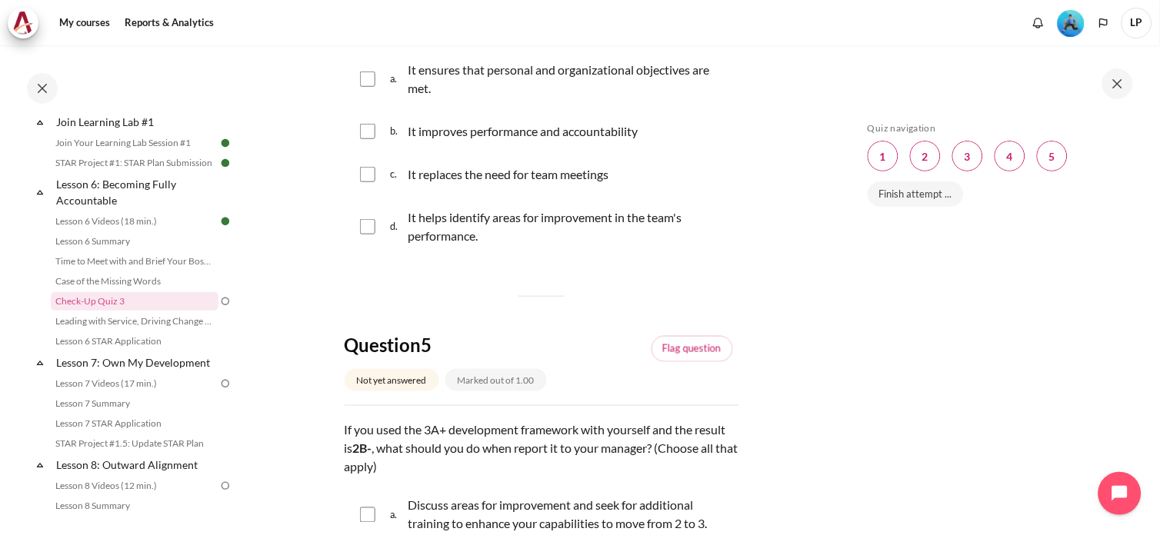
click at [1023, 282] on div "Skip Quiz navigation Quiz navigation Question 1 This page Question 2 This page …" at bounding box center [997, 311] width 274 height 379
click at [372, 87] on input "Content" at bounding box center [367, 79] width 15 height 15
checkbox input "true"
click at [365, 139] on input "Content" at bounding box center [367, 131] width 15 height 15
checkbox input "true"
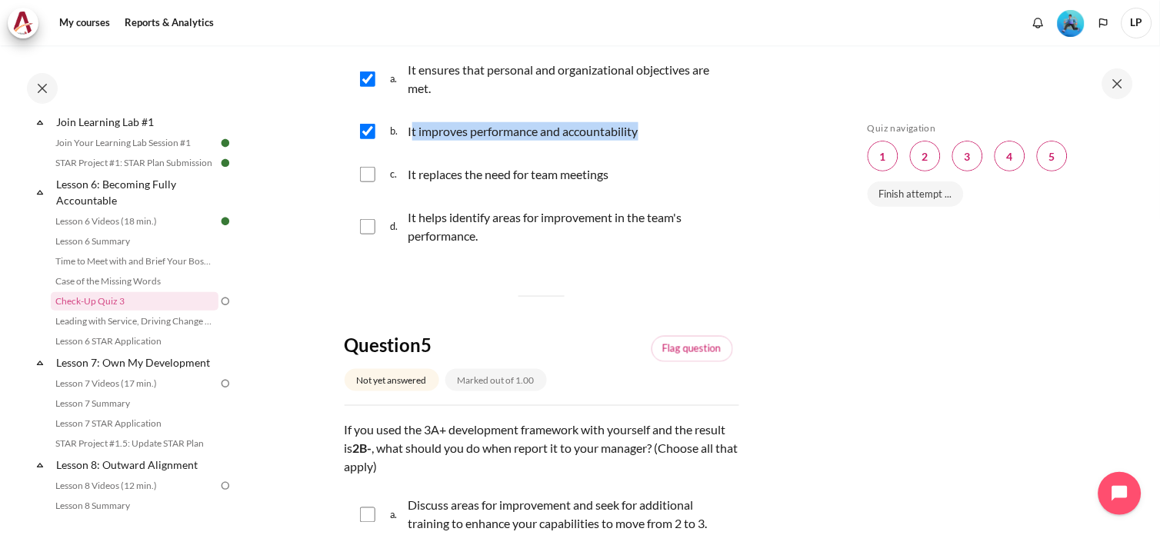
drag, startPoint x: 410, startPoint y: 237, endPoint x: 650, endPoint y: 241, distance: 240.1
click at [650, 152] on div "b. It improves performance and accountability" at bounding box center [542, 132] width 395 height 40
click at [366, 235] on input "Content" at bounding box center [367, 226] width 15 height 15
checkbox input "true"
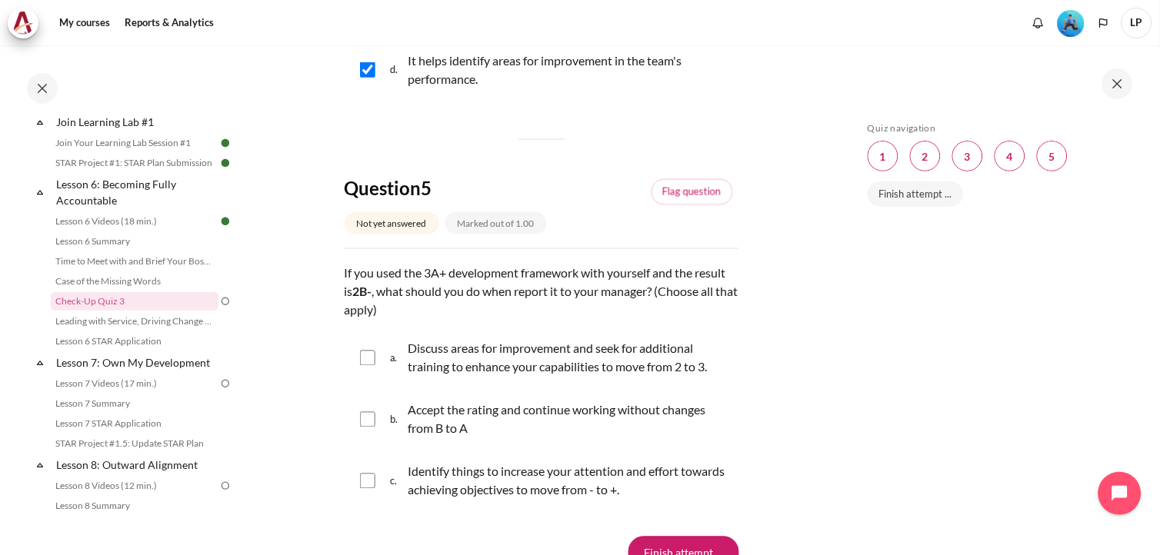
scroll to position [2013, 0]
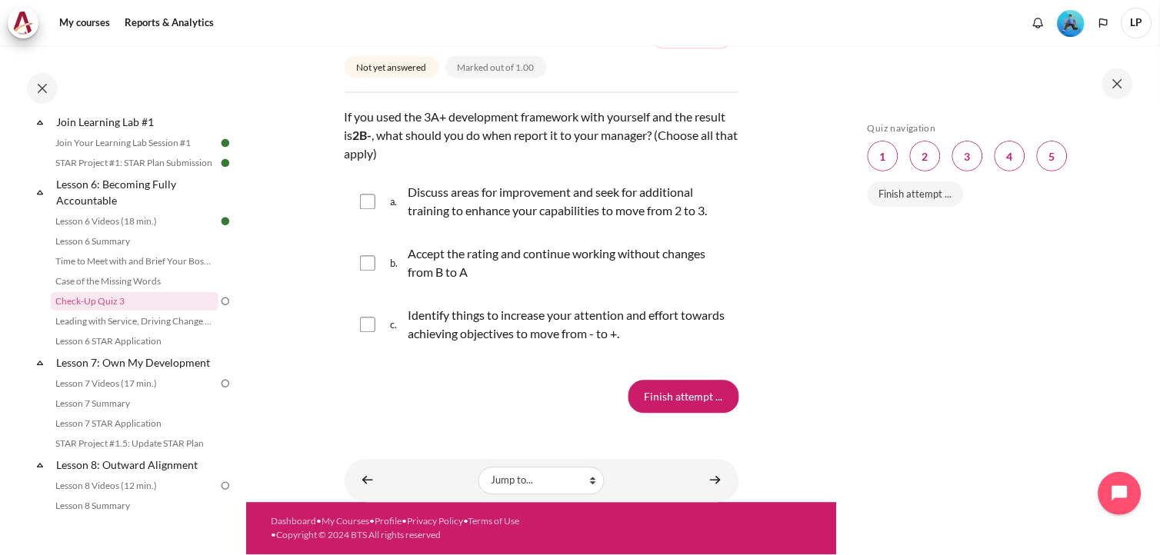
drag, startPoint x: 344, startPoint y: 135, endPoint x: 683, endPoint y: 358, distance: 405.6
click at [683, 358] on div "Question text If you used the 3A+ development framework with yourself and the r…" at bounding box center [542, 232] width 395 height 249
copy div "If you used the 3A+ development framework with yourself and the result is 2B- ,…"
click at [943, 359] on div "Skip Quiz navigation Quiz navigation Question 1 This page Question 2 This page …" at bounding box center [997, 311] width 274 height 379
click at [363, 210] on input "Content" at bounding box center [367, 202] width 15 height 15
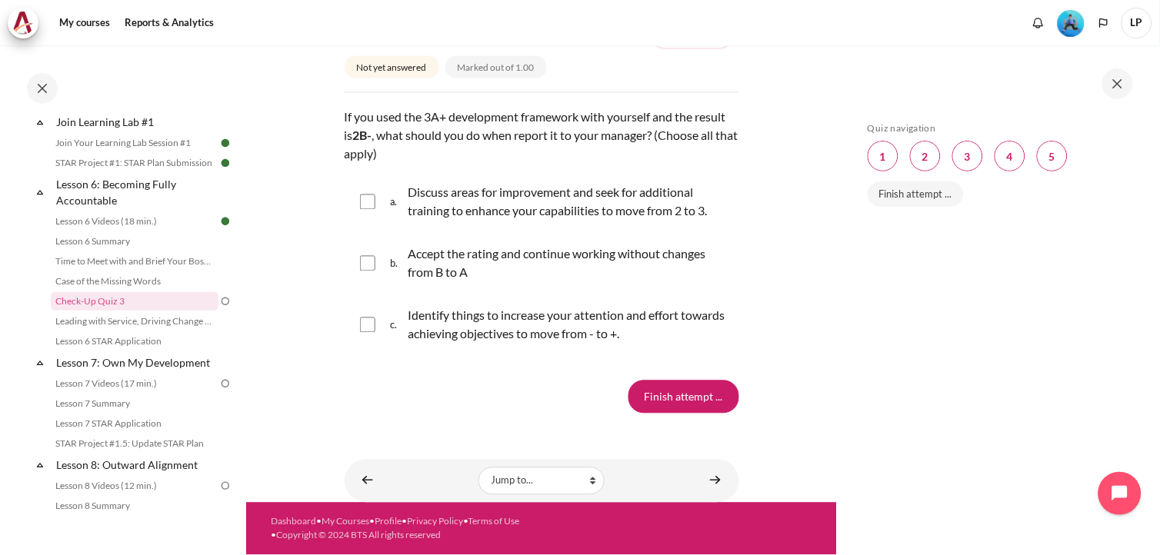
checkbox input "true"
click at [388, 349] on div "c. Identify things to increase your attention and effort towards achieving obje…" at bounding box center [542, 325] width 395 height 58
click at [372, 333] on input "Content" at bounding box center [367, 325] width 15 height 15
checkbox input "true"
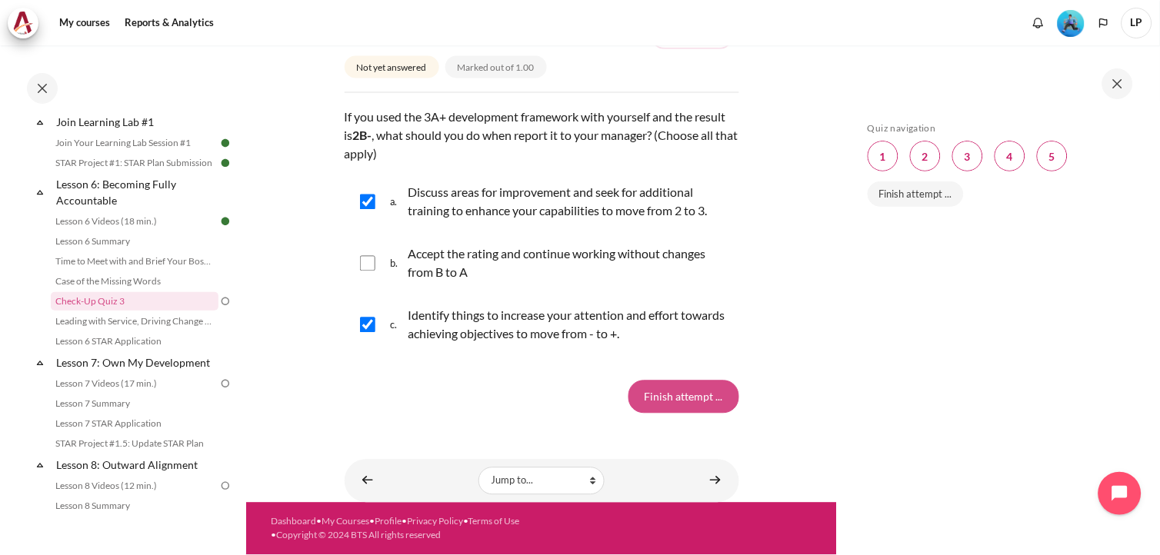
click at [665, 392] on input "Finish attempt ..." at bounding box center [684, 397] width 111 height 32
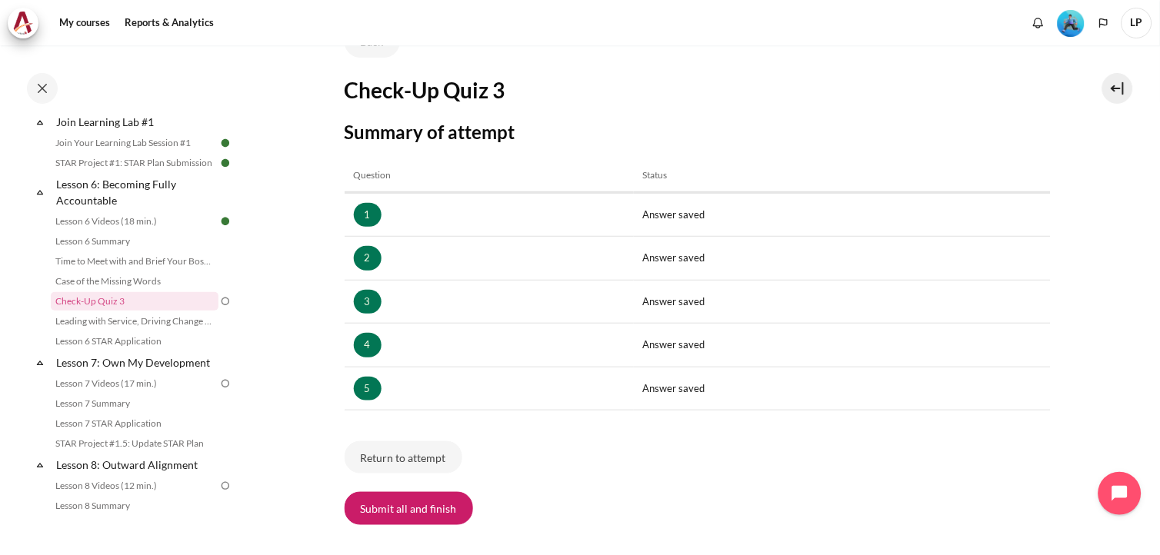
scroll to position [236, 0]
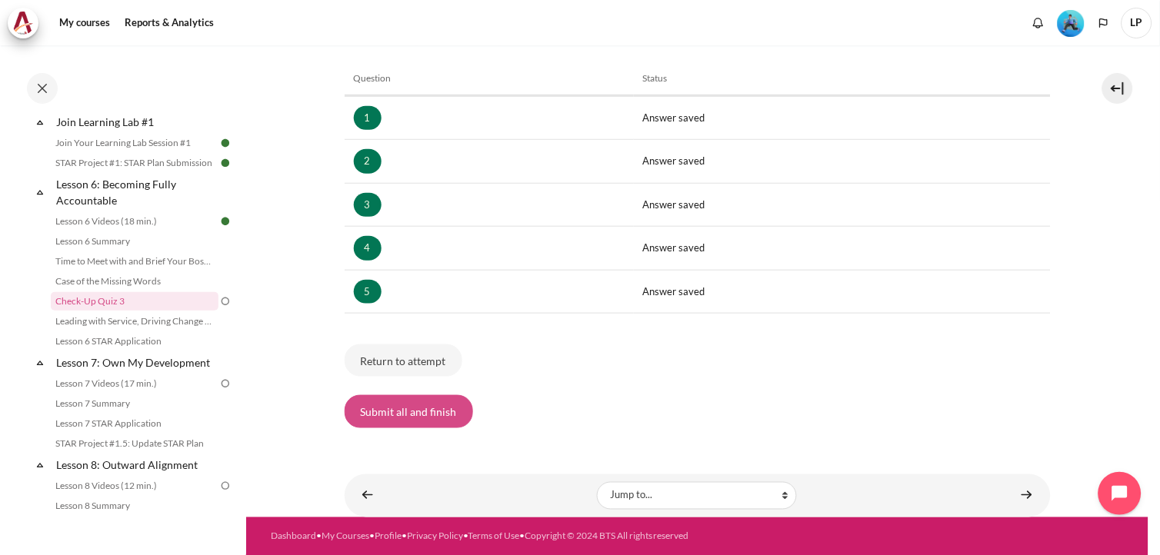
click at [431, 405] on button "Submit all and finish" at bounding box center [409, 411] width 128 height 32
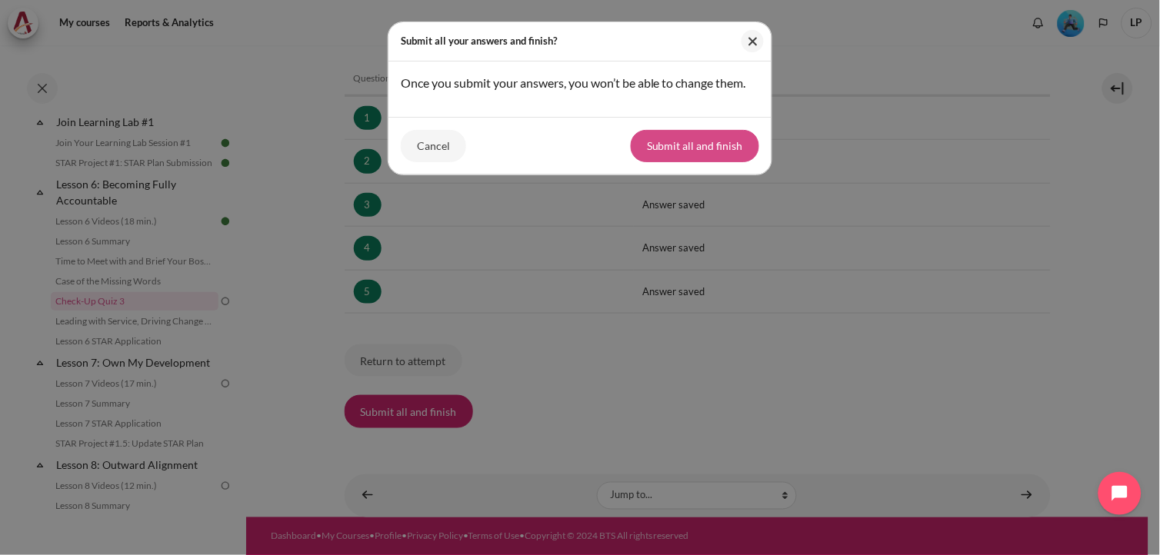
click at [706, 162] on button "Submit all and finish" at bounding box center [695, 146] width 128 height 32
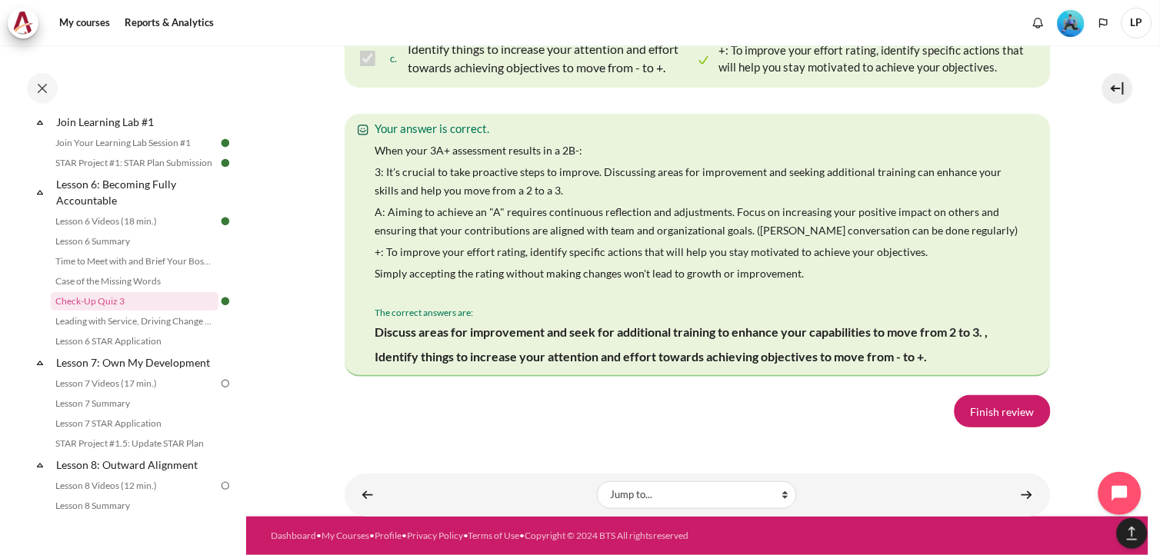
scroll to position [2960, 0]
click at [1001, 409] on link "Finish review" at bounding box center [1003, 411] width 96 height 32
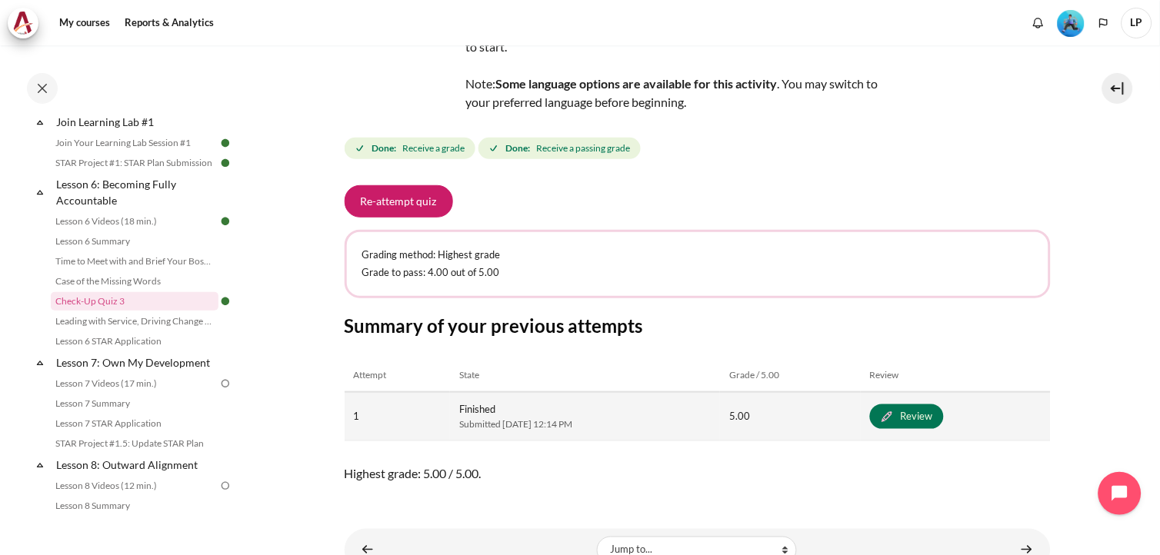
scroll to position [204, 0]
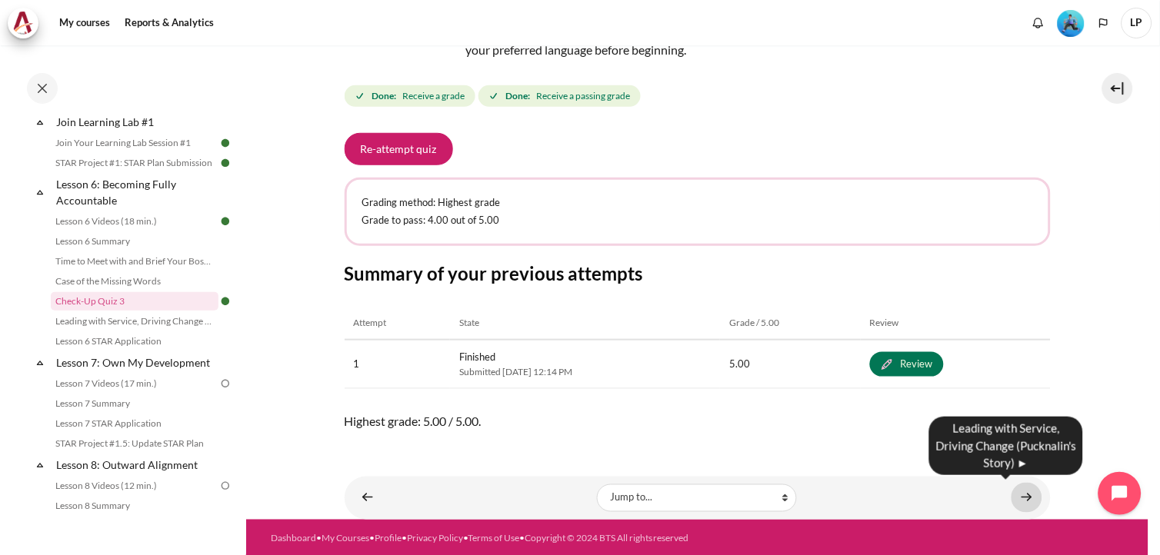
click at [1023, 495] on link "Content" at bounding box center [1027, 498] width 31 height 30
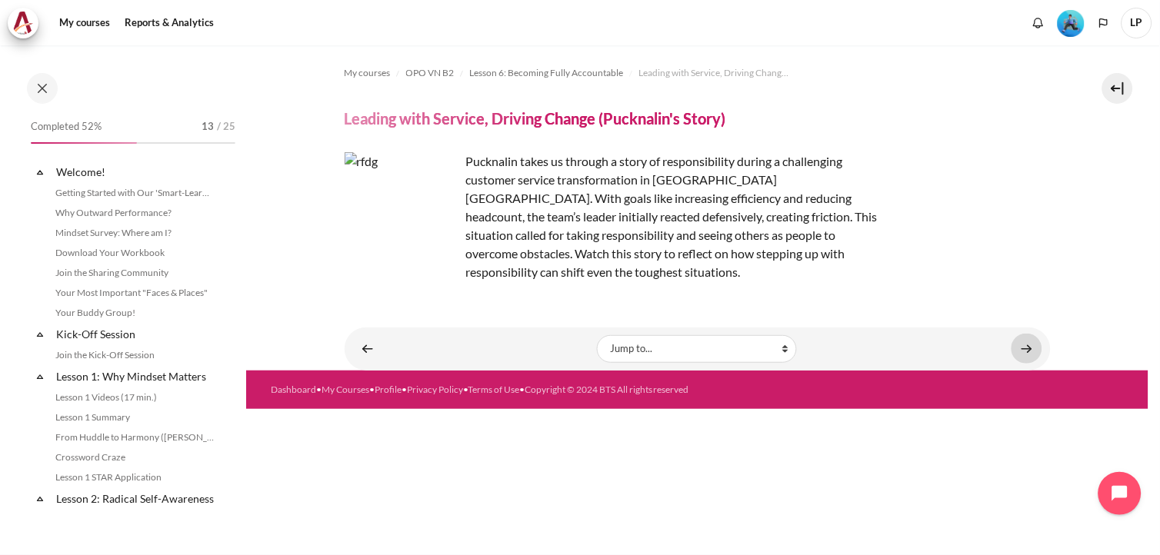
scroll to position [863, 0]
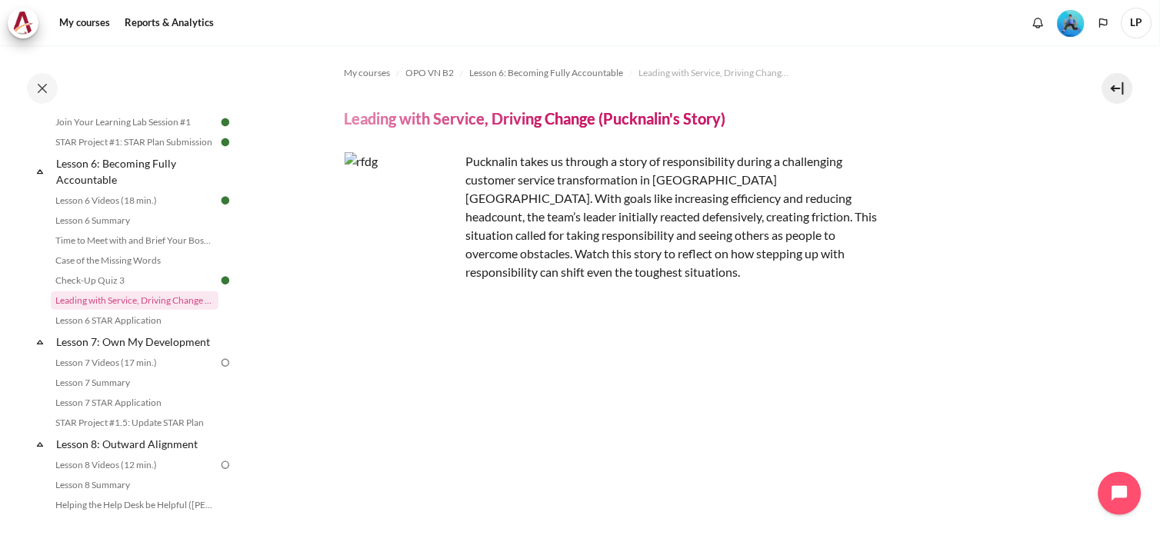
click at [426, 217] on img "Content" at bounding box center [402, 209] width 115 height 115
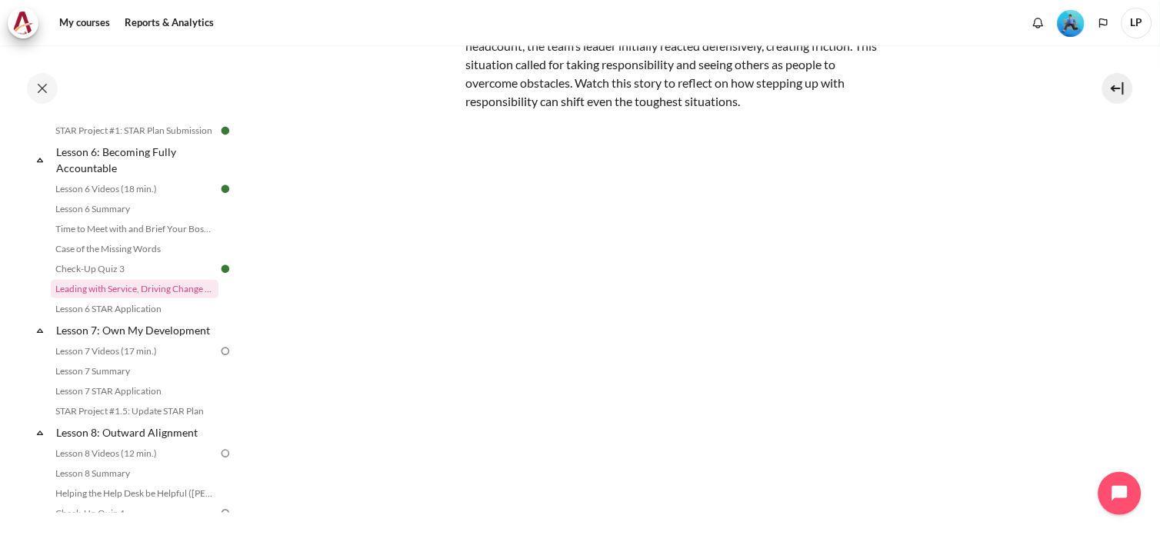
scroll to position [963, 0]
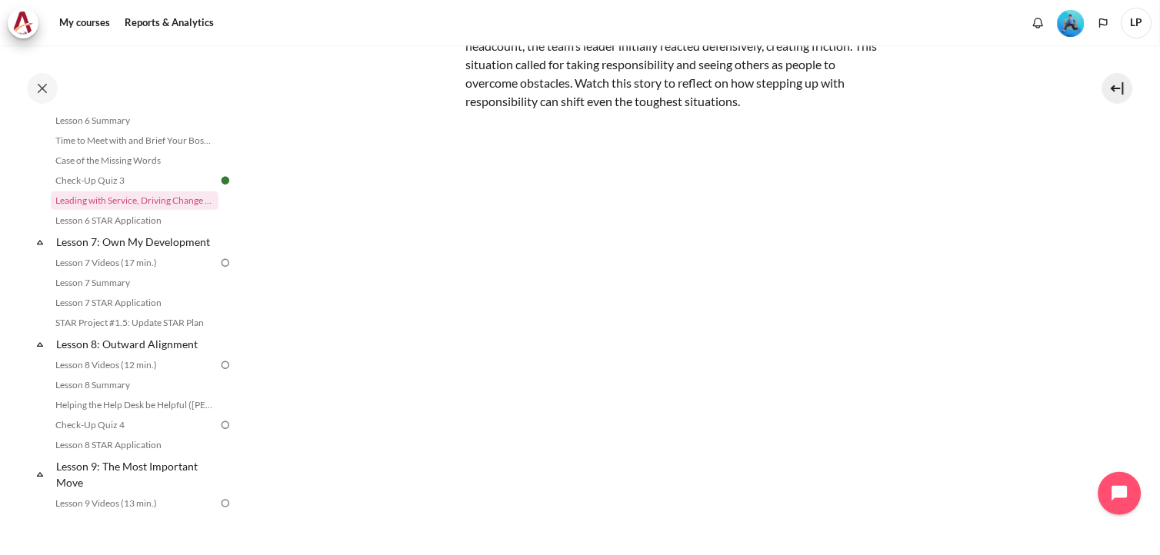
click at [1116, 356] on section "My courses OPO VN B2 Lesson 6: Becoming Fully Accountable Leading with Service,…" at bounding box center [697, 241] width 902 height 733
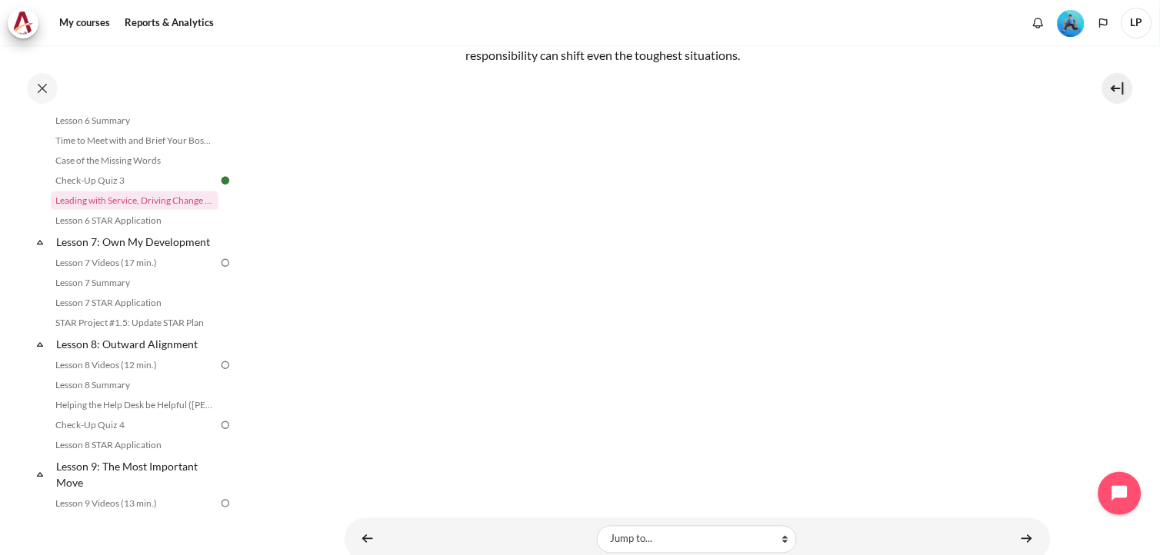
scroll to position [237, 0]
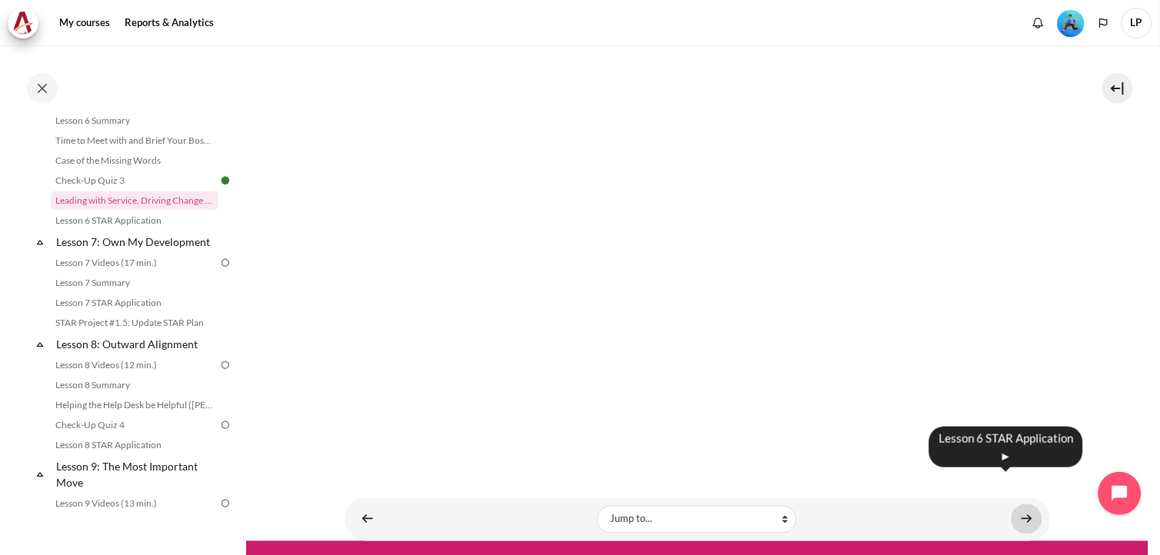
click at [1012, 505] on link "Content" at bounding box center [1027, 520] width 31 height 30
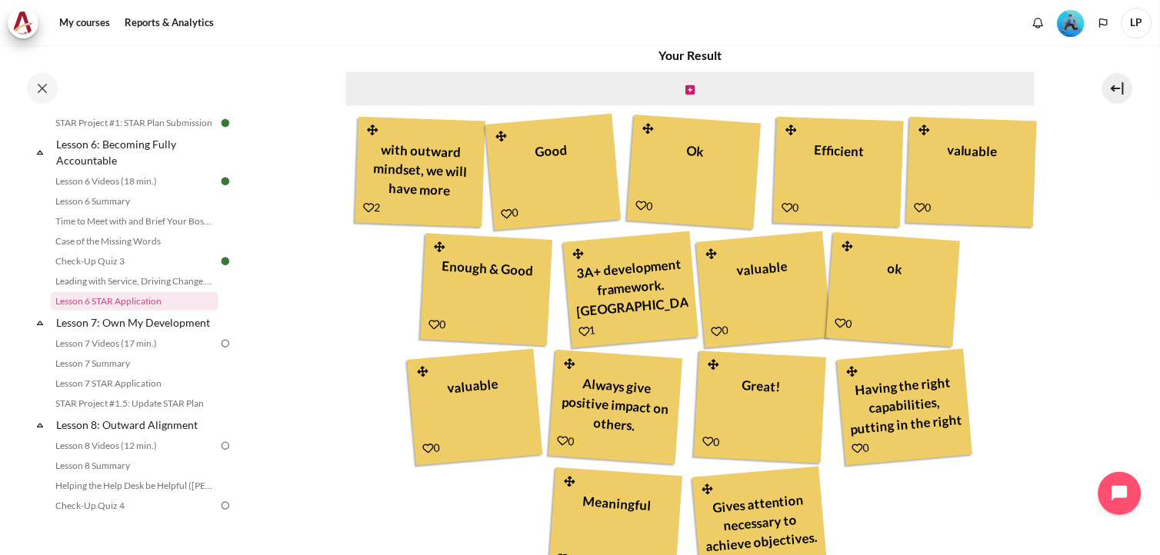
scroll to position [574, 0]
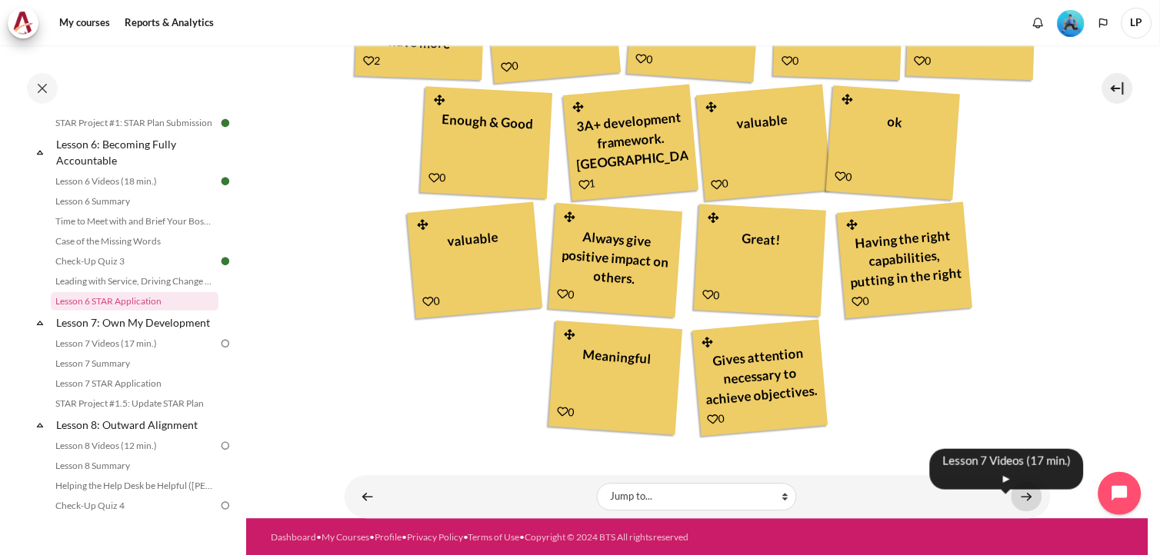
click at [1021, 495] on link "Content" at bounding box center [1027, 497] width 31 height 30
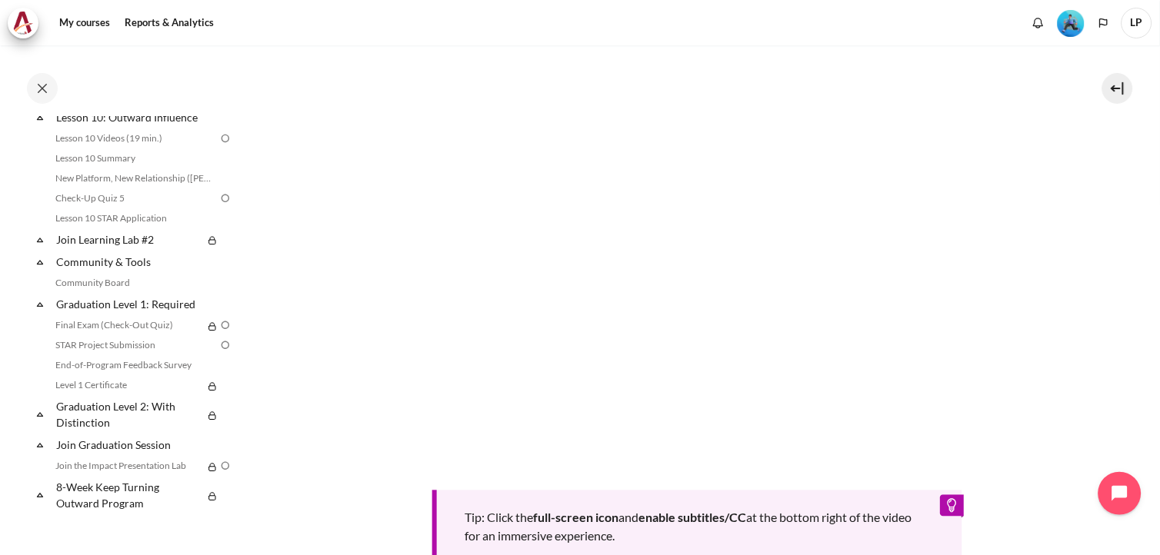
scroll to position [1502, 0]
click at [309, 505] on section "My courses OPO VN B2 Lesson 7: Own My Development Lesson 7 Videos (17 min.) Les…" at bounding box center [697, 194] width 902 height 1152
click at [1139, 346] on section "My courses OPO VN B2 Lesson 7: Own My Development Lesson 7 Videos (17 min.) Les…" at bounding box center [697, 194] width 902 height 1152
